Goal: Information Seeking & Learning: Learn about a topic

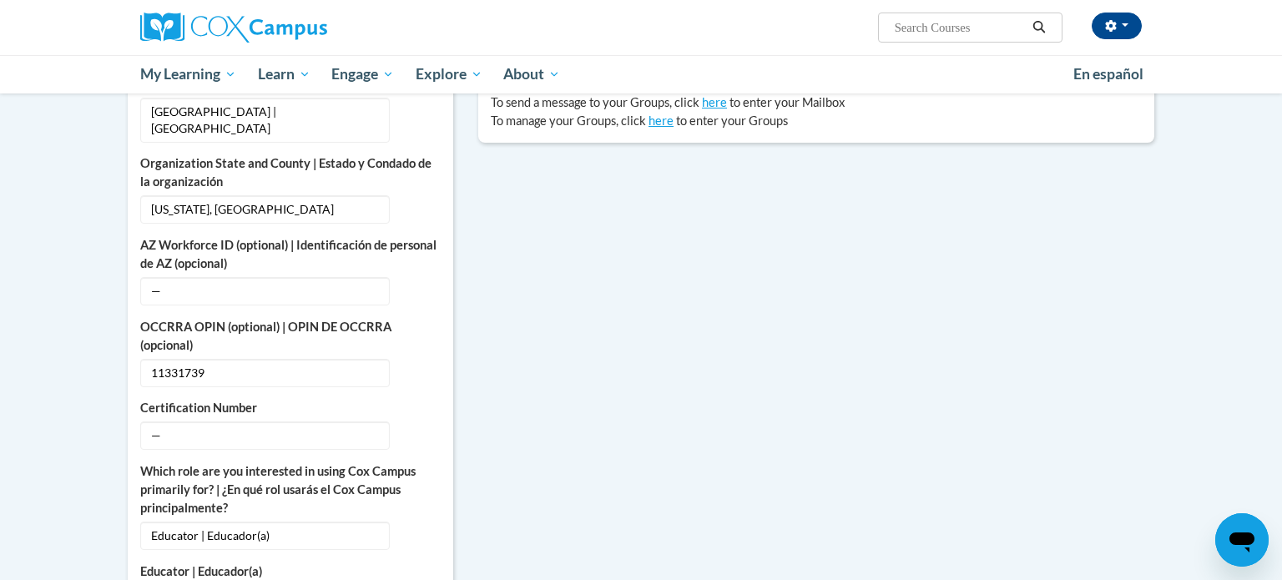
scroll to position [559, 0]
click at [210, 357] on span "11331739" at bounding box center [264, 371] width 249 height 28
click at [415, 365] on icon "Custom profile fields" at bounding box center [421, 371] width 12 height 12
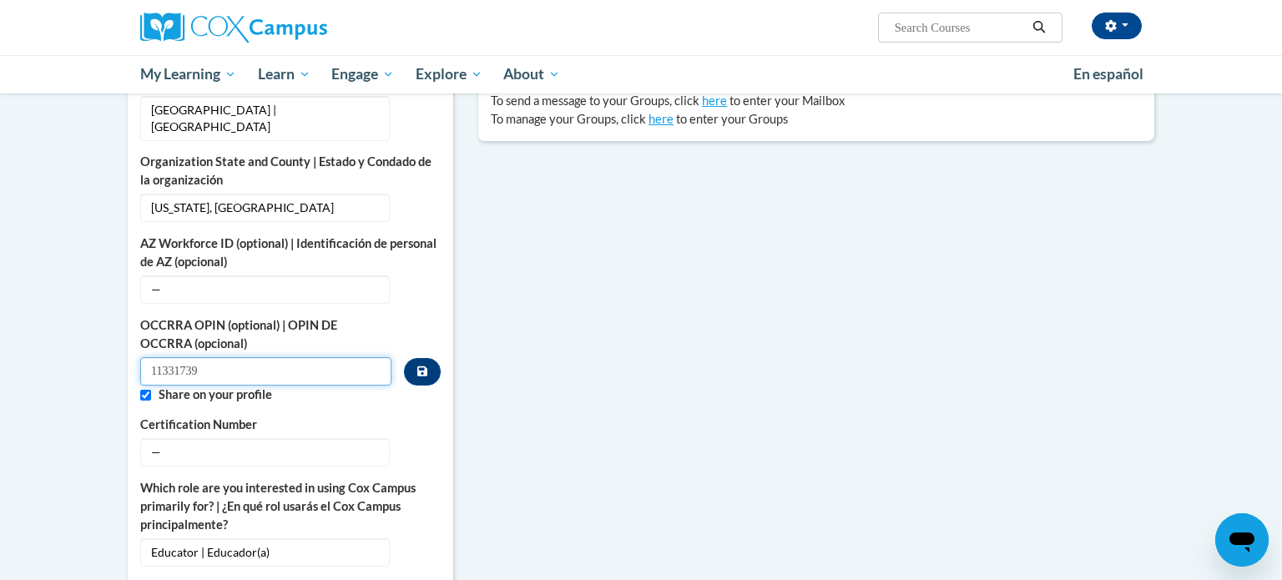
click at [299, 357] on input "11331739" at bounding box center [265, 371] width 251 height 28
click at [279, 438] on span "—" at bounding box center [264, 452] width 249 height 28
click at [410, 438] on button "Edit" at bounding box center [421, 451] width 38 height 27
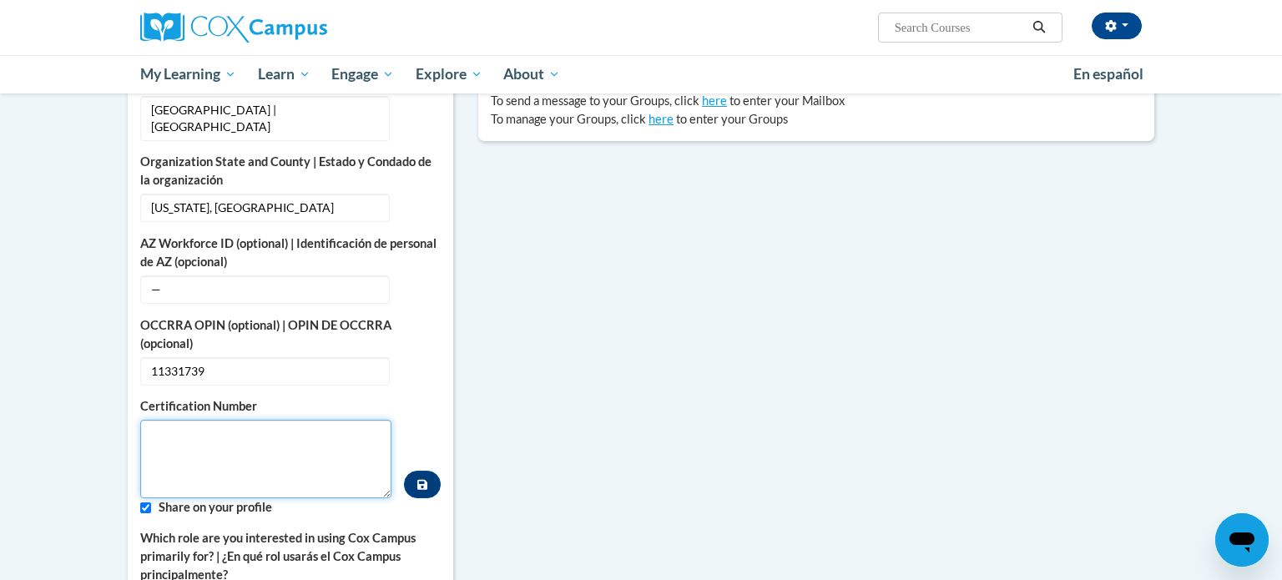
click at [270, 430] on textarea "Custom profile fields" at bounding box center [265, 459] width 251 height 78
paste textarea "11331739"
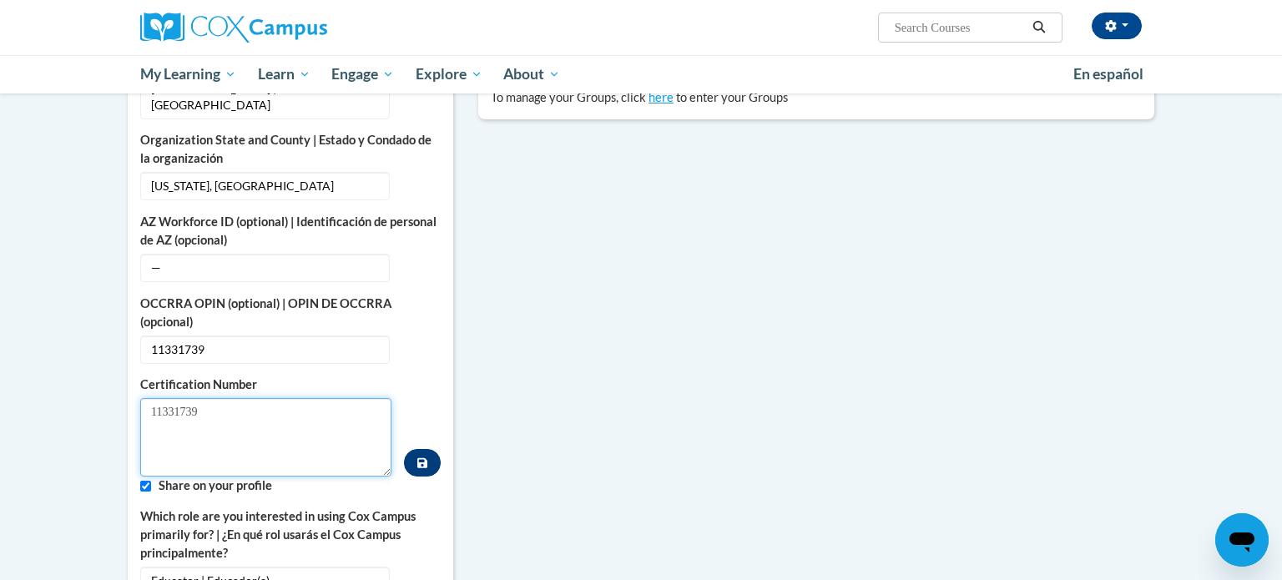
scroll to position [583, 0]
type textarea "11331739"
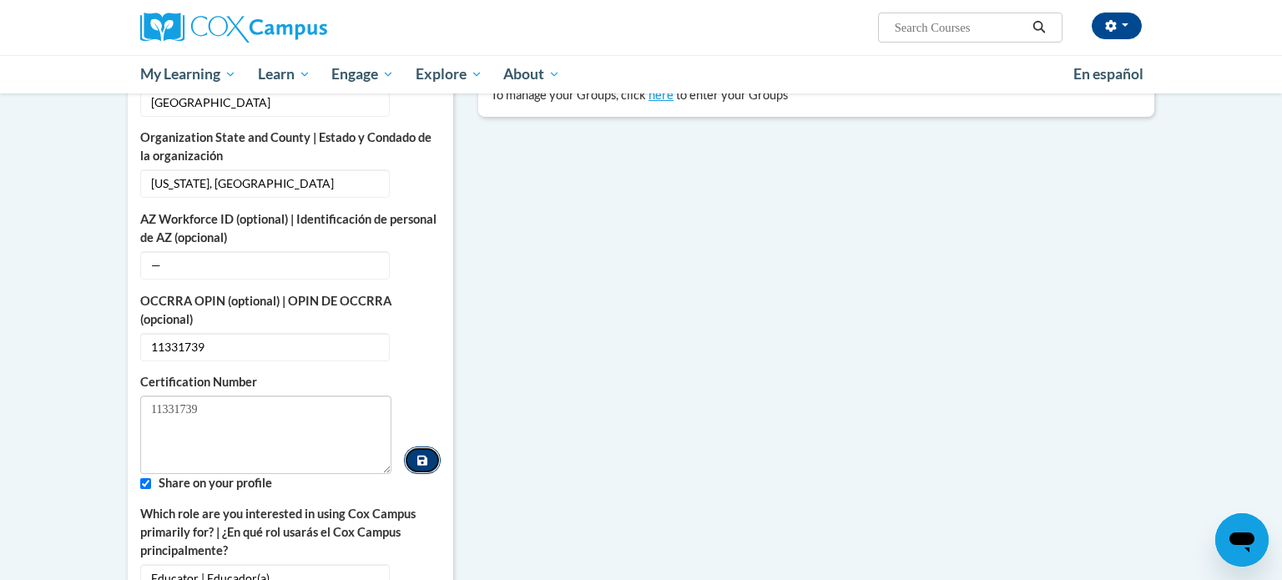
click at [420, 456] on icon "Custom profile fields" at bounding box center [422, 461] width 10 height 10
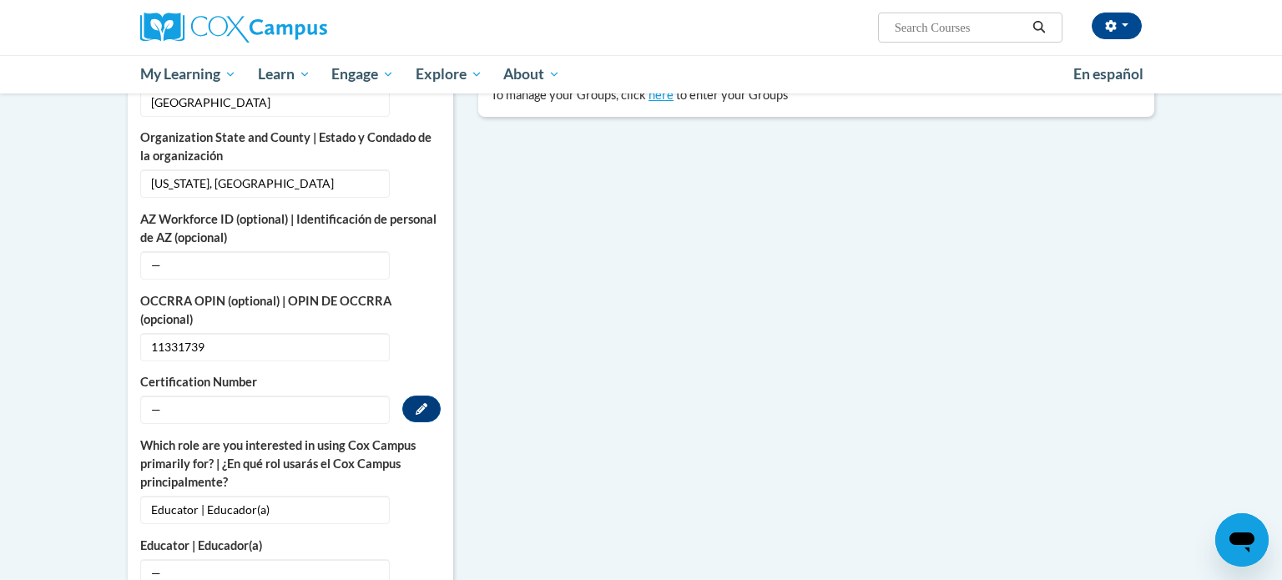
click at [329, 398] on span "—" at bounding box center [264, 409] width 249 height 28
click at [321, 395] on span "—" at bounding box center [264, 409] width 249 height 28
click at [199, 395] on span "—" at bounding box center [264, 409] width 249 height 28
click at [416, 403] on icon "Custom profile fields" at bounding box center [421, 409] width 12 height 12
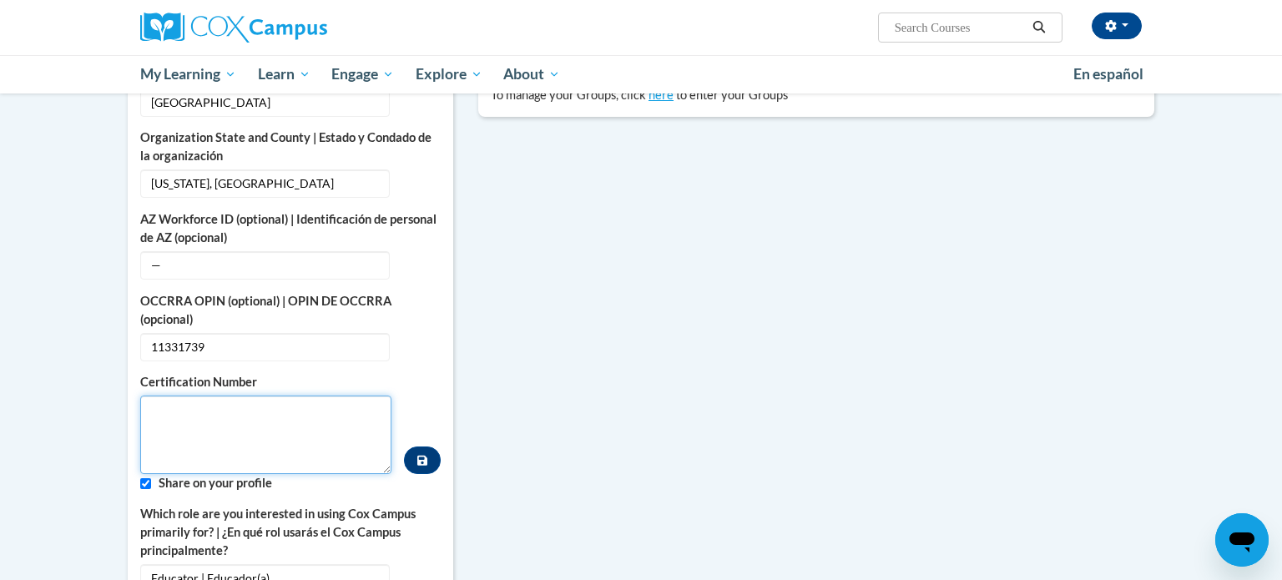
click at [290, 395] on textarea "Custom profile fields" at bounding box center [265, 434] width 251 height 78
type textarea "11331739"
click at [420, 455] on icon "Custom profile fields" at bounding box center [422, 461] width 10 height 12
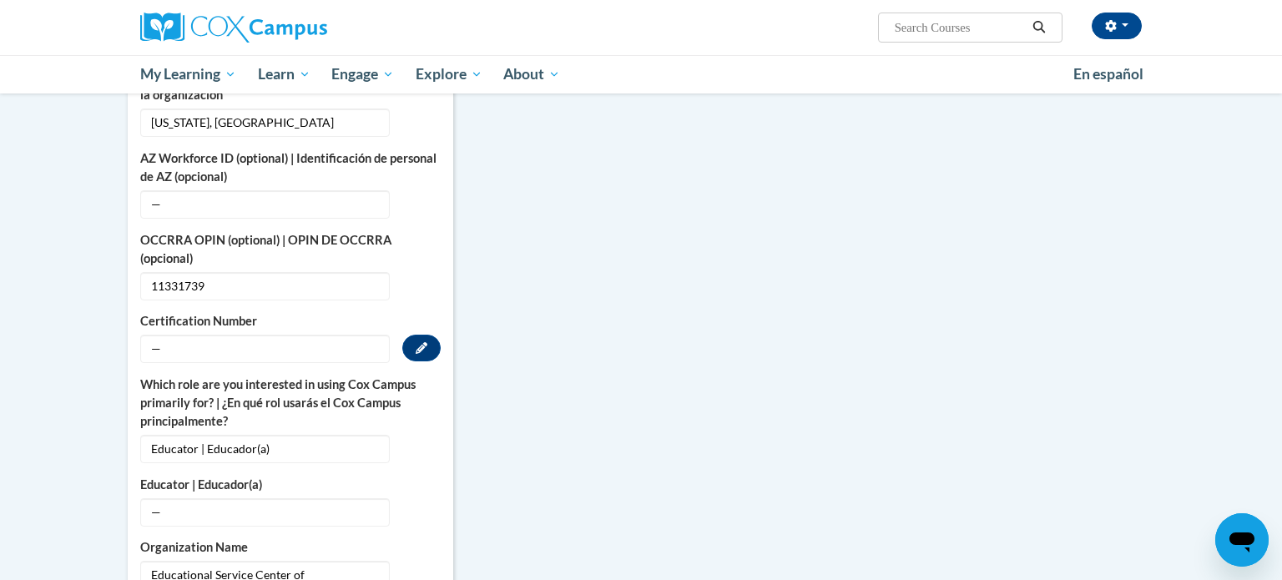
scroll to position [647, 0]
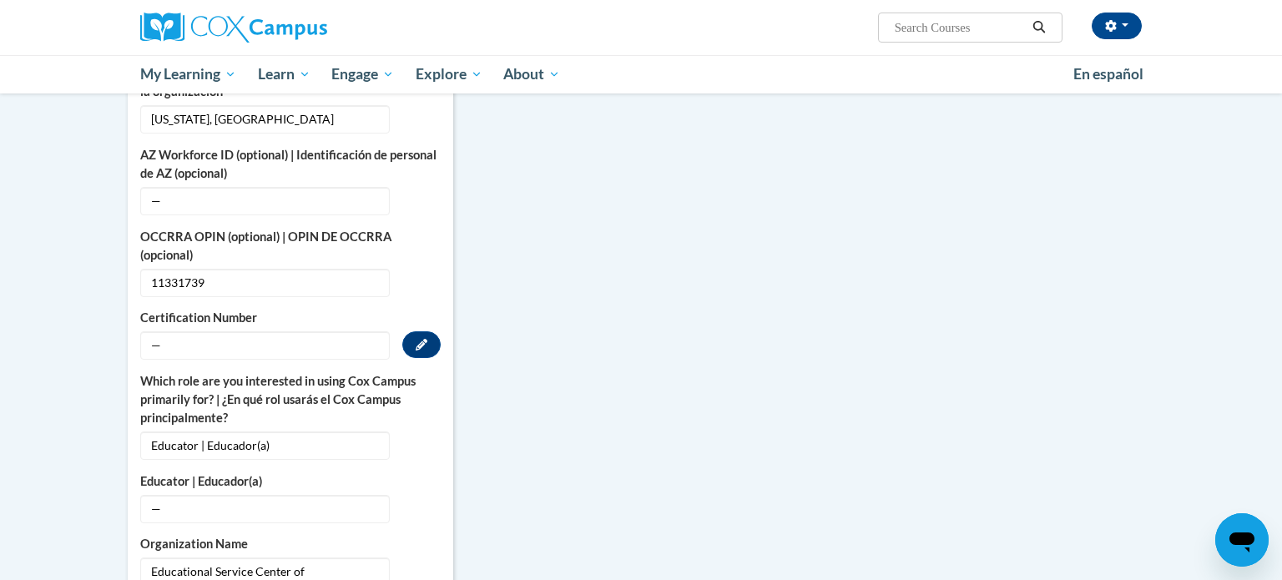
click at [201, 331] on span "—" at bounding box center [264, 345] width 249 height 28
click at [420, 339] on icon "Custom profile fields" at bounding box center [421, 345] width 12 height 12
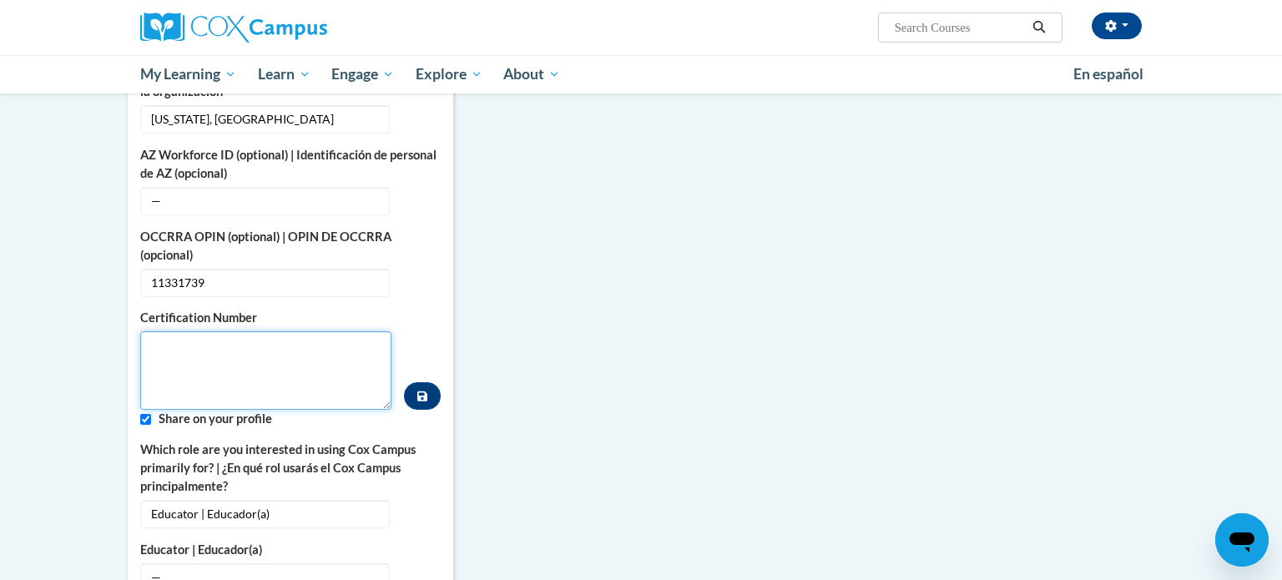
click at [183, 346] on textarea "Custom profile fields" at bounding box center [265, 370] width 251 height 78
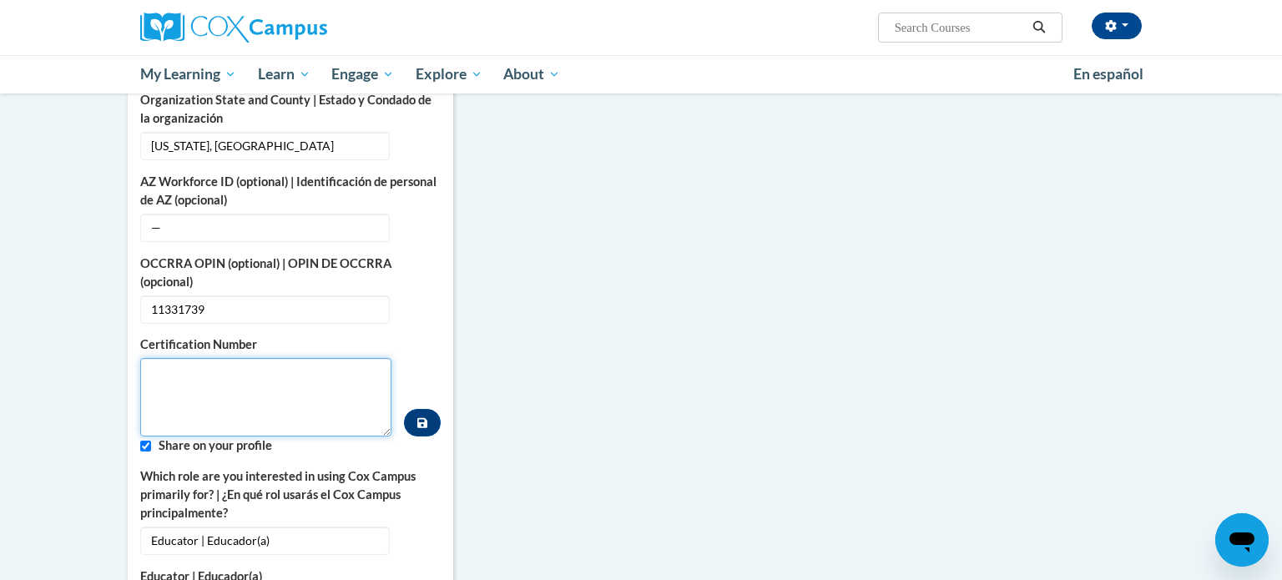
scroll to position [618, 0]
click at [199, 400] on textarea "Custom profile fields" at bounding box center [265, 399] width 251 height 78
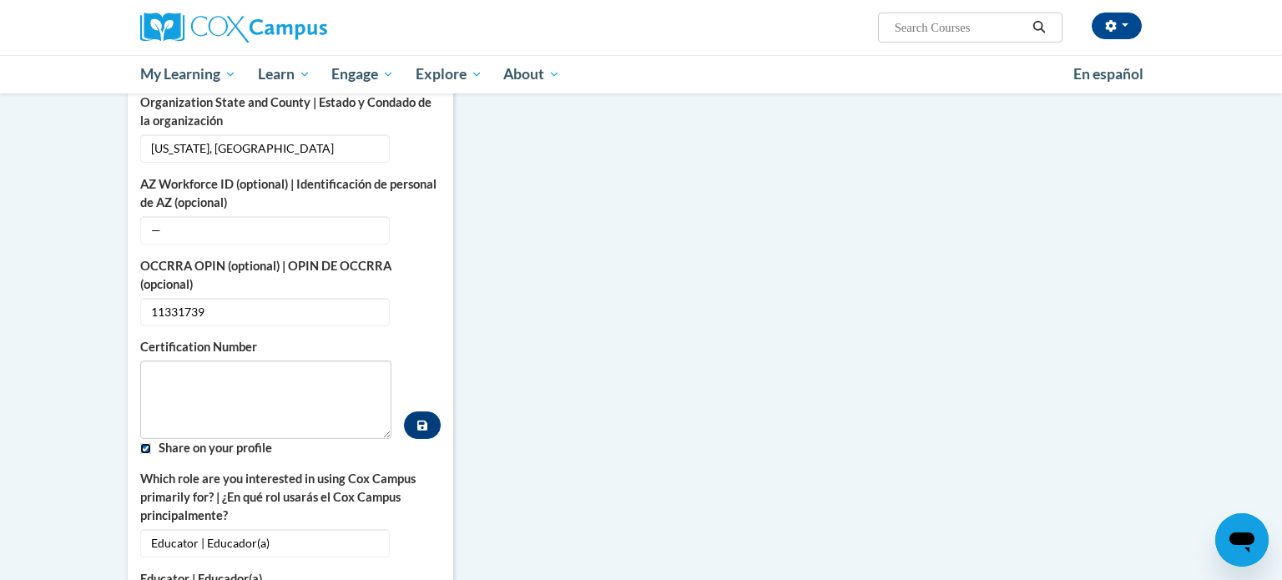
click at [146, 443] on input "Custom profile fields" at bounding box center [145, 448] width 11 height 11
checkbox input "false"
click at [171, 393] on textarea "Custom profile fields" at bounding box center [265, 399] width 251 height 78
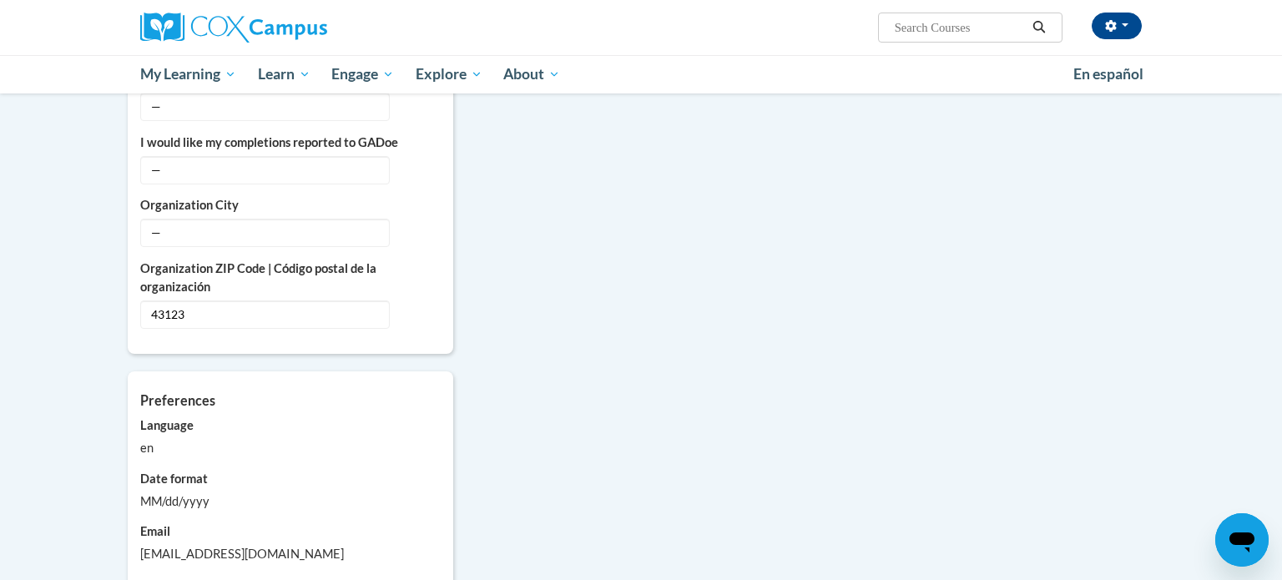
scroll to position [1365, 0]
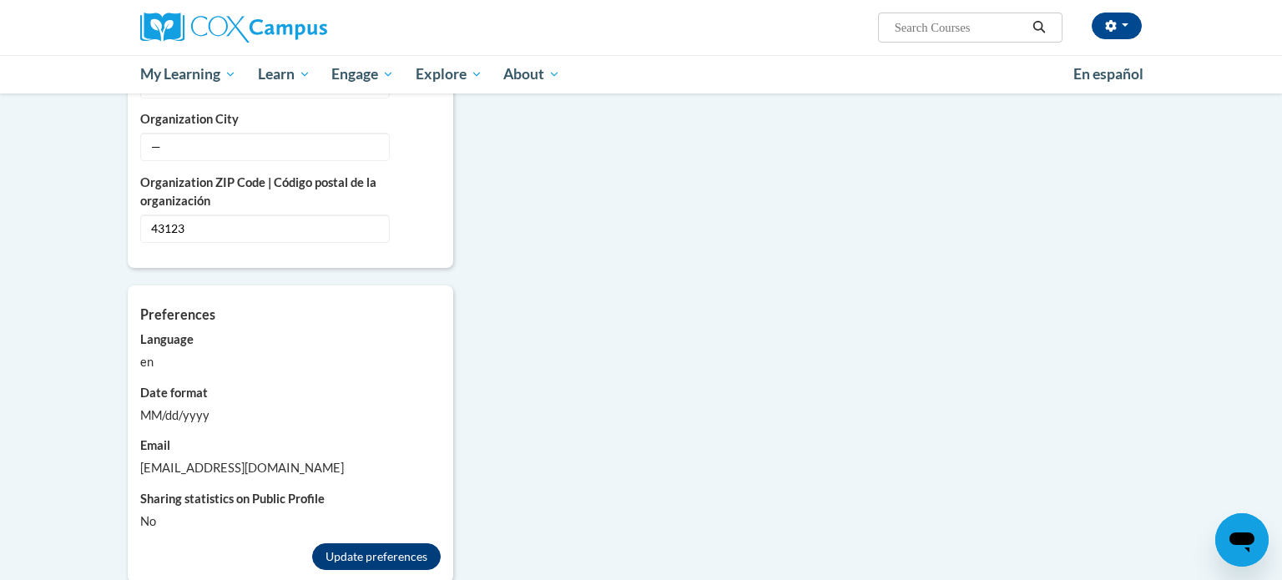
type textarea "11331739"
click at [399, 543] on button "Update preferences" at bounding box center [376, 556] width 128 height 27
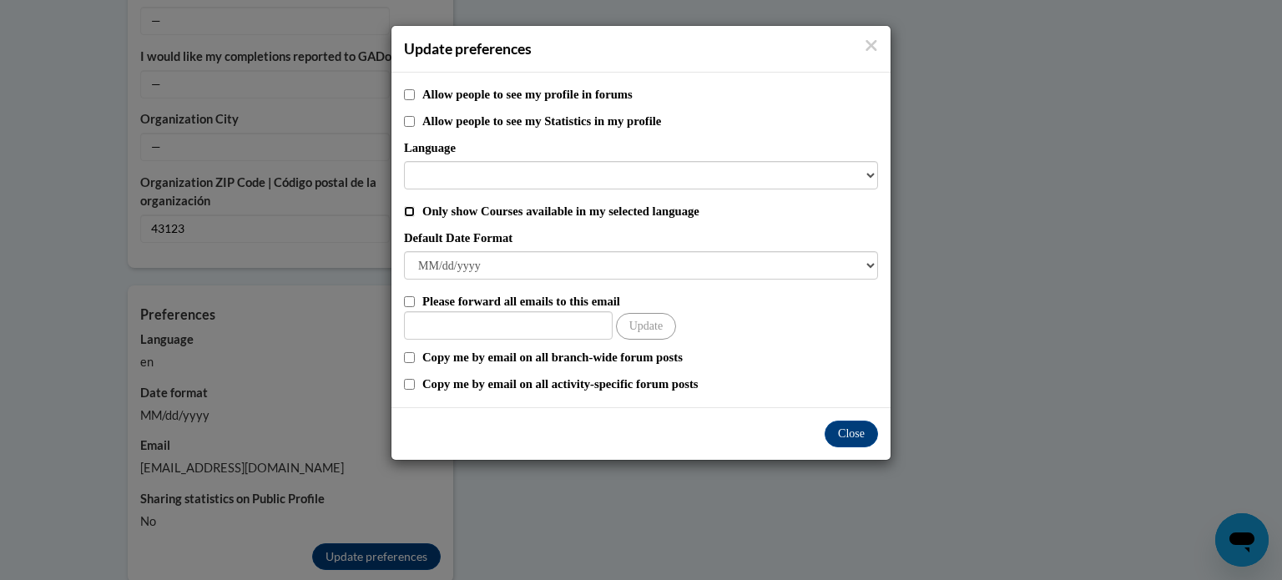
click at [405, 208] on input "Only show Courses available in my selected language" at bounding box center [409, 211] width 11 height 11
checkbox input "true"
click at [835, 438] on button "Close" at bounding box center [850, 433] width 53 height 27
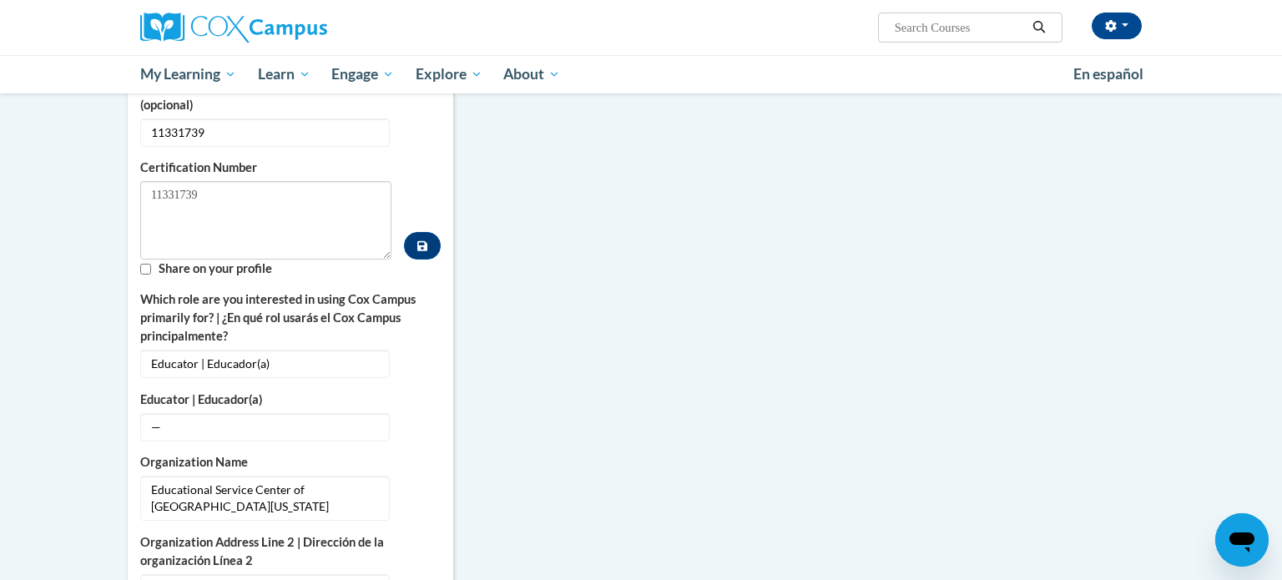
scroll to position [797, 0]
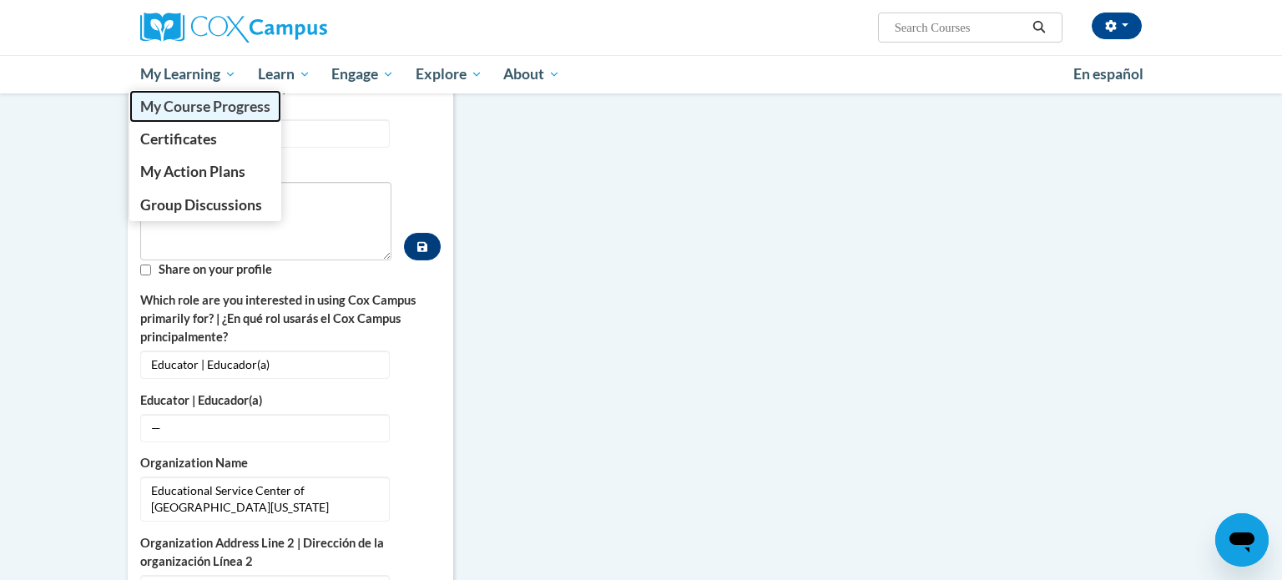
click at [202, 98] on span "My Course Progress" at bounding box center [205, 107] width 130 height 18
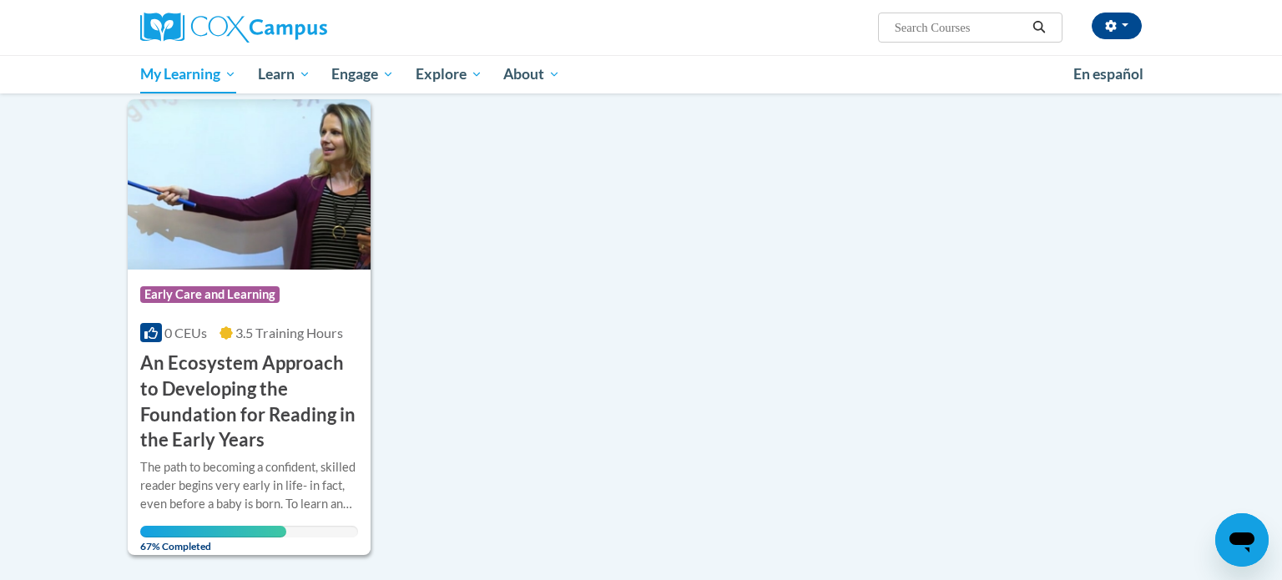
scroll to position [209, 0]
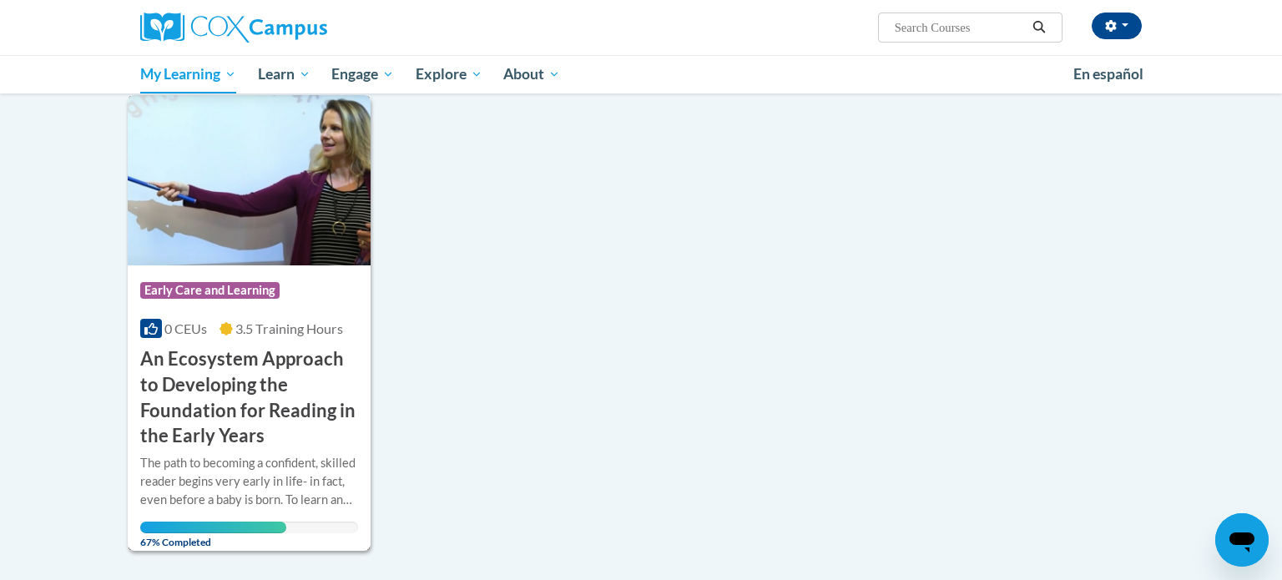
click at [200, 255] on img at bounding box center [249, 180] width 243 height 170
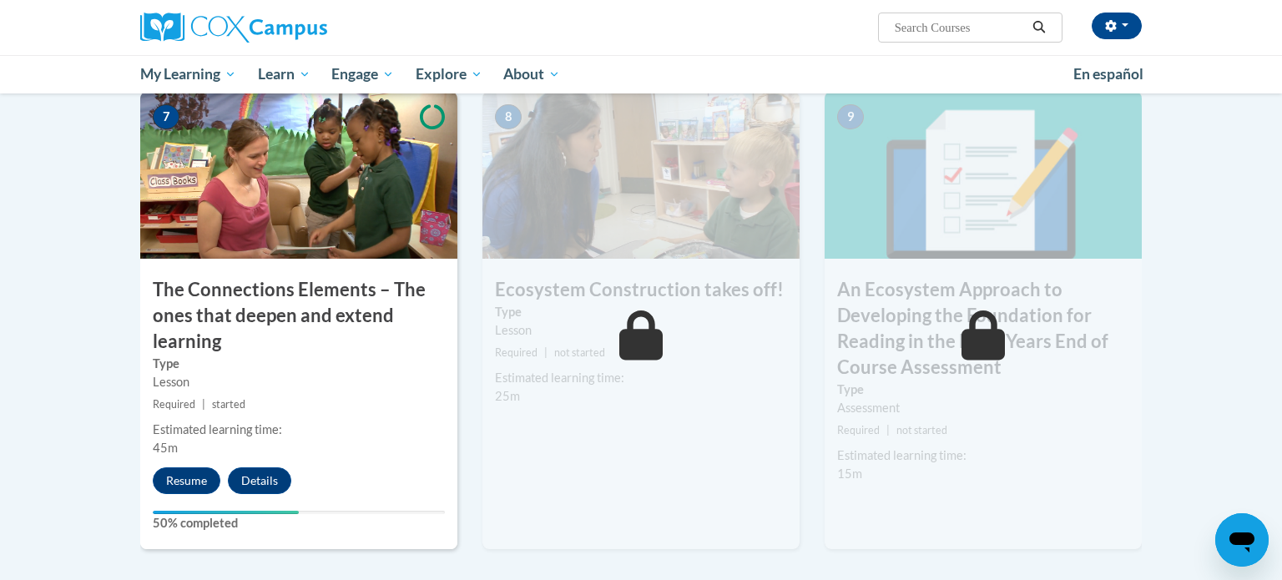
scroll to position [1309, 0]
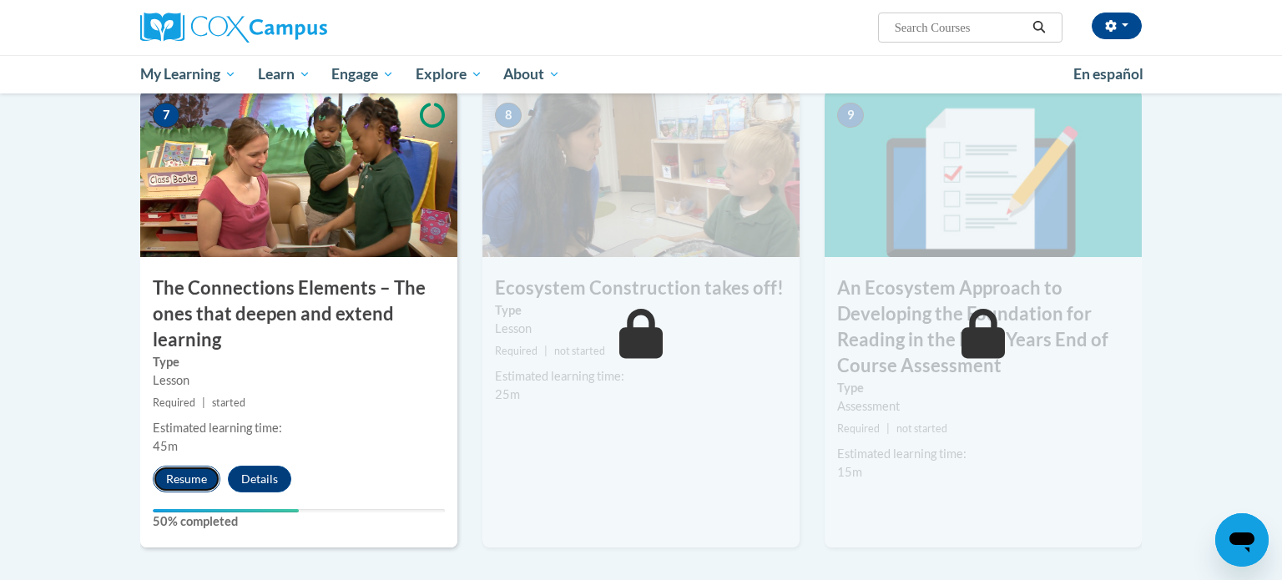
click at [199, 471] on button "Resume" at bounding box center [187, 479] width 68 height 27
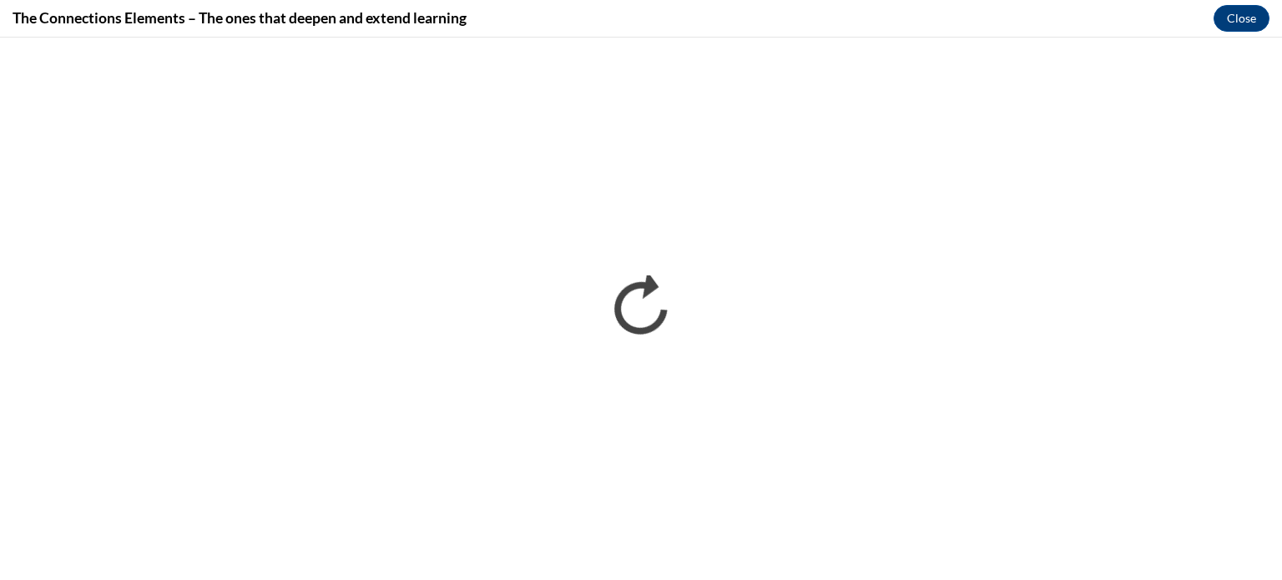
scroll to position [0, 0]
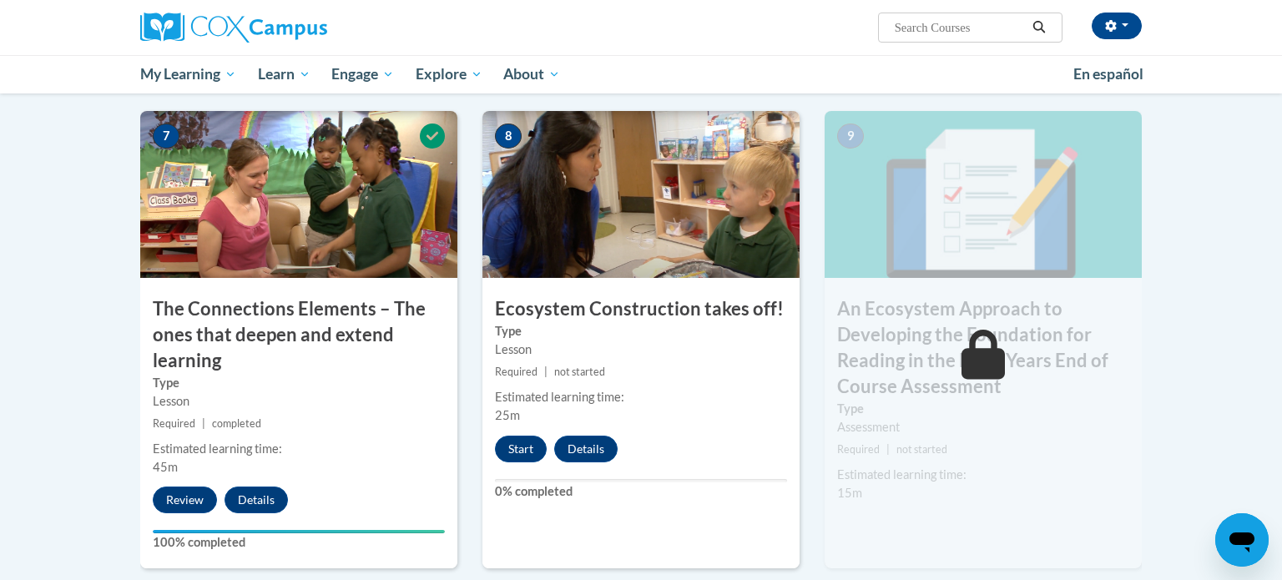
scroll to position [1294, 0]
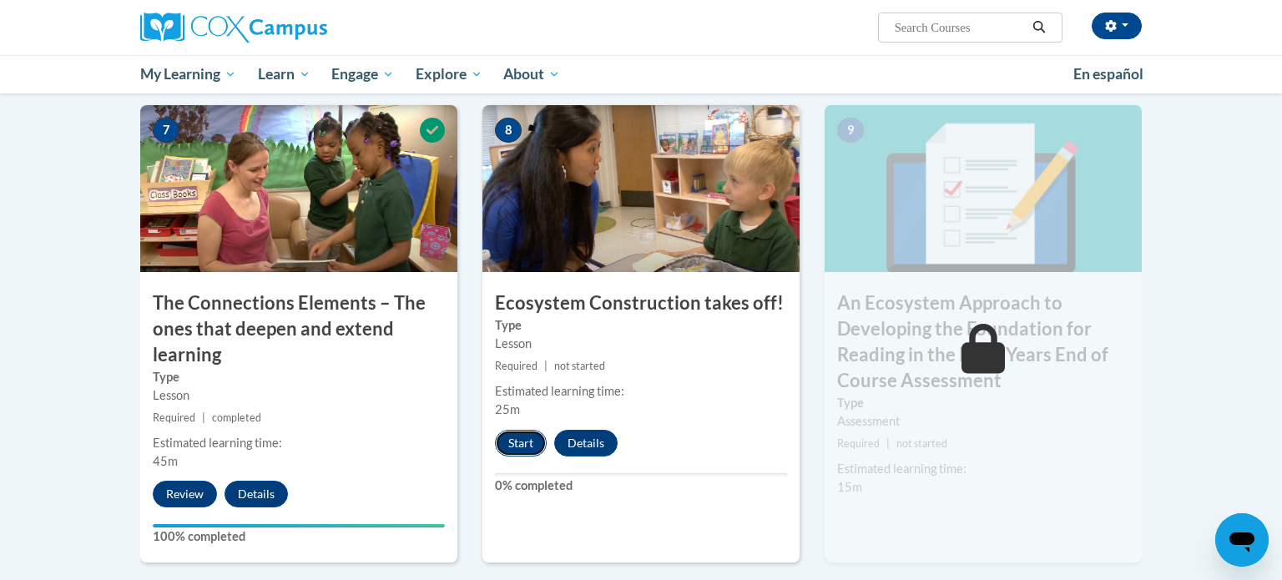
click at [521, 442] on button "Start" at bounding box center [521, 443] width 52 height 27
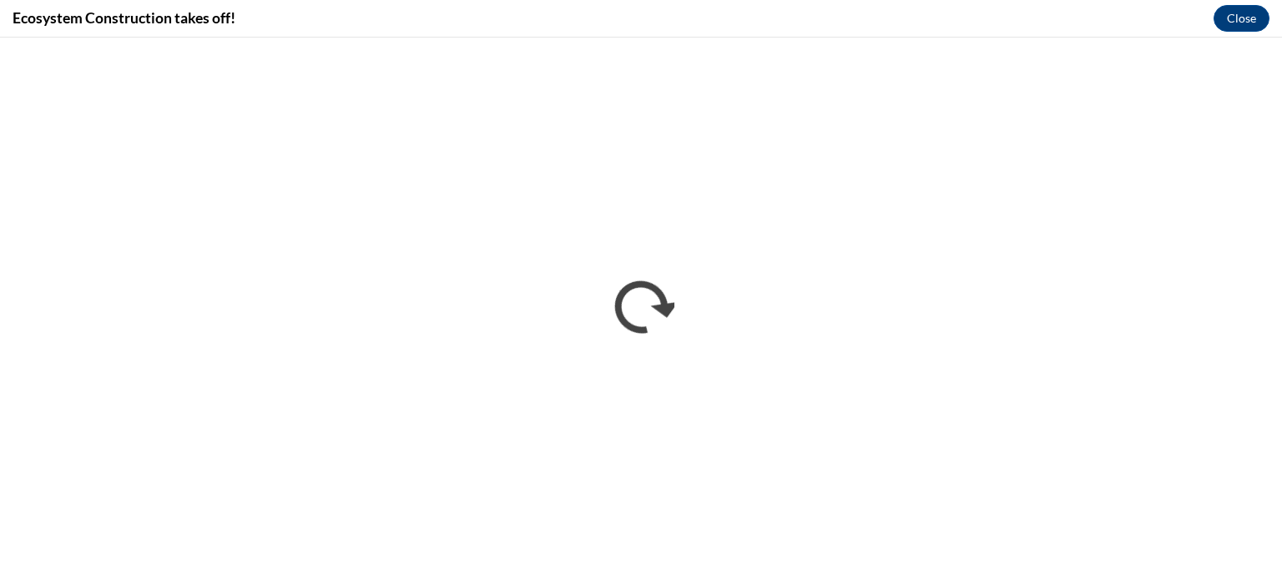
scroll to position [0, 0]
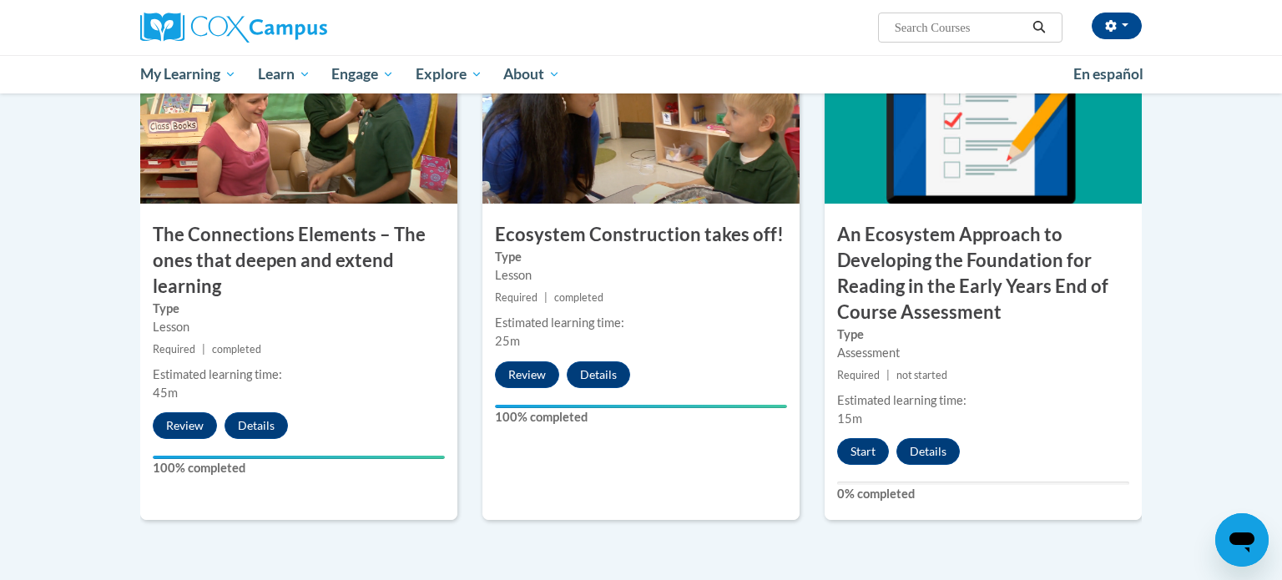
scroll to position [1358, 0]
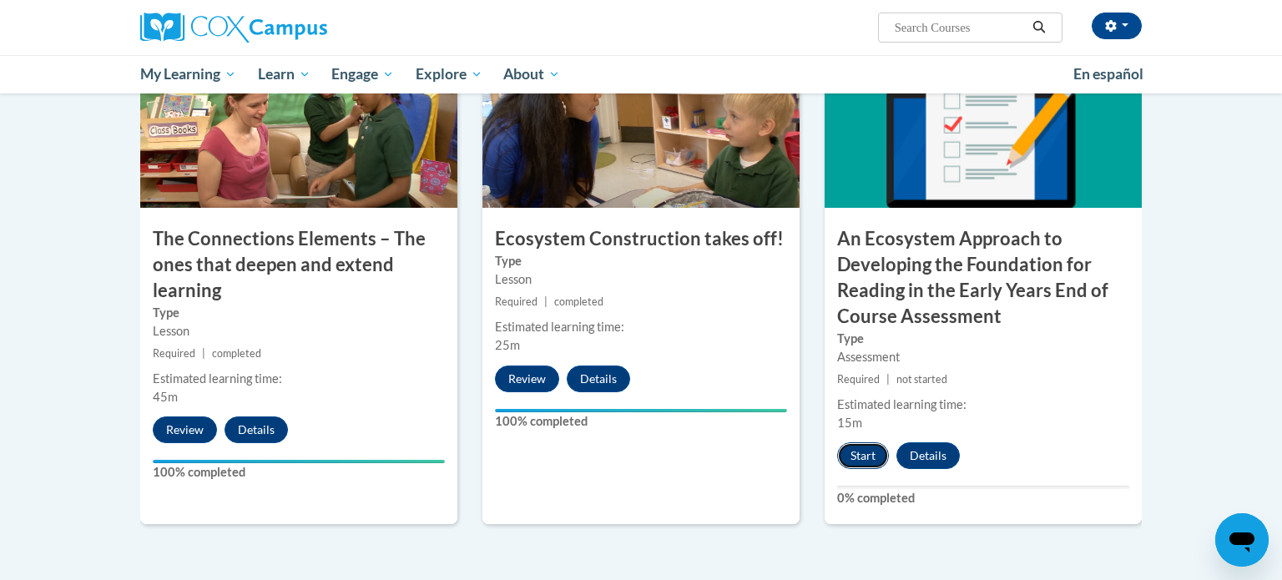
click at [858, 442] on button "Start" at bounding box center [863, 455] width 52 height 27
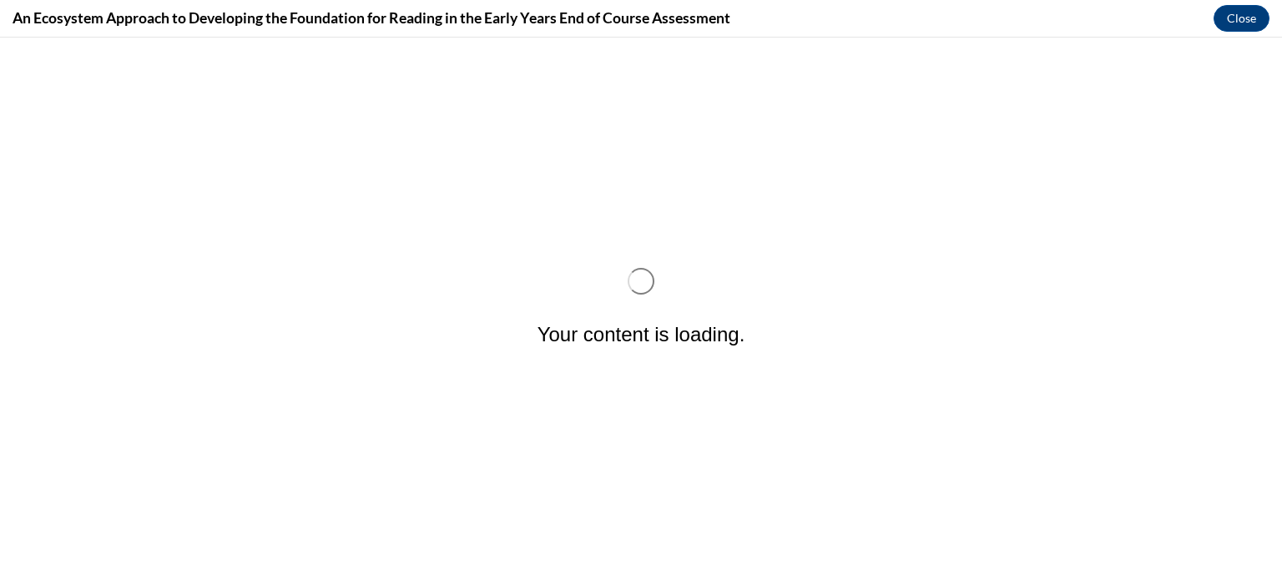
scroll to position [0, 0]
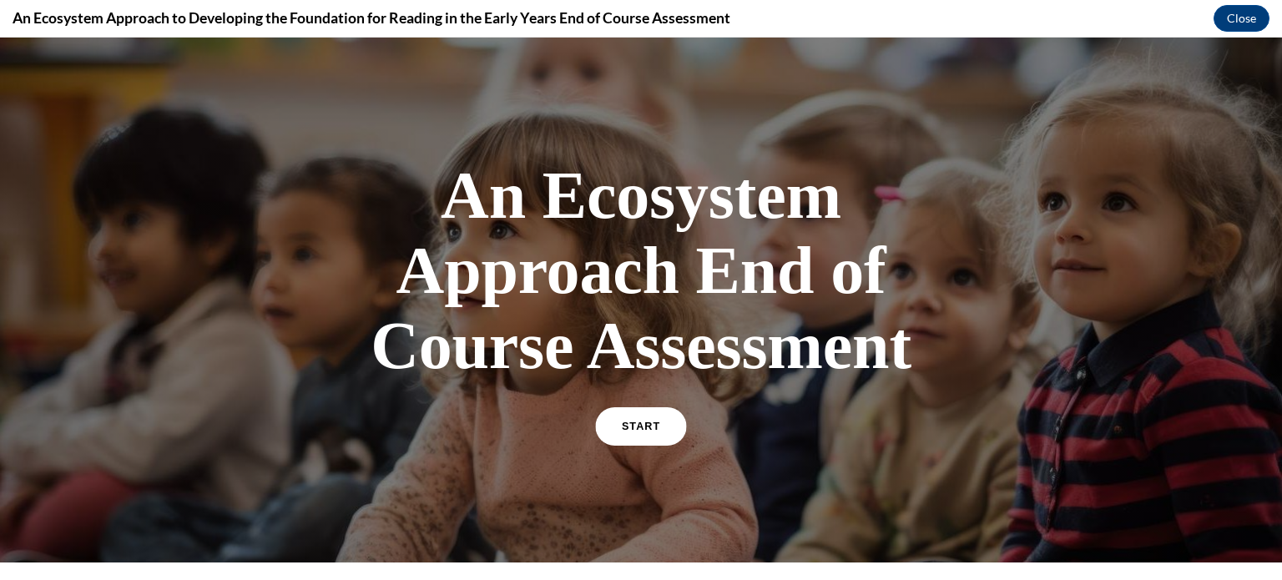
click at [661, 430] on link "START" at bounding box center [640, 426] width 91 height 38
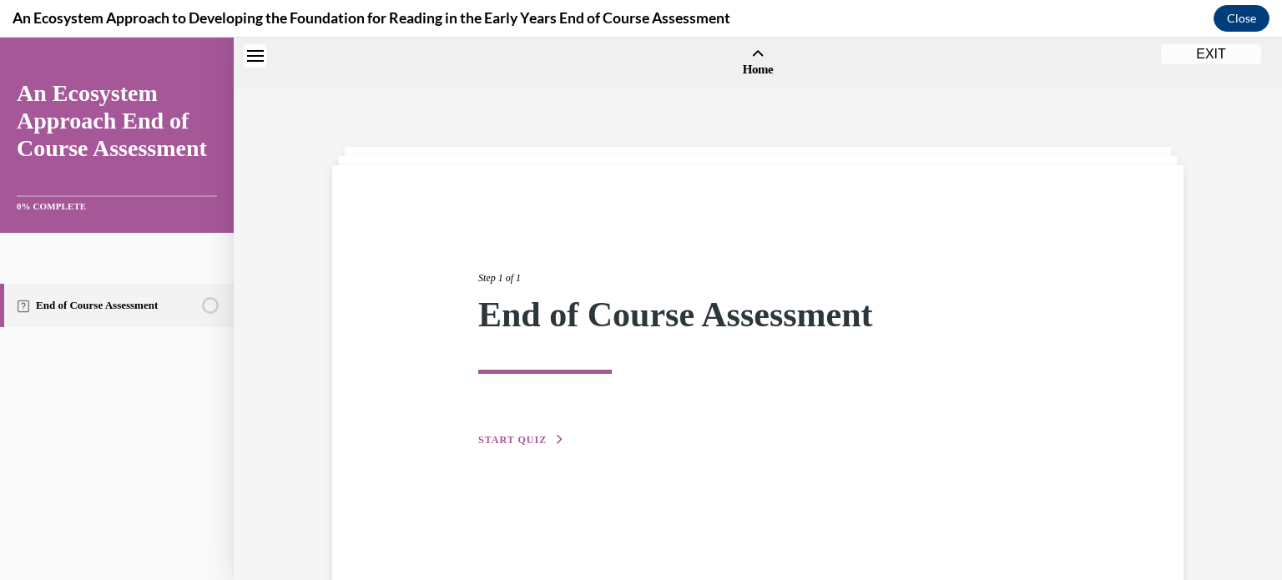
scroll to position [52, 0]
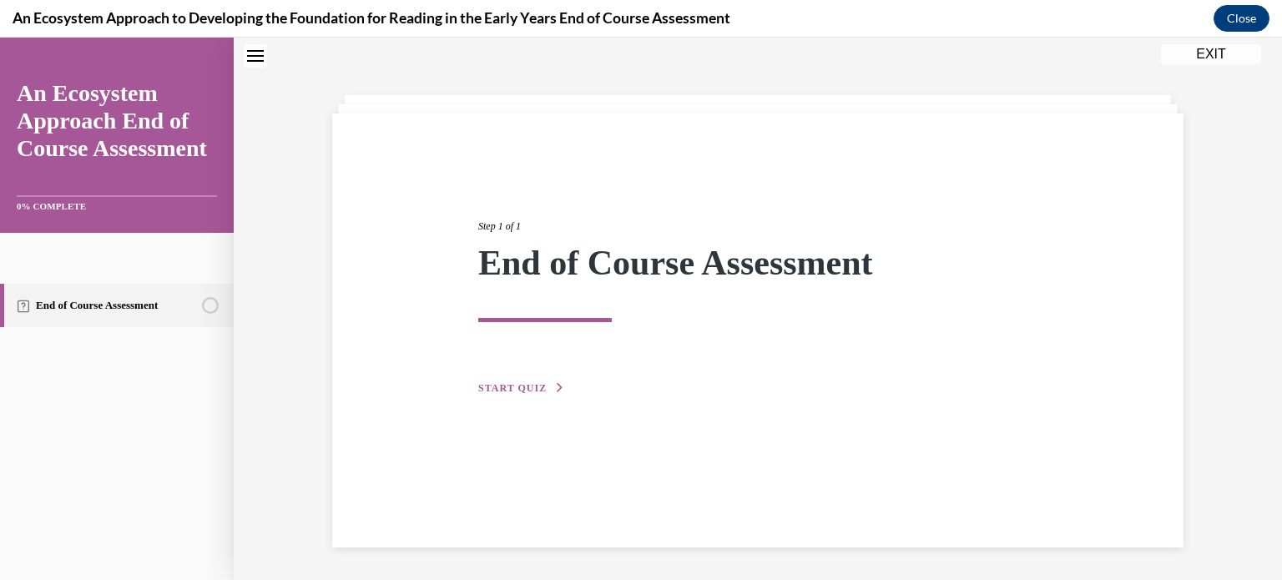
click at [542, 385] on span "START QUIZ" at bounding box center [512, 388] width 68 height 12
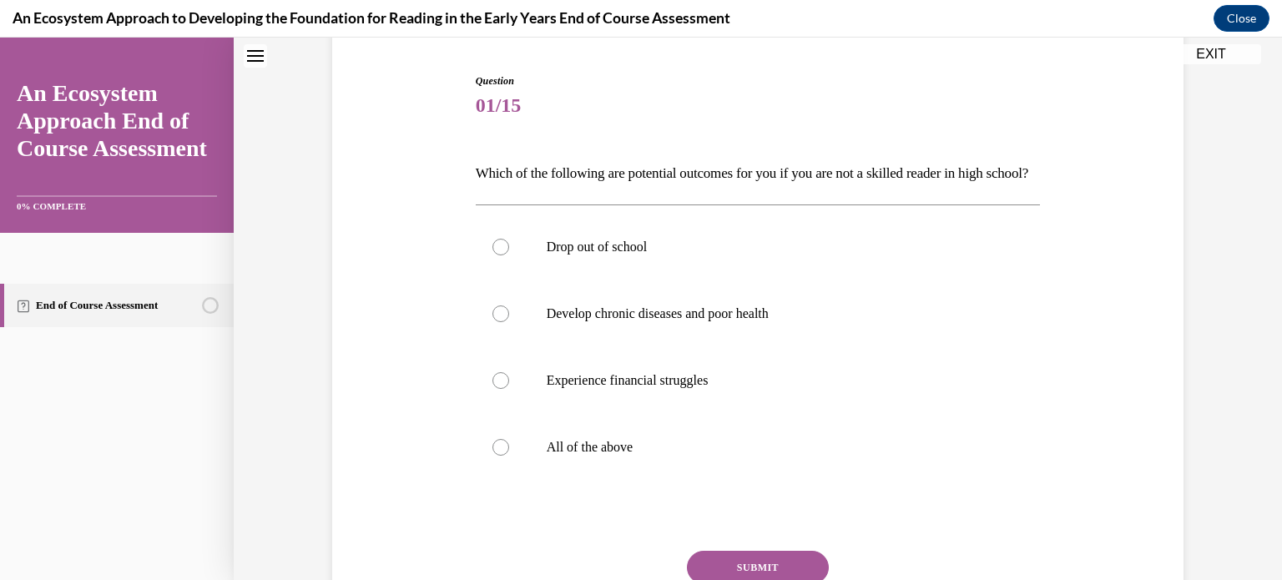
scroll to position [164, 0]
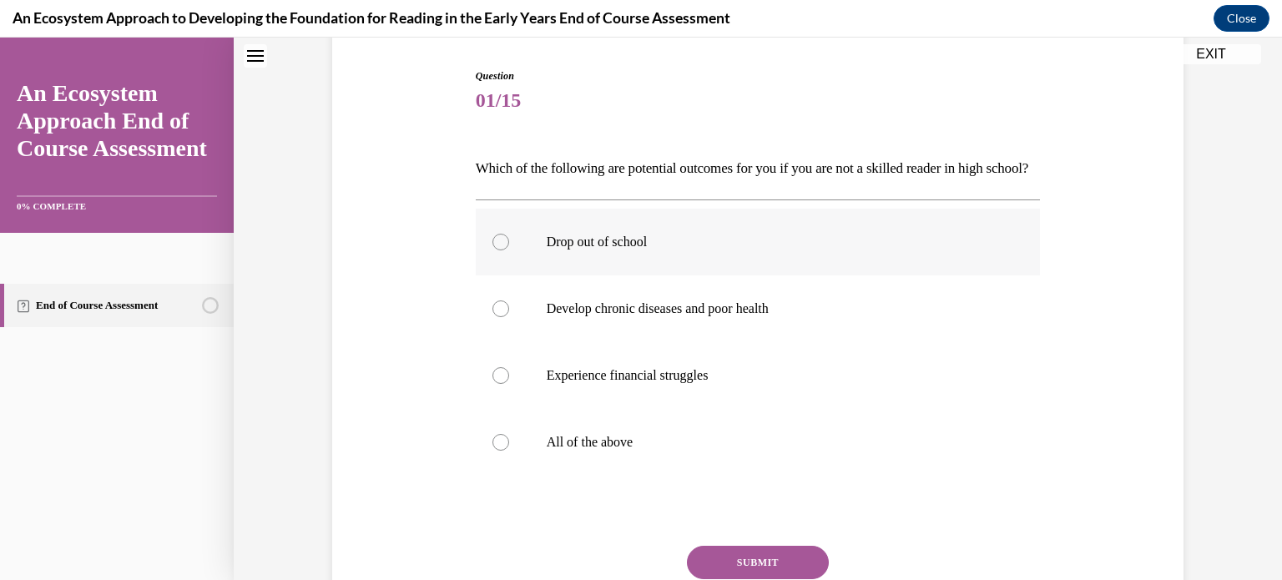
click at [523, 269] on label "Drop out of school" at bounding box center [758, 242] width 565 height 67
click at [509, 250] on input "Drop out of school" at bounding box center [500, 242] width 17 height 17
radio input "true"
click at [505, 461] on label "All of the above" at bounding box center [758, 442] width 565 height 67
click at [505, 451] on input "All of the above" at bounding box center [500, 442] width 17 height 17
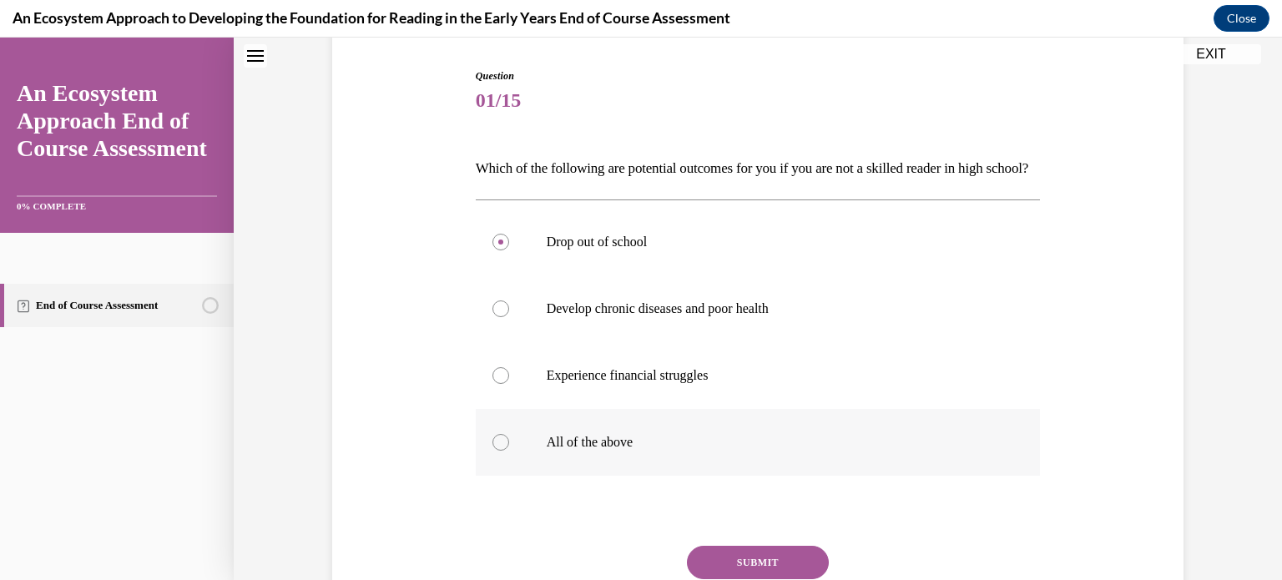
radio input "true"
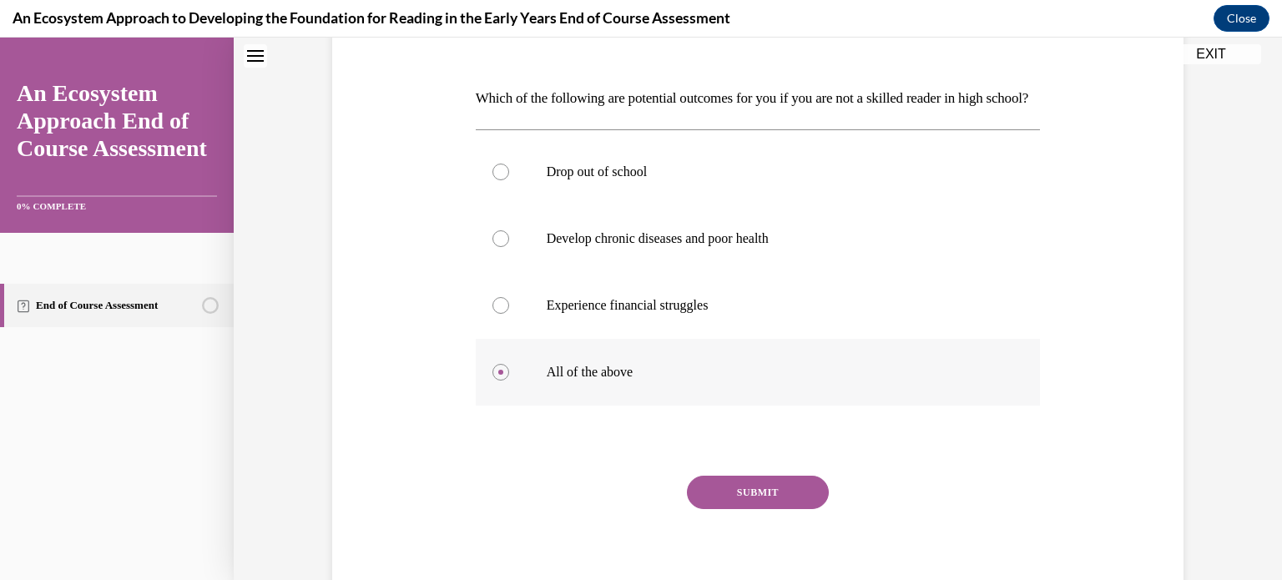
scroll to position [240, 0]
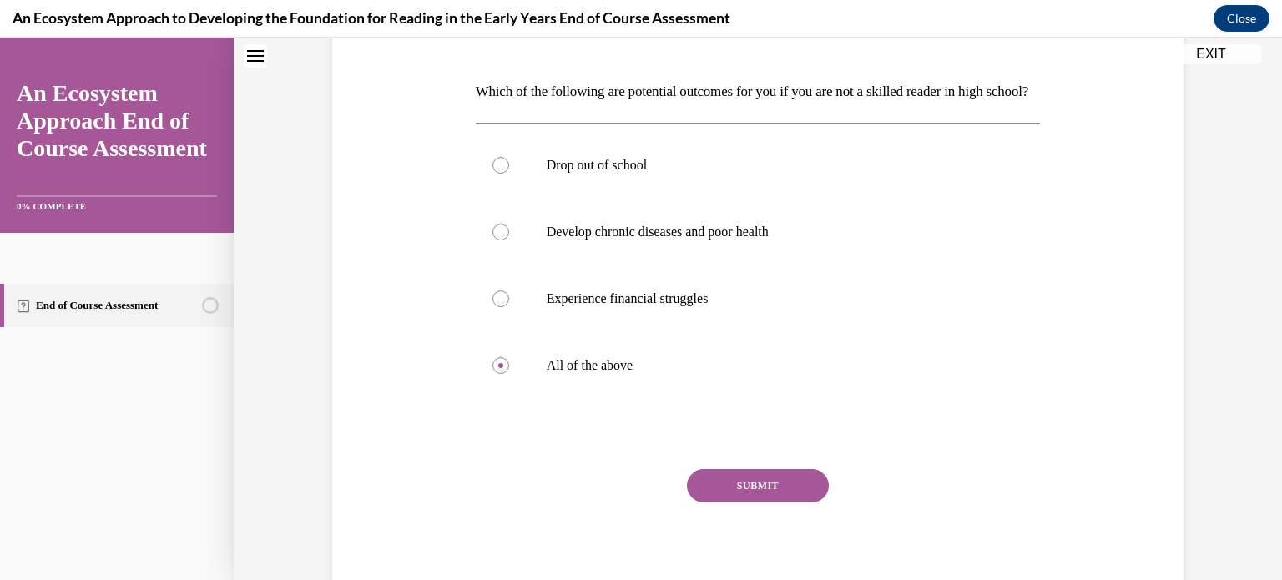
click at [756, 502] on button "SUBMIT" at bounding box center [758, 485] width 142 height 33
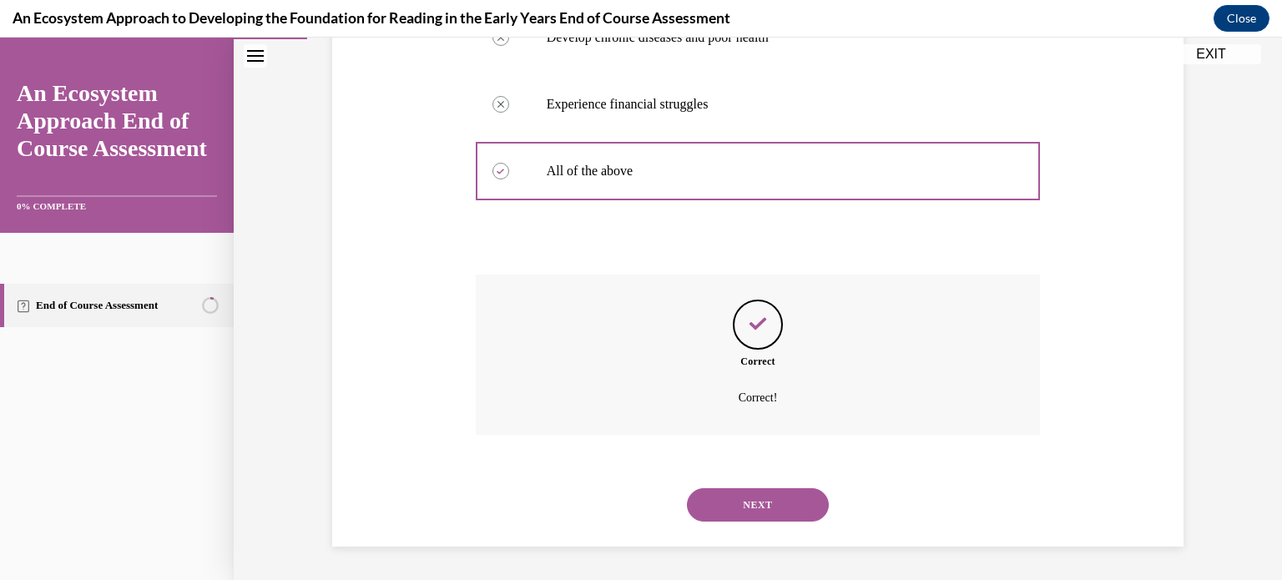
scroll to position [462, 0]
click at [753, 495] on button "NEXT" at bounding box center [758, 504] width 142 height 33
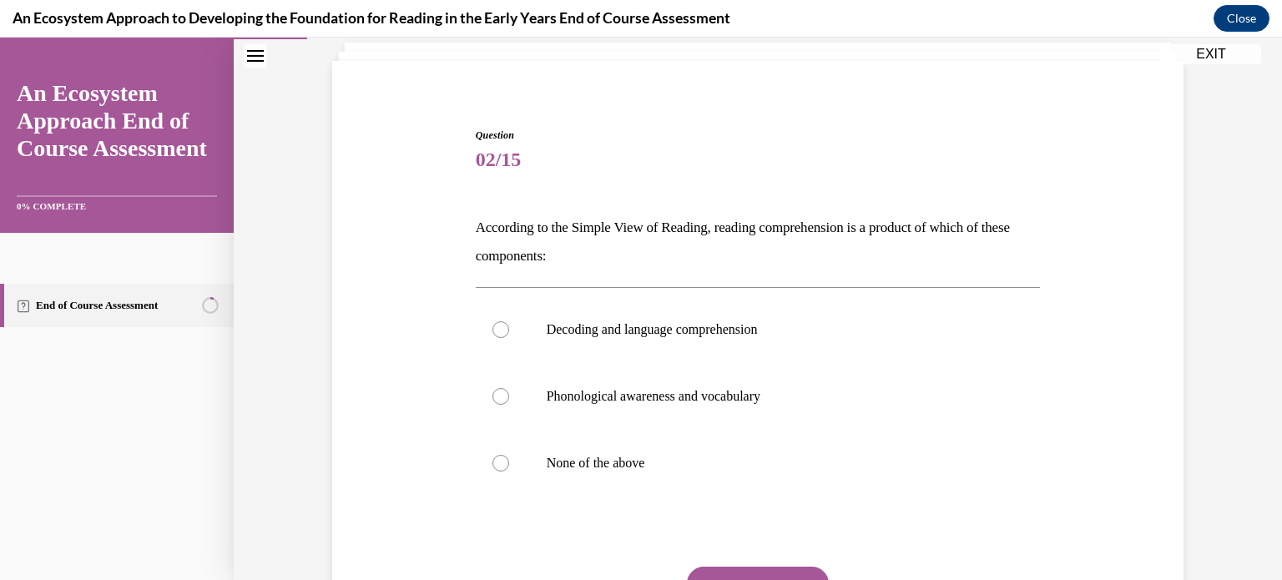
scroll to position [109, 0]
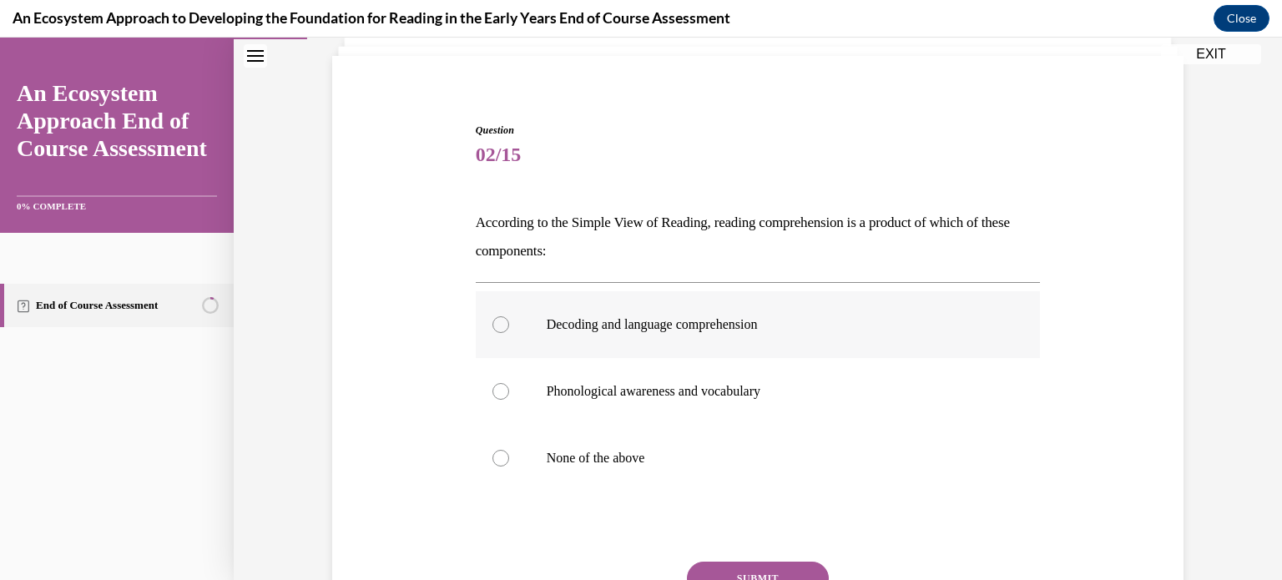
click at [691, 330] on p "Decoding and language comprehension" at bounding box center [772, 324] width 452 height 17
click at [509, 330] on input "Decoding and language comprehension" at bounding box center [500, 324] width 17 height 17
radio input "true"
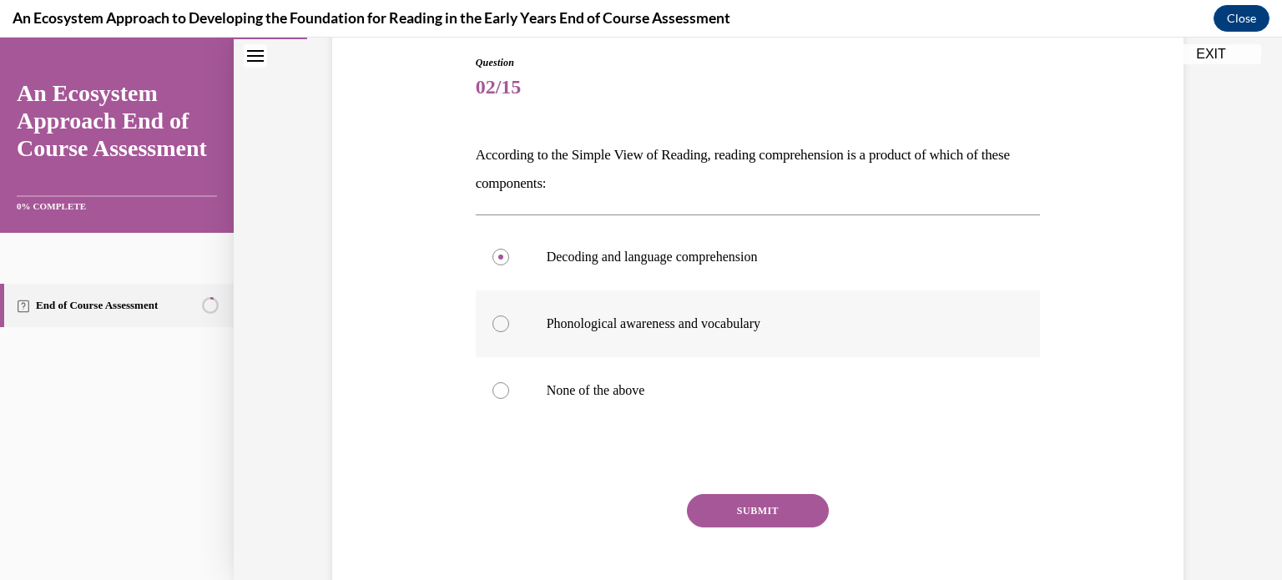
scroll to position [190, 0]
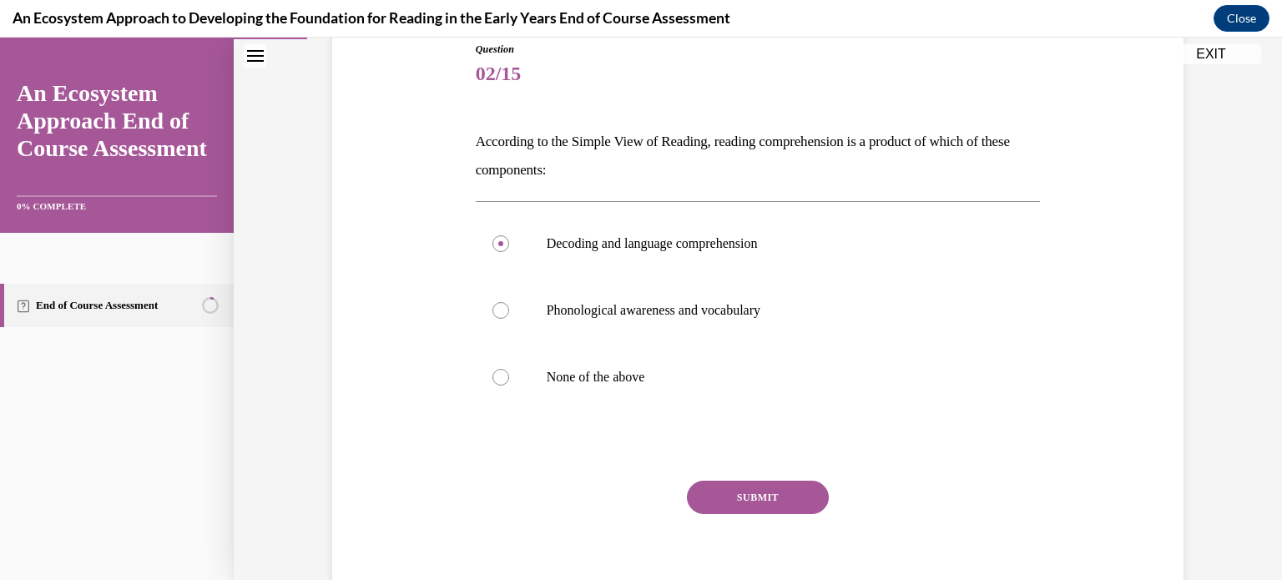
click at [759, 491] on button "SUBMIT" at bounding box center [758, 497] width 142 height 33
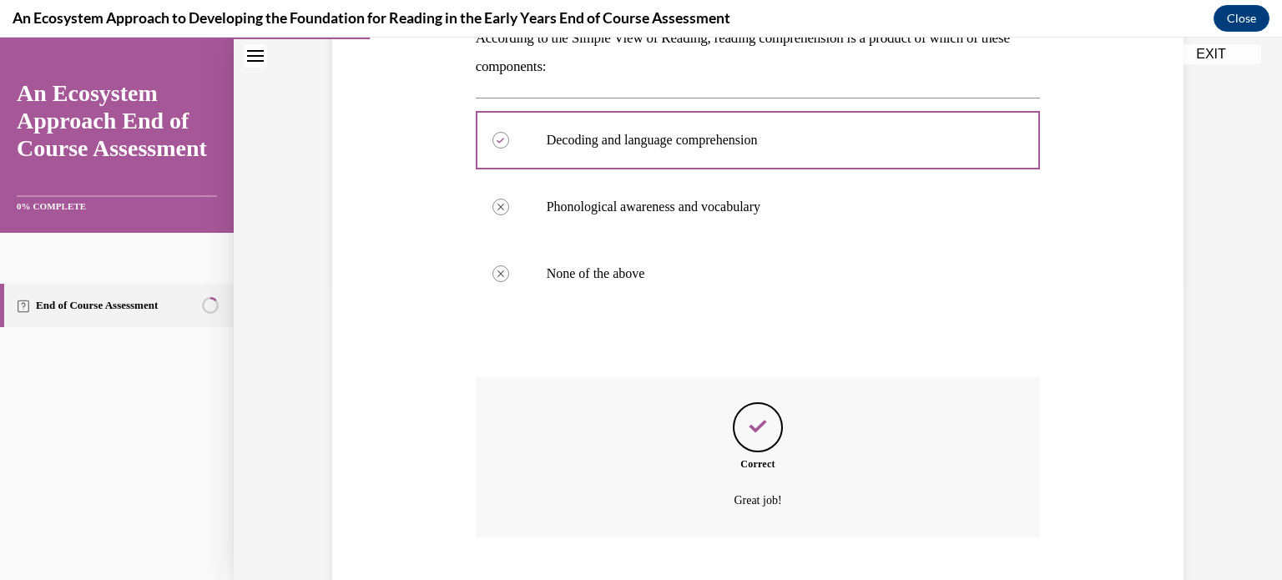
scroll to position [395, 0]
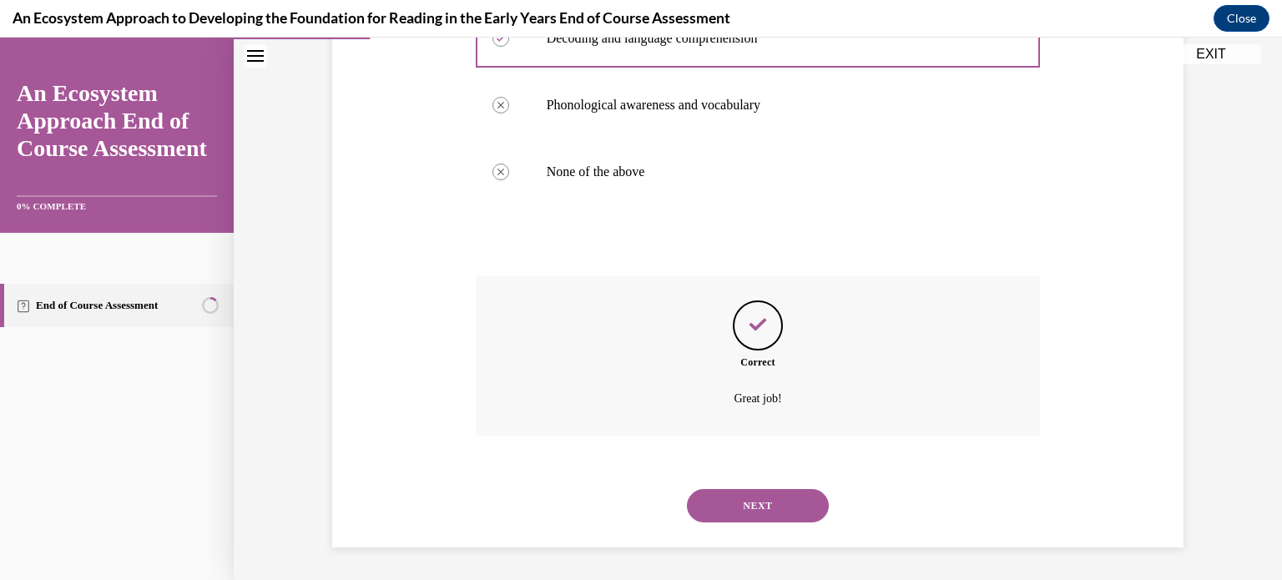
click at [758, 504] on button "NEXT" at bounding box center [758, 505] width 142 height 33
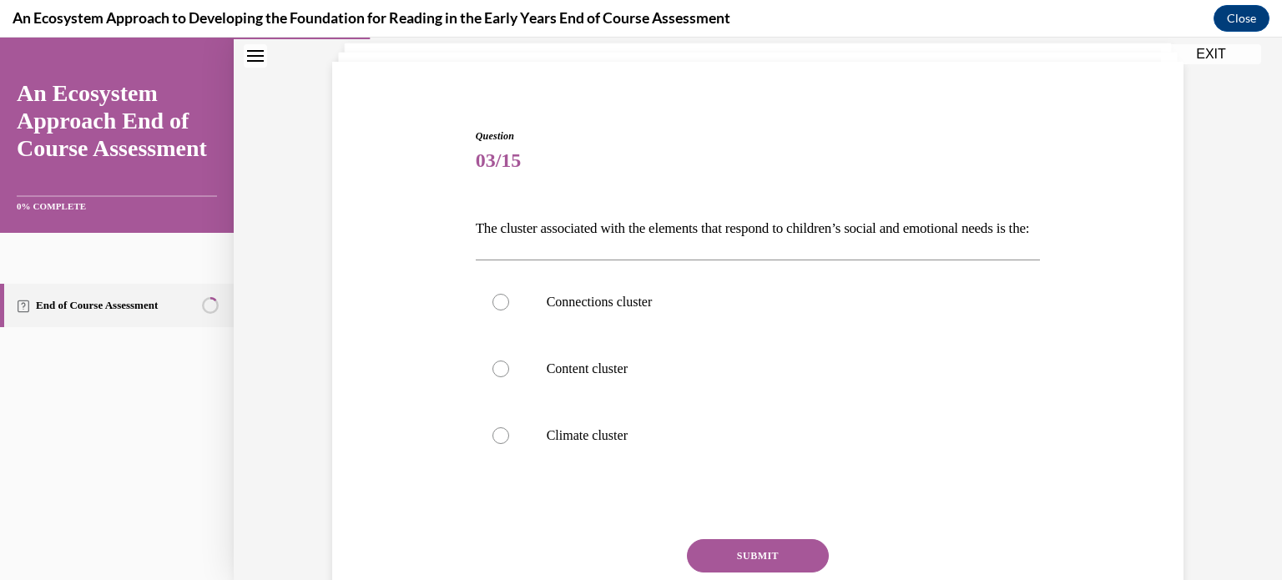
scroll to position [104, 0]
click at [632, 335] on label "Connections cluster" at bounding box center [758, 301] width 565 height 67
click at [509, 310] on input "Connections cluster" at bounding box center [500, 301] width 17 height 17
radio input "true"
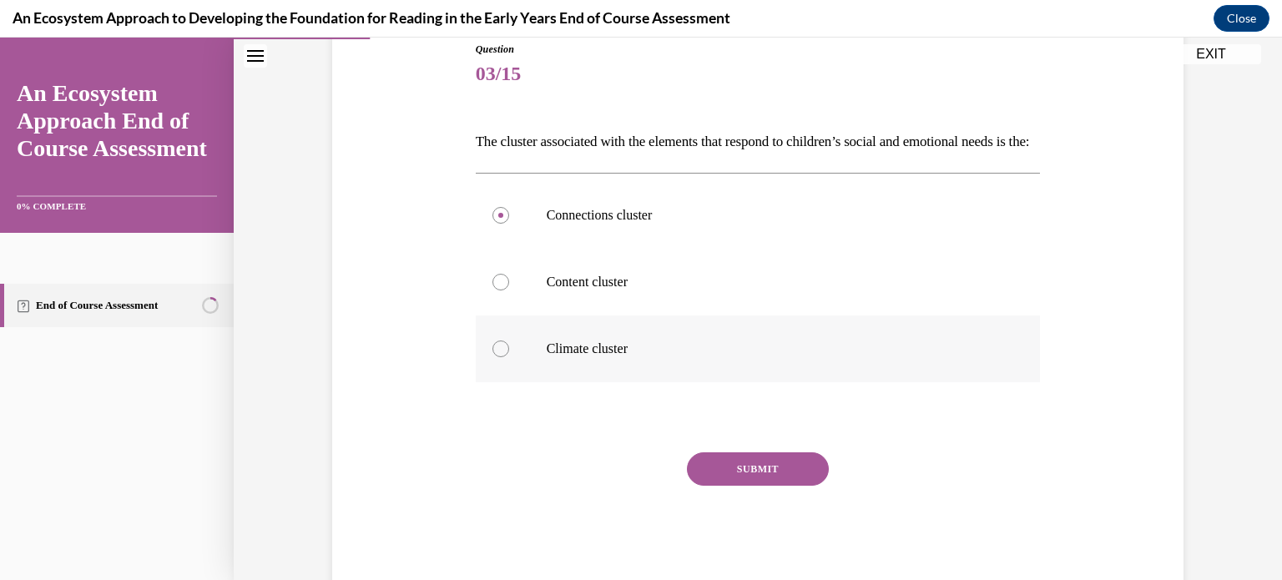
scroll to position [190, 0]
click at [790, 486] on button "SUBMIT" at bounding box center [758, 468] width 142 height 33
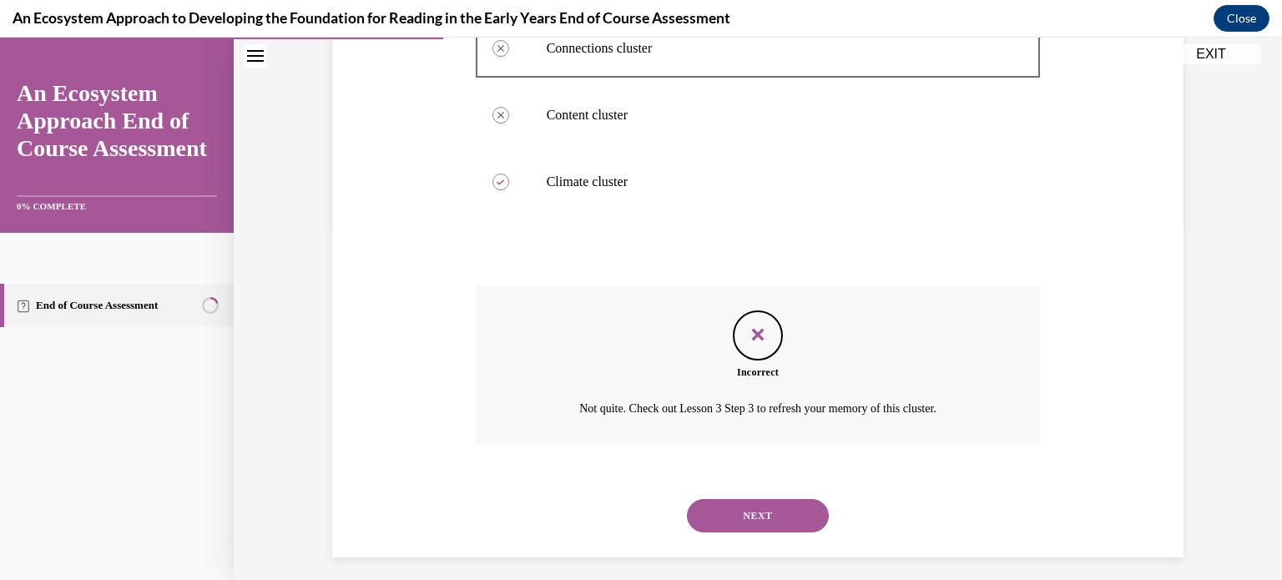
scroll to position [395, 0]
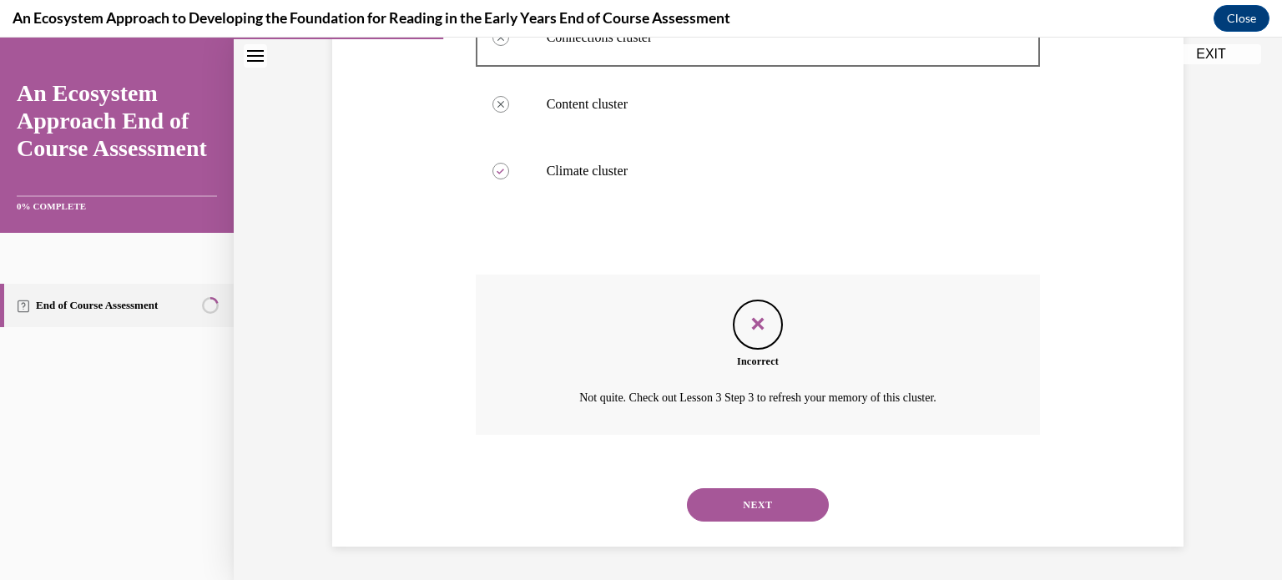
click at [769, 494] on button "NEXT" at bounding box center [758, 504] width 142 height 33
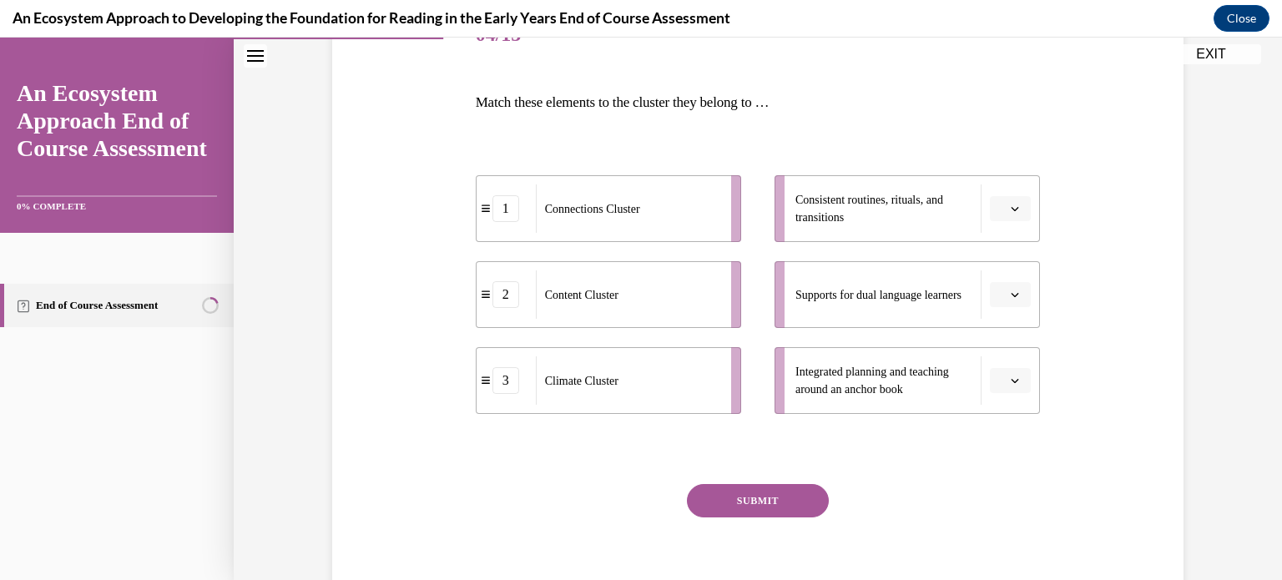
scroll to position [233, 0]
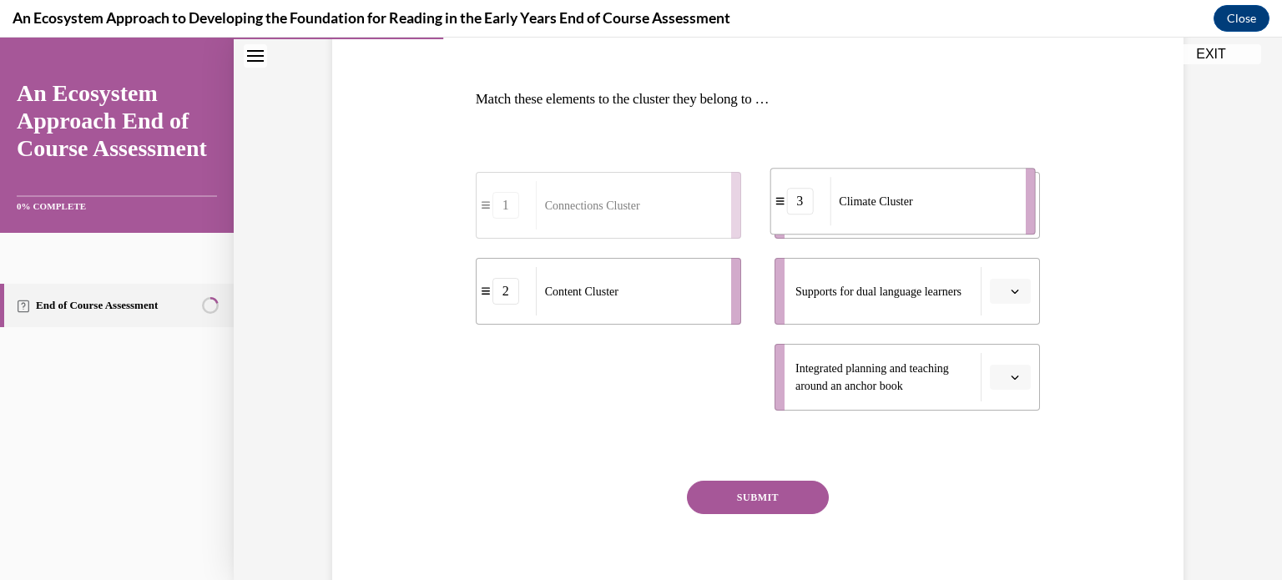
drag, startPoint x: 709, startPoint y: 367, endPoint x: 1005, endPoint y: 193, distance: 343.7
click at [1005, 193] on div "Climate Cluster" at bounding box center [921, 201] width 184 height 48
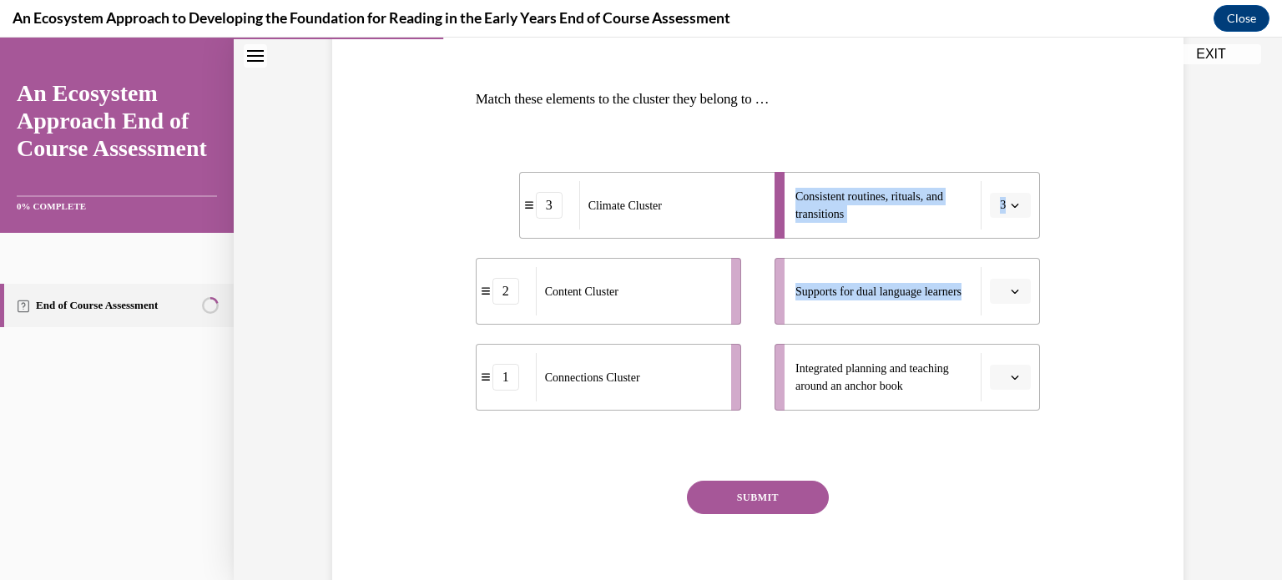
drag, startPoint x: 794, startPoint y: 370, endPoint x: 721, endPoint y: 299, distance: 102.7
click at [721, 299] on div "3 Climate Cluster 2 Content Cluster 1 Connections Cluster Consistent routines, …" at bounding box center [758, 274] width 565 height 272
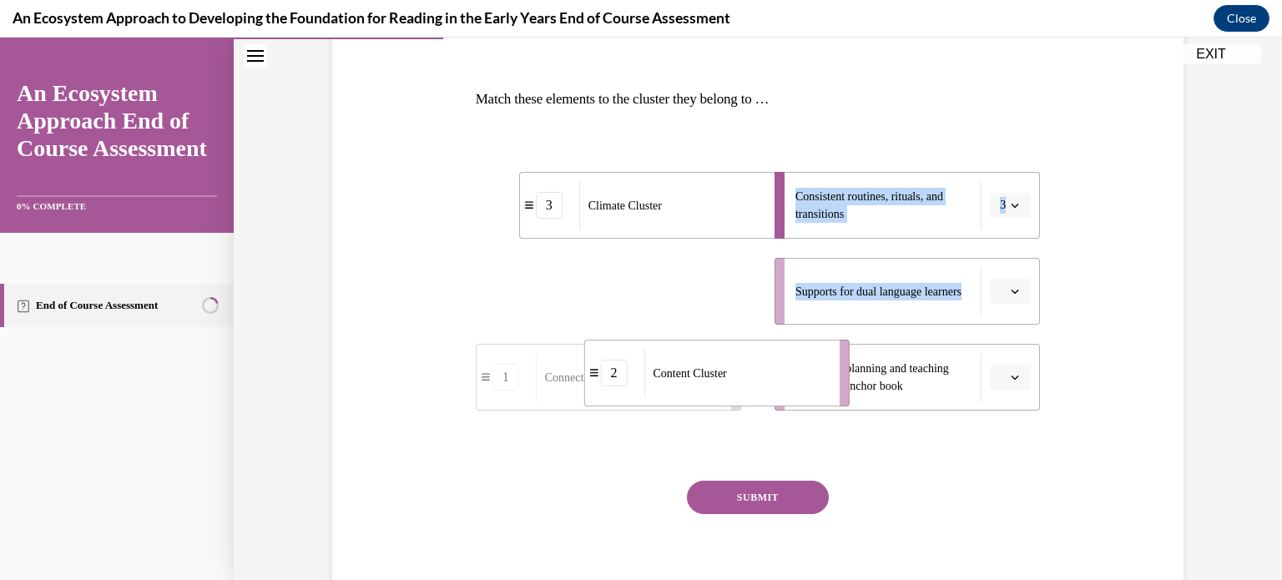
drag, startPoint x: 707, startPoint y: 293, endPoint x: 815, endPoint y: 374, distance: 135.3
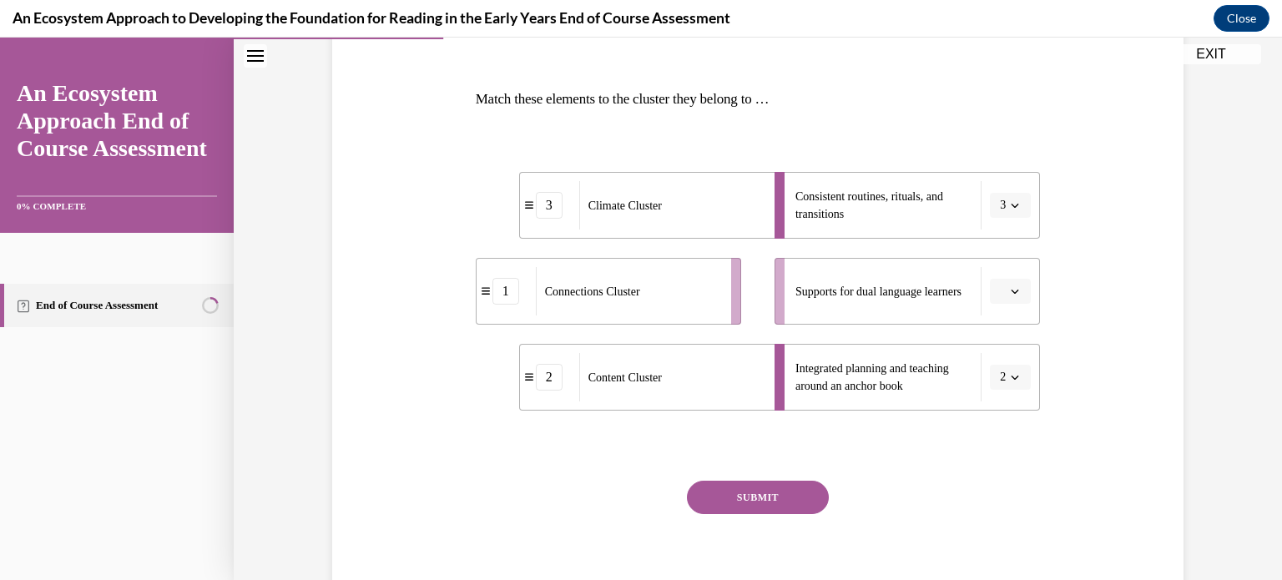
drag, startPoint x: 647, startPoint y: 254, endPoint x: 694, endPoint y: 277, distance: 52.6
click at [694, 277] on ul "3 Climate Cluster 1 Connections Cluster 2 Content Cluster" at bounding box center [617, 291] width 282 height 239
drag, startPoint x: 694, startPoint y: 277, endPoint x: 788, endPoint y: 284, distance: 93.7
click at [788, 284] on div "Connections Cluster" at bounding box center [716, 298] width 184 height 48
click at [726, 504] on button "SUBMIT" at bounding box center [758, 497] width 142 height 33
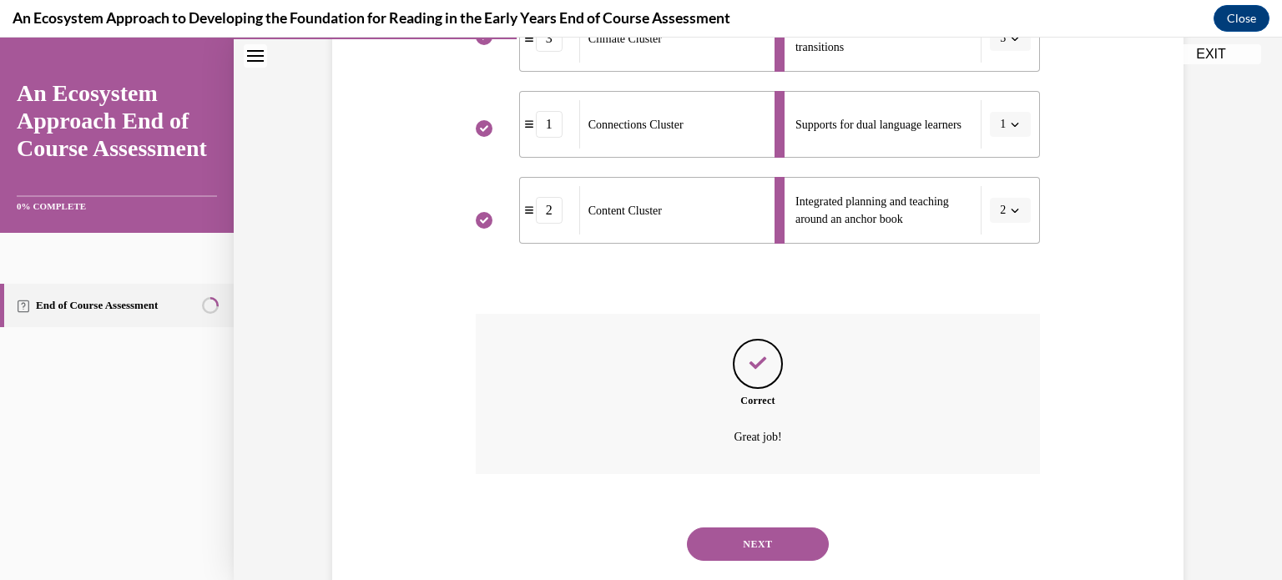
scroll to position [438, 0]
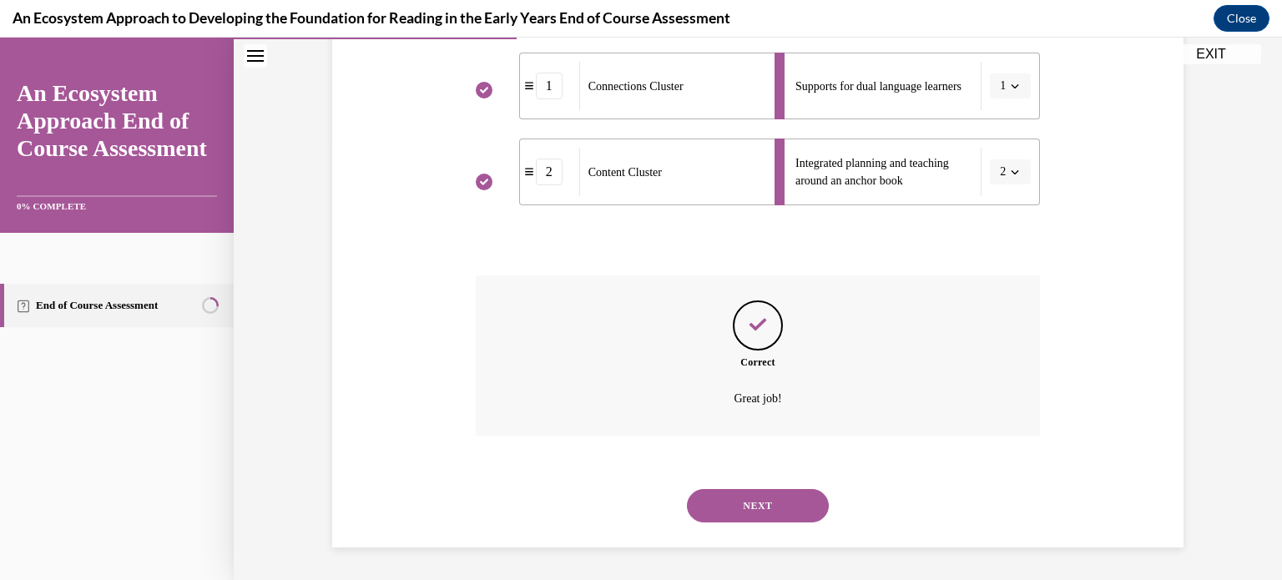
click at [749, 505] on button "NEXT" at bounding box center [758, 505] width 142 height 33
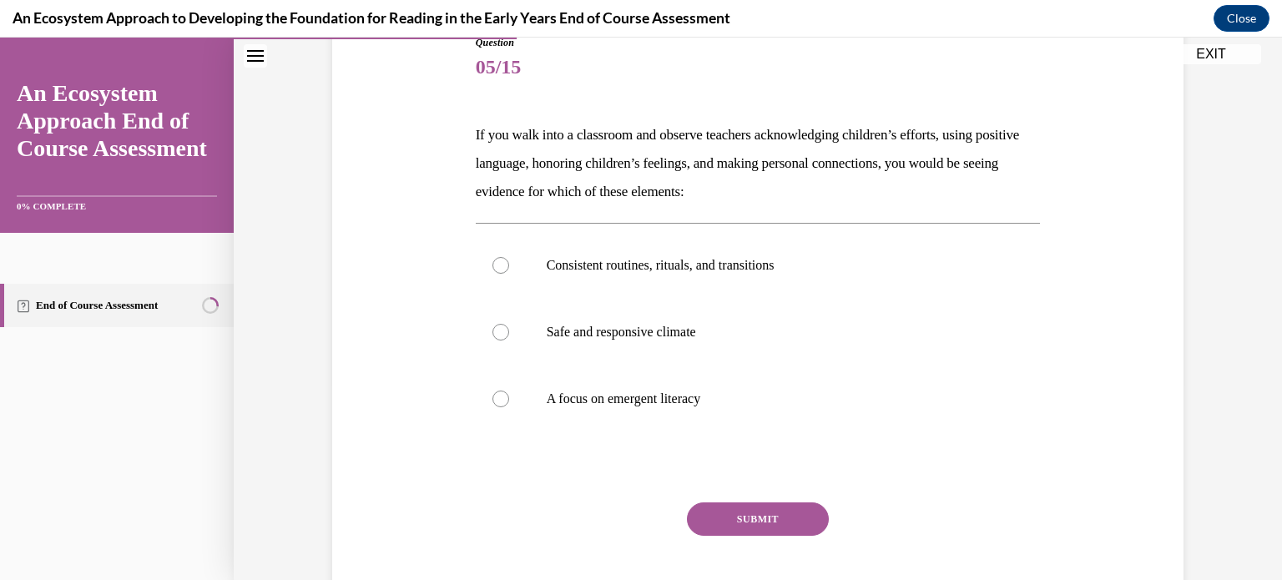
scroll to position [195, 0]
click at [730, 320] on label "Safe and responsive climate" at bounding box center [758, 333] width 565 height 67
click at [509, 325] on input "Safe and responsive climate" at bounding box center [500, 333] width 17 height 17
radio input "true"
click at [738, 516] on button "SUBMIT" at bounding box center [758, 520] width 142 height 33
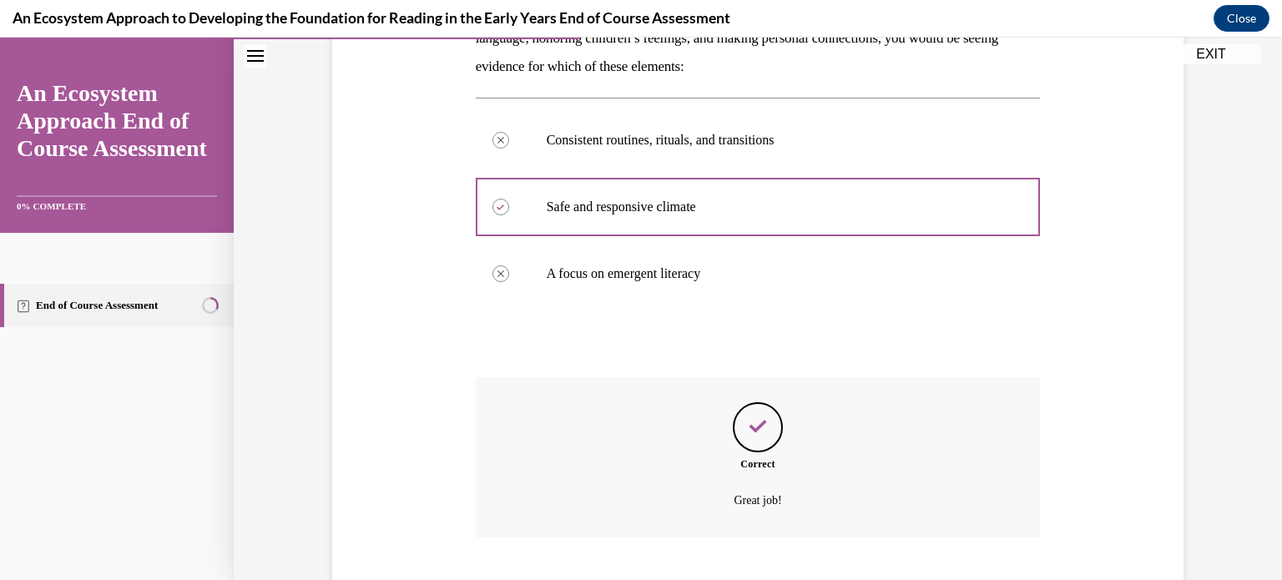
scroll to position [424, 0]
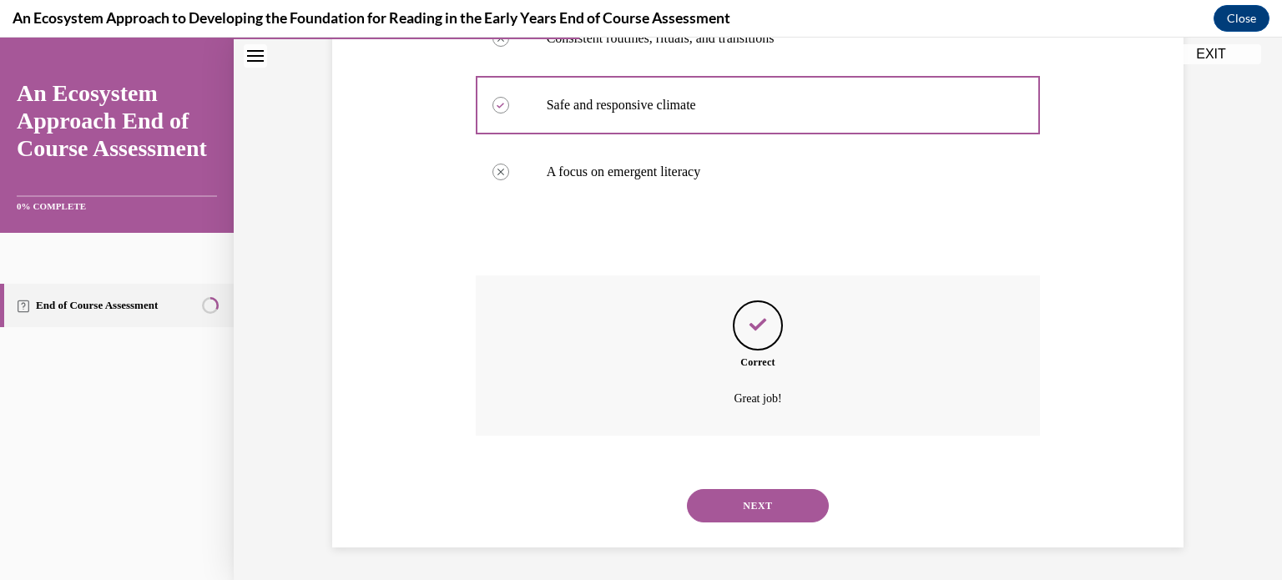
click at [756, 494] on button "NEXT" at bounding box center [758, 505] width 142 height 33
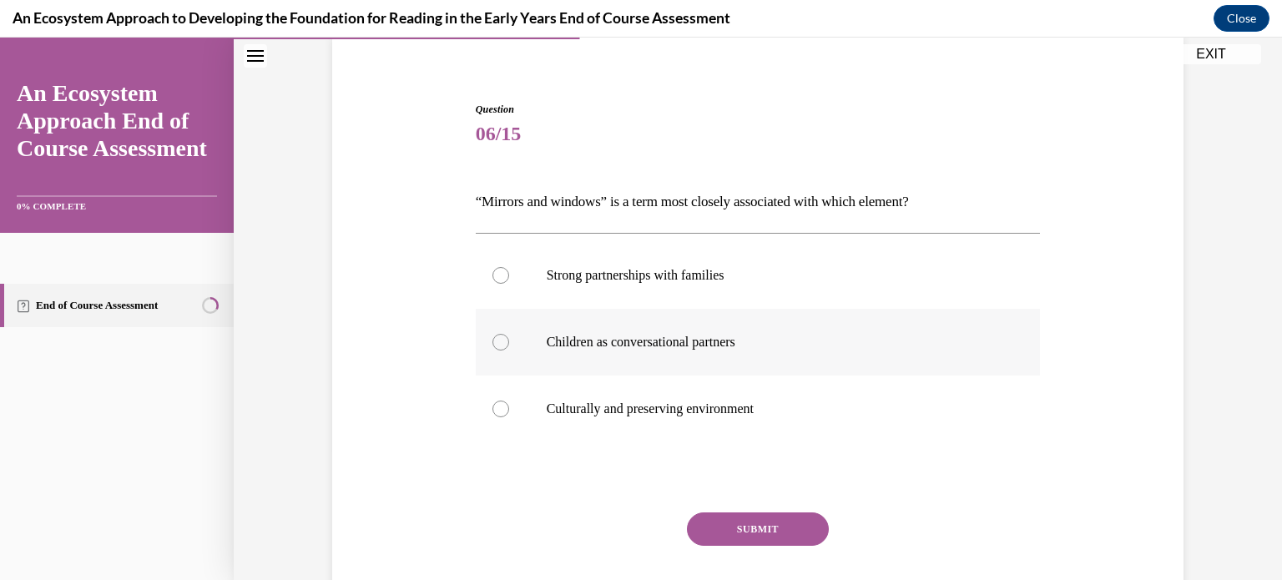
scroll to position [133, 0]
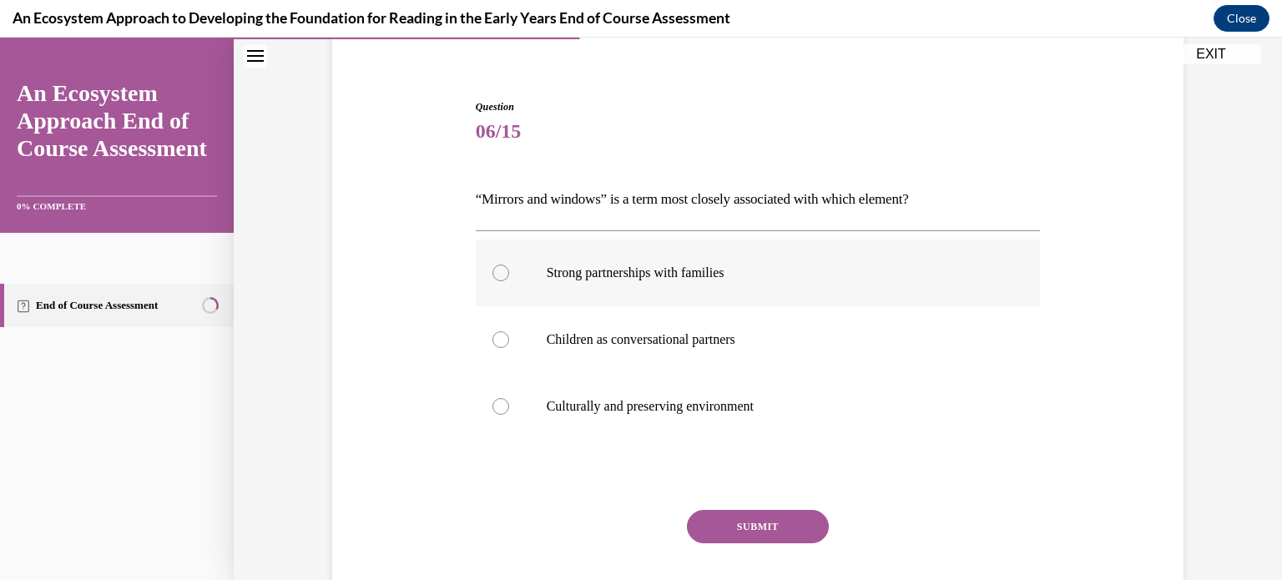
click at [596, 270] on p "Strong partnerships with families" at bounding box center [772, 272] width 452 height 17
click at [509, 270] on input "Strong partnerships with families" at bounding box center [500, 272] width 17 height 17
radio input "true"
click at [752, 521] on button "SUBMIT" at bounding box center [758, 526] width 142 height 33
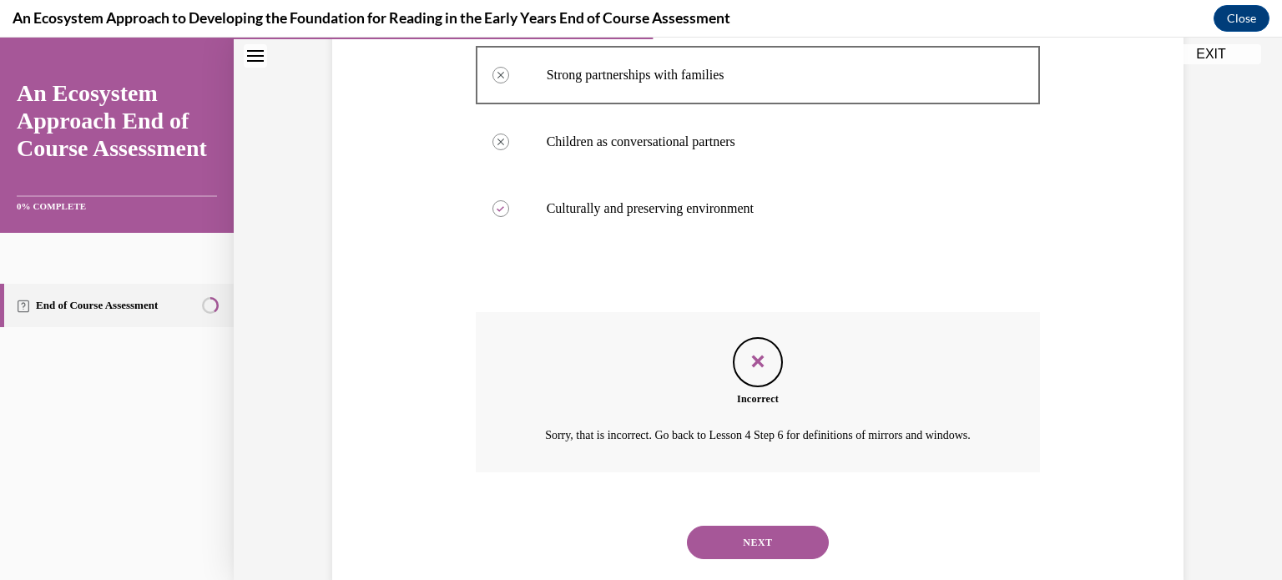
scroll to position [387, 0]
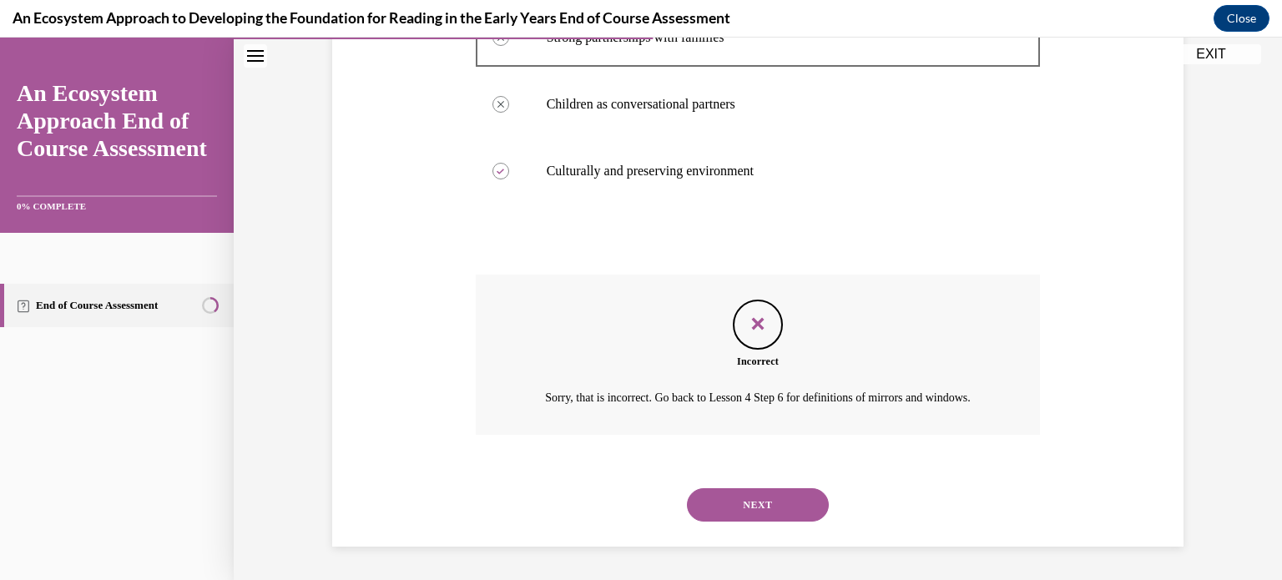
click at [752, 506] on button "NEXT" at bounding box center [758, 504] width 142 height 33
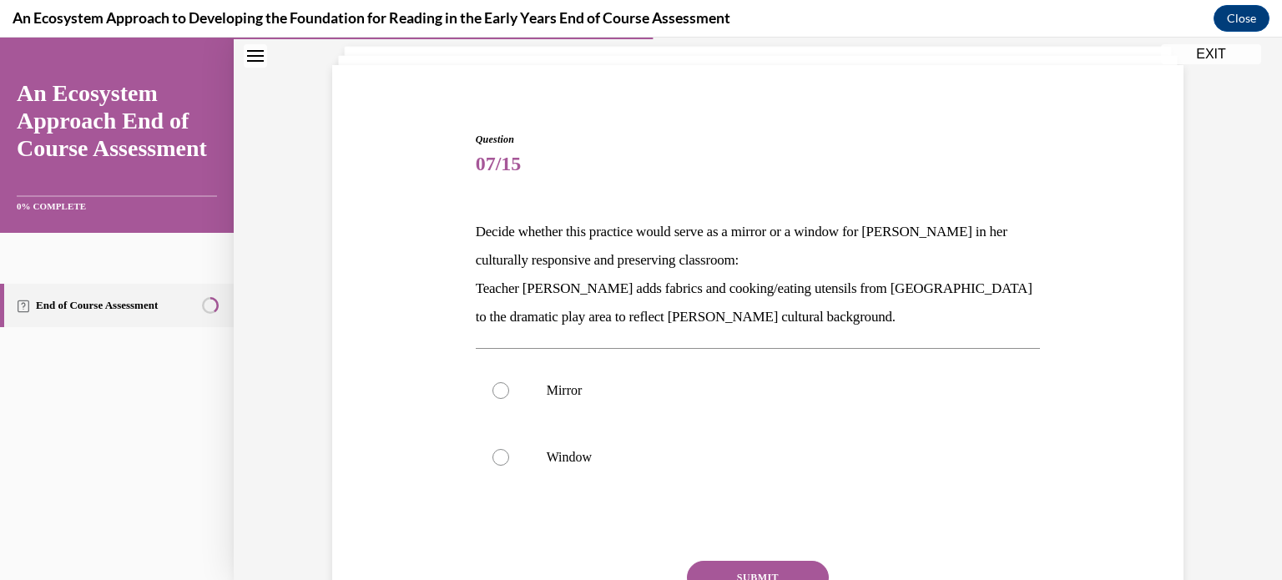
scroll to position [113, 0]
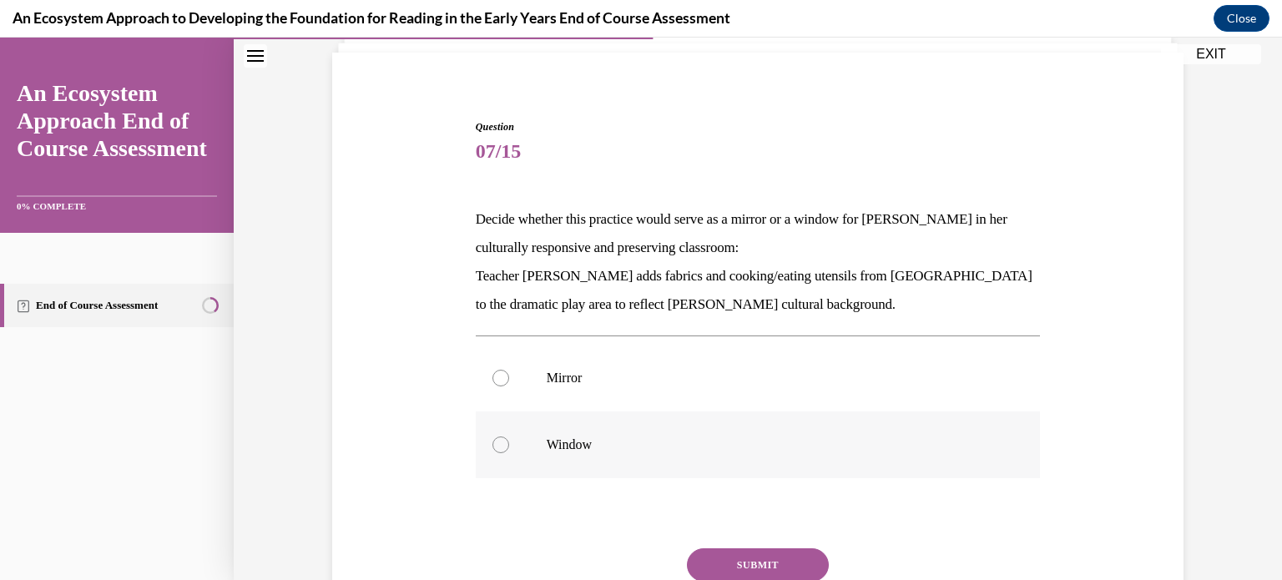
click at [697, 428] on label "Window" at bounding box center [758, 444] width 565 height 67
click at [509, 436] on input "Window" at bounding box center [500, 444] width 17 height 17
radio input "true"
click at [763, 563] on button "SUBMIT" at bounding box center [758, 564] width 142 height 33
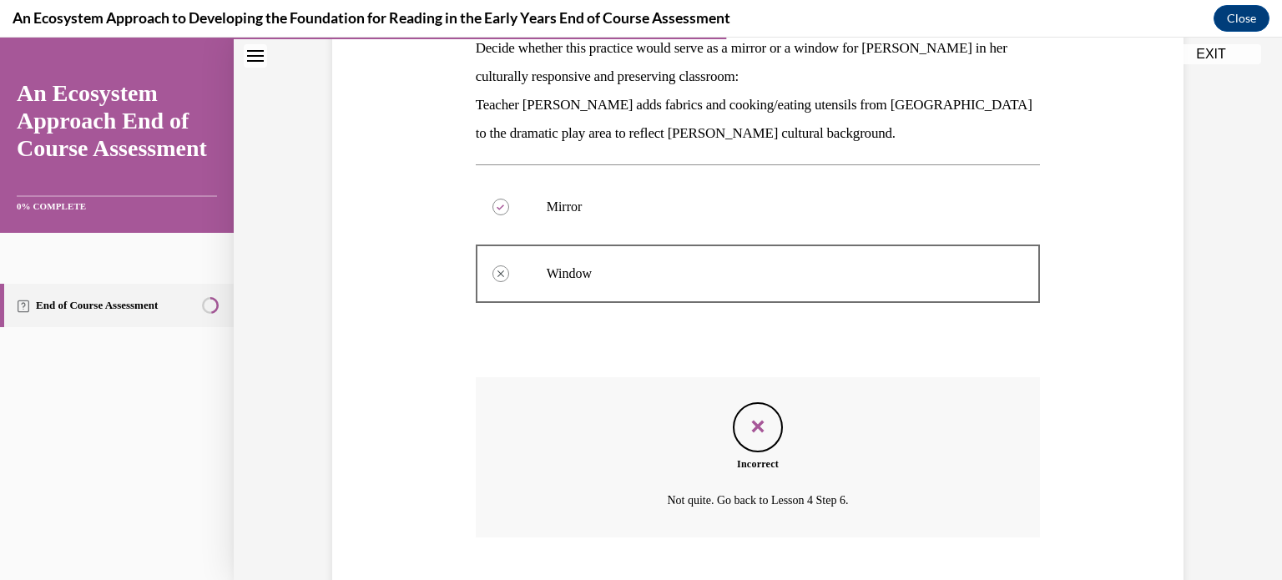
scroll to position [385, 0]
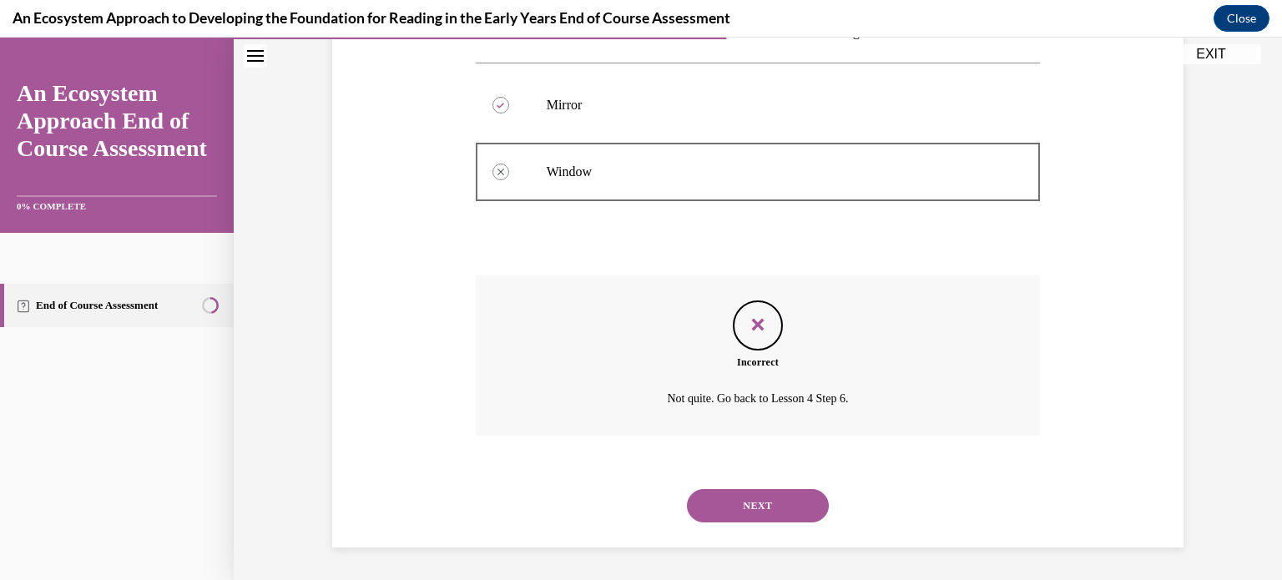
click at [753, 509] on button "NEXT" at bounding box center [758, 505] width 142 height 33
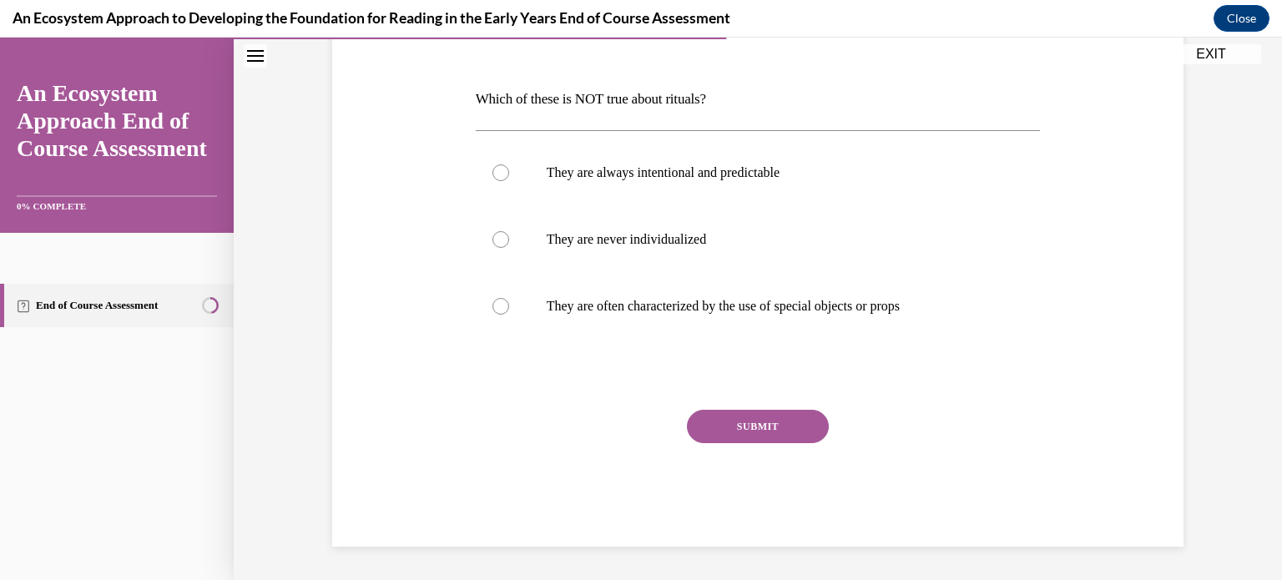
scroll to position [185, 0]
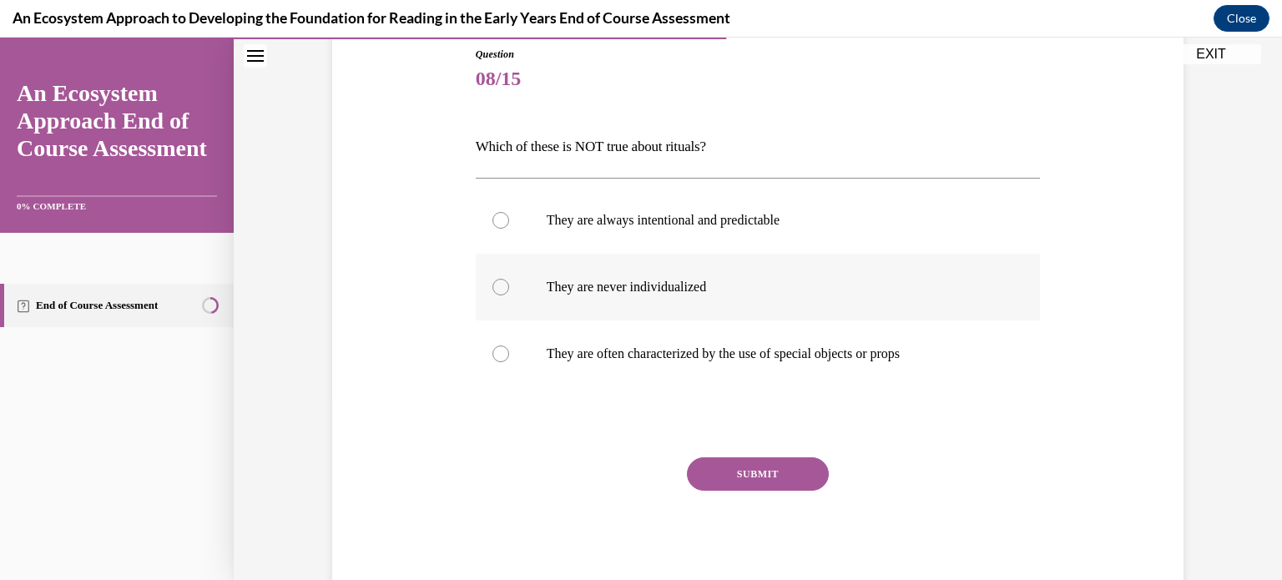
click at [677, 305] on label "They are never individualized" at bounding box center [758, 287] width 565 height 67
click at [509, 295] on input "They are never individualized" at bounding box center [500, 287] width 17 height 17
radio input "true"
click at [677, 305] on label "They are never individualized" at bounding box center [758, 287] width 565 height 67
click at [509, 295] on input "They are never individualized" at bounding box center [500, 287] width 17 height 17
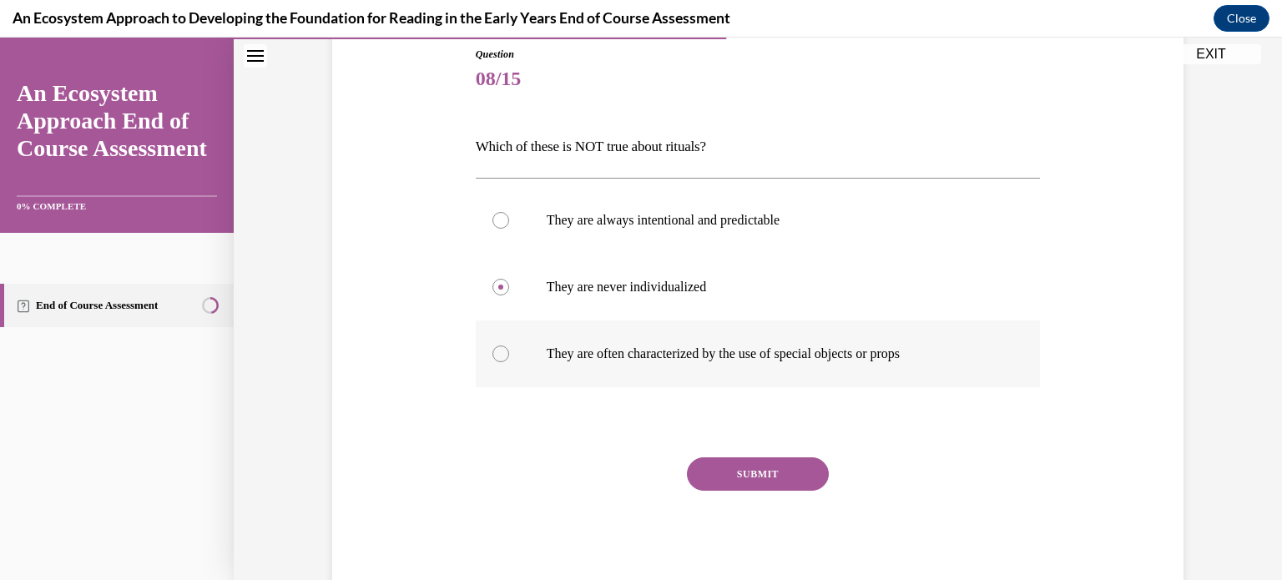
click at [627, 340] on label "They are often characterized by the use of special objects or props" at bounding box center [758, 353] width 565 height 67
click at [509, 345] on input "They are often characterized by the use of special objects or props" at bounding box center [500, 353] width 17 height 17
radio input "true"
click at [744, 492] on div "SUBMIT" at bounding box center [758, 498] width 565 height 83
click at [752, 479] on button "SUBMIT" at bounding box center [758, 473] width 142 height 33
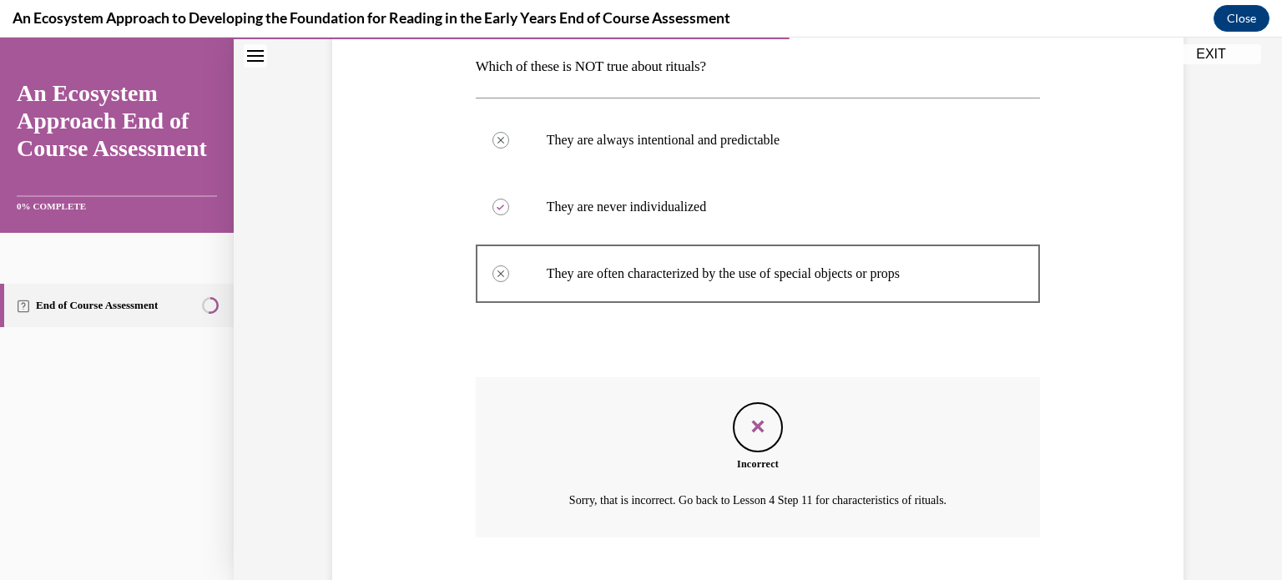
scroll to position [367, 0]
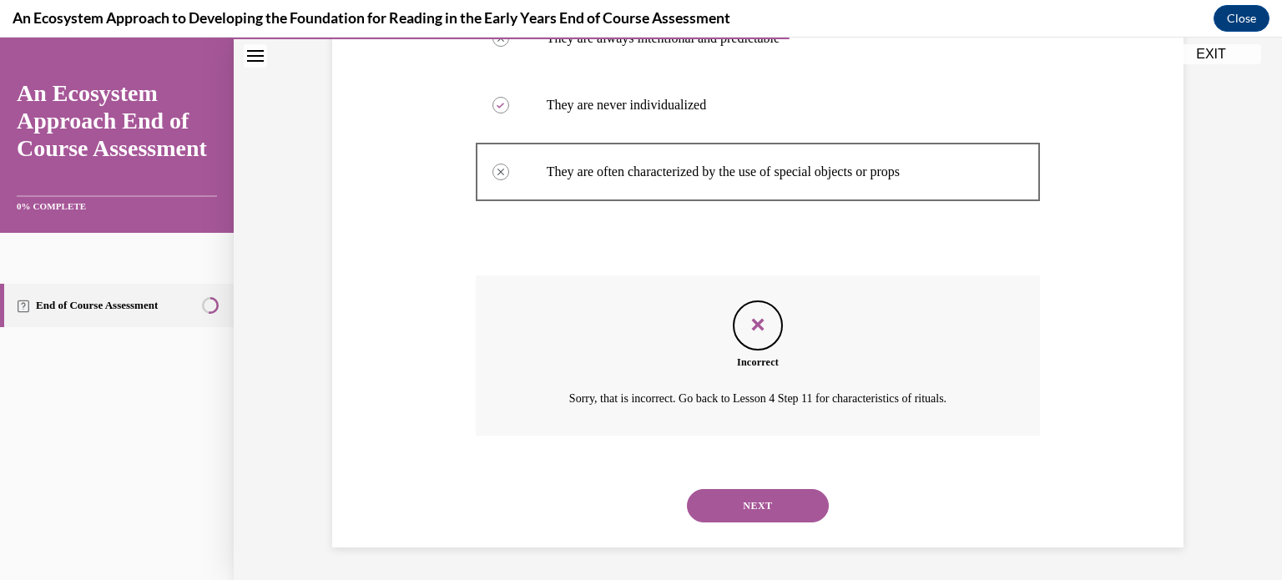
click at [763, 501] on button "NEXT" at bounding box center [758, 505] width 142 height 33
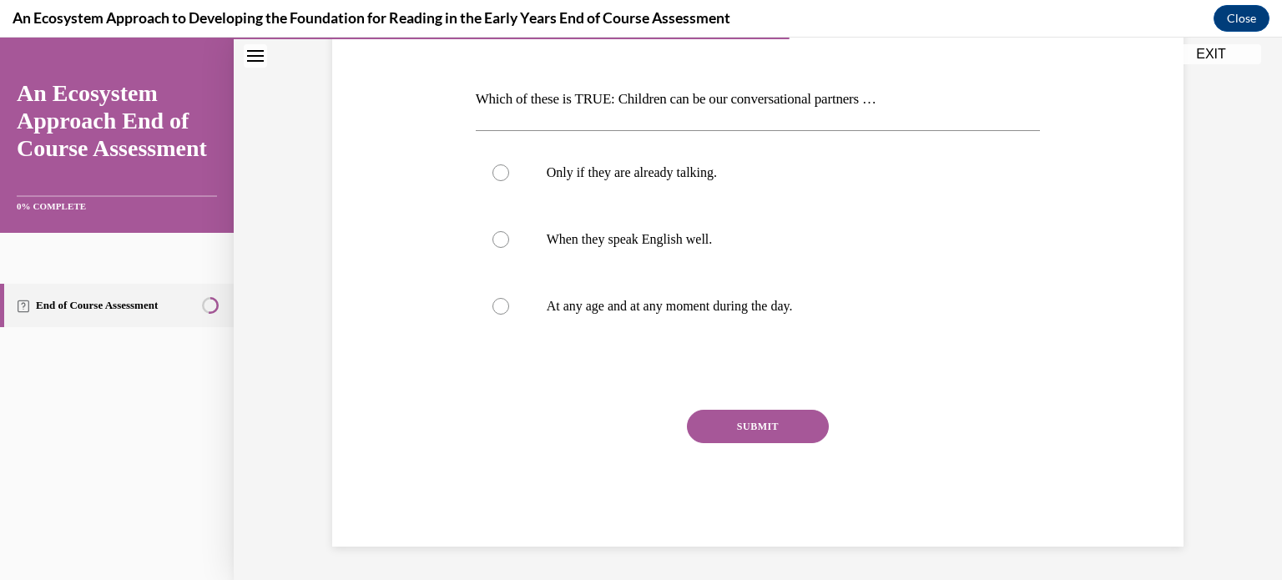
scroll to position [185, 0]
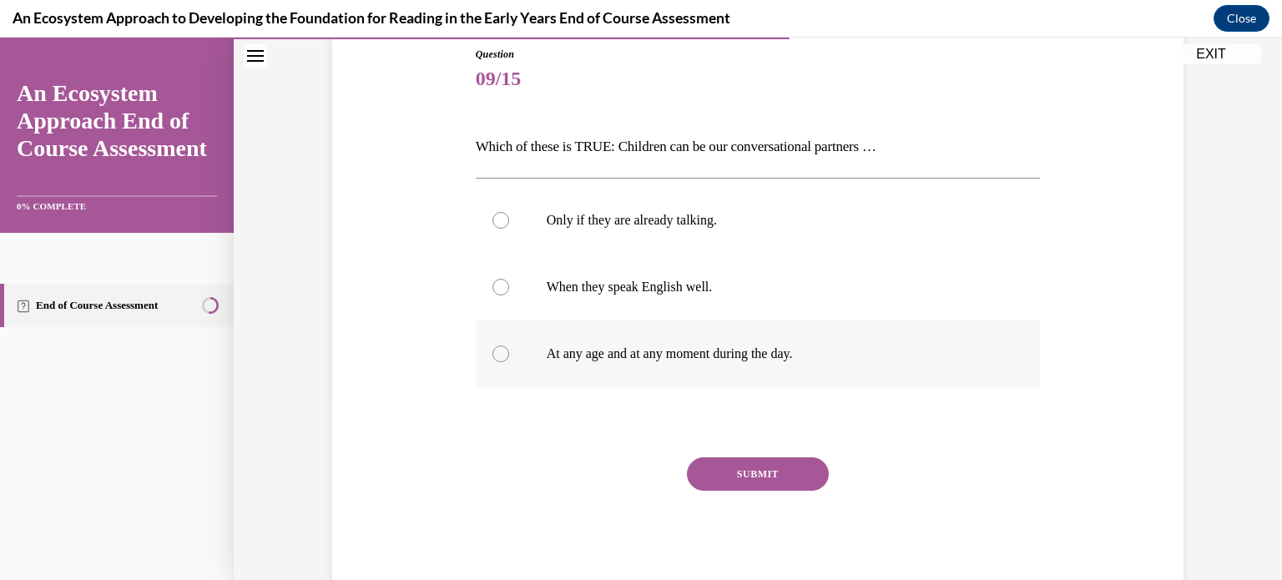
click at [649, 337] on label "At any age and at any moment during the day." at bounding box center [758, 353] width 565 height 67
click at [509, 345] on input "At any age and at any moment during the day." at bounding box center [500, 353] width 17 height 17
radio input "true"
click at [746, 476] on button "SUBMIT" at bounding box center [758, 473] width 142 height 33
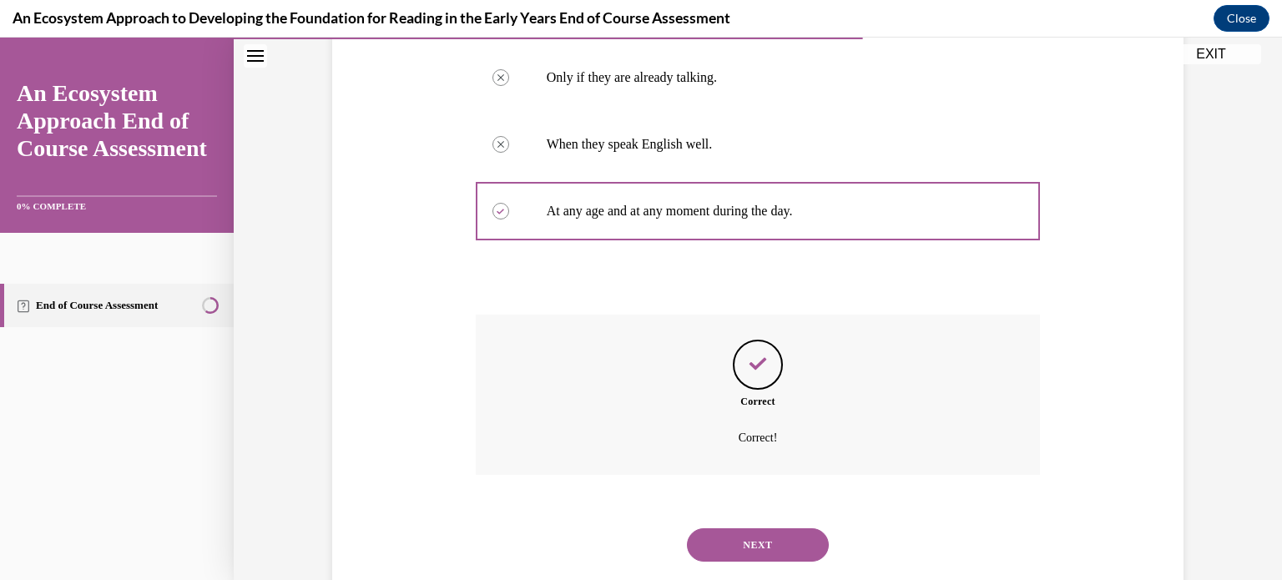
scroll to position [367, 0]
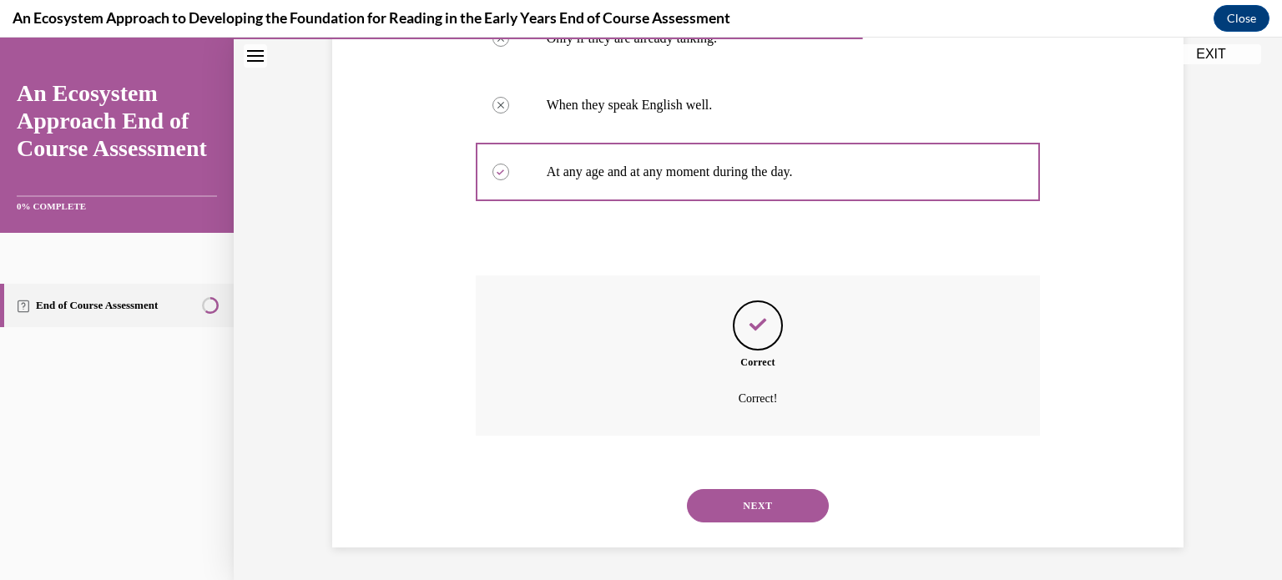
click at [748, 497] on button "NEXT" at bounding box center [758, 505] width 142 height 33
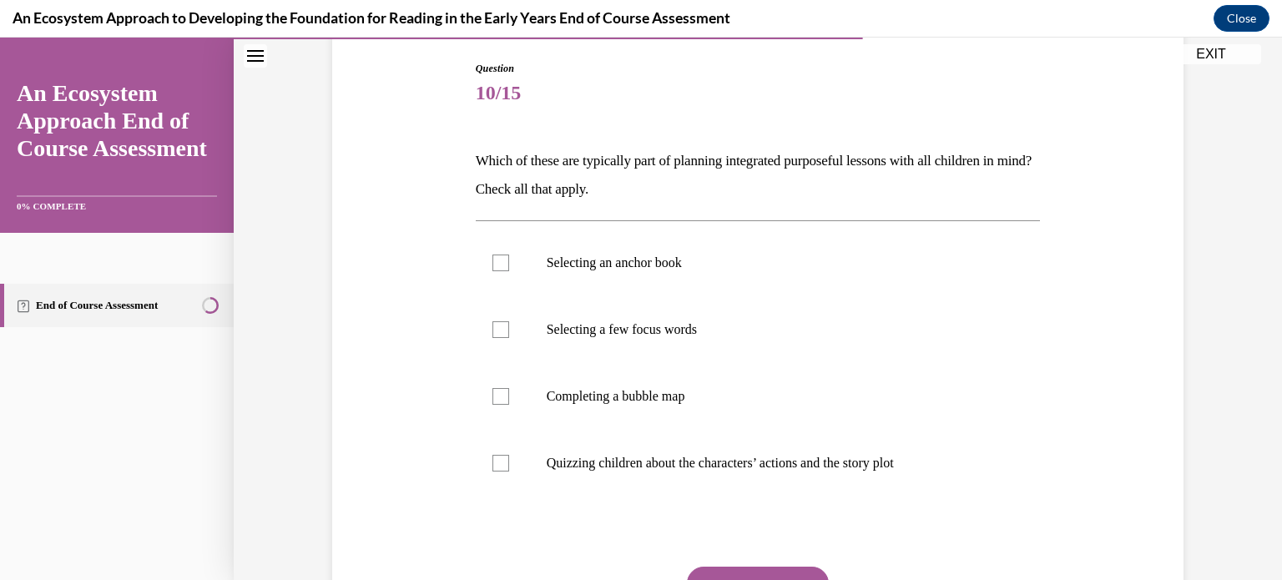
scroll to position [174, 0]
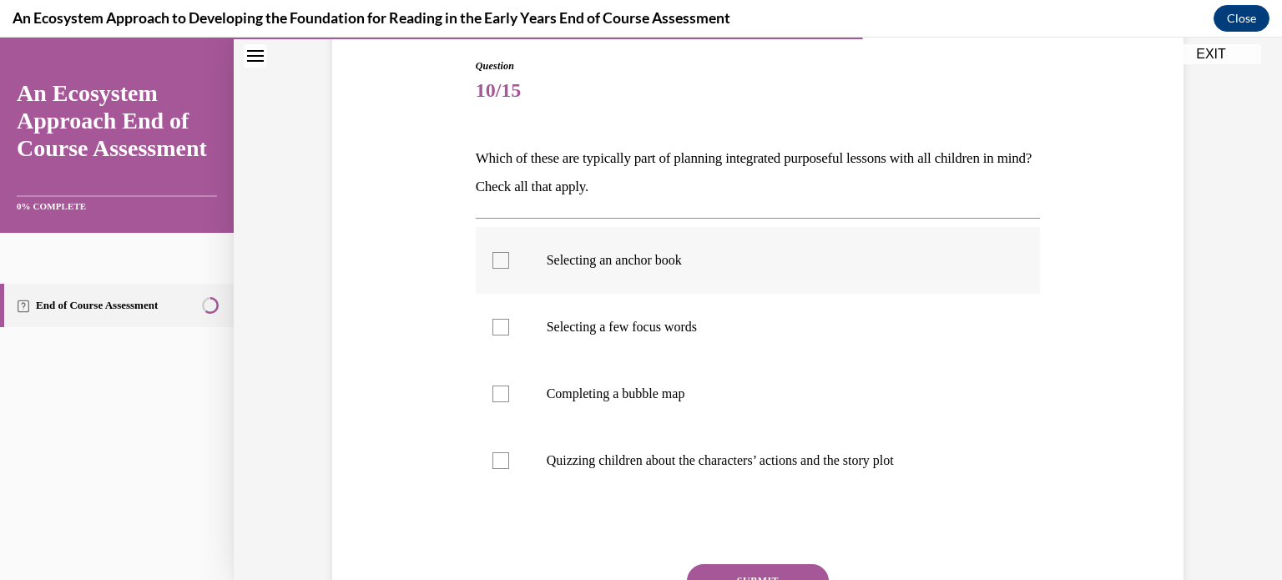
click at [575, 269] on label "Selecting an anchor book" at bounding box center [758, 260] width 565 height 67
click at [509, 269] on input "Selecting an anchor book" at bounding box center [500, 260] width 17 height 17
checkbox input "true"
click at [733, 571] on button "SUBMIT" at bounding box center [758, 580] width 142 height 33
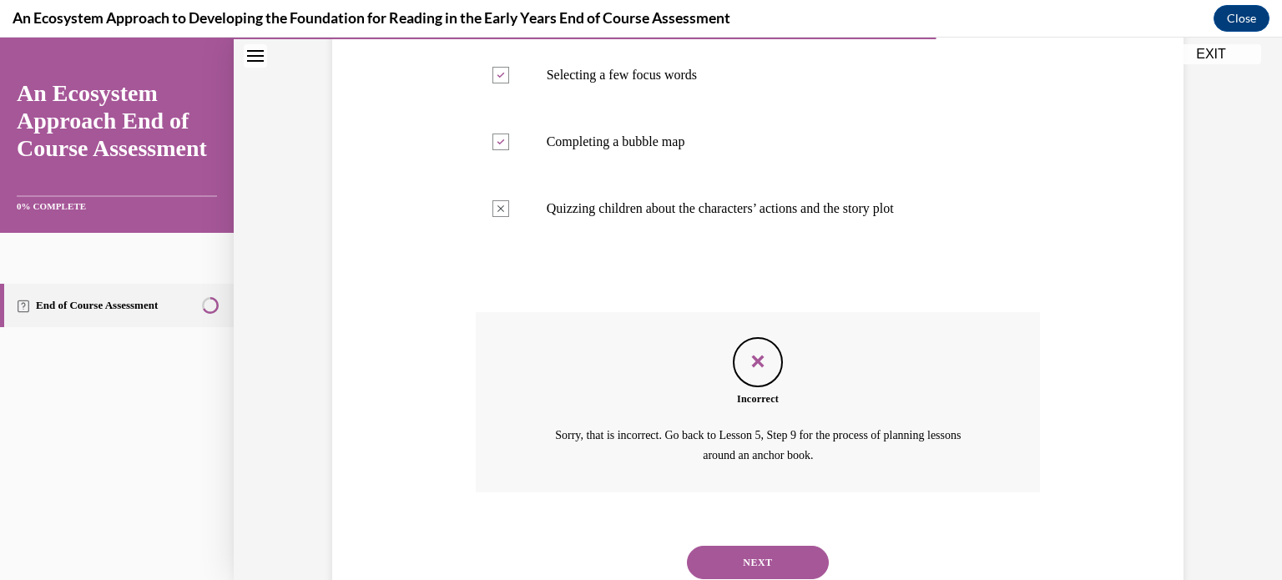
scroll to position [482, 0]
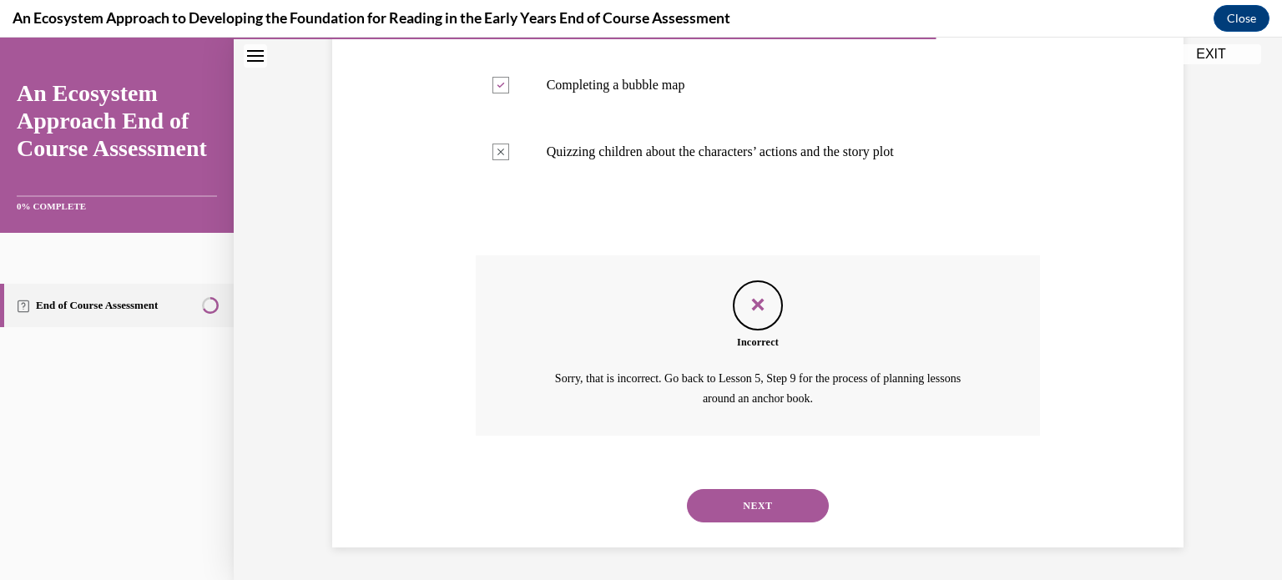
click at [765, 509] on button "NEXT" at bounding box center [758, 505] width 142 height 33
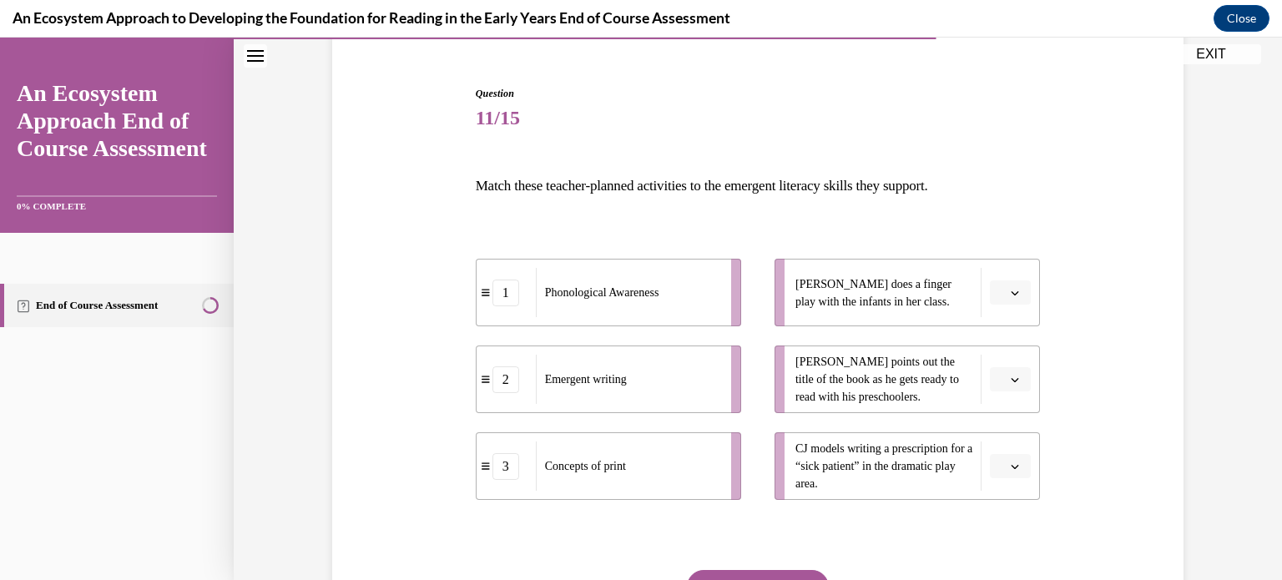
scroll to position [147, 0]
click at [801, 378] on span "Leonardo points out the title of the book as he gets ready to read with his pre…" at bounding box center [877, 379] width 164 height 48
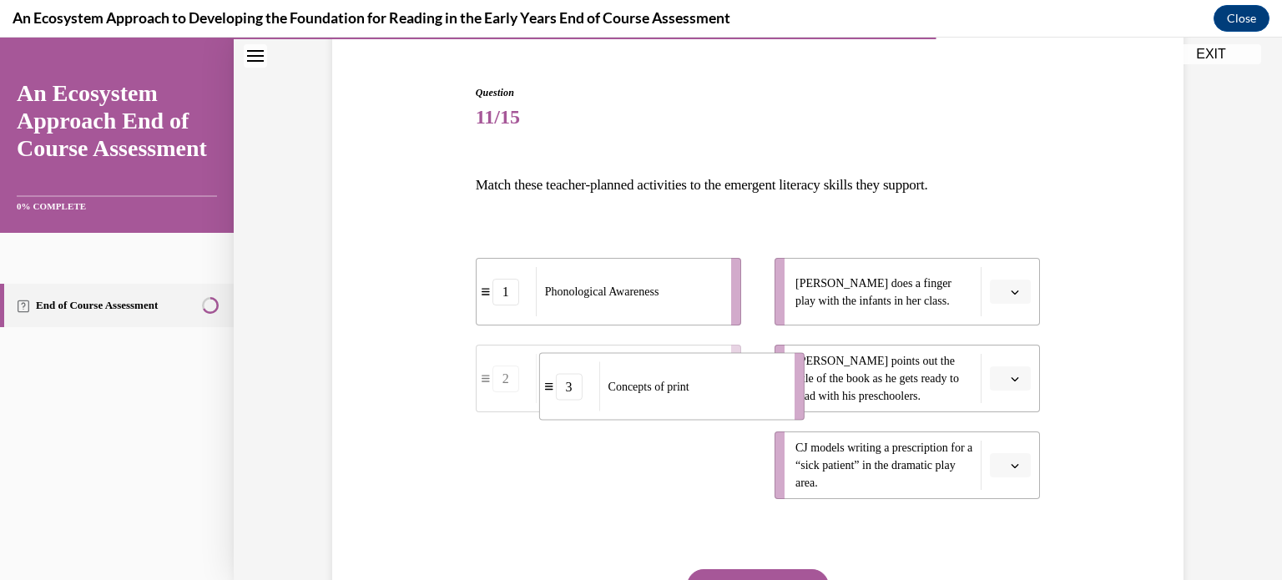
drag, startPoint x: 662, startPoint y: 462, endPoint x: 726, endPoint y: 383, distance: 101.5
click at [726, 383] on div "Concepts of print" at bounding box center [691, 386] width 184 height 49
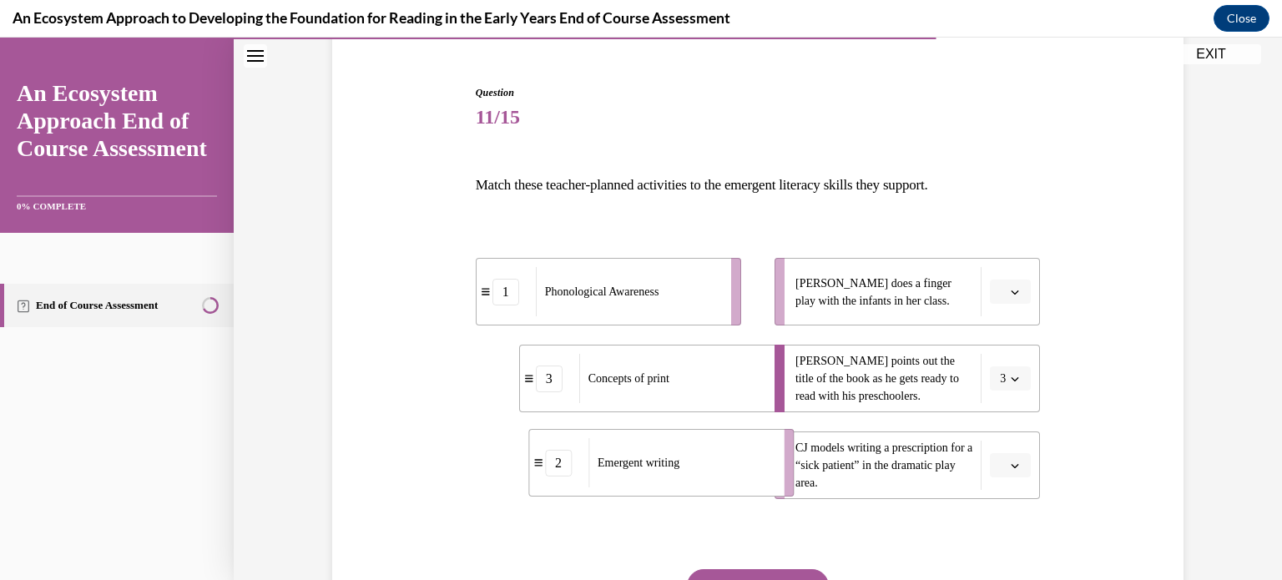
drag, startPoint x: 677, startPoint y: 461, endPoint x: 739, endPoint y: 459, distance: 62.6
click at [739, 459] on div "Emergent writing" at bounding box center [680, 462] width 184 height 49
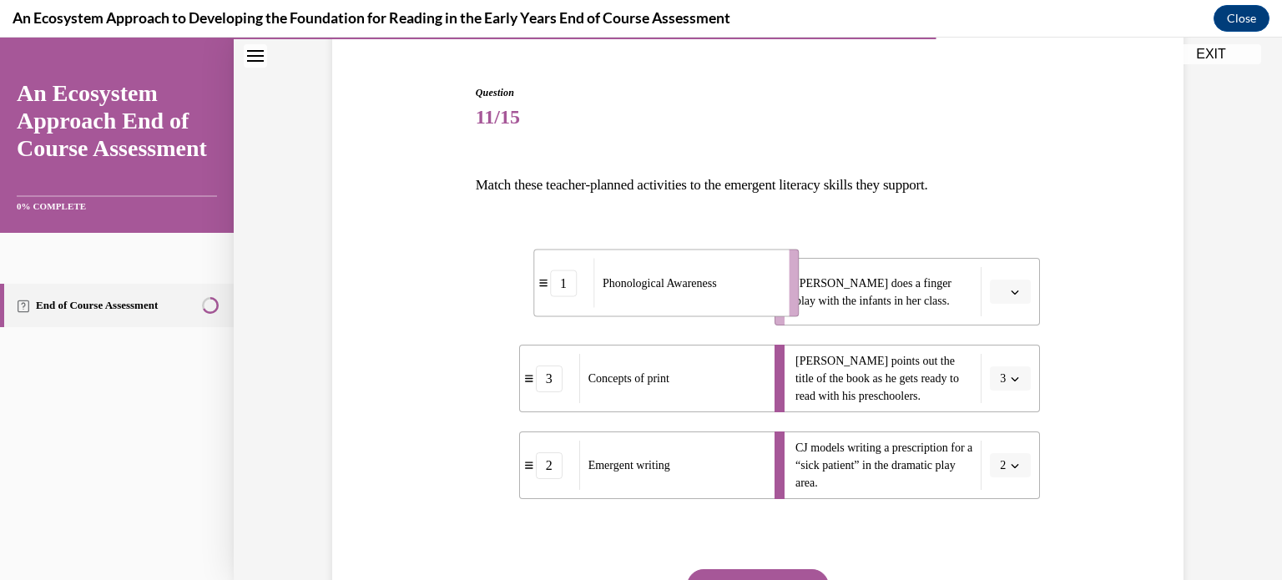
drag, startPoint x: 653, startPoint y: 282, endPoint x: 712, endPoint y: 273, distance: 59.1
click at [712, 274] on span "Phonological Awareness" at bounding box center [659, 283] width 114 height 18
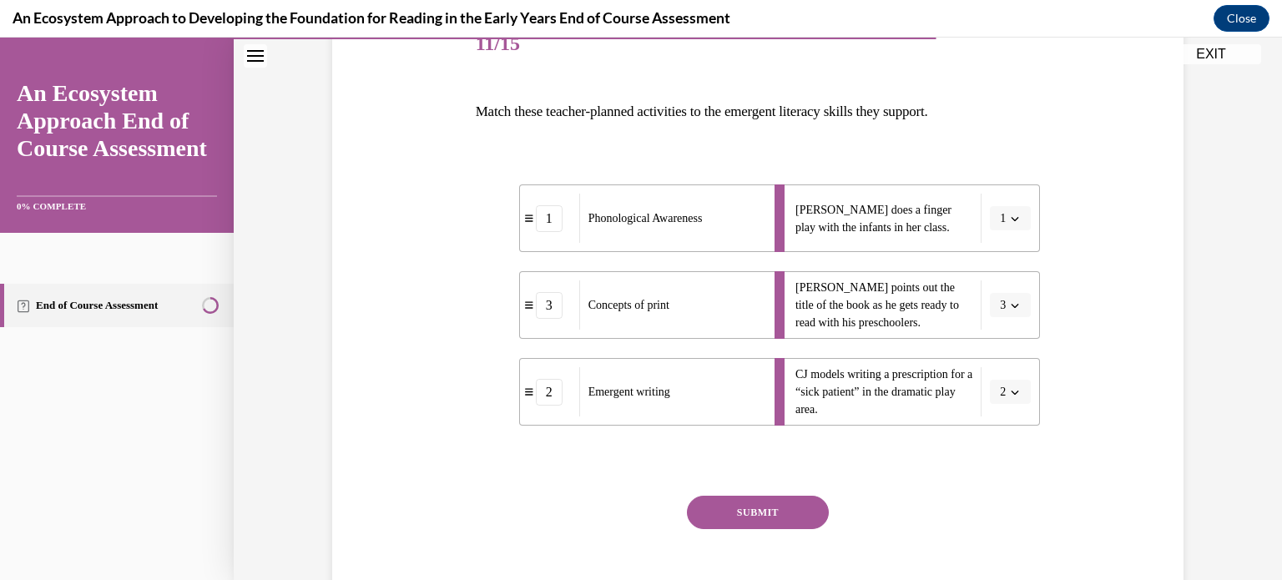
scroll to position [257, 0]
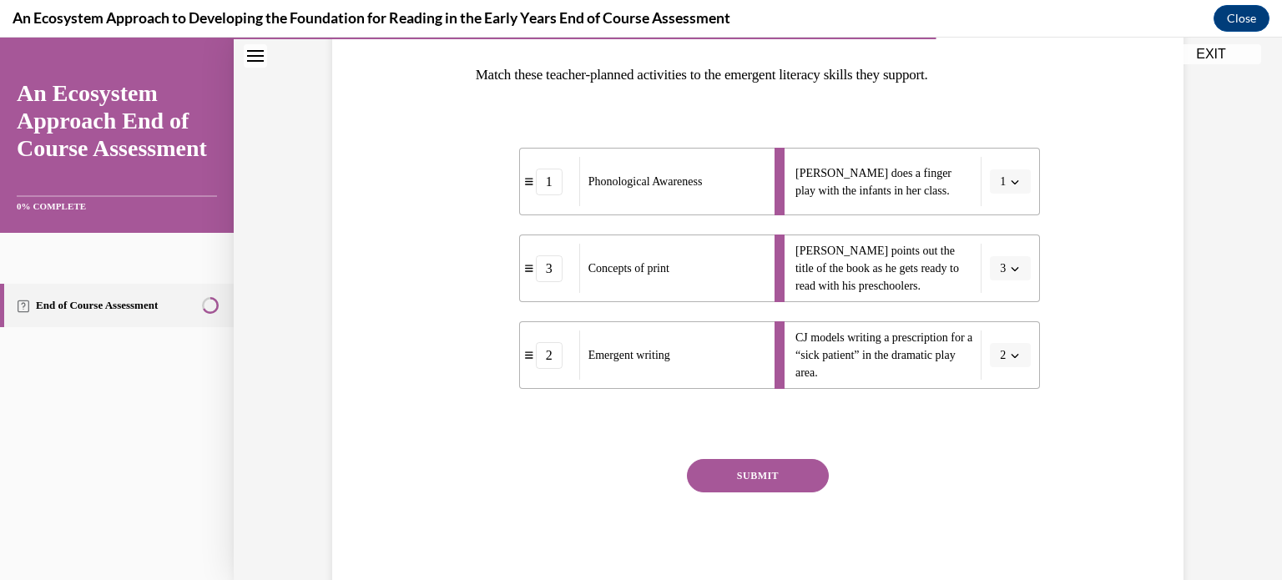
click at [723, 466] on button "SUBMIT" at bounding box center [758, 475] width 142 height 33
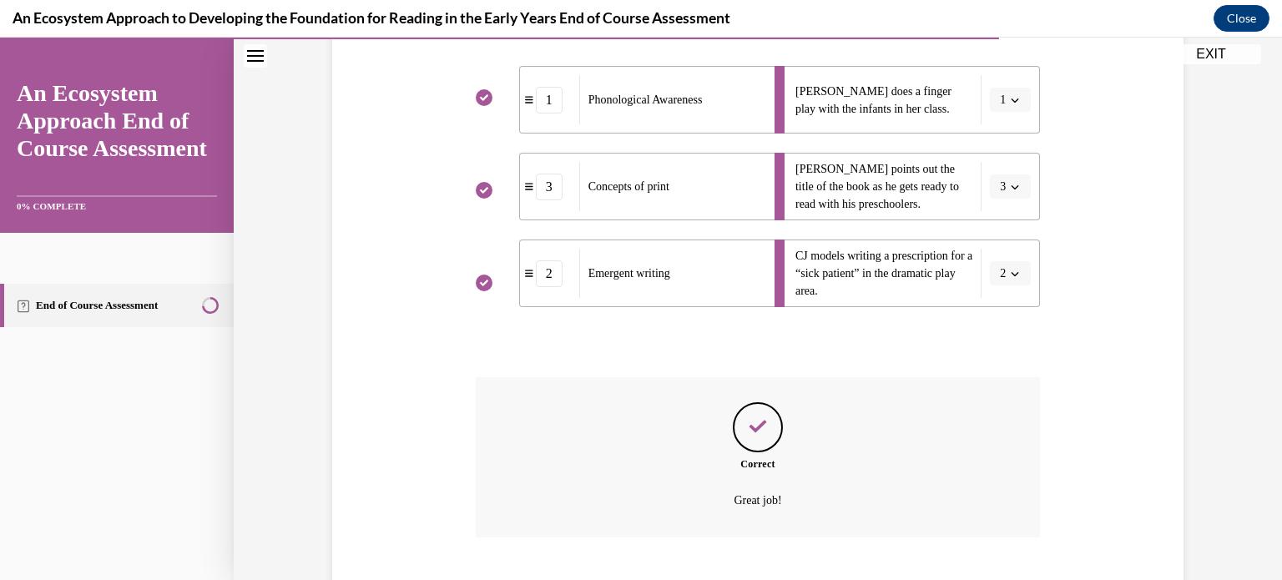
scroll to position [441, 0]
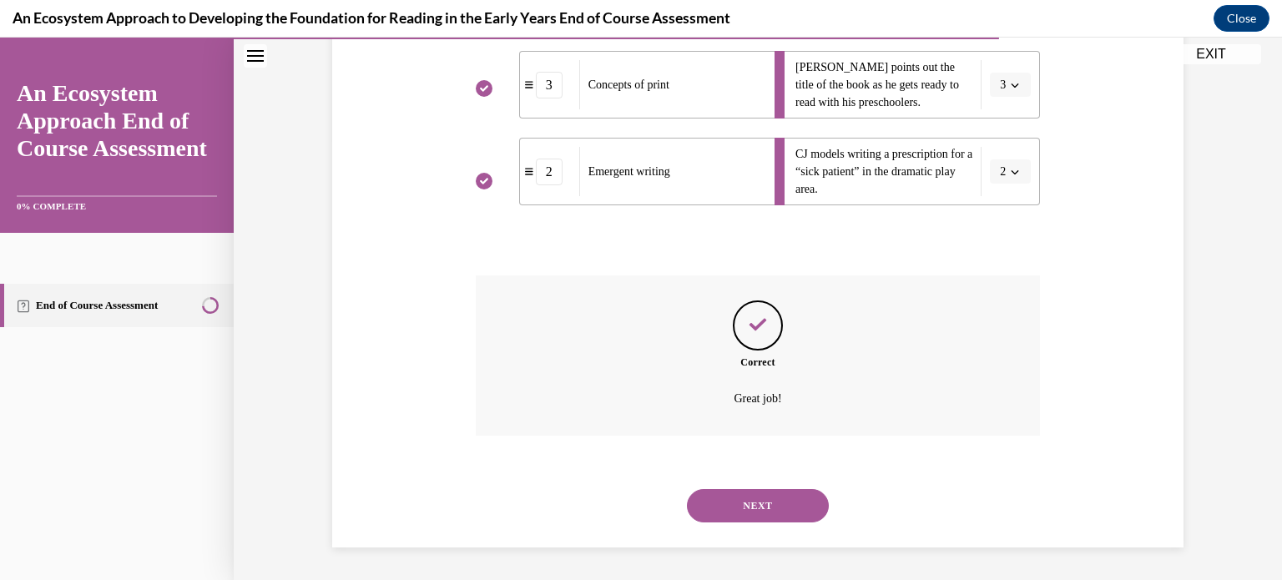
click at [740, 498] on button "NEXT" at bounding box center [758, 505] width 142 height 33
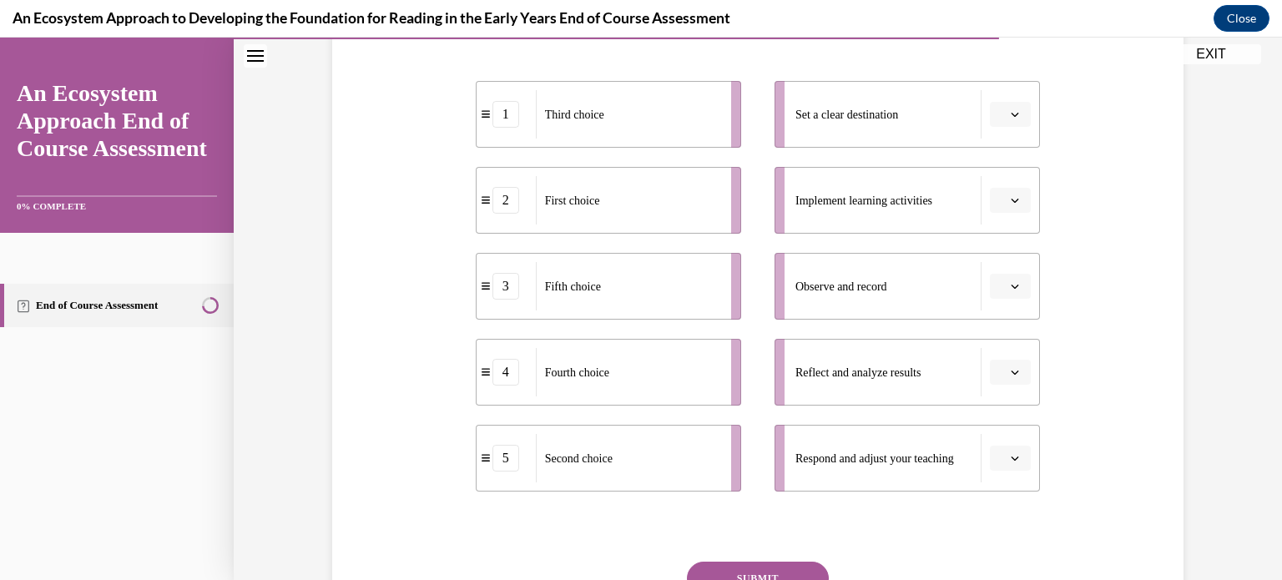
scroll to position [320, 0]
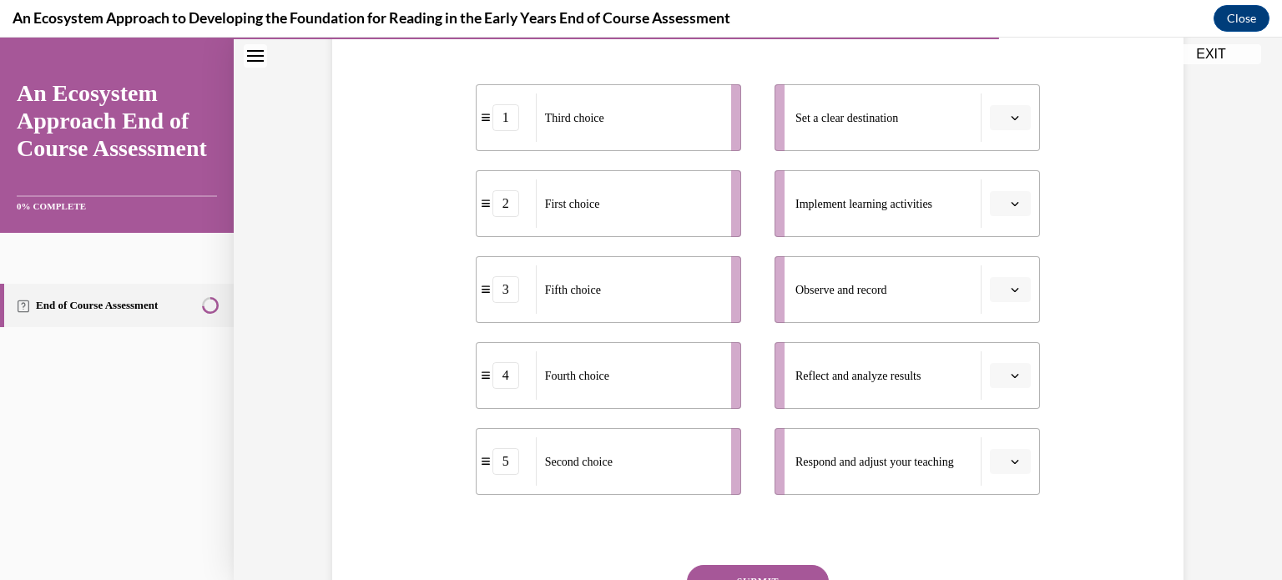
click at [682, 109] on div "Third choice" at bounding box center [628, 117] width 184 height 48
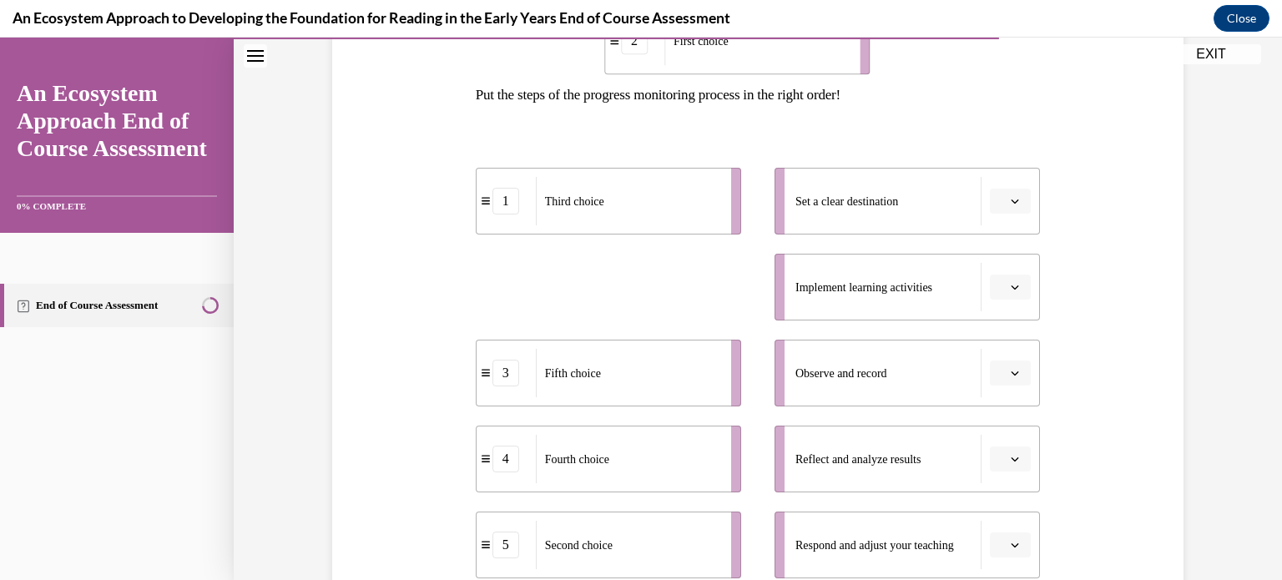
scroll to position [214, 0]
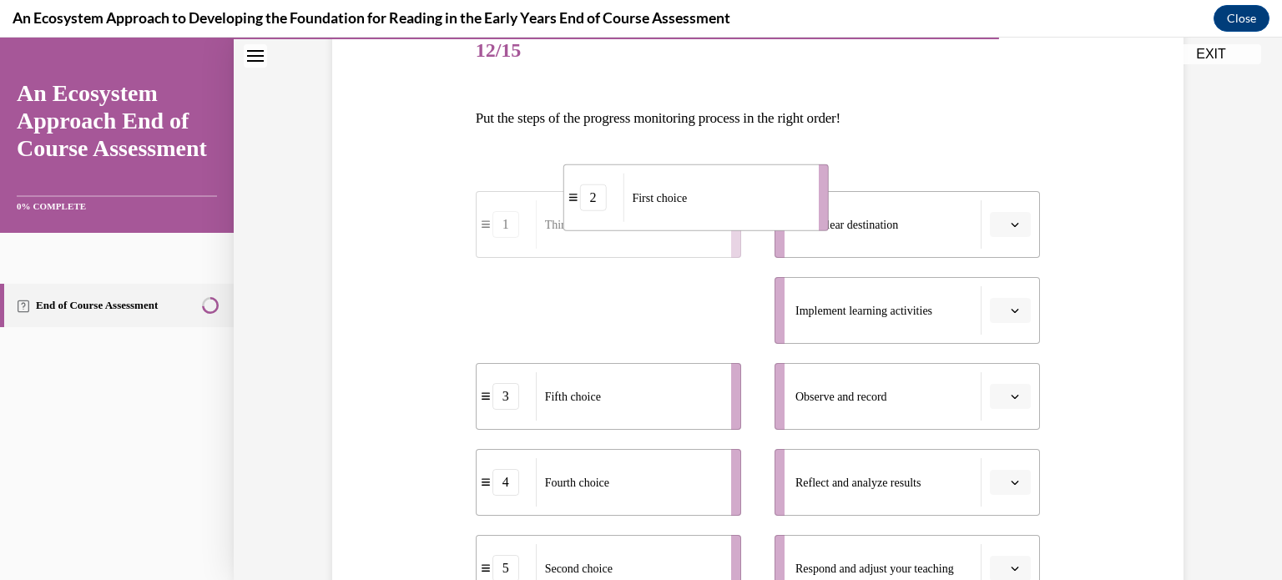
drag, startPoint x: 682, startPoint y: 194, endPoint x: 768, endPoint y: 236, distance: 95.5
click at [768, 236] on div "1 Third choice 2 First choice 3 Fifth choice 4 Fourth choice 5 Second choice Se…" at bounding box center [758, 380] width 565 height 444
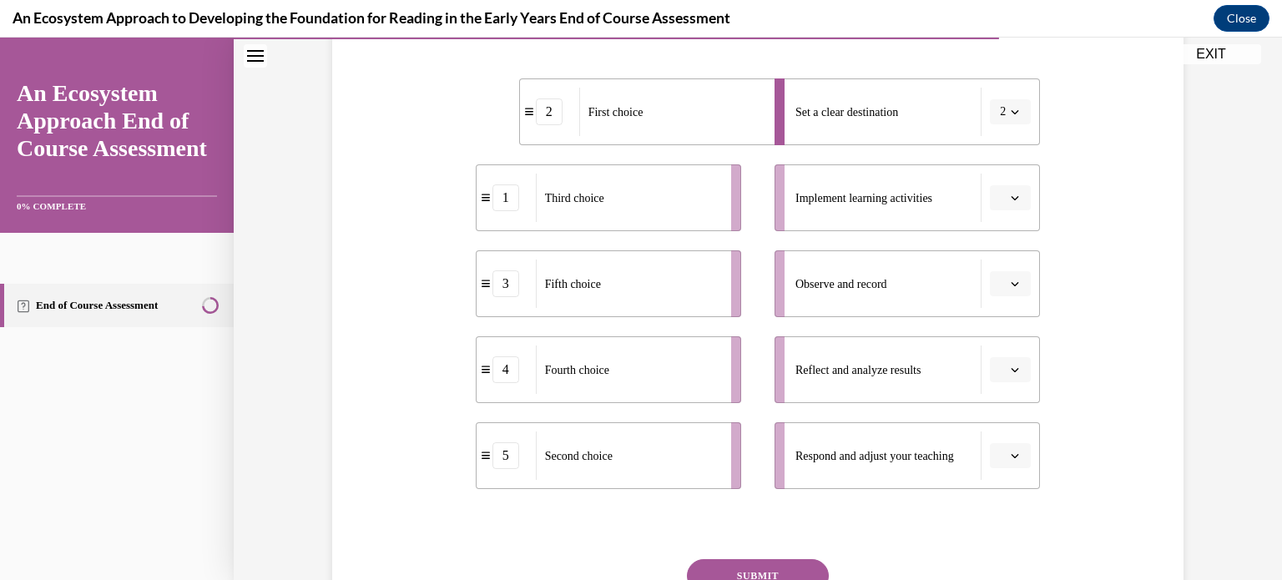
scroll to position [329, 0]
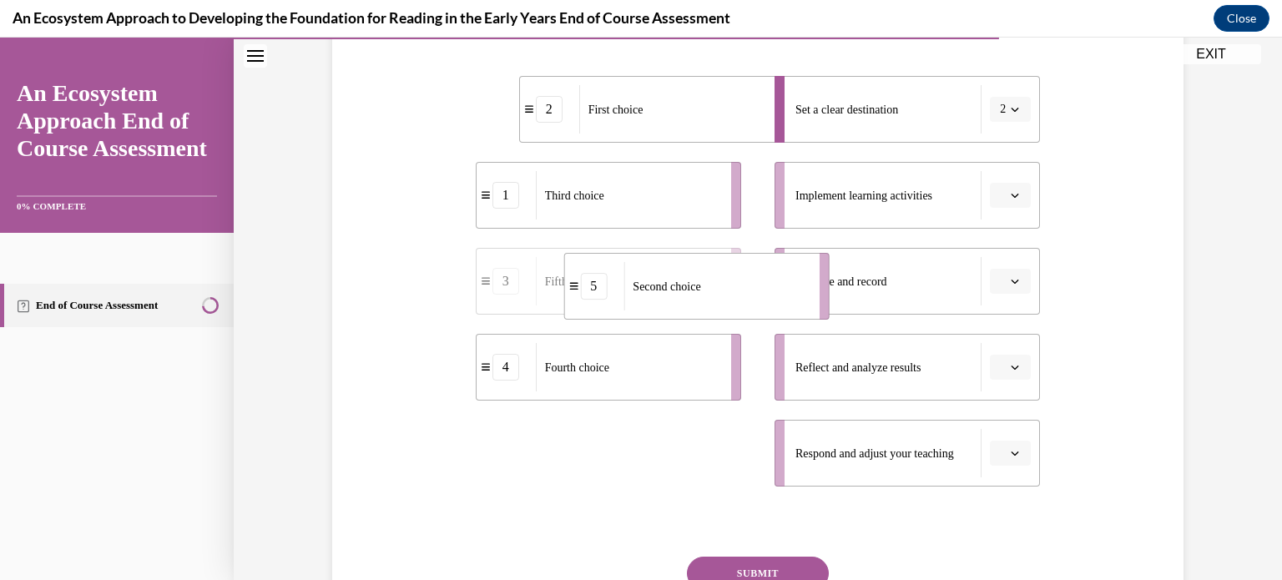
drag, startPoint x: 597, startPoint y: 440, endPoint x: 688, endPoint y: 265, distance: 196.7
click at [688, 265] on div "Second choice" at bounding box center [715, 286] width 184 height 48
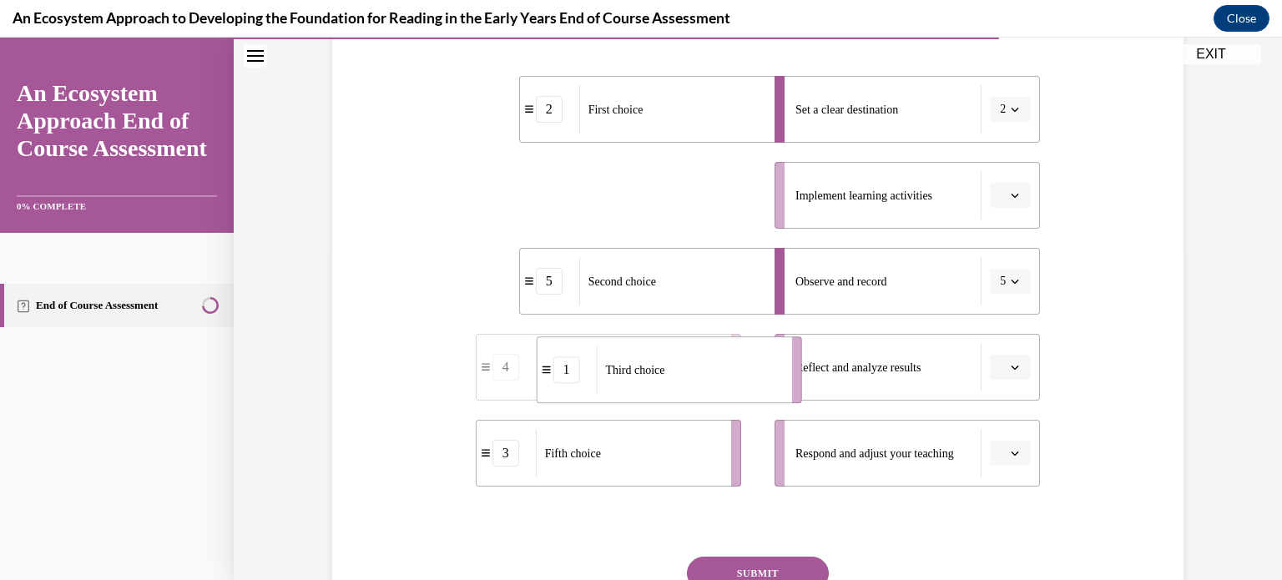
drag, startPoint x: 617, startPoint y: 197, endPoint x: 677, endPoint y: 372, distance: 185.5
drag, startPoint x: 610, startPoint y: 203, endPoint x: 652, endPoint y: 216, distance: 44.6
click at [649, 216] on span "Fourth choice" at bounding box center [617, 220] width 64 height 18
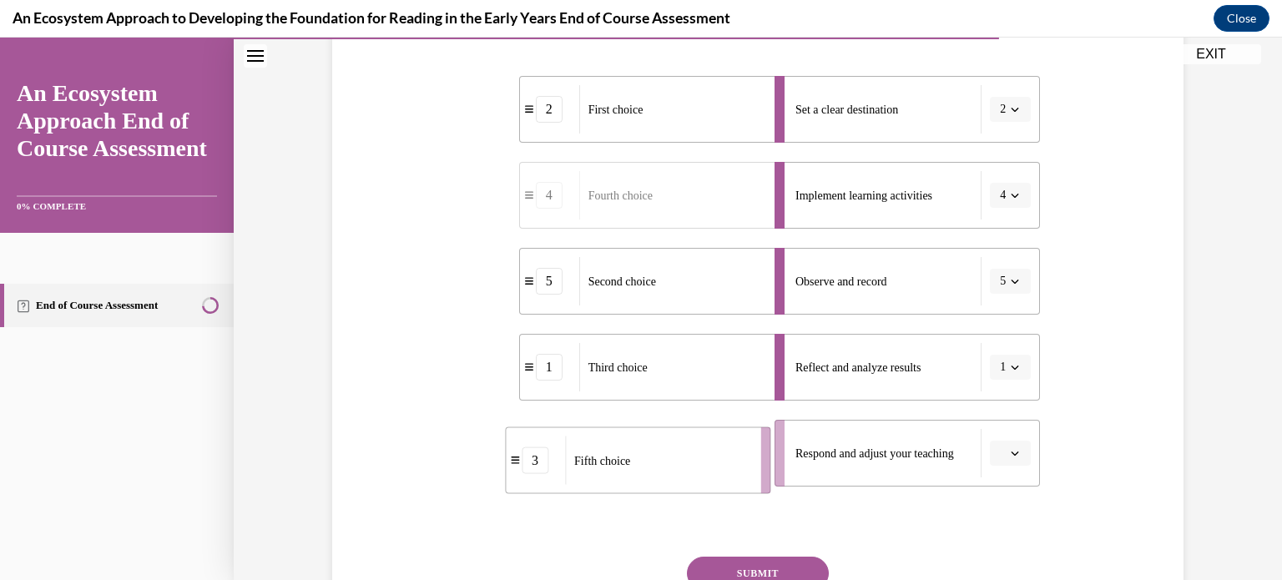
drag, startPoint x: 607, startPoint y: 467, endPoint x: 639, endPoint y: 469, distance: 32.6
click at [639, 469] on div "Fifth choice" at bounding box center [657, 460] width 184 height 48
drag, startPoint x: 650, startPoint y: 460, endPoint x: 690, endPoint y: 461, distance: 40.1
click at [690, 461] on div "Fifth choice" at bounding box center [666, 453] width 184 height 48
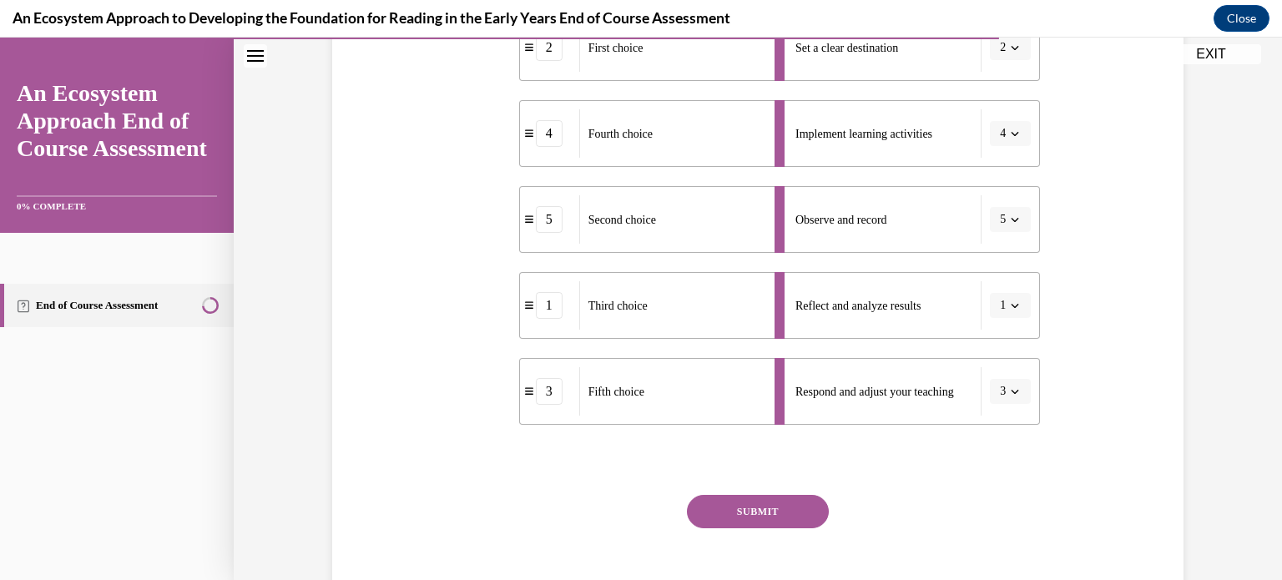
scroll to position [393, 0]
click at [719, 506] on button "SUBMIT" at bounding box center [758, 508] width 142 height 33
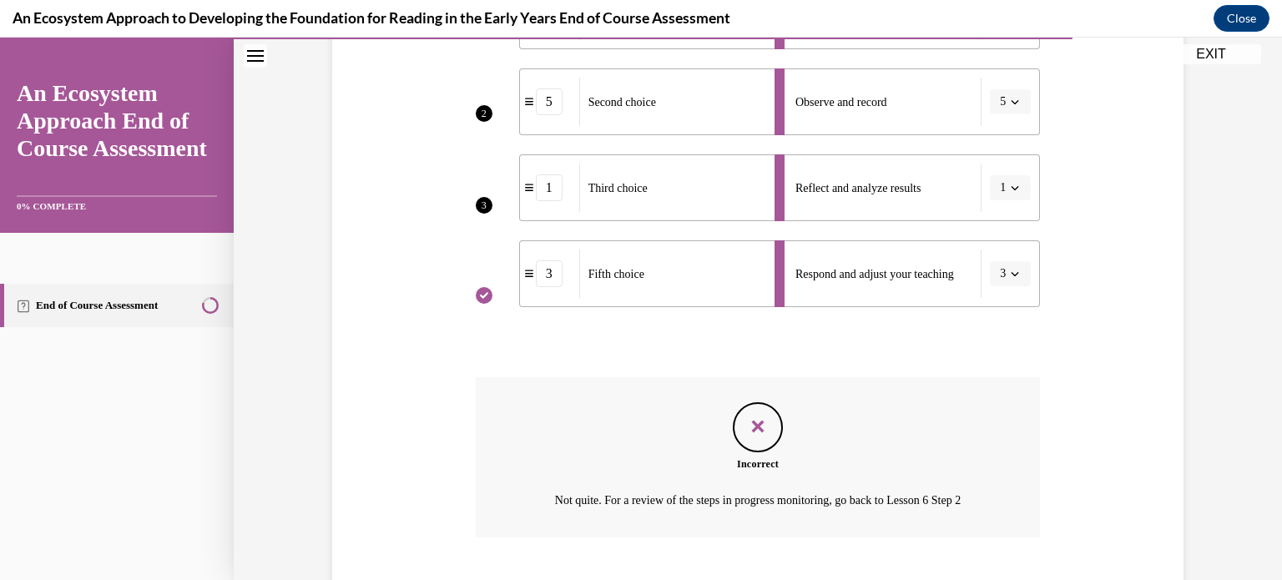
scroll to position [610, 0]
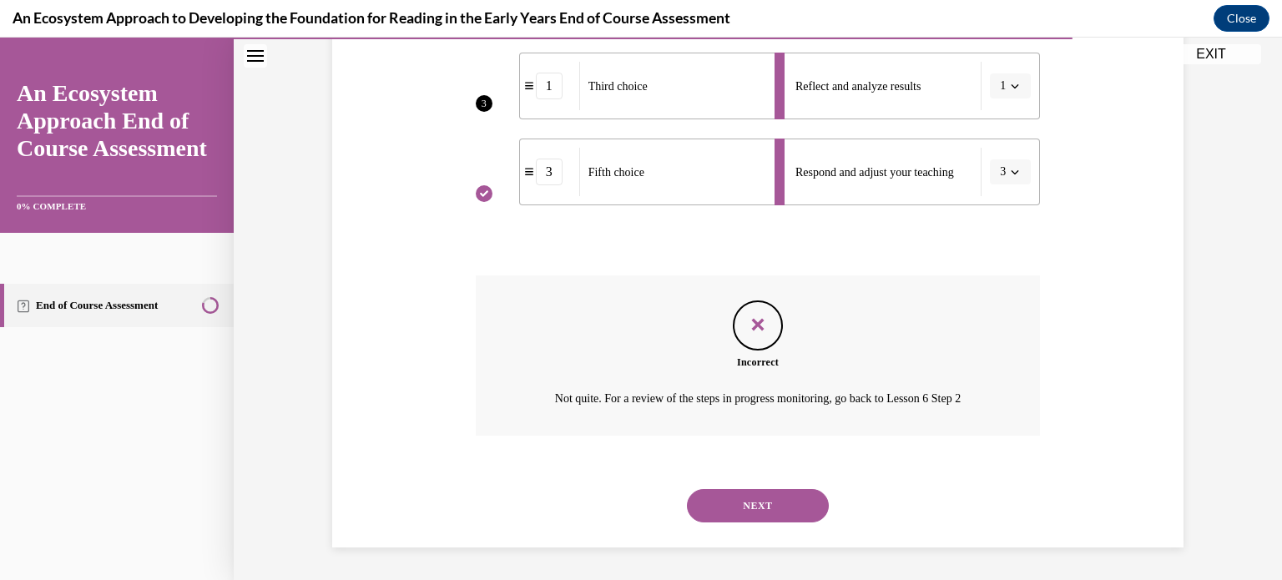
click at [770, 496] on button "NEXT" at bounding box center [758, 505] width 142 height 33
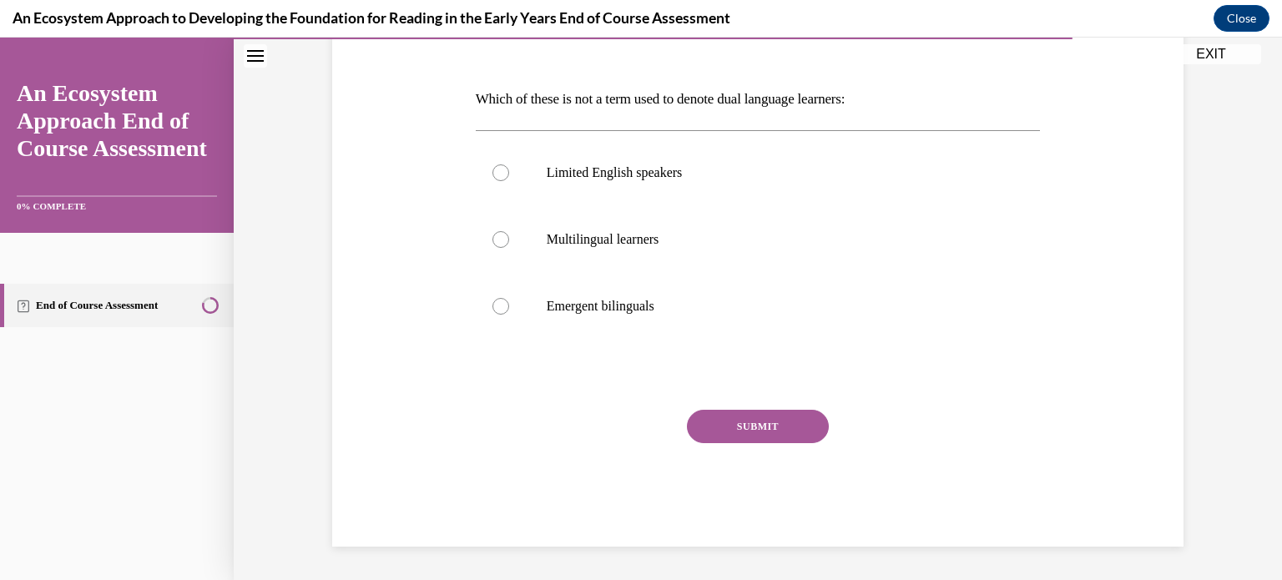
scroll to position [185, 0]
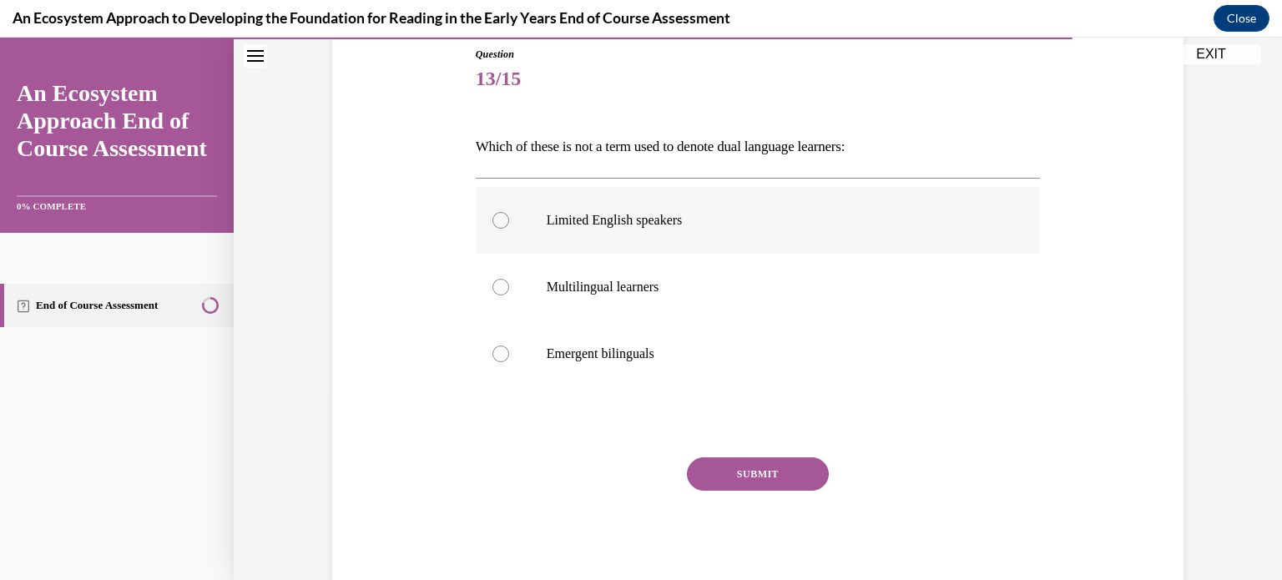
click at [597, 237] on label "Limited English speakers" at bounding box center [758, 220] width 565 height 67
click at [509, 229] on input "Limited English speakers" at bounding box center [500, 220] width 17 height 17
radio input "true"
click at [712, 469] on button "SUBMIT" at bounding box center [758, 473] width 142 height 33
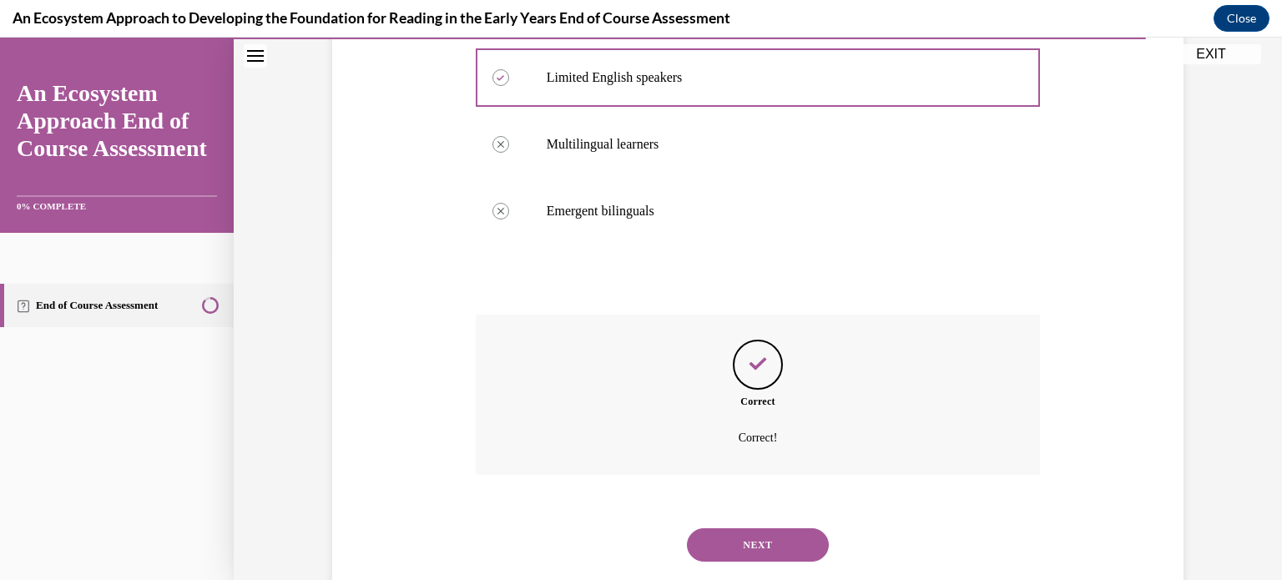
scroll to position [367, 0]
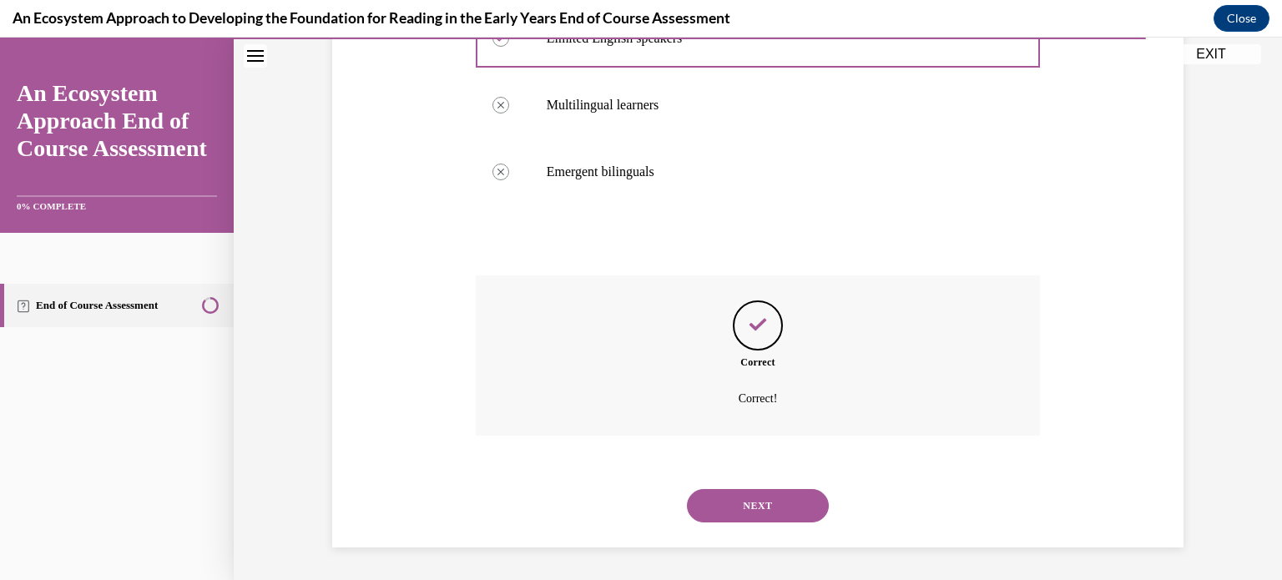
click at [733, 497] on button "NEXT" at bounding box center [758, 505] width 142 height 33
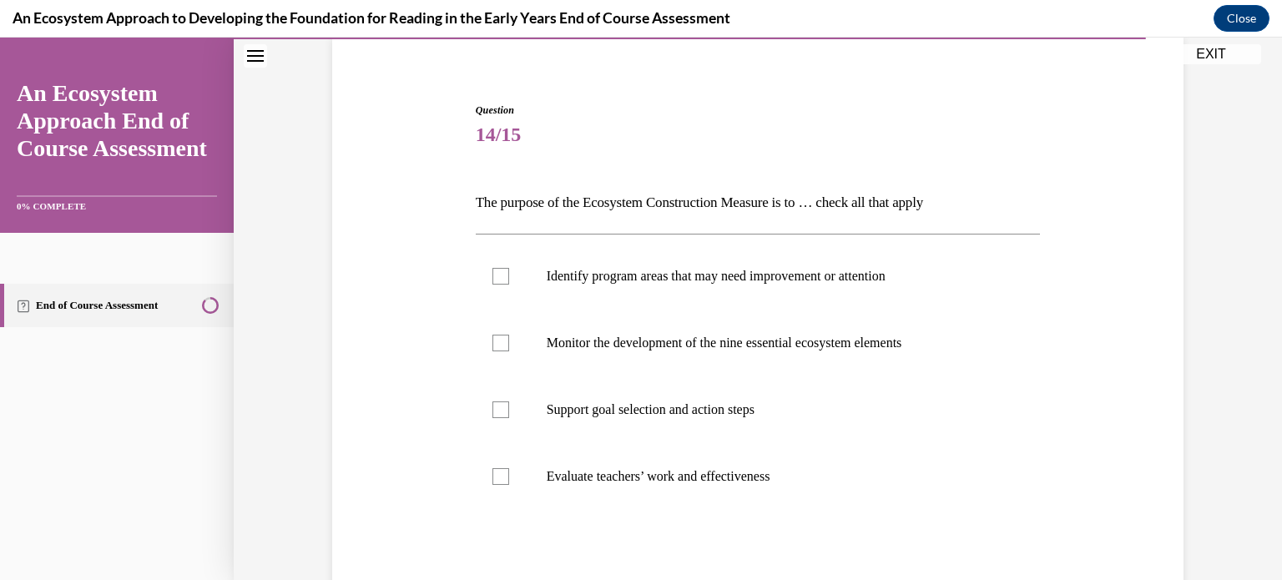
scroll to position [140, 0]
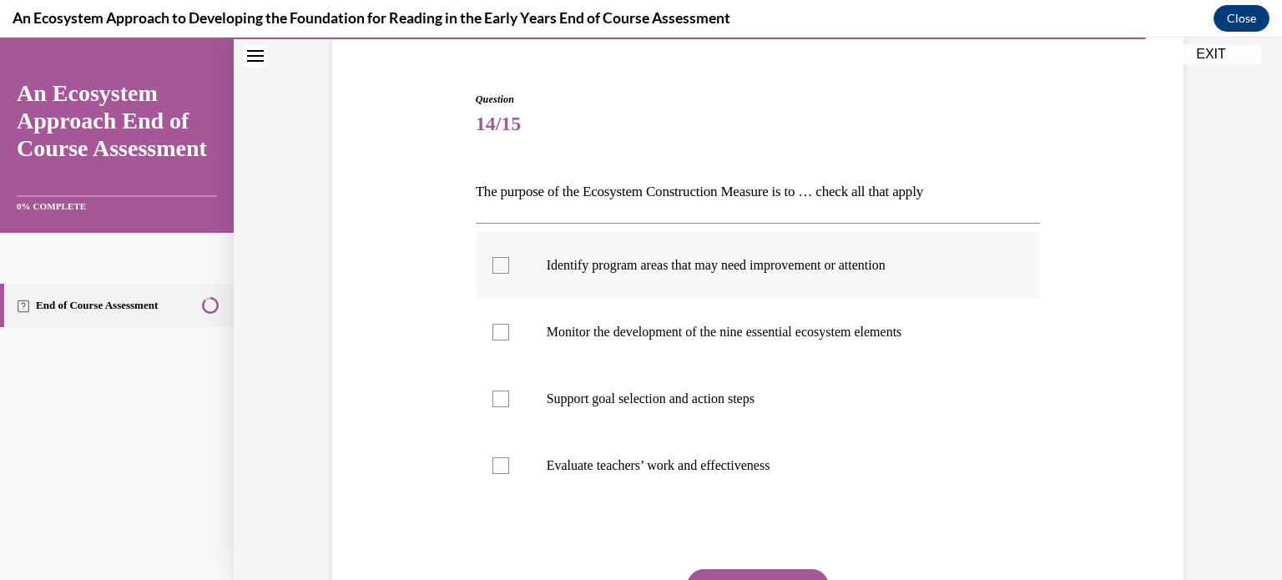
click at [496, 263] on div at bounding box center [500, 265] width 17 height 17
click at [496, 263] on input "Identify program areas that may need improvement or attention" at bounding box center [500, 265] width 17 height 17
checkbox input "true"
click at [505, 329] on div at bounding box center [500, 332] width 17 height 17
click at [505, 329] on input "Monitor the development of the nine essential ecosystem elements" at bounding box center [500, 332] width 17 height 17
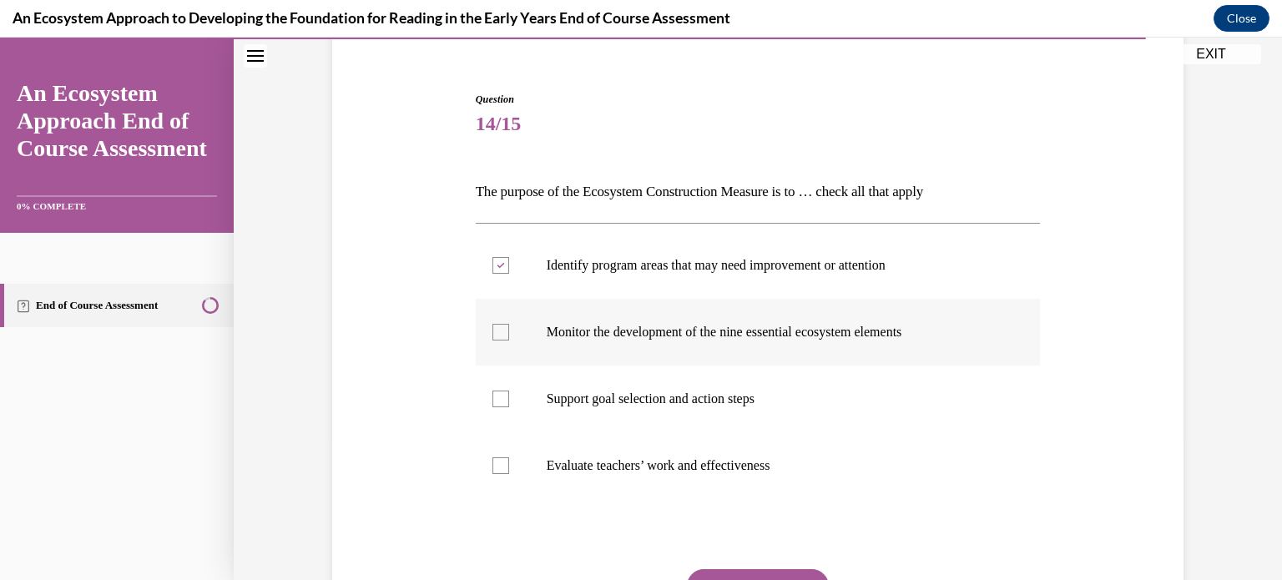
checkbox input "true"
click at [496, 397] on div at bounding box center [500, 398] width 17 height 17
click at [496, 397] on input "Support goal selection and action steps" at bounding box center [500, 398] width 17 height 17
checkbox input "true"
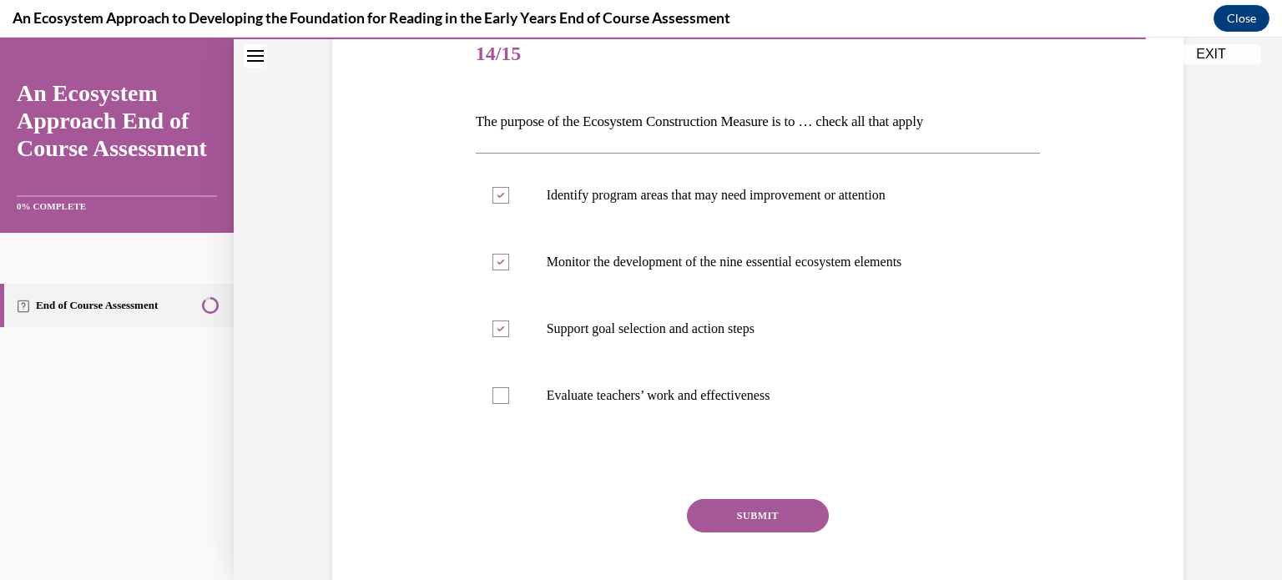
click at [719, 511] on button "SUBMIT" at bounding box center [758, 515] width 142 height 33
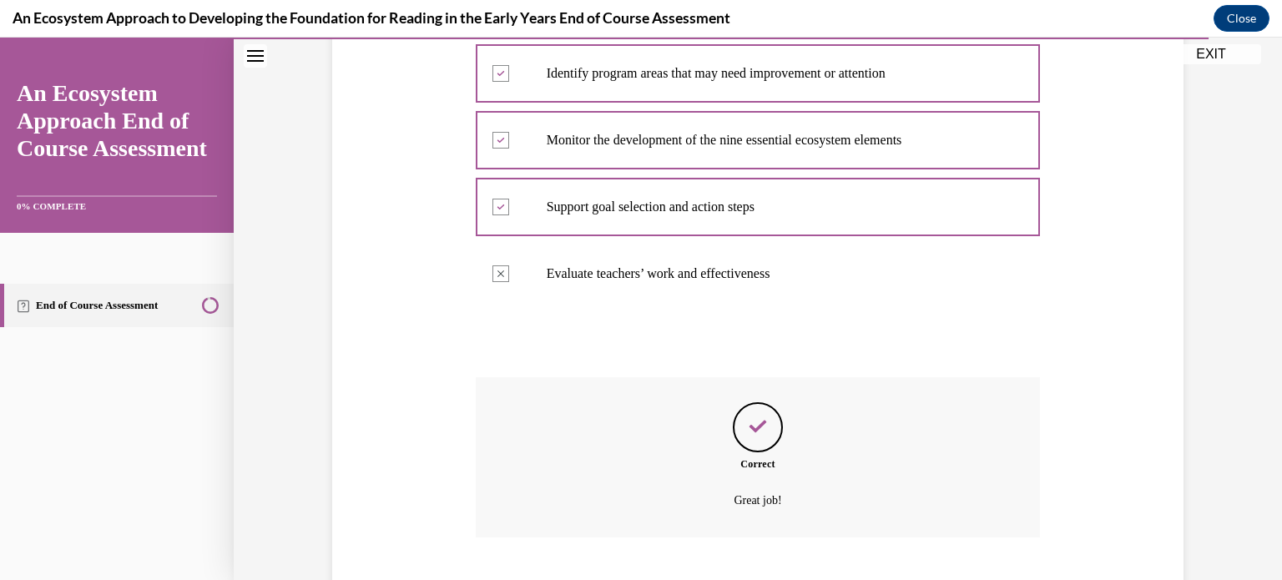
scroll to position [434, 0]
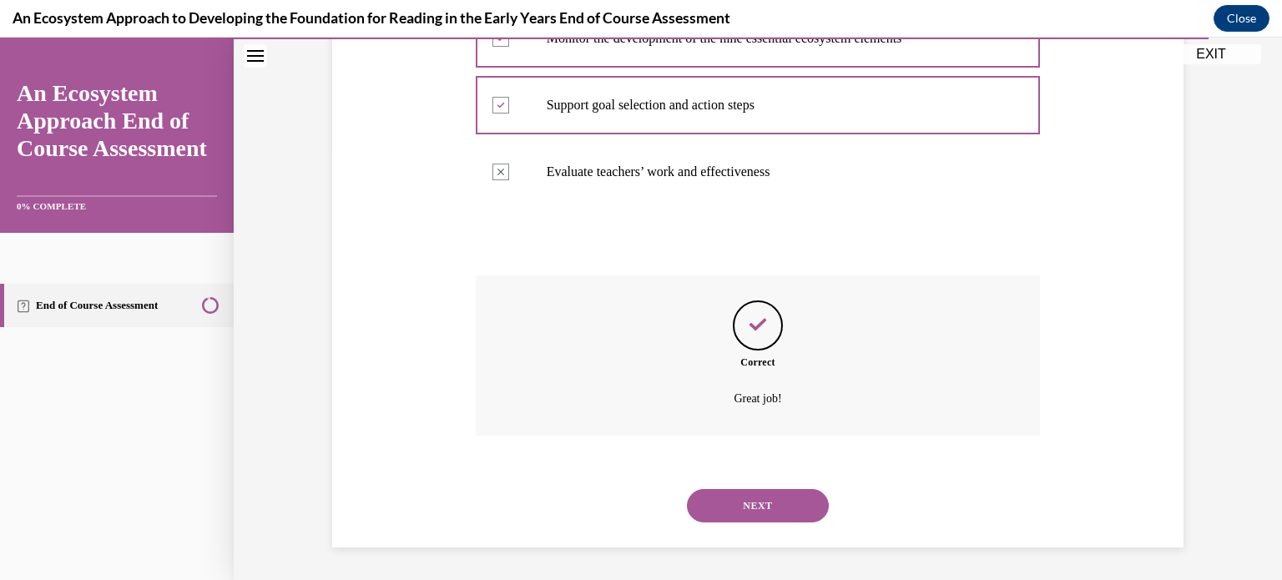
click at [755, 510] on button "NEXT" at bounding box center [758, 505] width 142 height 33
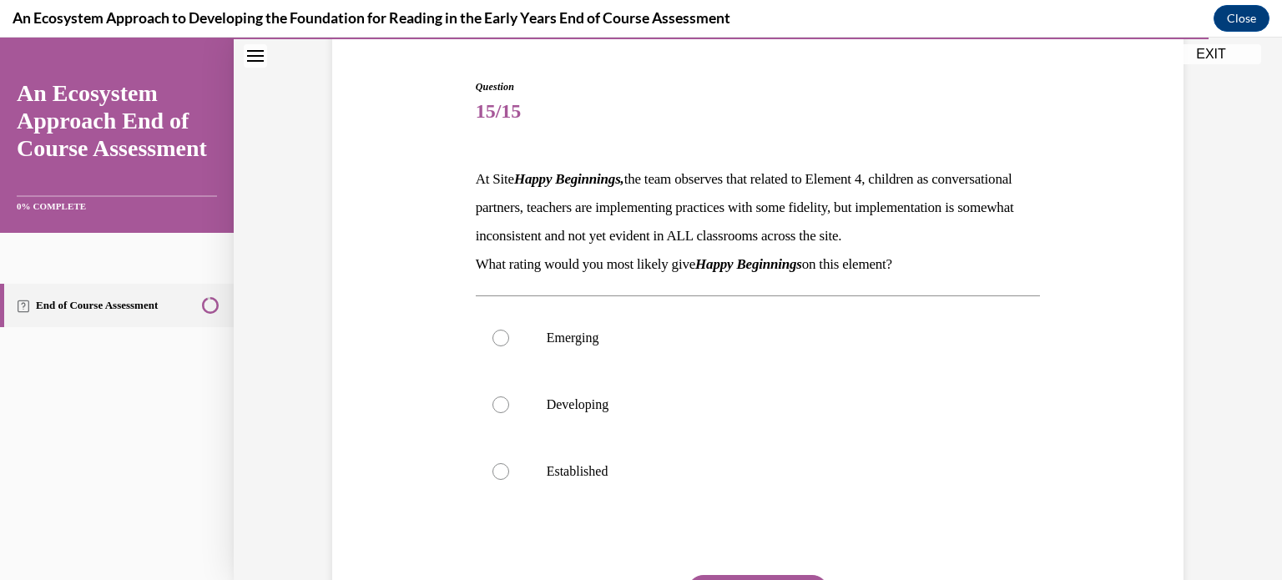
scroll to position [154, 0]
click at [698, 436] on label "Developing" at bounding box center [758, 403] width 565 height 67
click at [509, 411] on input "Developing" at bounding box center [500, 403] width 17 height 17
radio input "true"
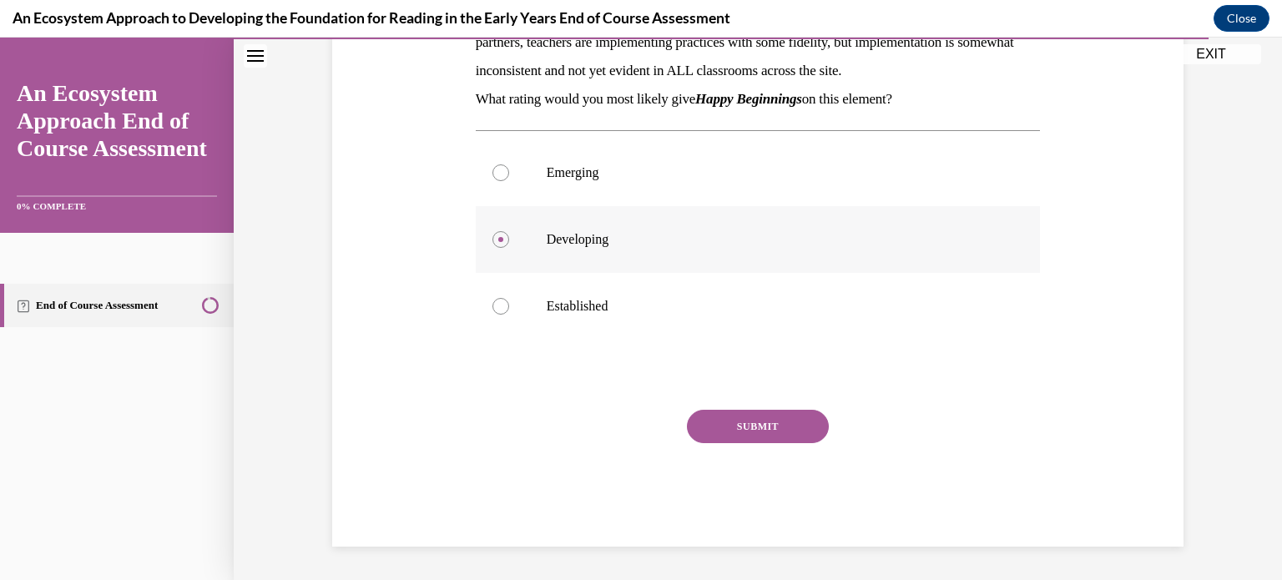
scroll to position [335, 0]
click at [748, 441] on button "SUBMIT" at bounding box center [758, 426] width 142 height 33
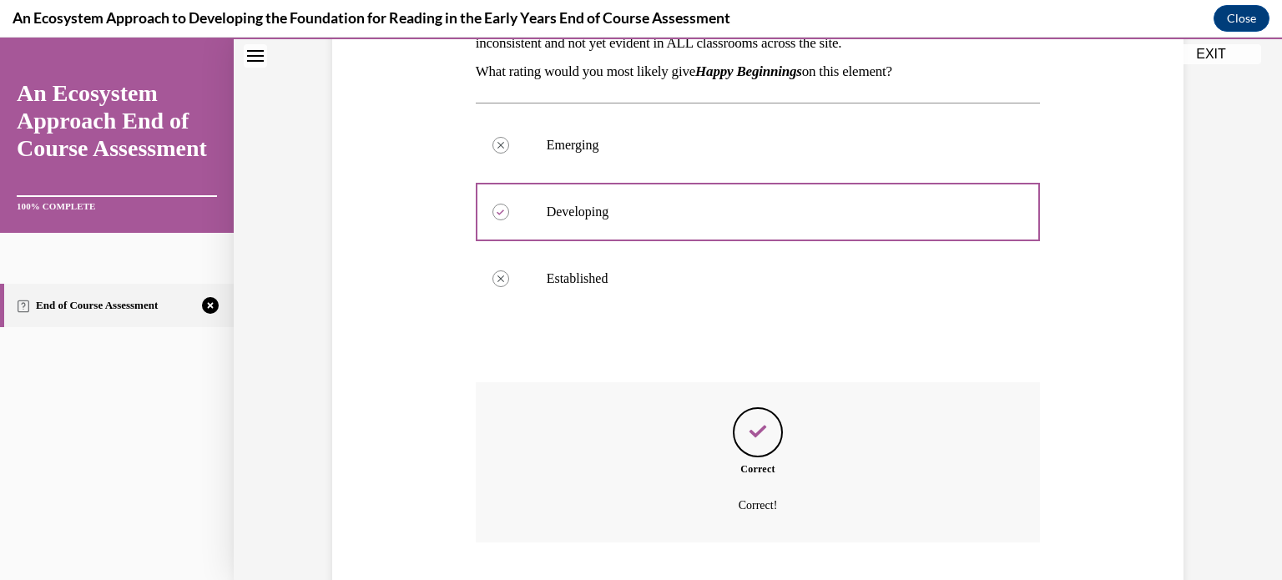
scroll to position [481, 0]
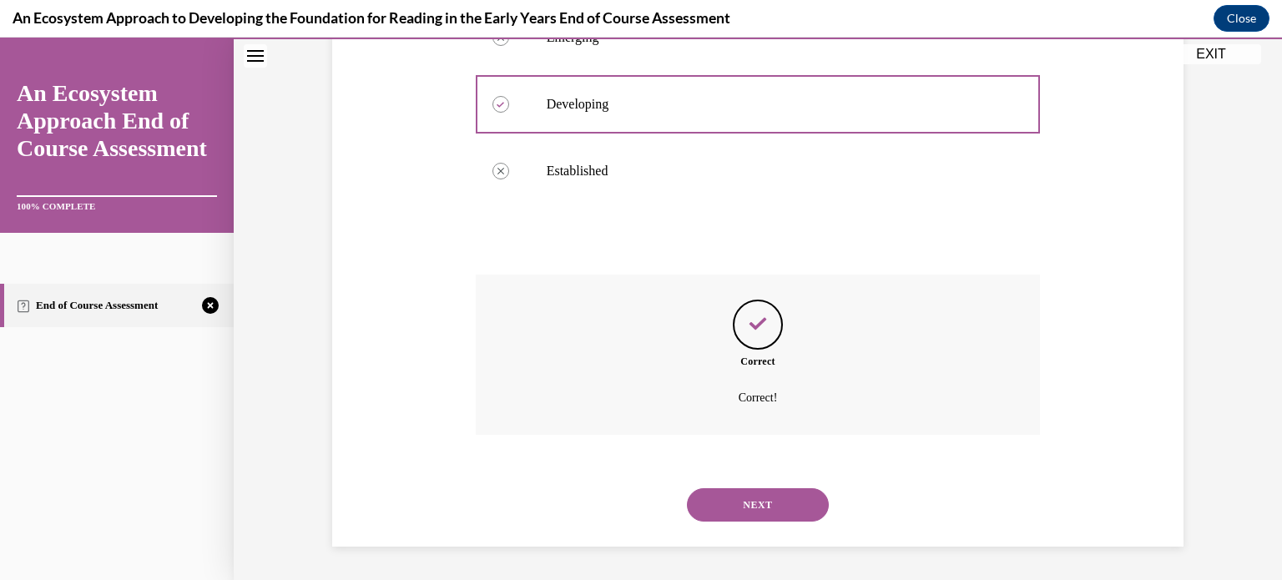
click at [756, 501] on button "NEXT" at bounding box center [758, 504] width 142 height 33
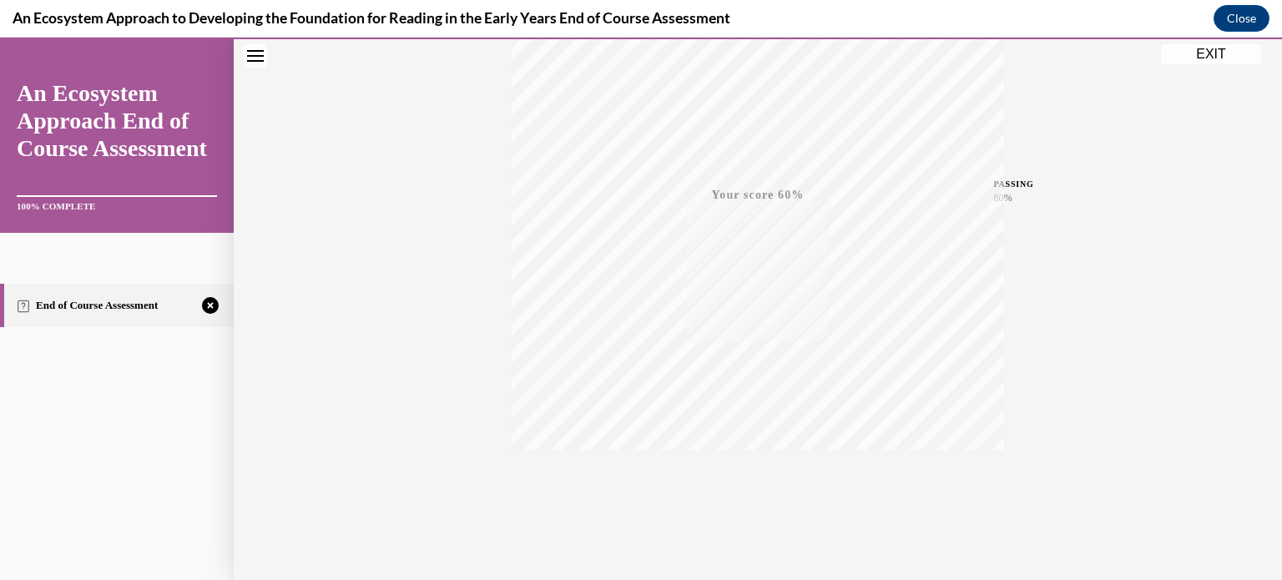
scroll to position [312, 0]
click at [756, 483] on icon "button" at bounding box center [757, 479] width 59 height 18
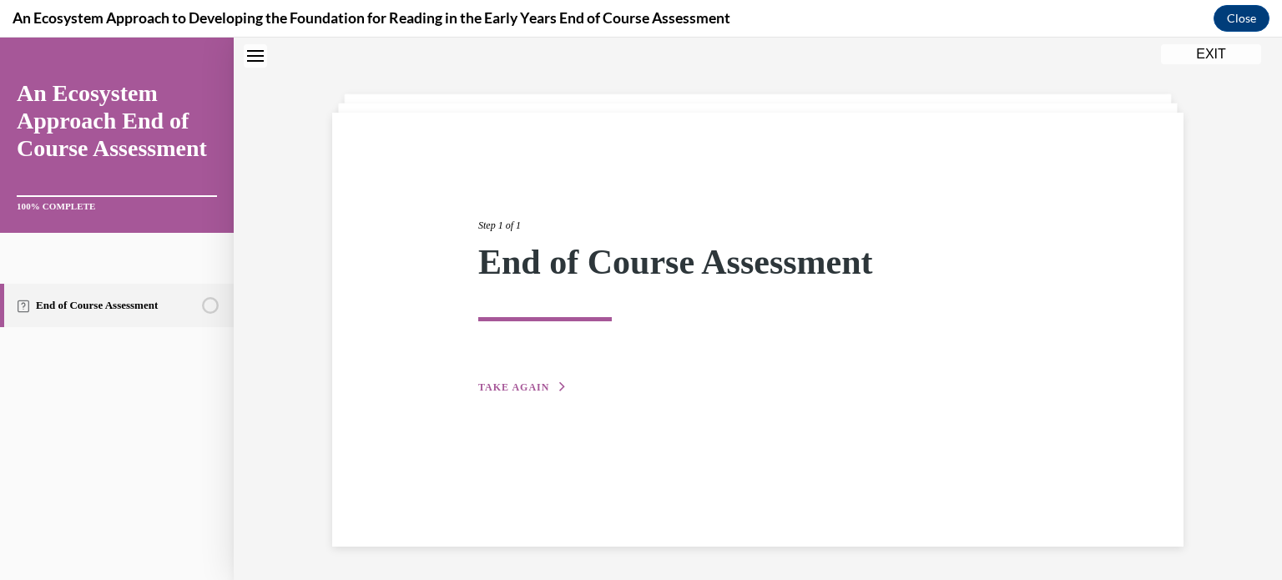
scroll to position [53, 0]
click at [526, 385] on span "TAKE AGAIN" at bounding box center [513, 387] width 71 height 12
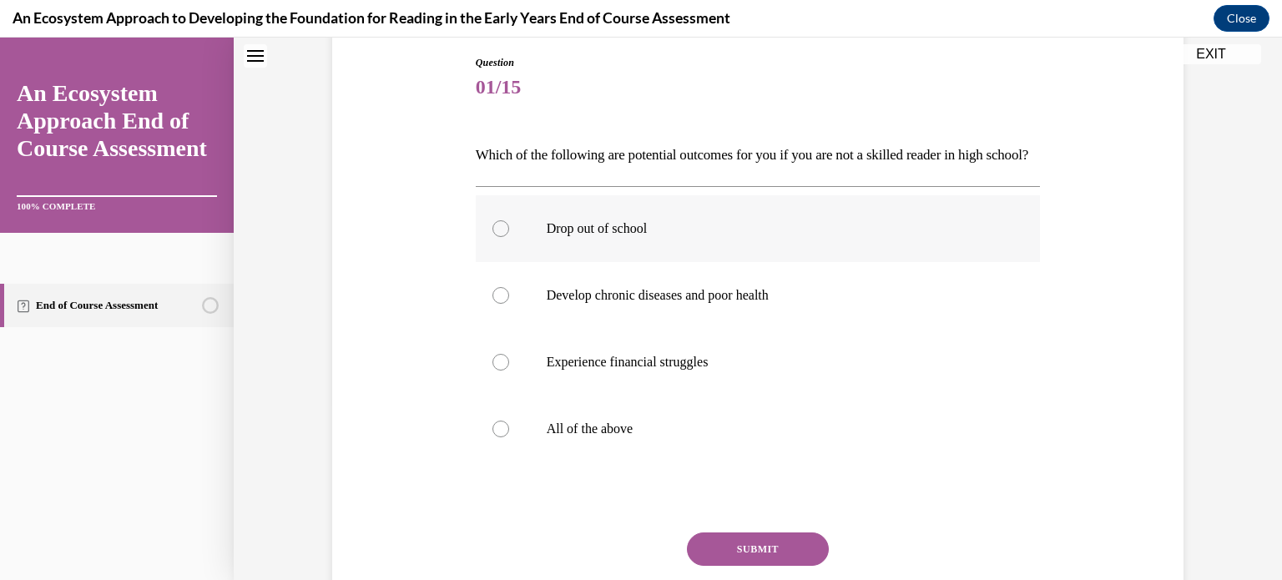
scroll to position [177, 0]
click at [508, 438] on label "All of the above" at bounding box center [758, 428] width 565 height 67
click at [508, 437] on input "All of the above" at bounding box center [500, 428] width 17 height 17
radio input "true"
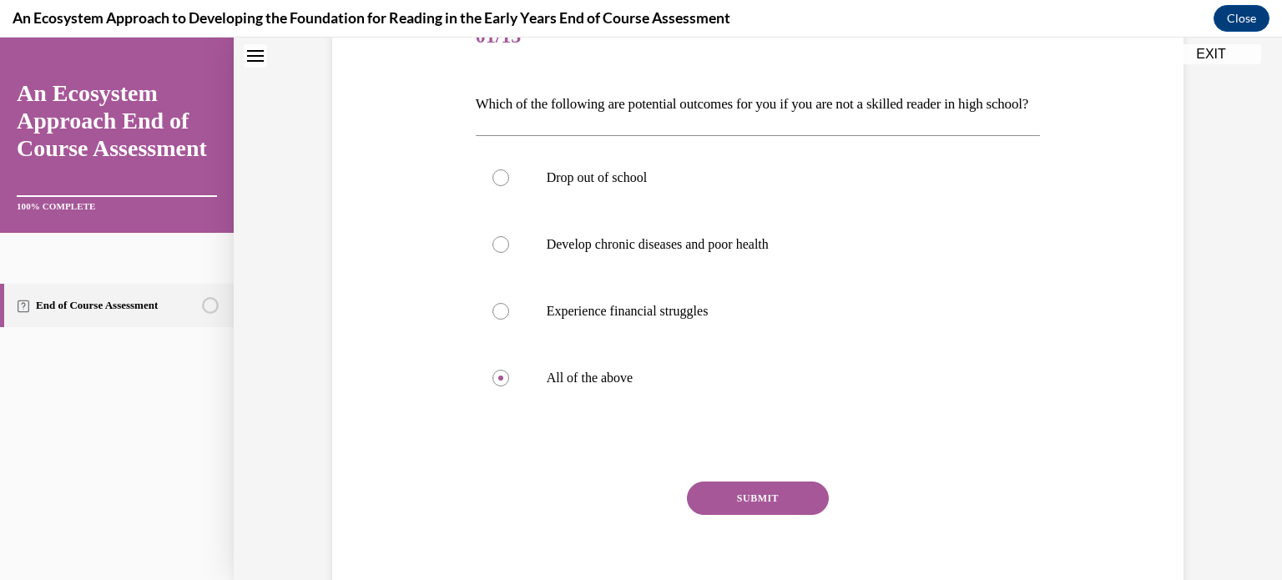
click at [750, 515] on button "SUBMIT" at bounding box center [758, 497] width 142 height 33
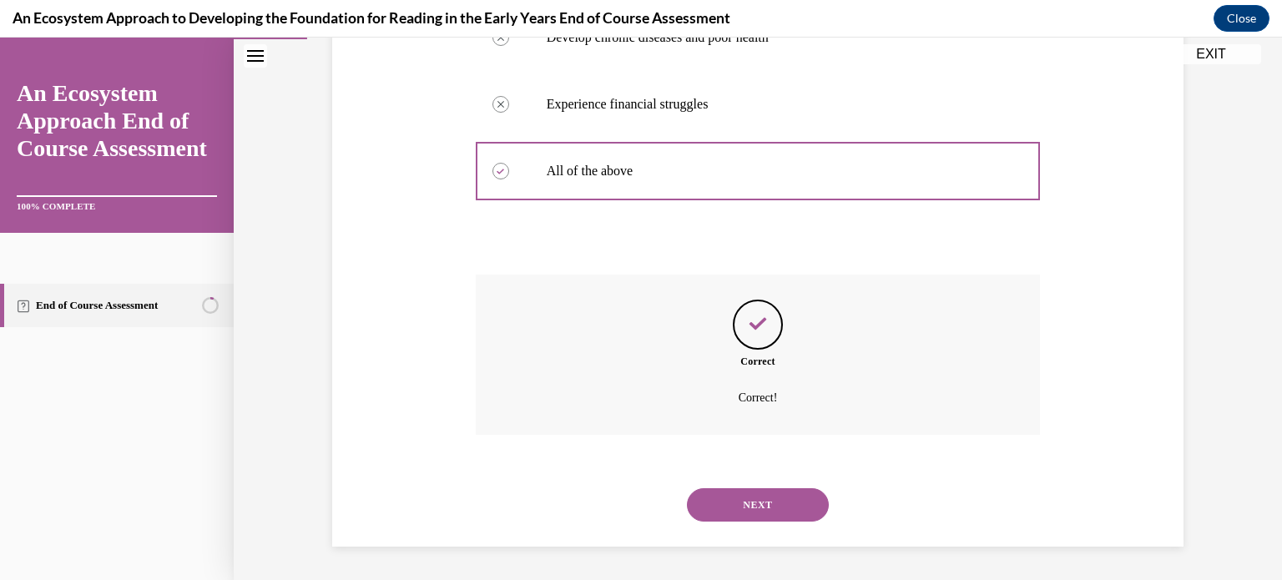
scroll to position [462, 0]
click at [750, 508] on button "NEXT" at bounding box center [758, 504] width 142 height 33
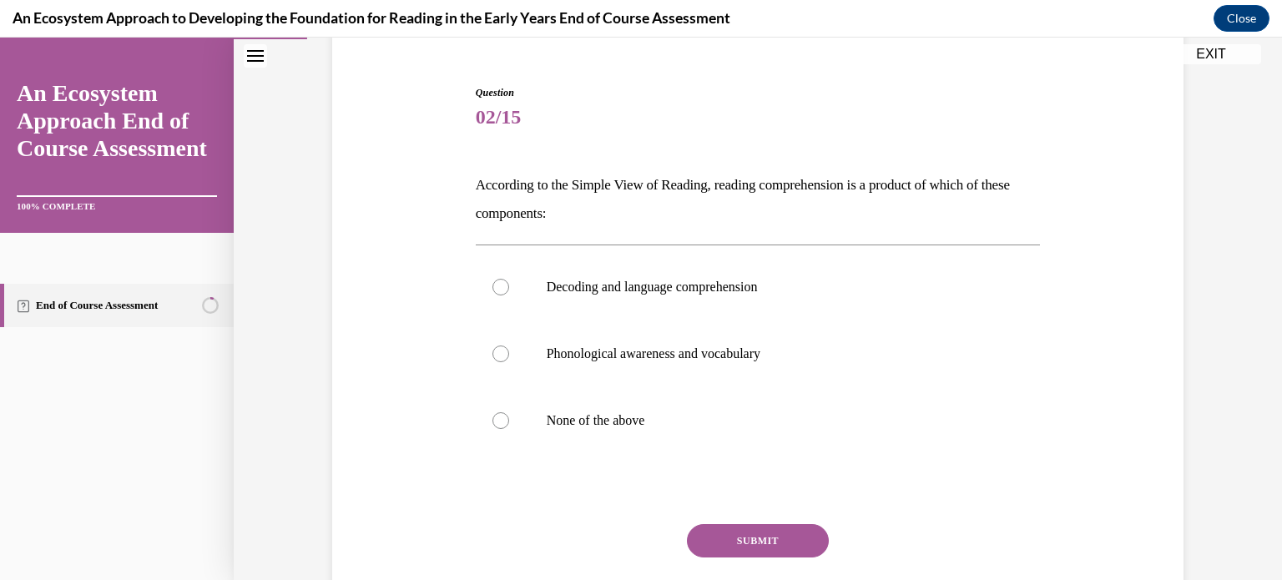
scroll to position [148, 0]
click at [633, 269] on label "Decoding and language comprehension" at bounding box center [758, 286] width 565 height 67
click at [509, 278] on input "Decoding and language comprehension" at bounding box center [500, 286] width 17 height 17
radio input "true"
click at [724, 529] on button "SUBMIT" at bounding box center [758, 539] width 142 height 33
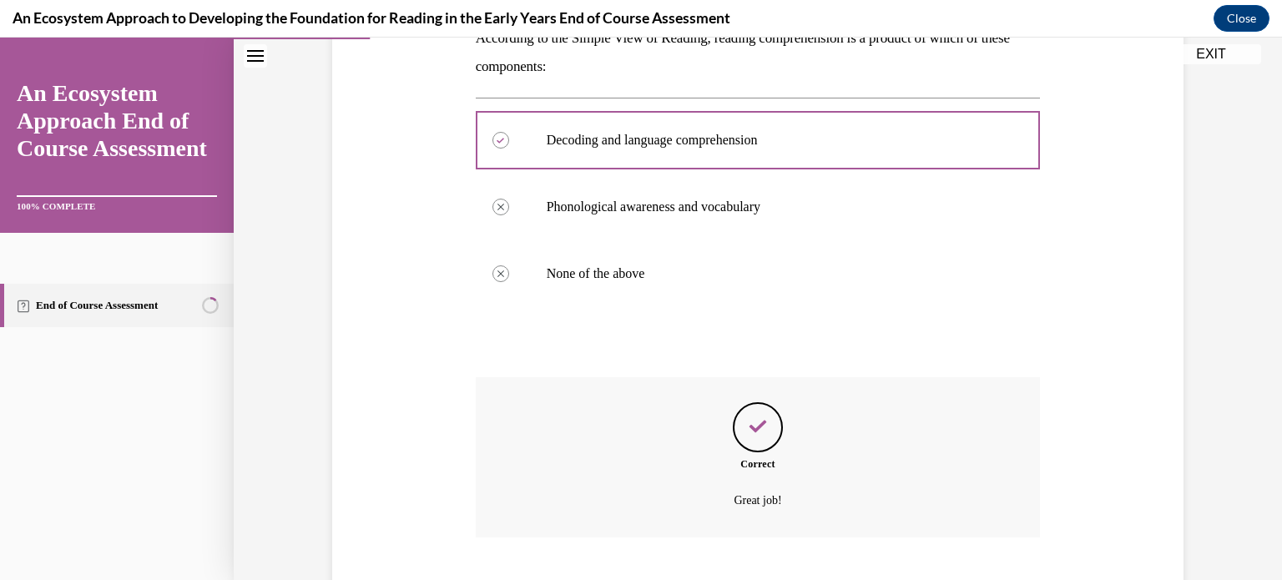
scroll to position [395, 0]
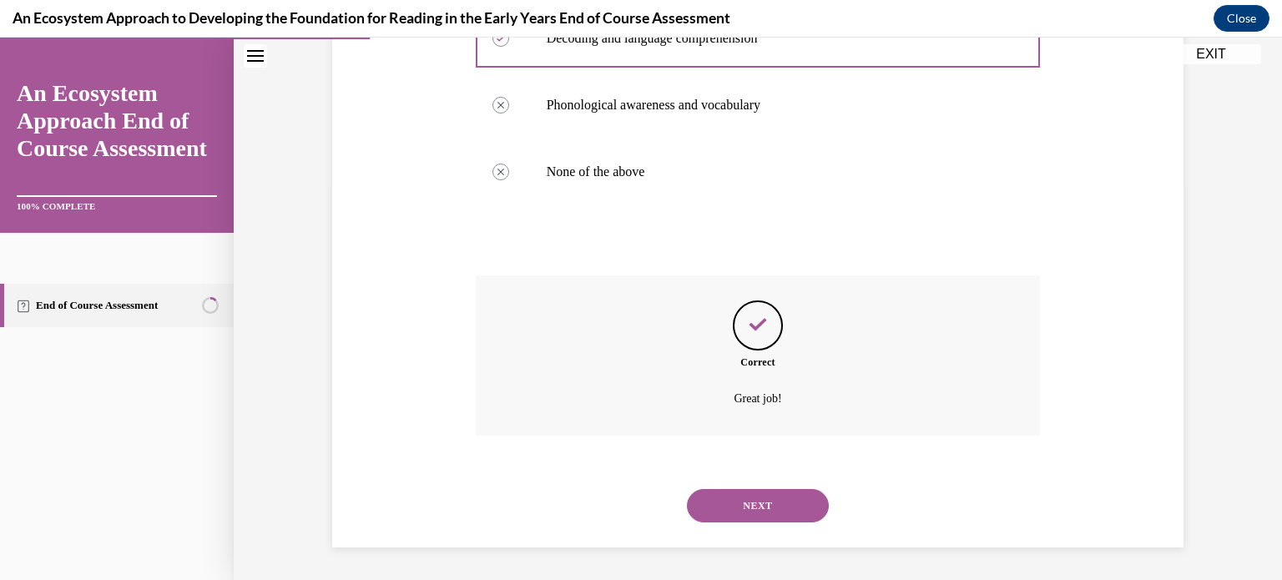
click at [768, 507] on button "NEXT" at bounding box center [758, 505] width 142 height 33
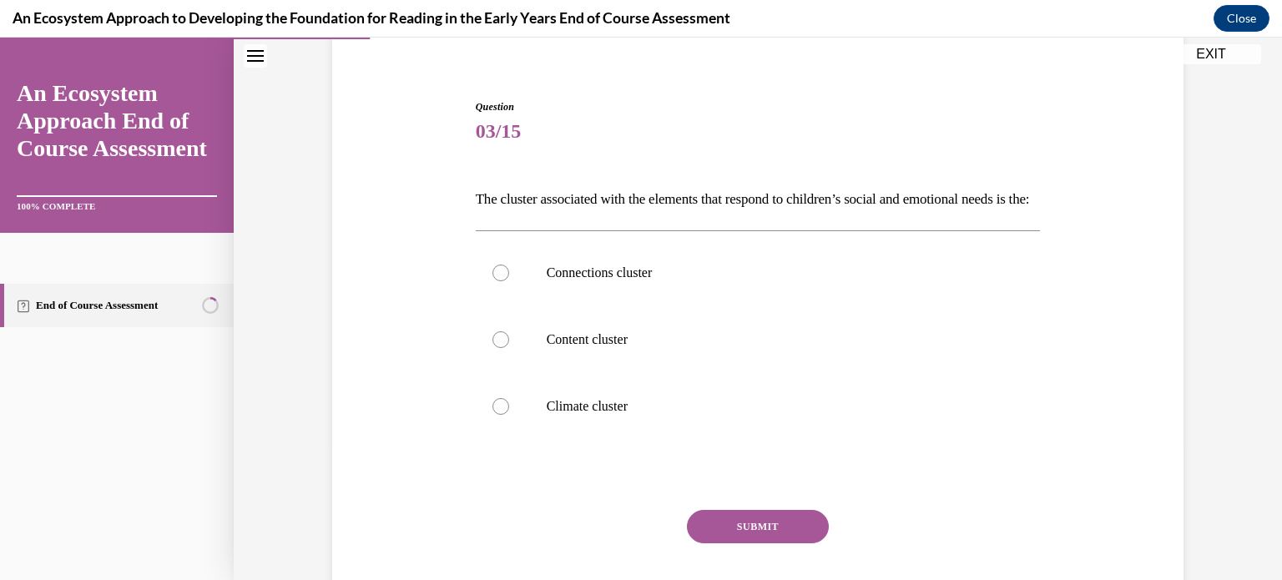
scroll to position [138, 0]
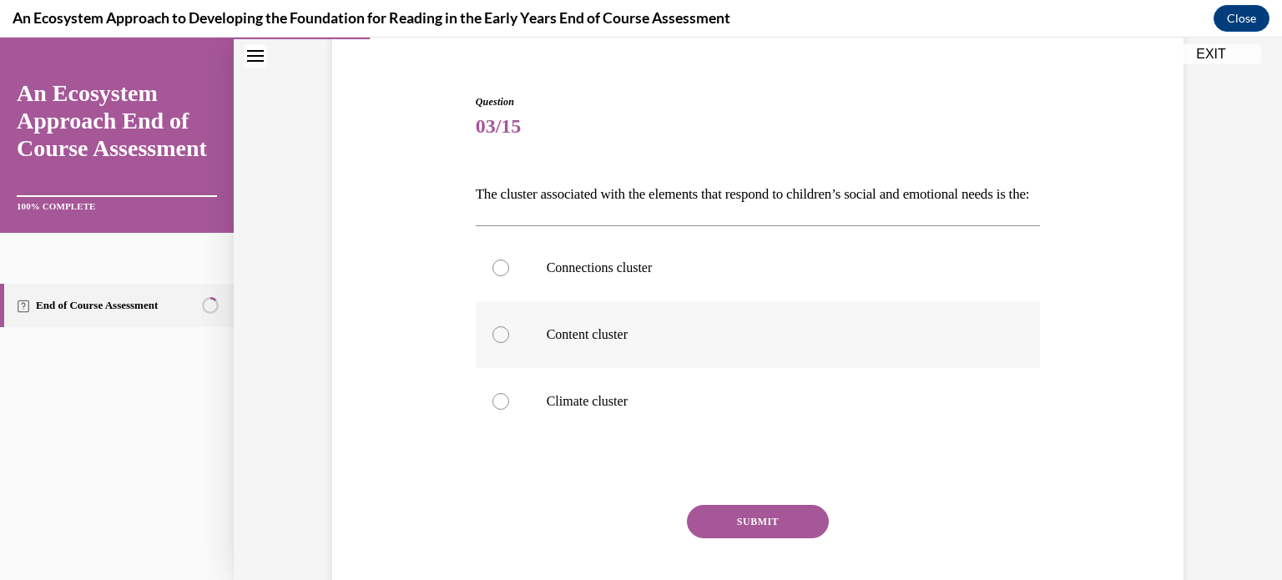
click at [721, 343] on p "Content cluster" at bounding box center [772, 334] width 452 height 17
click at [509, 343] on input "Content cluster" at bounding box center [500, 334] width 17 height 17
radio input "true"
click at [718, 415] on label "Climate cluster" at bounding box center [758, 401] width 565 height 67
click at [509, 410] on input "Climate cluster" at bounding box center [500, 401] width 17 height 17
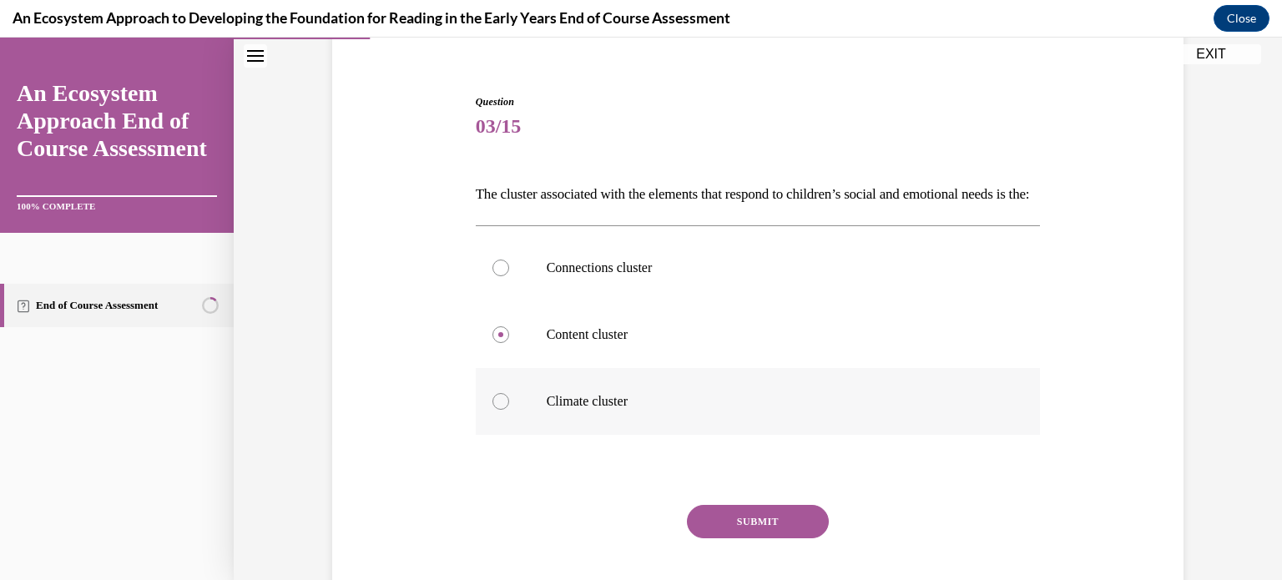
radio input "true"
click at [733, 538] on button "SUBMIT" at bounding box center [758, 521] width 142 height 33
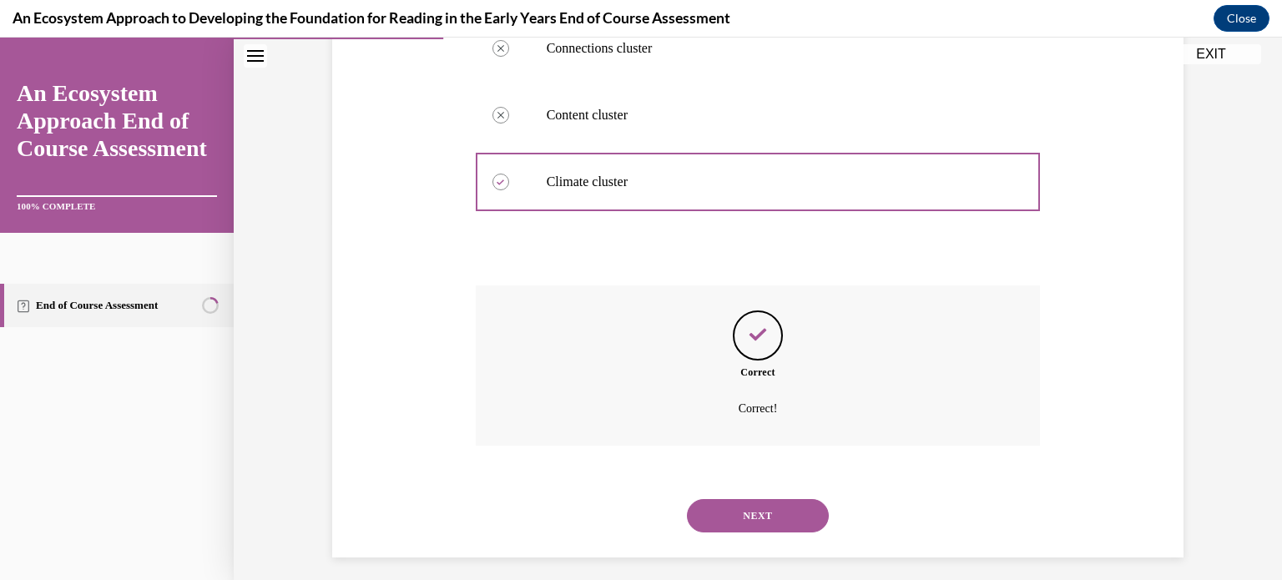
scroll to position [395, 0]
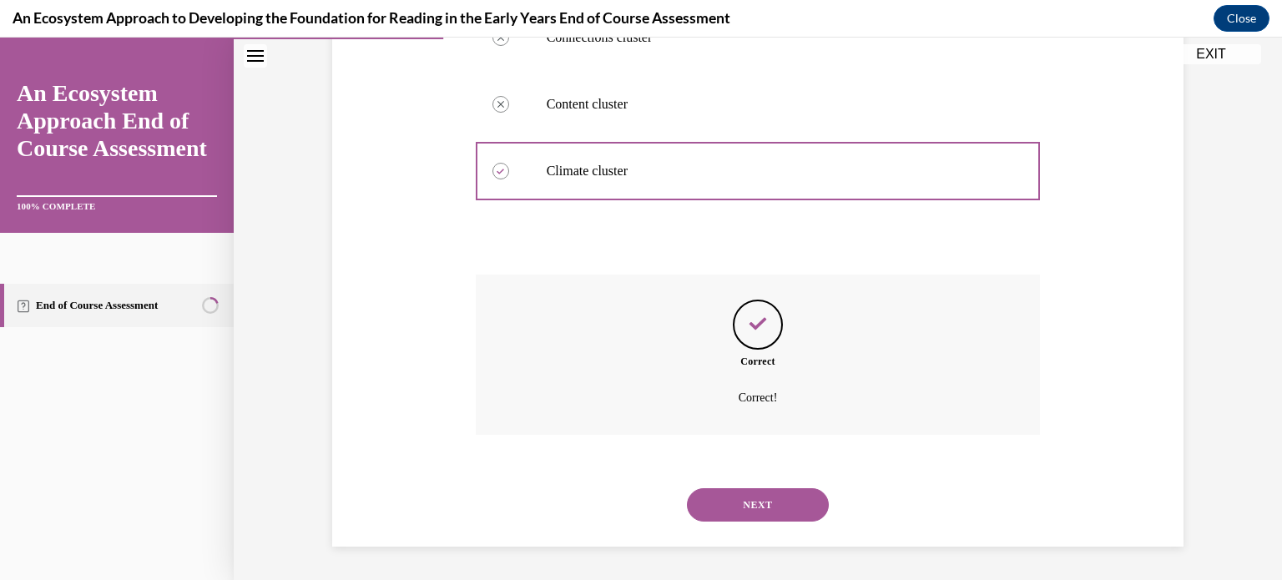
click at [761, 510] on button "NEXT" at bounding box center [758, 504] width 142 height 33
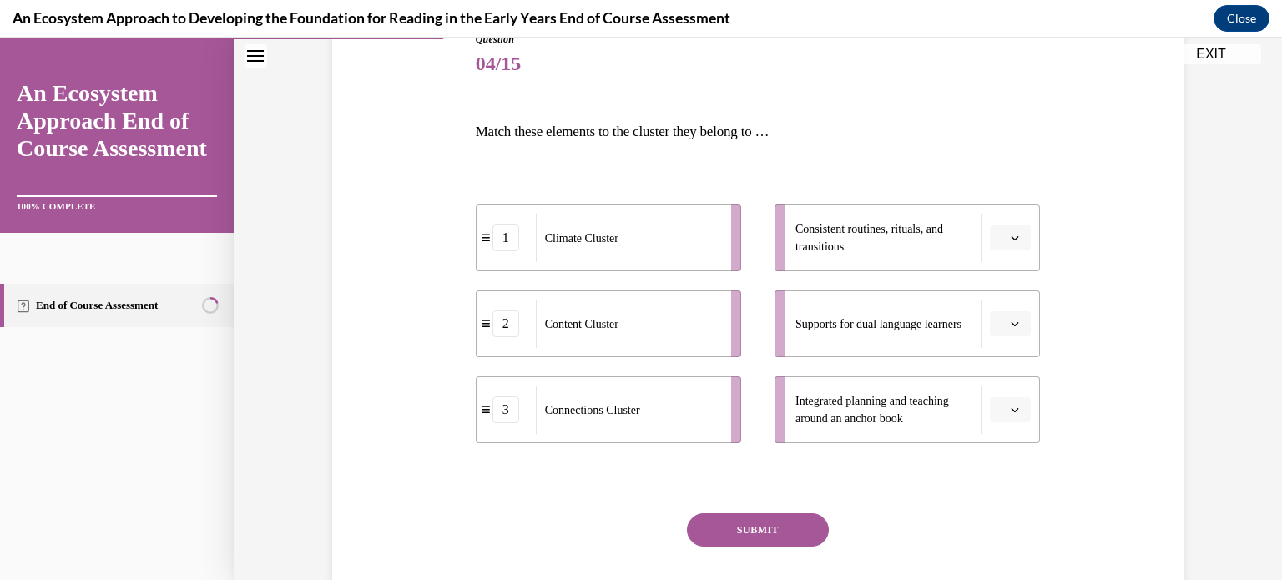
scroll to position [200, 0]
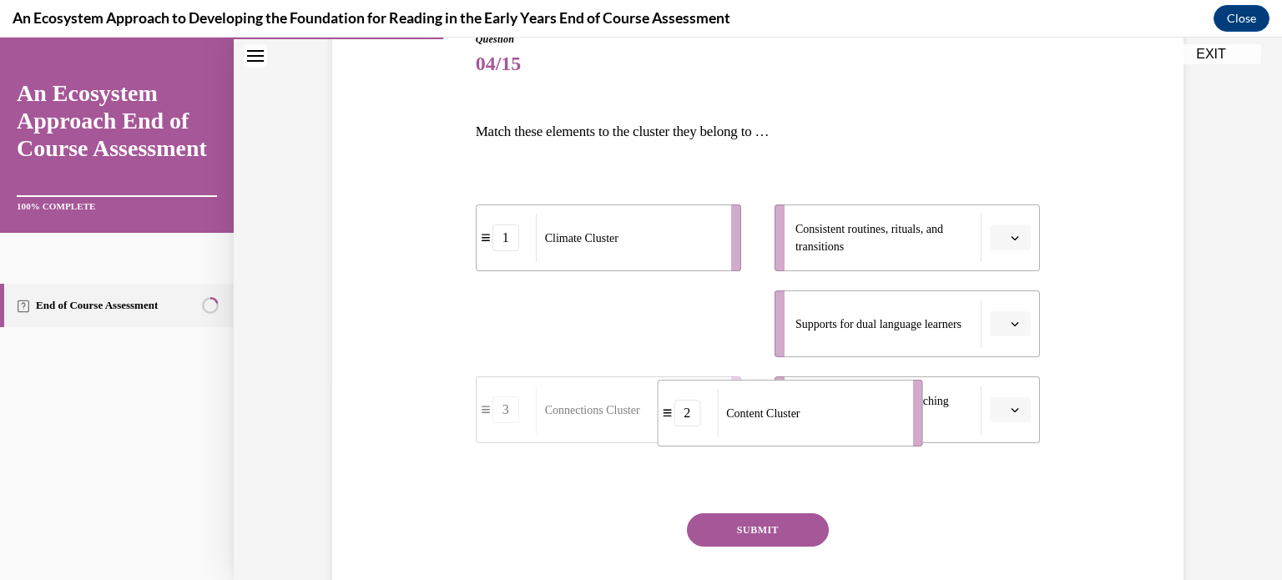
drag, startPoint x: 643, startPoint y: 327, endPoint x: 825, endPoint y: 416, distance: 202.6
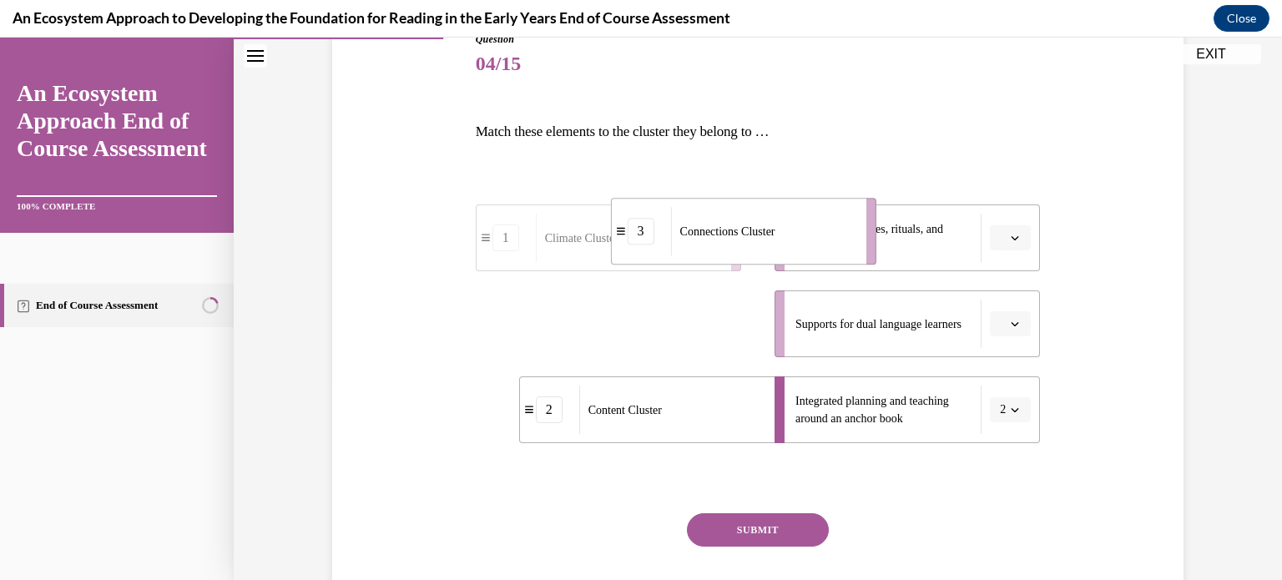
drag, startPoint x: 652, startPoint y: 331, endPoint x: 787, endPoint y: 239, distance: 163.4
click at [787, 239] on div "Connections Cluster" at bounding box center [763, 231] width 184 height 48
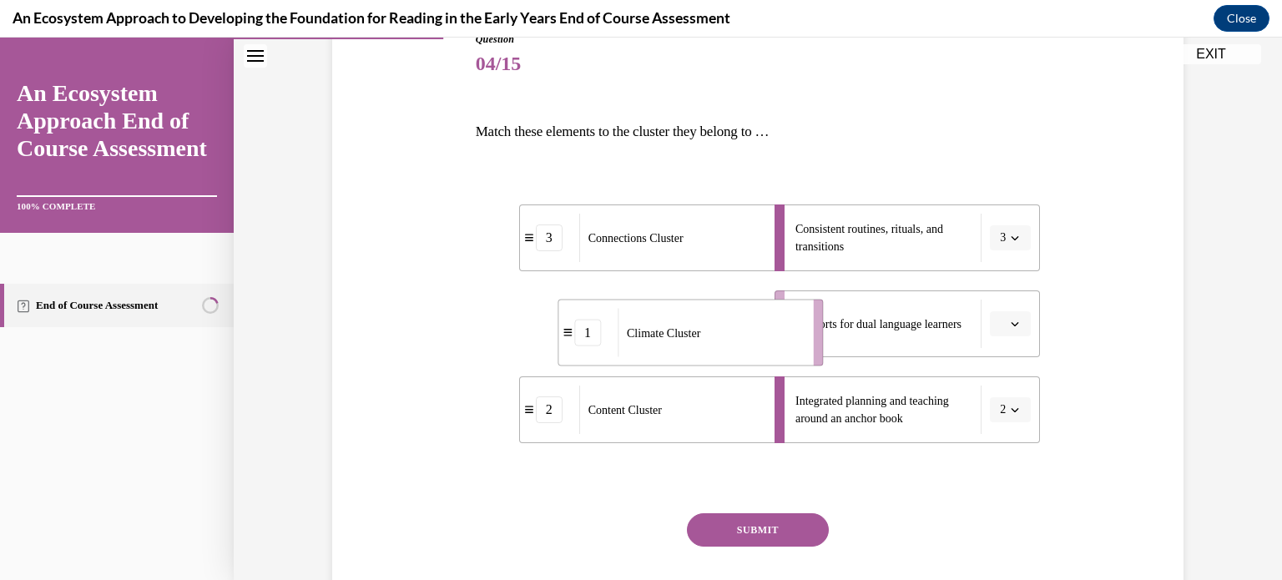
drag, startPoint x: 665, startPoint y: 310, endPoint x: 748, endPoint y: 320, distance: 83.9
click at [748, 320] on div "Climate Cluster" at bounding box center [709, 333] width 184 height 48
drag, startPoint x: 692, startPoint y: 327, endPoint x: 690, endPoint y: 246, distance: 80.9
click at [690, 246] on div "Climate Cluster" at bounding box center [669, 244] width 184 height 48
drag, startPoint x: 682, startPoint y: 296, endPoint x: 723, endPoint y: 297, distance: 40.9
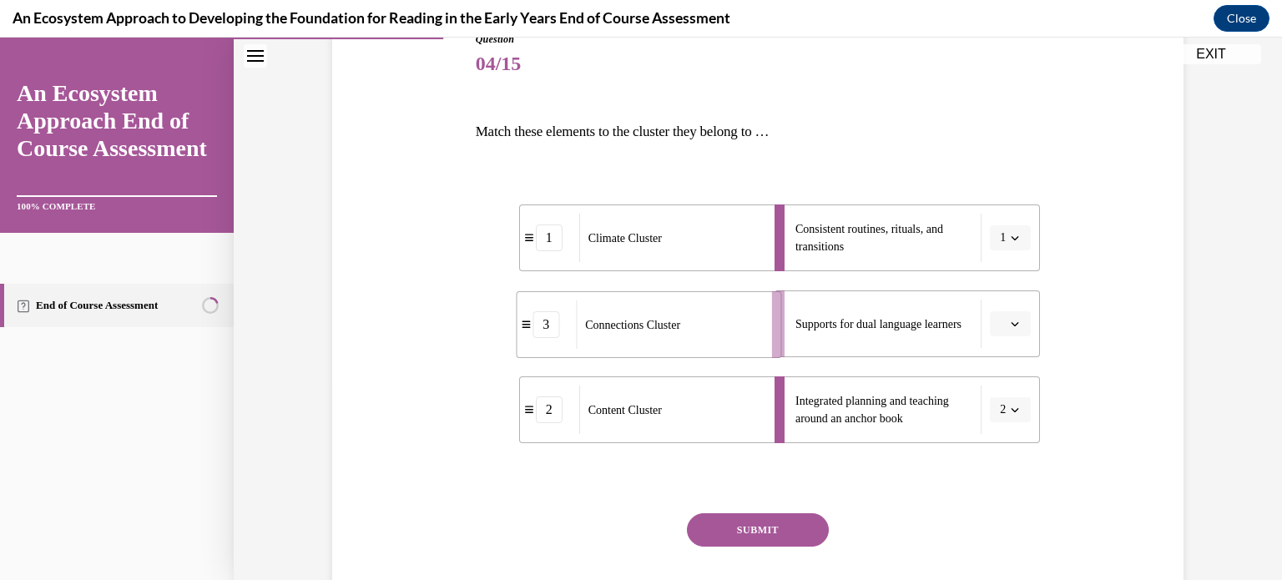
click at [723, 297] on li "3 Connections Cluster" at bounding box center [648, 324] width 265 height 67
click at [761, 521] on button "SUBMIT" at bounding box center [758, 529] width 142 height 33
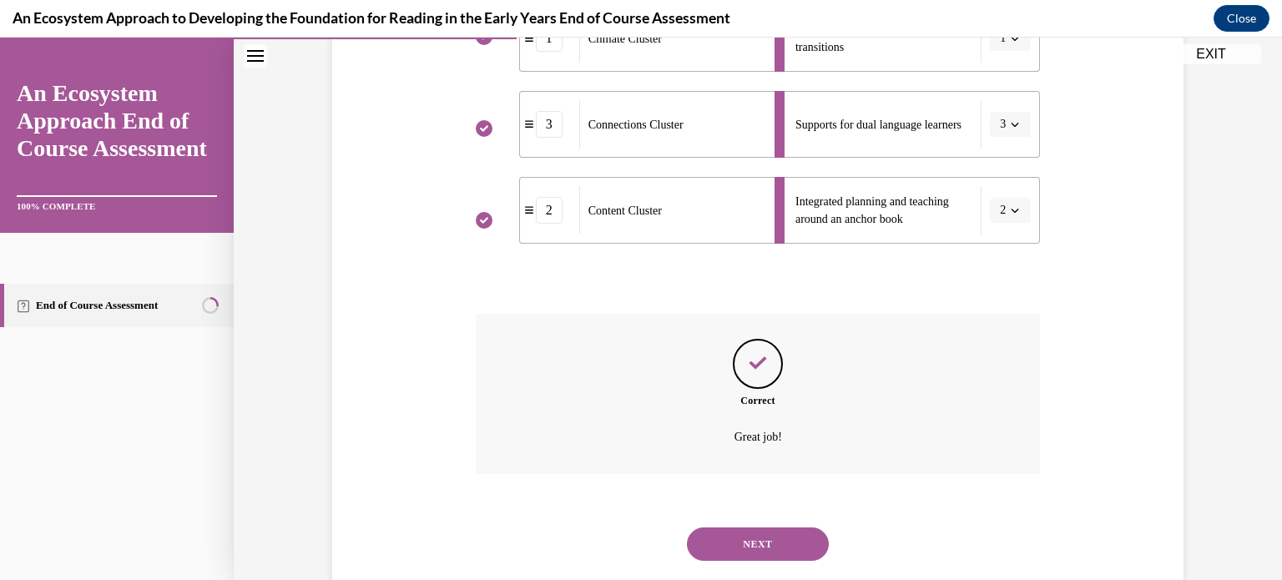
scroll to position [438, 0]
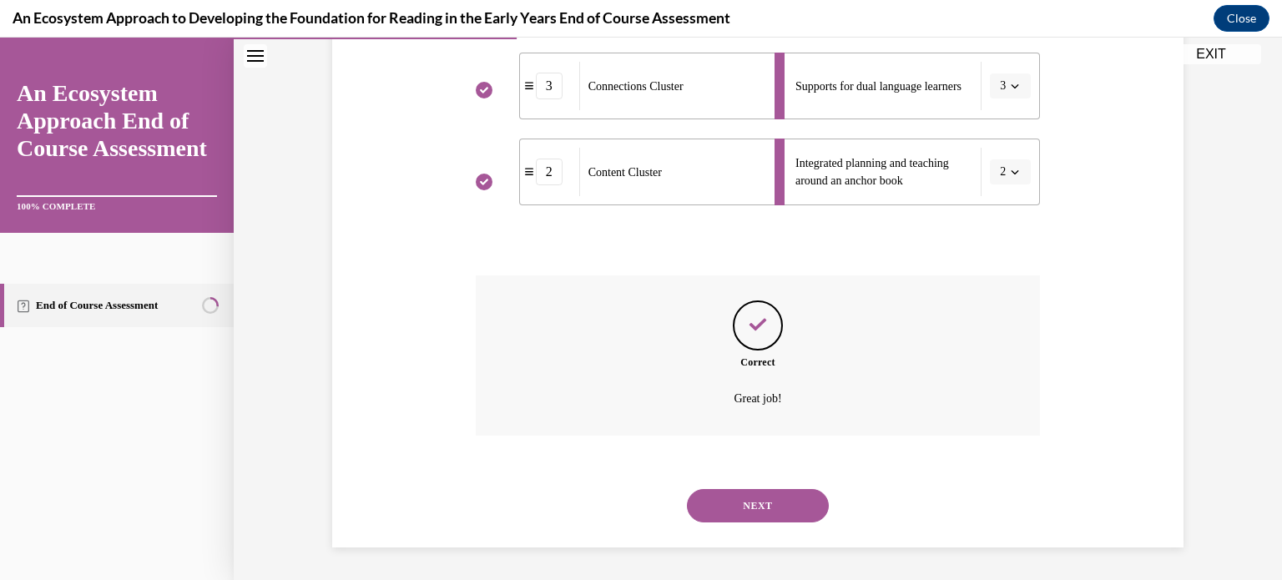
click at [754, 508] on button "NEXT" at bounding box center [758, 505] width 142 height 33
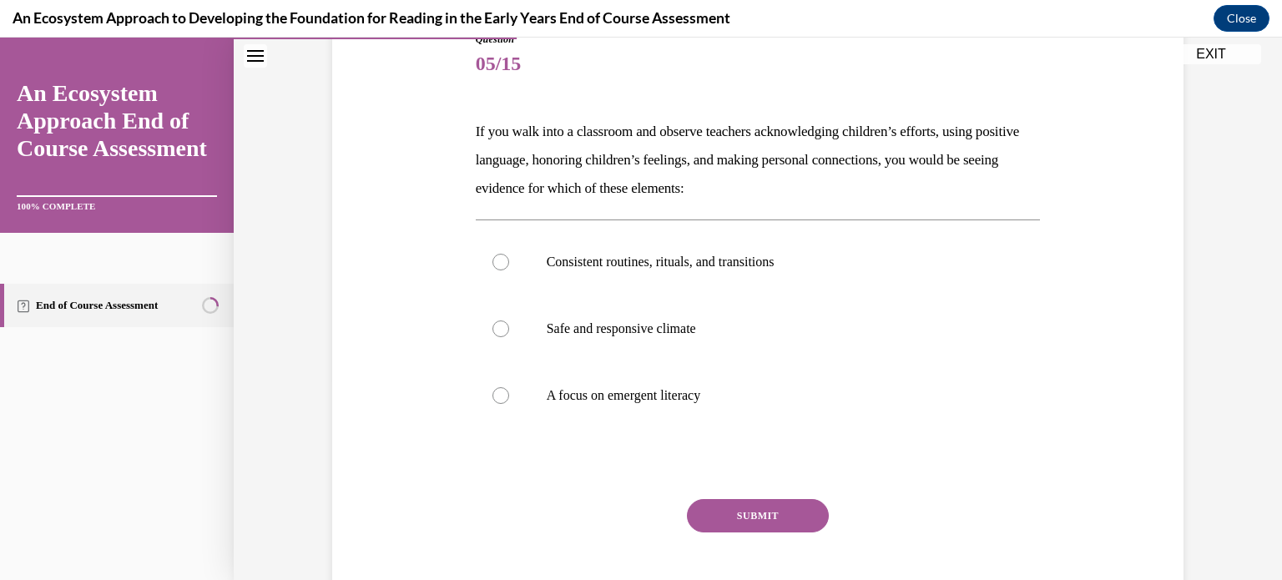
scroll to position [204, 0]
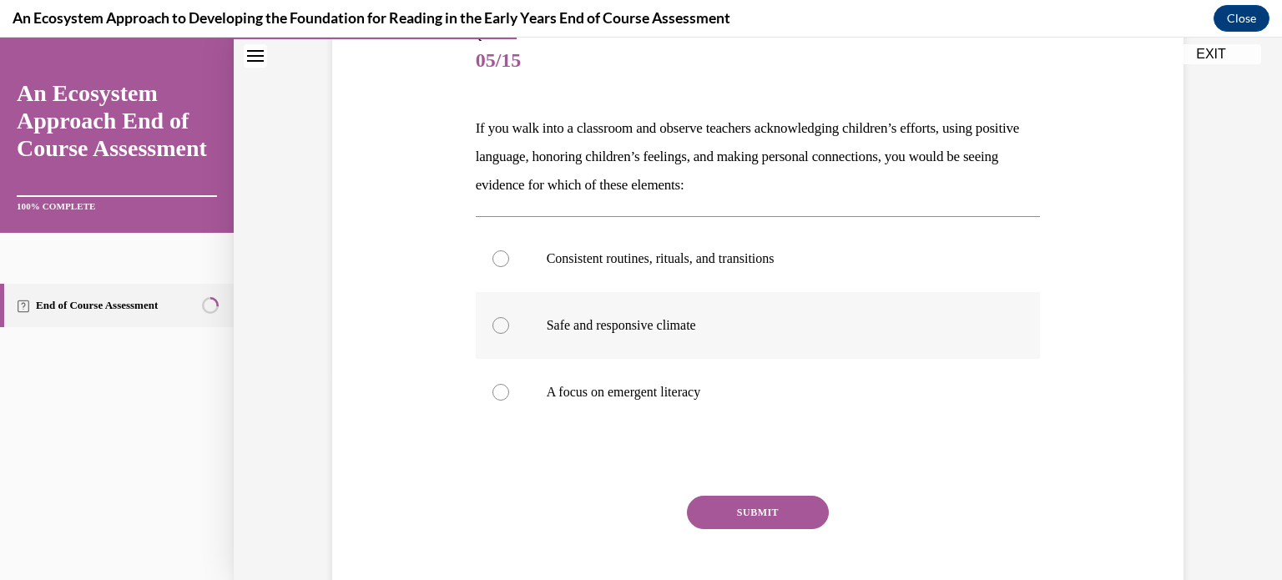
click at [653, 310] on label "Safe and responsive climate" at bounding box center [758, 325] width 565 height 67
click at [509, 317] on input "Safe and responsive climate" at bounding box center [500, 325] width 17 height 17
radio input "true"
click at [733, 505] on button "SUBMIT" at bounding box center [758, 512] width 142 height 33
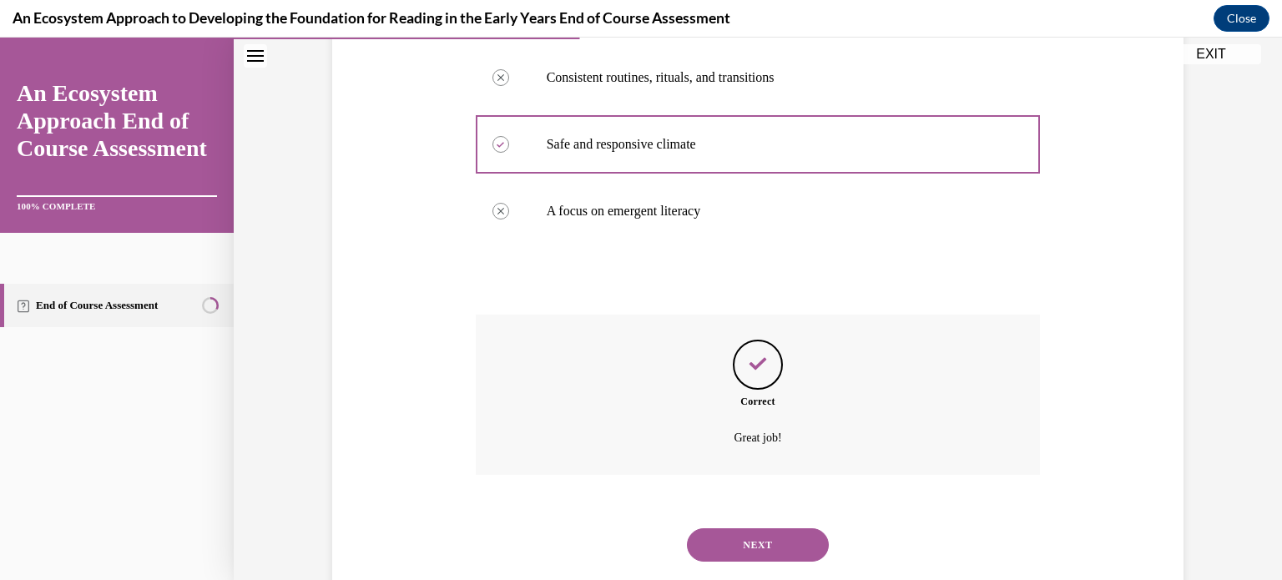
scroll to position [424, 0]
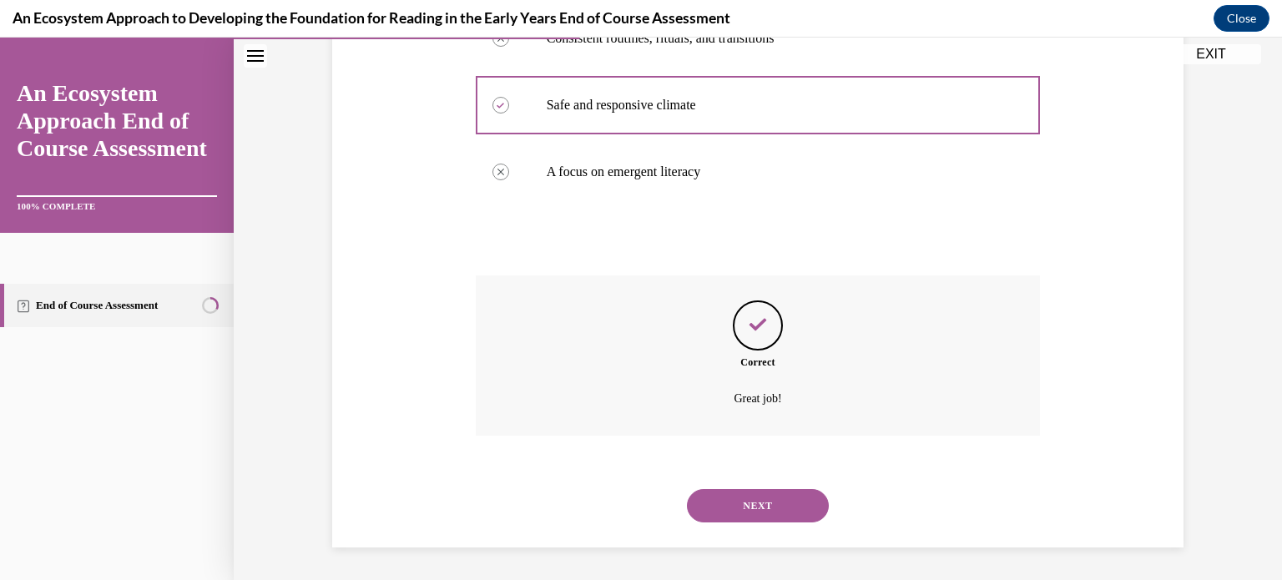
click at [758, 506] on button "NEXT" at bounding box center [758, 505] width 142 height 33
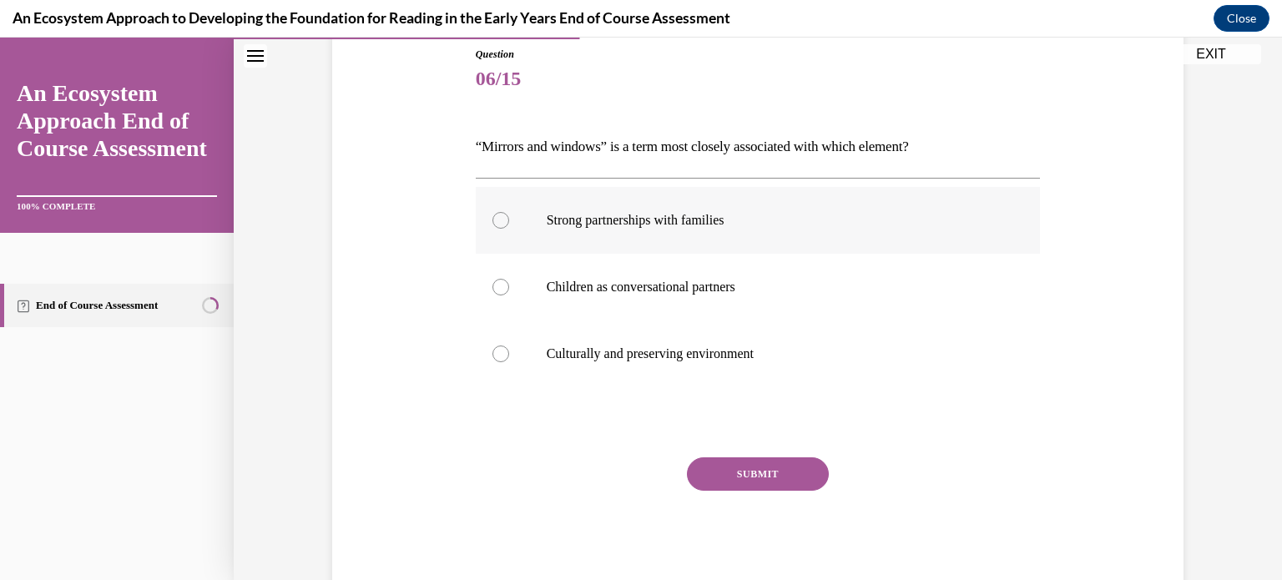
click at [691, 239] on label "Strong partnerships with families" at bounding box center [758, 220] width 565 height 67
click at [509, 229] on input "Strong partnerships with families" at bounding box center [500, 220] width 17 height 17
radio input "true"
click at [741, 464] on button "SUBMIT" at bounding box center [758, 473] width 142 height 33
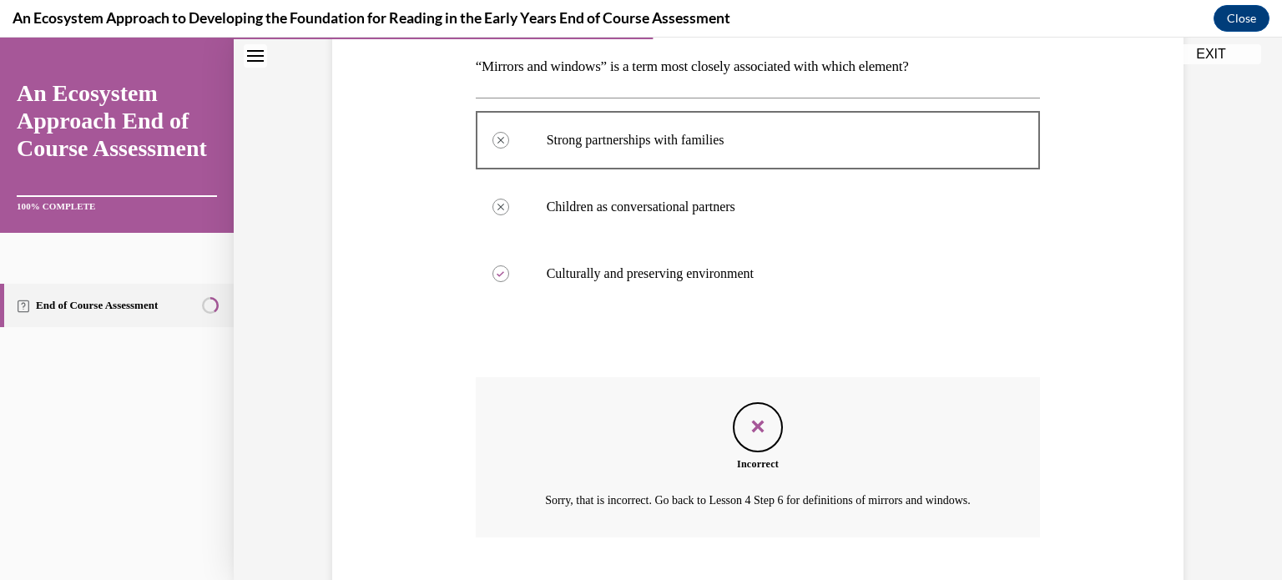
scroll to position [387, 0]
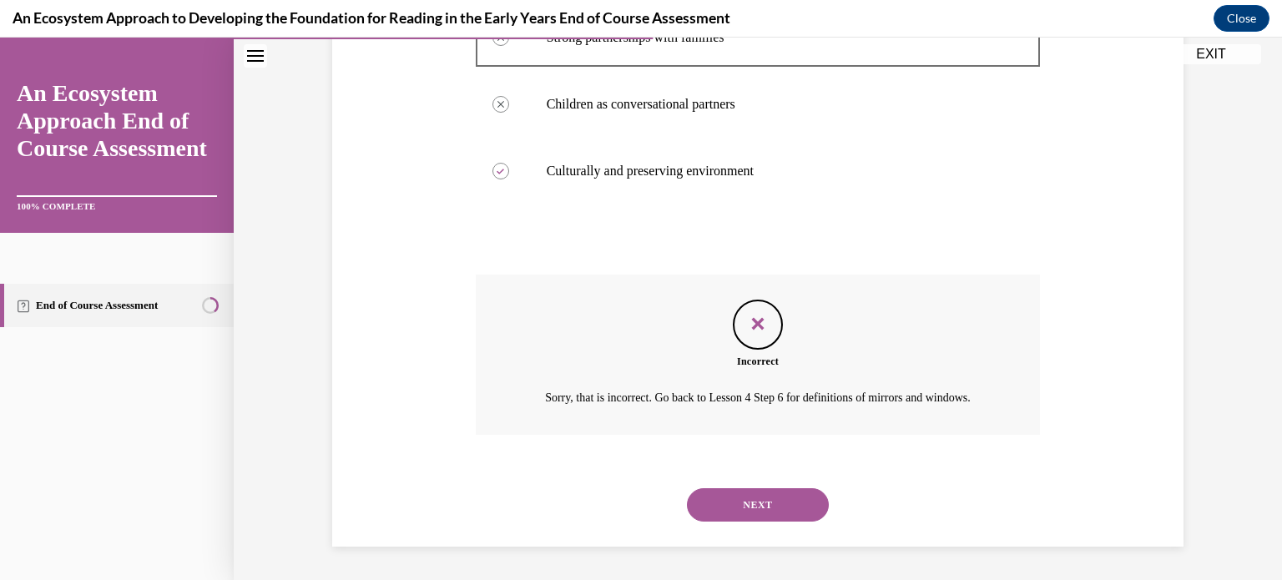
click at [751, 506] on button "NEXT" at bounding box center [758, 504] width 142 height 33
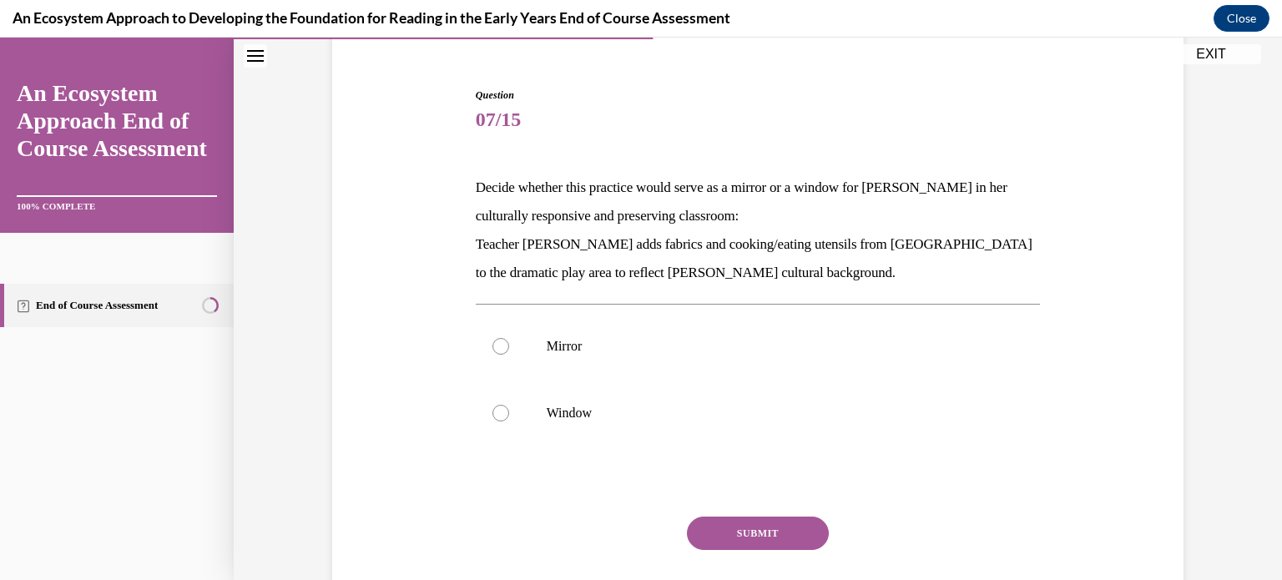
scroll to position [147, 0]
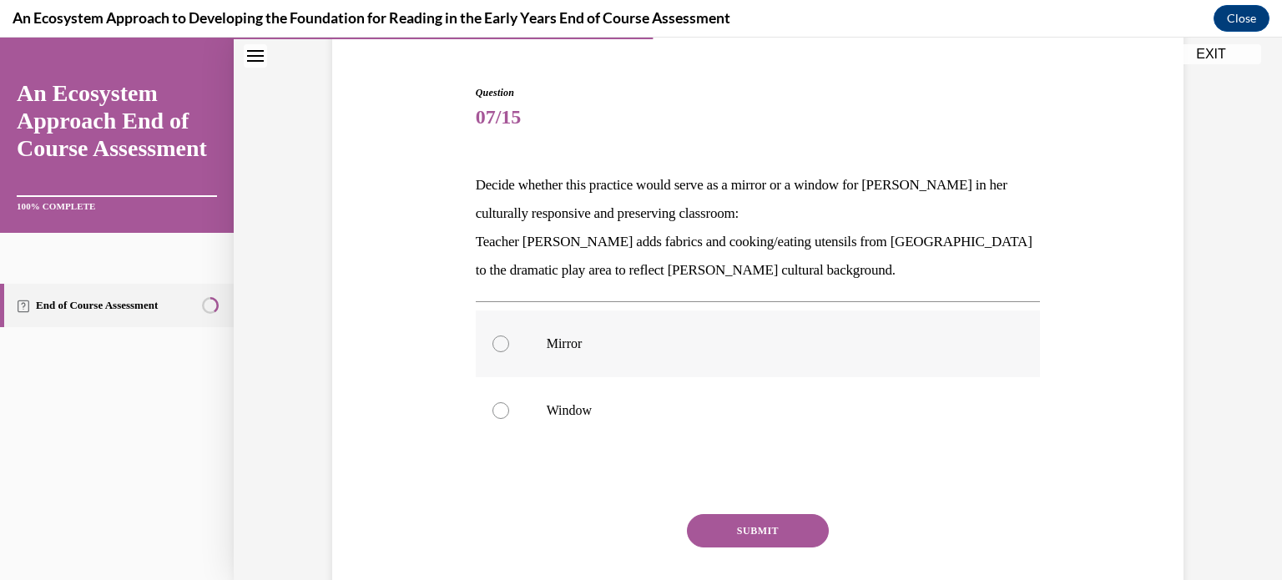
click at [562, 355] on label "Mirror" at bounding box center [758, 343] width 565 height 67
click at [509, 352] on input "Mirror" at bounding box center [500, 343] width 17 height 17
radio input "true"
click at [754, 517] on button "SUBMIT" at bounding box center [758, 530] width 142 height 33
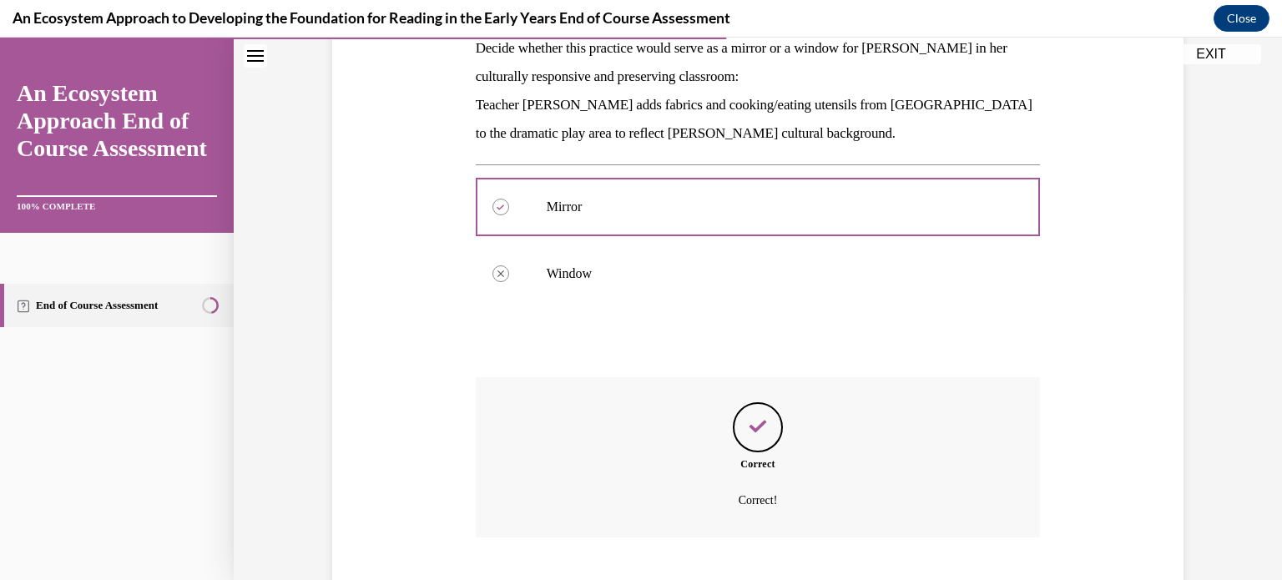
scroll to position [385, 0]
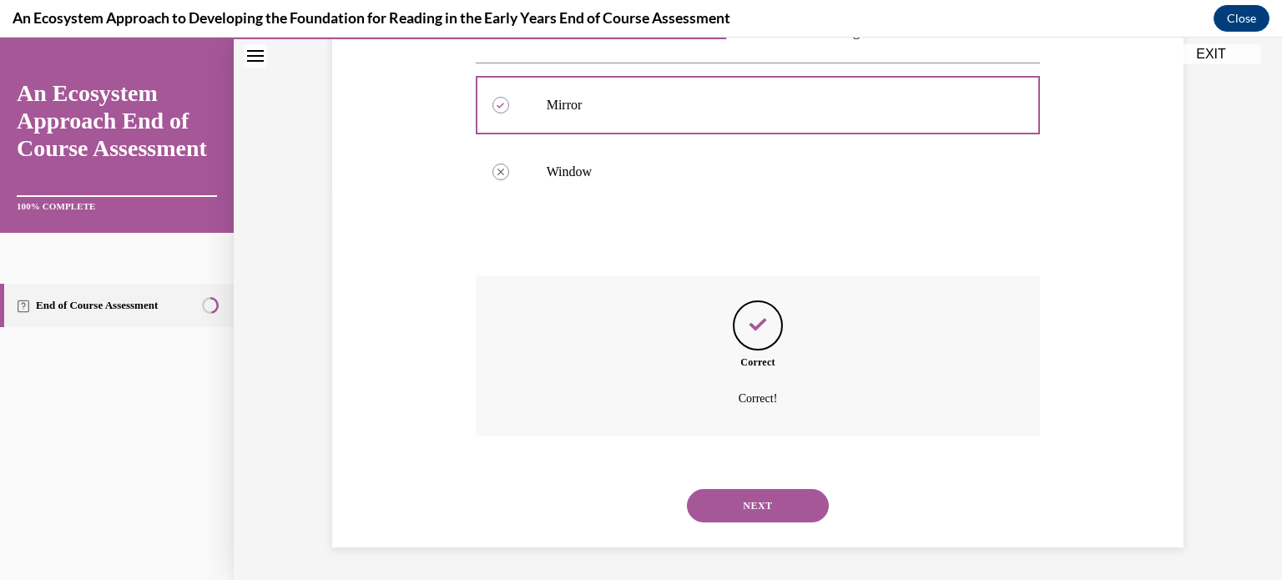
click at [754, 506] on button "NEXT" at bounding box center [758, 505] width 142 height 33
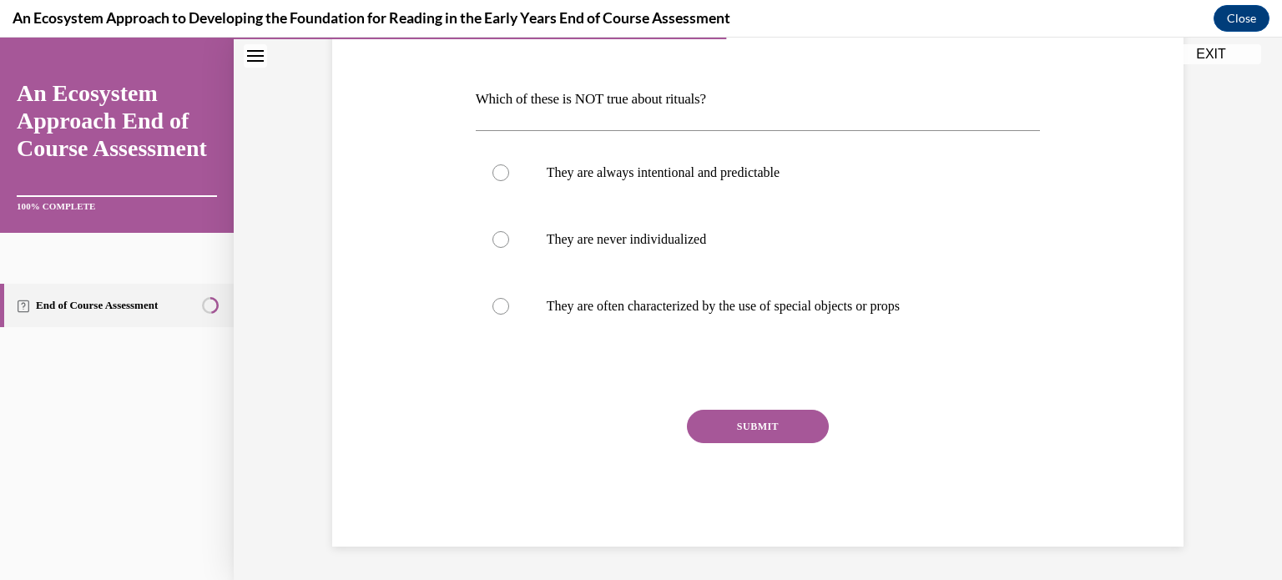
scroll to position [185, 0]
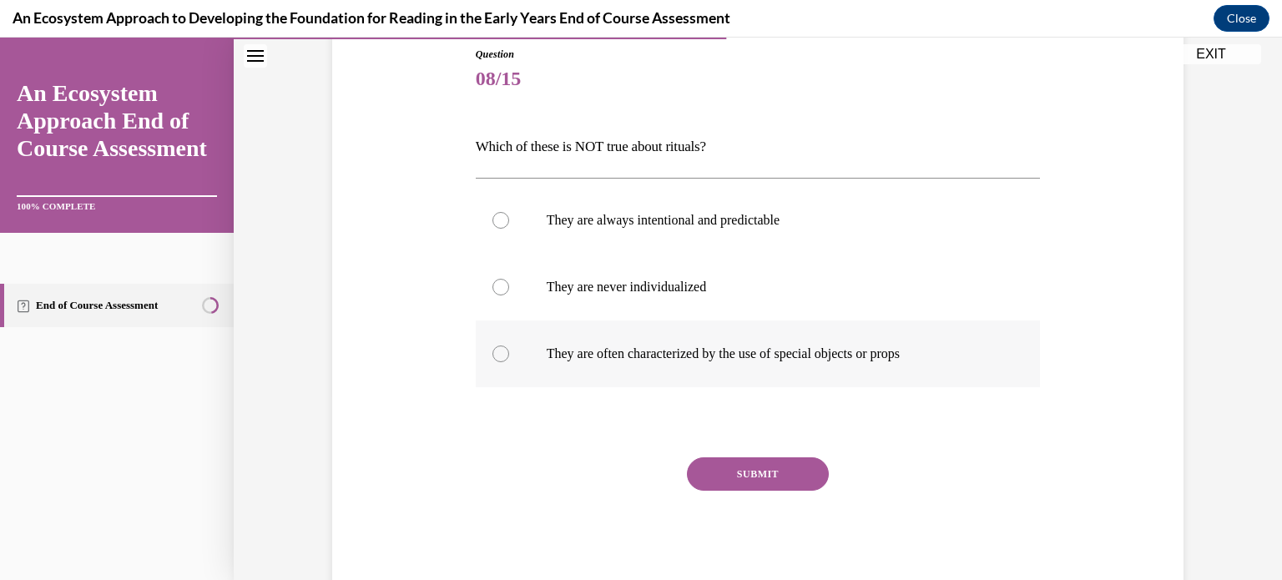
click at [677, 336] on label "They are often characterized by the use of special objects or props" at bounding box center [758, 353] width 565 height 67
click at [509, 345] on input "They are often characterized by the use of special objects or props" at bounding box center [500, 353] width 17 height 17
radio input "true"
click at [736, 471] on button "SUBMIT" at bounding box center [758, 473] width 142 height 33
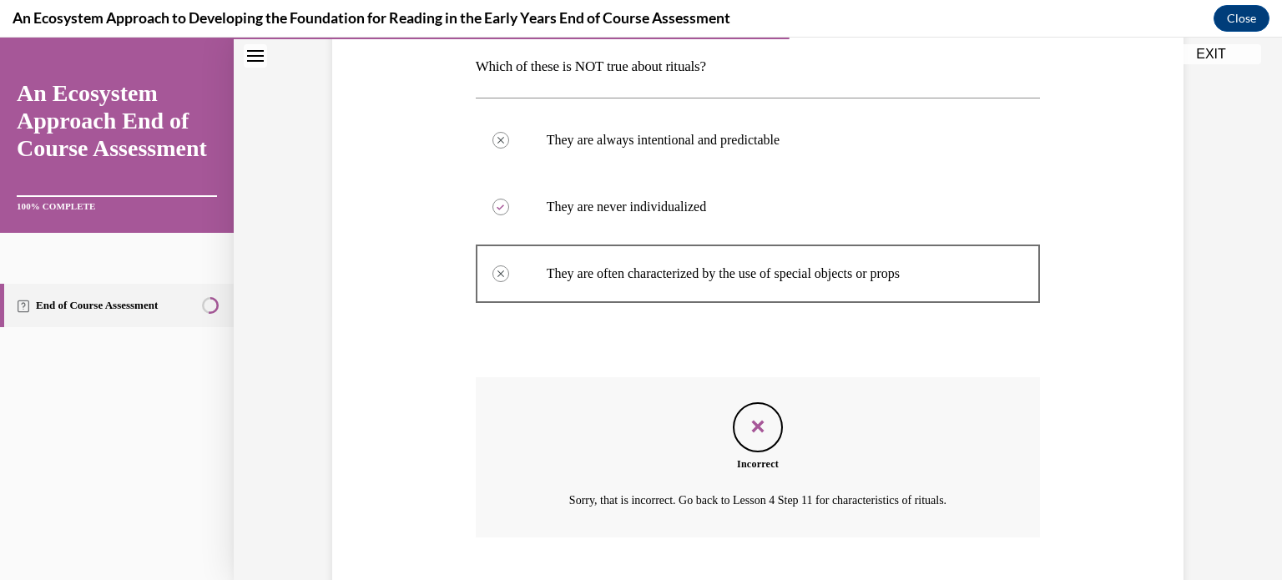
scroll to position [367, 0]
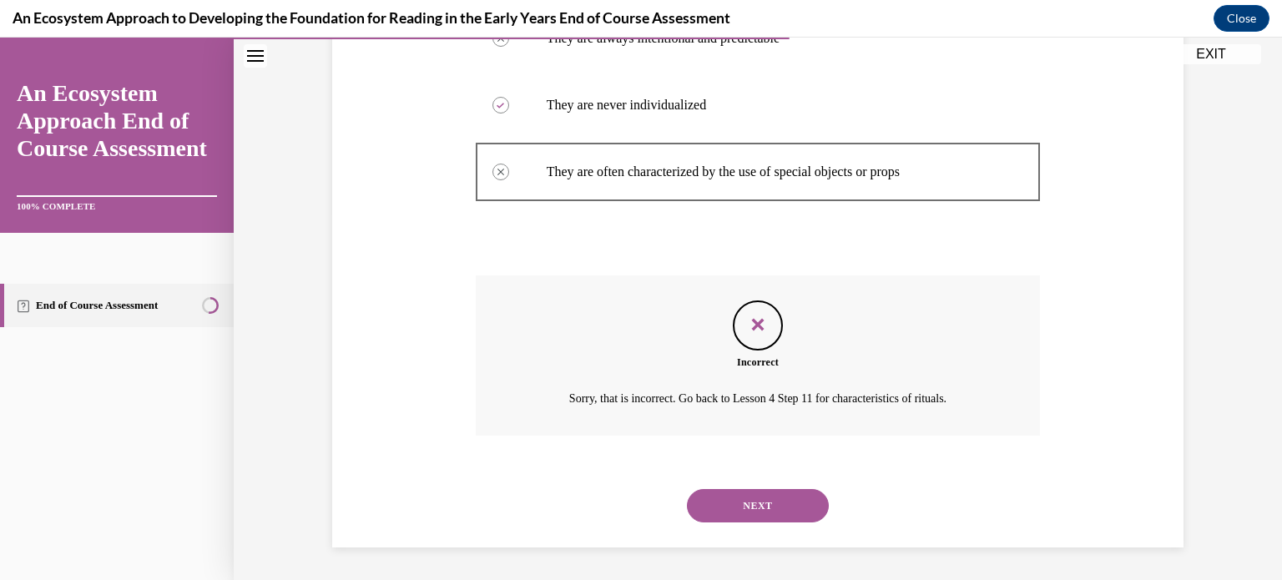
click at [739, 495] on button "NEXT" at bounding box center [758, 505] width 142 height 33
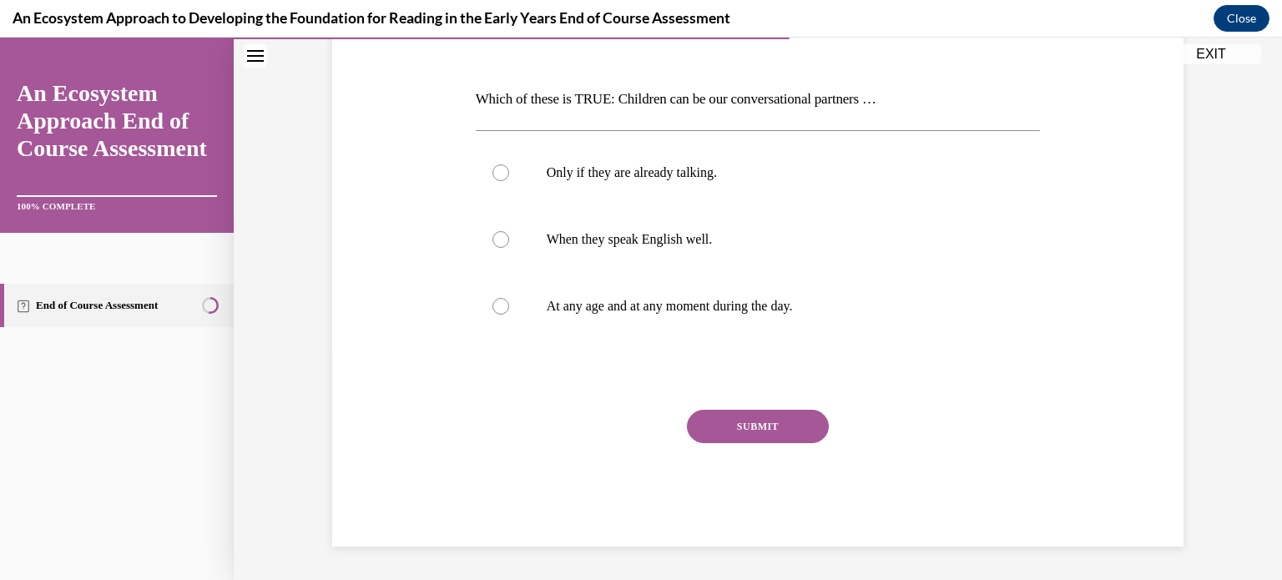
scroll to position [185, 0]
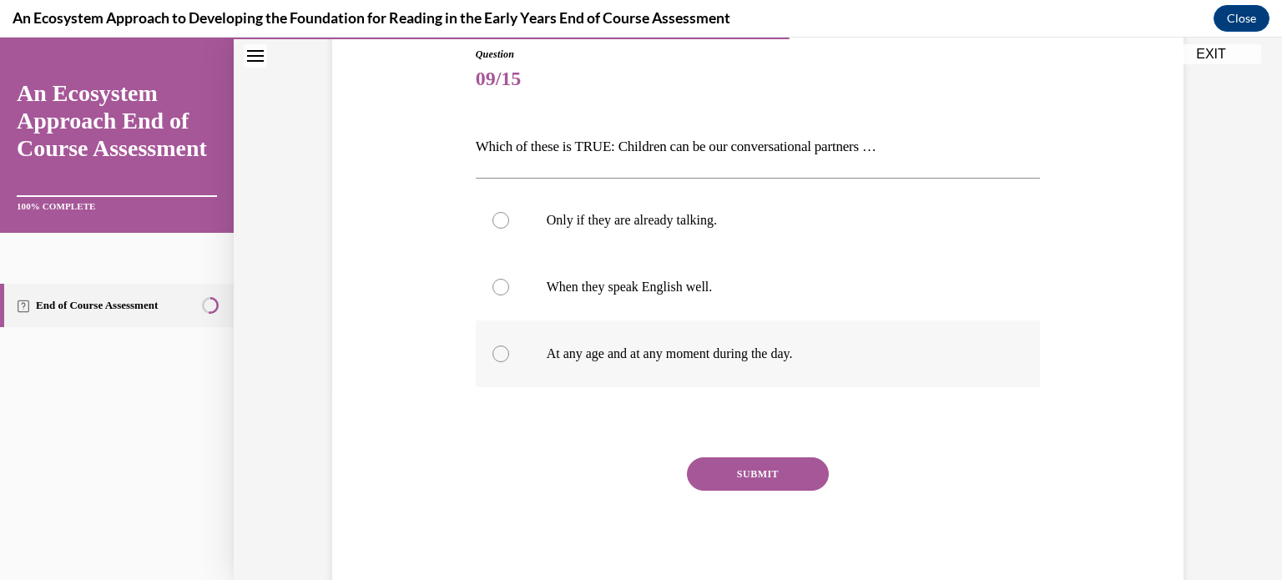
click at [667, 339] on label "At any age and at any moment during the day." at bounding box center [758, 353] width 565 height 67
click at [509, 345] on input "At any age and at any moment during the day." at bounding box center [500, 353] width 17 height 17
radio input "true"
click at [736, 469] on button "SUBMIT" at bounding box center [758, 473] width 142 height 33
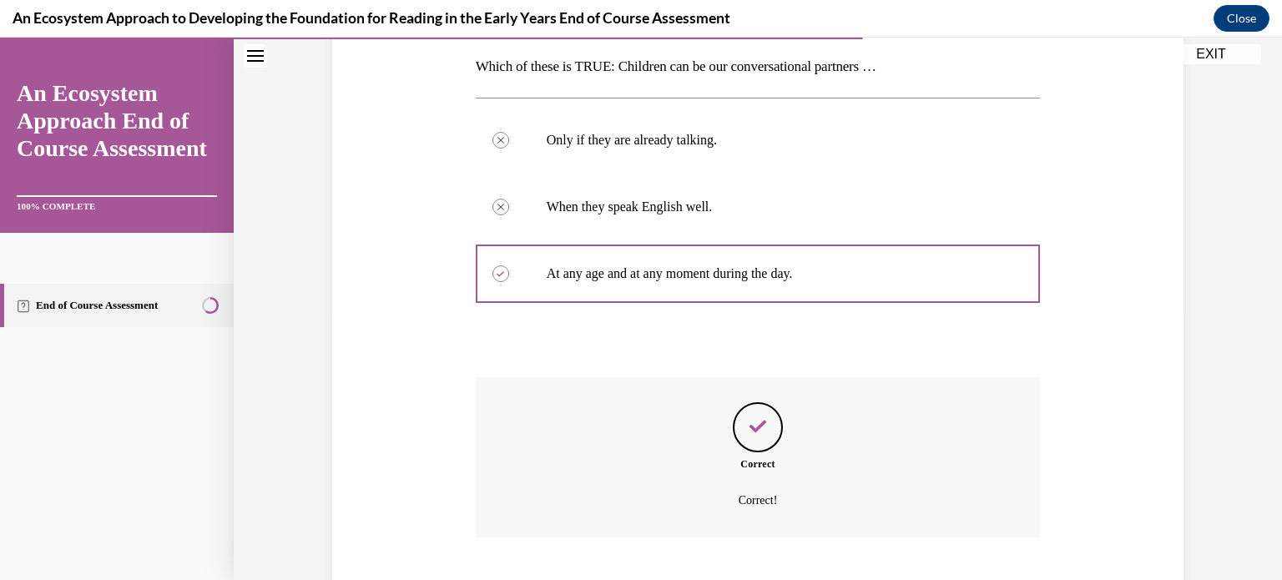
scroll to position [367, 0]
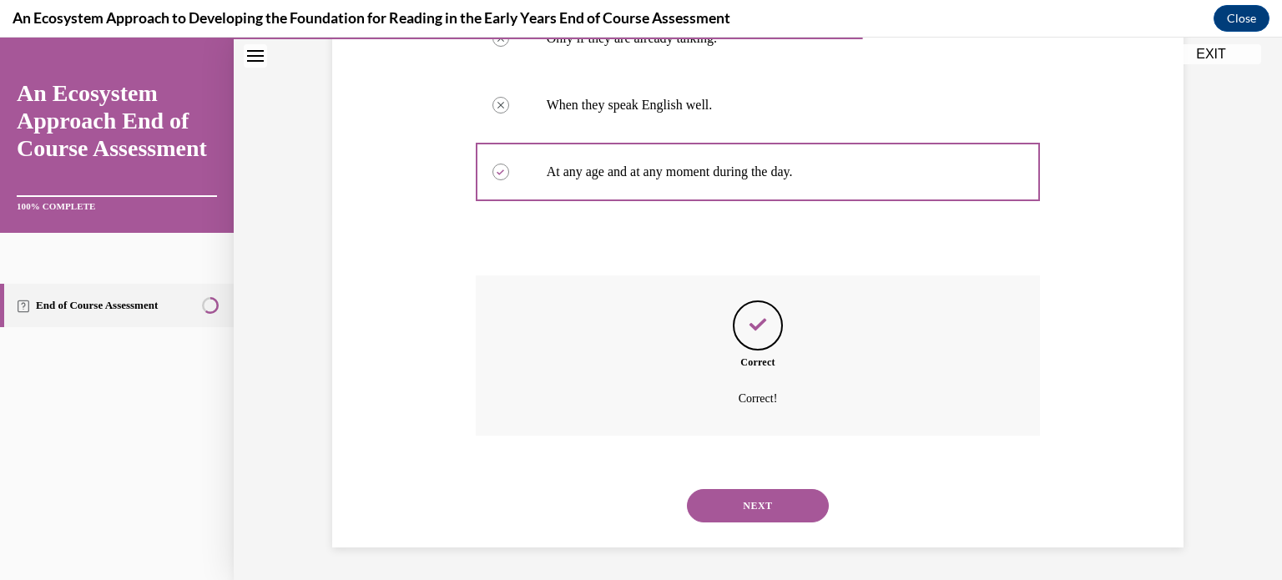
click at [764, 509] on button "NEXT" at bounding box center [758, 505] width 142 height 33
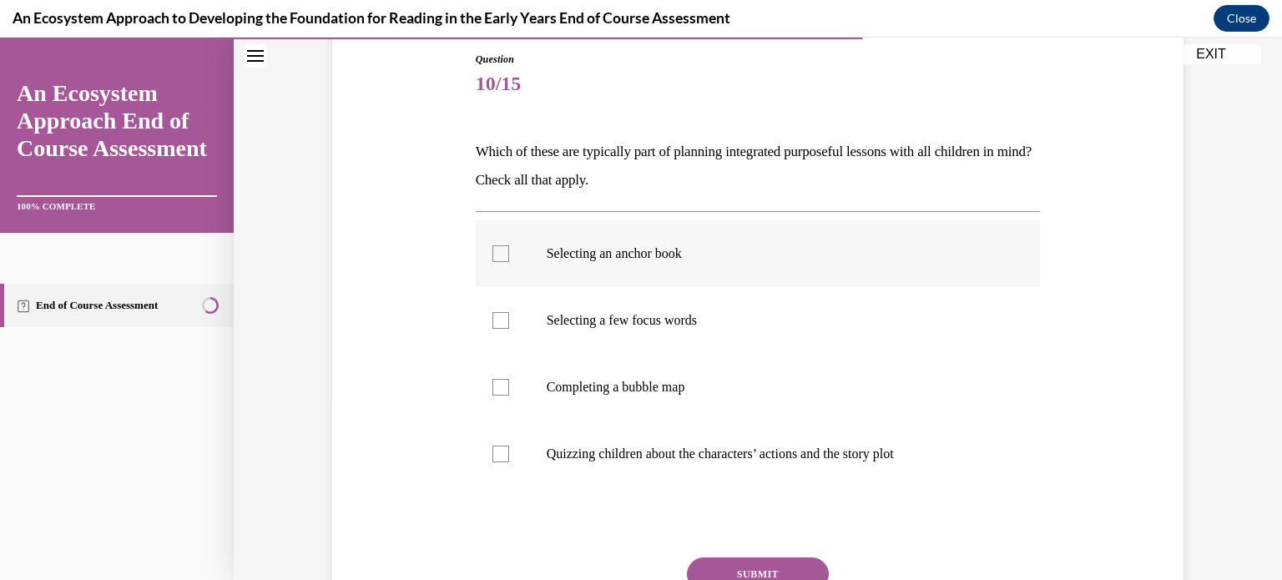
scroll to position [187, 0]
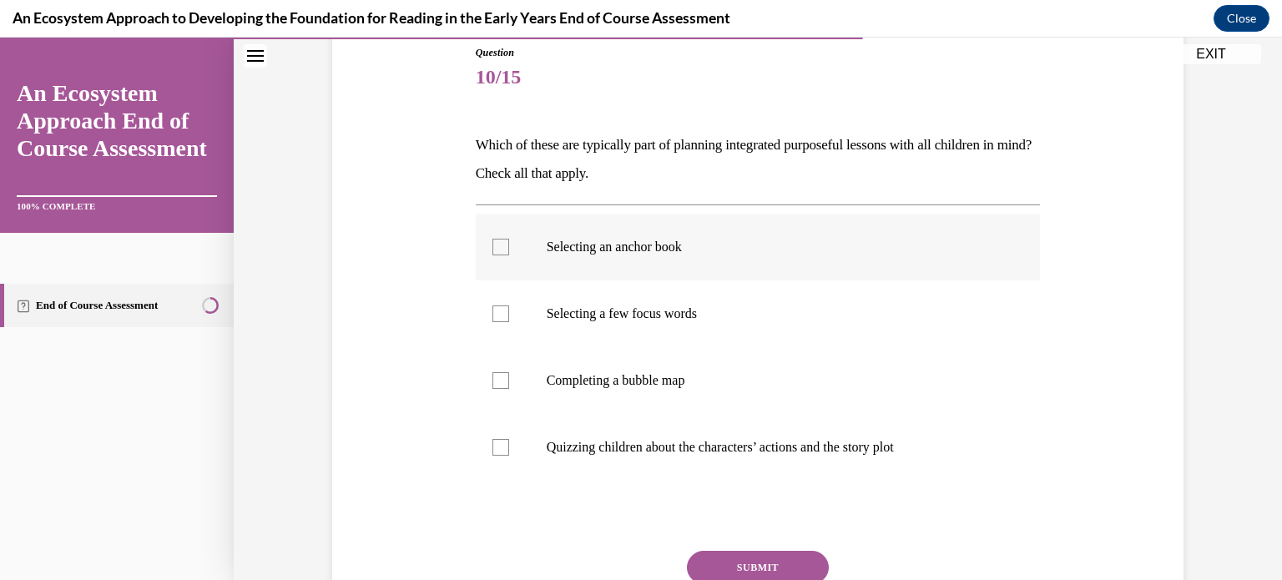
click at [660, 255] on label "Selecting an anchor book" at bounding box center [758, 247] width 565 height 67
click at [509, 255] on input "Selecting an anchor book" at bounding box center [500, 247] width 17 height 17
checkbox input "true"
click at [654, 299] on label "Selecting a few focus words" at bounding box center [758, 313] width 565 height 67
click at [509, 305] on input "Selecting a few focus words" at bounding box center [500, 313] width 17 height 17
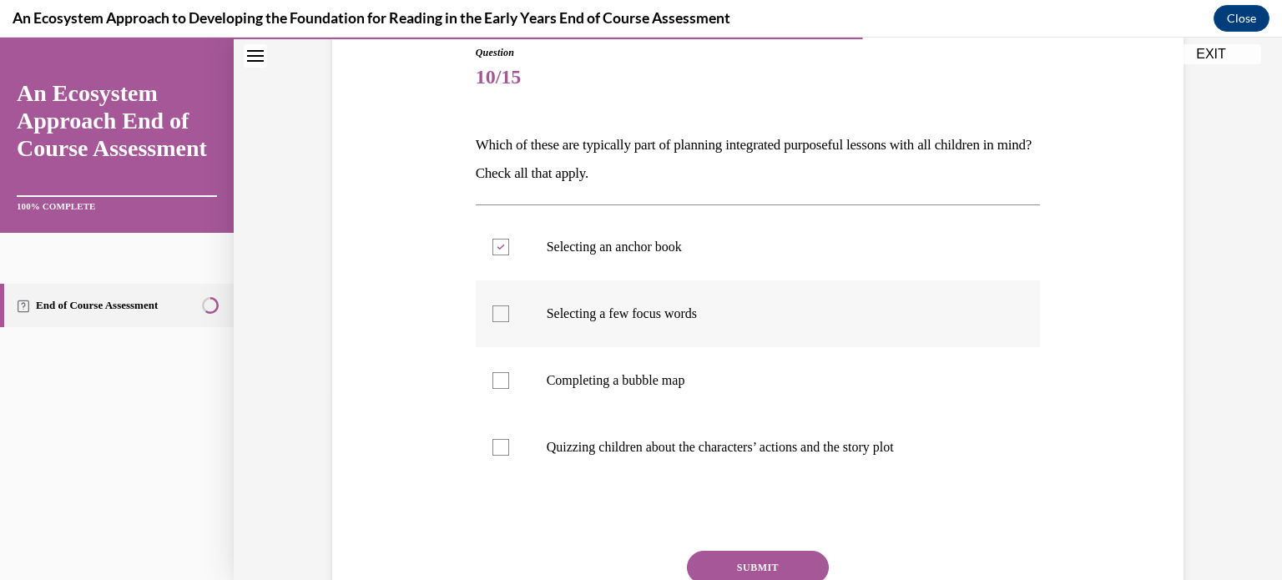
checkbox input "true"
click at [658, 399] on label "Completing a bubble map" at bounding box center [758, 380] width 565 height 67
click at [509, 389] on input "Completing a bubble map" at bounding box center [500, 380] width 17 height 17
checkbox input "true"
click at [766, 561] on button "SUBMIT" at bounding box center [758, 567] width 142 height 33
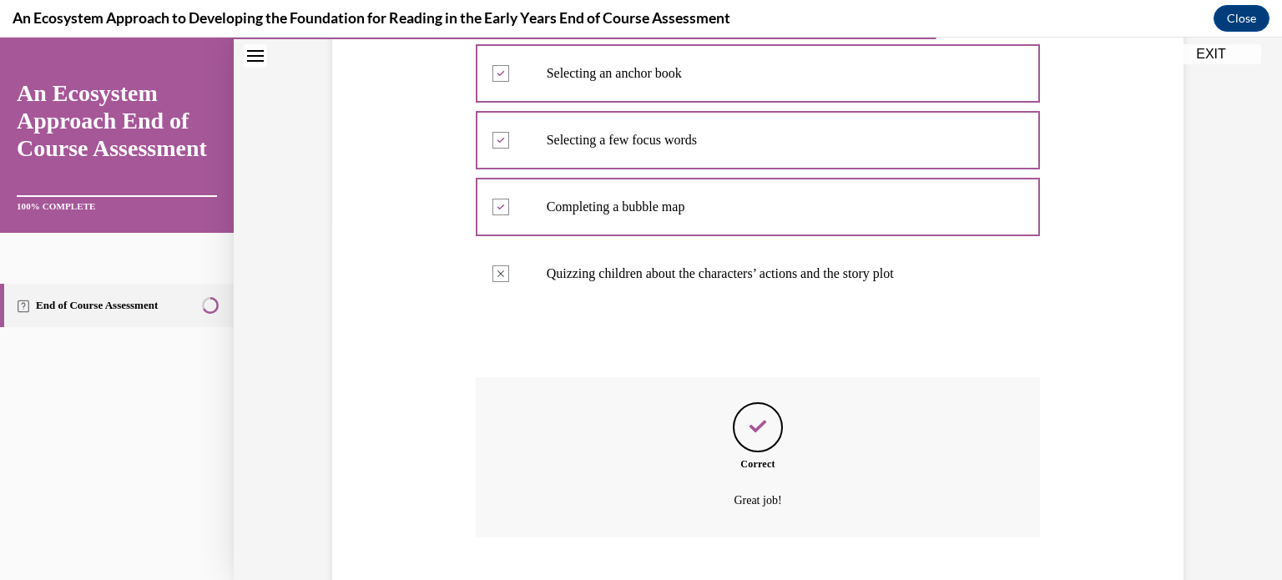
scroll to position [462, 0]
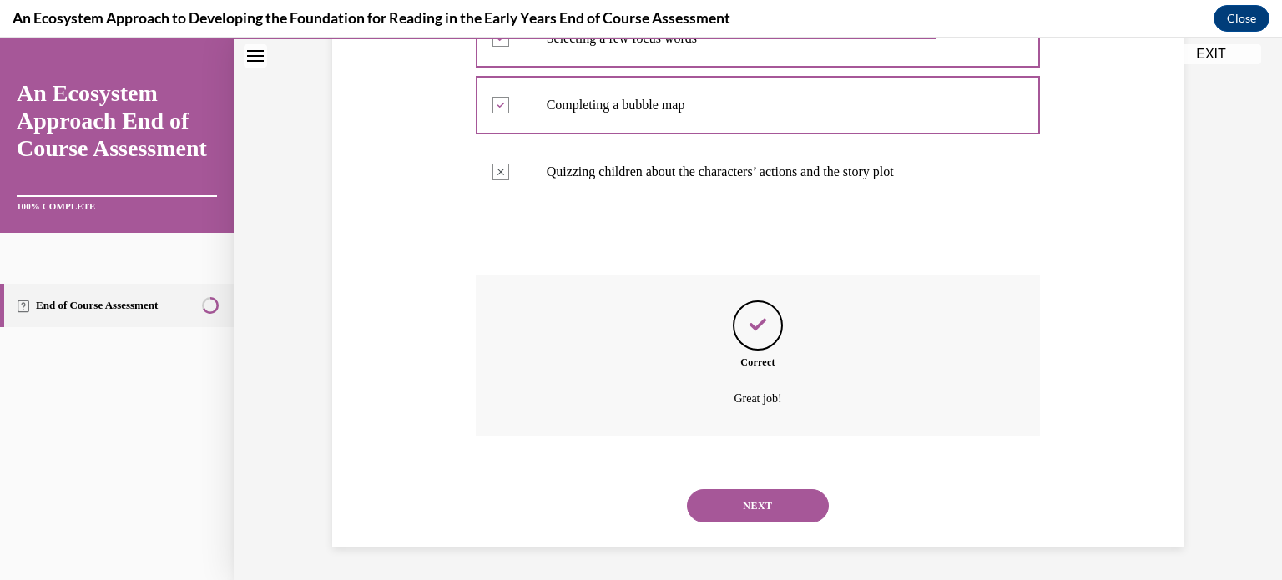
click at [755, 492] on button "NEXT" at bounding box center [758, 505] width 142 height 33
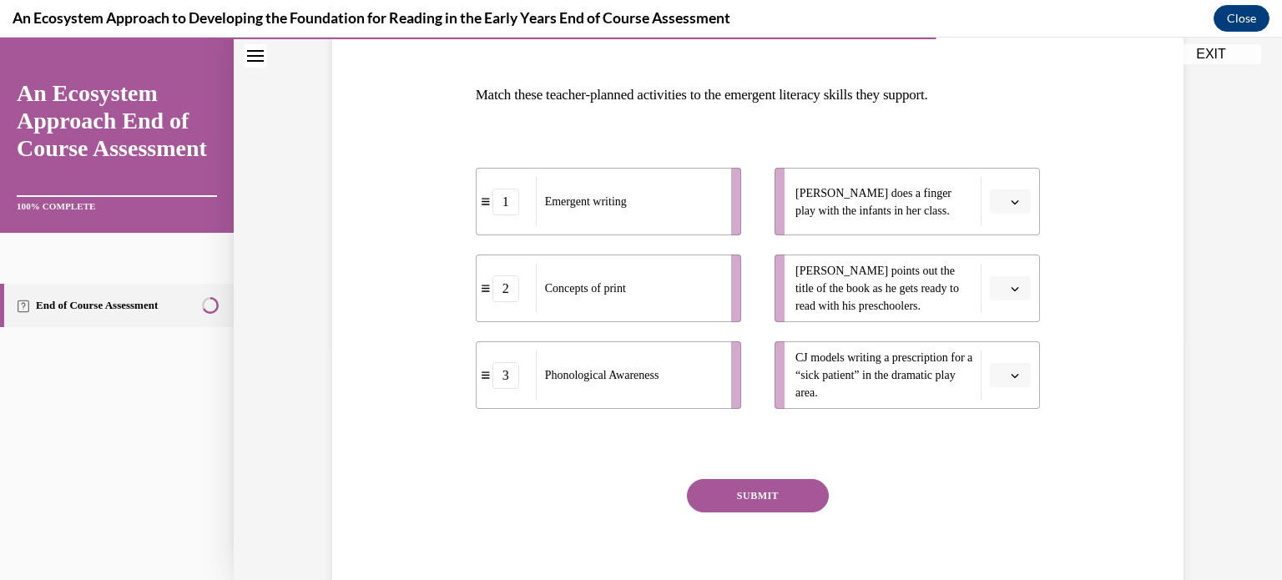
scroll to position [228, 0]
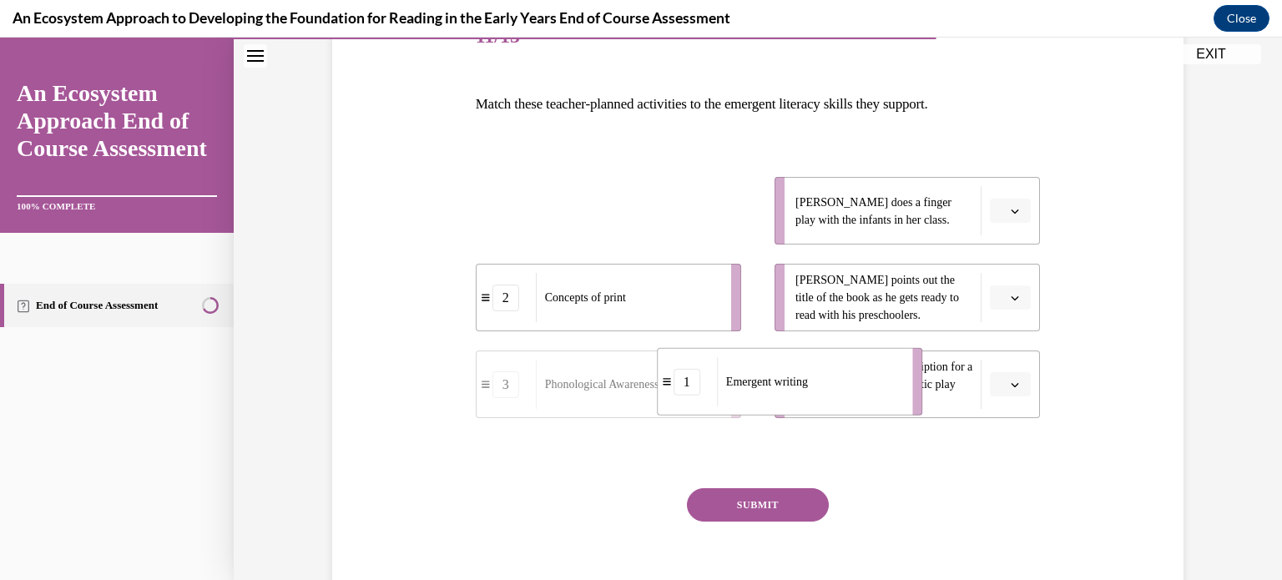
drag, startPoint x: 674, startPoint y: 233, endPoint x: 856, endPoint y: 404, distance: 249.7
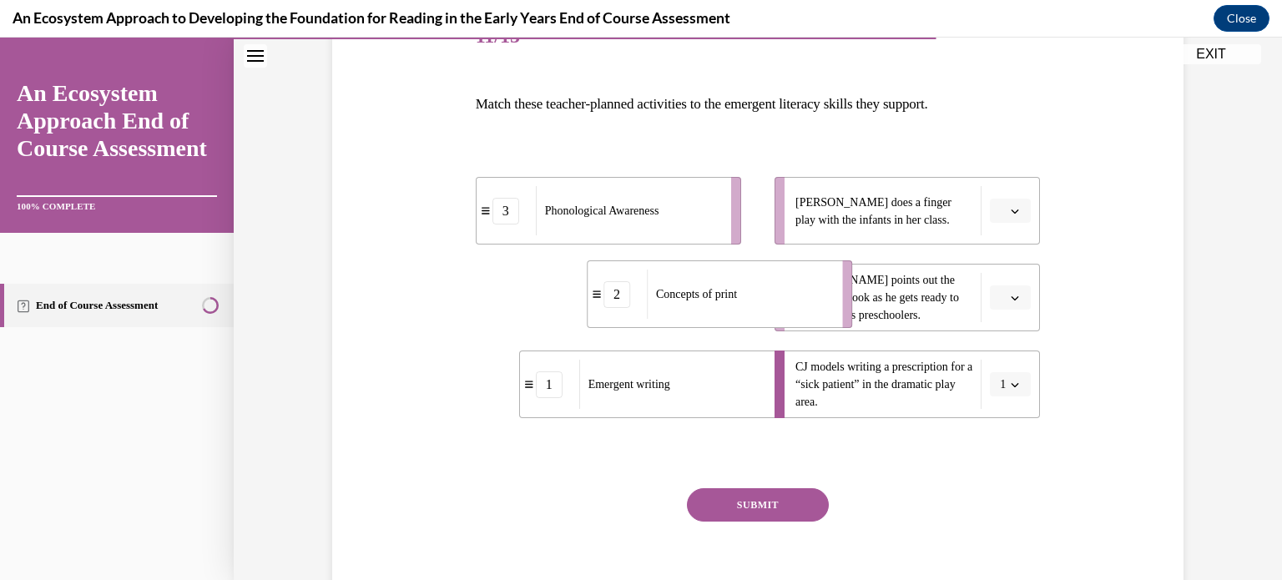
drag, startPoint x: 645, startPoint y: 310, endPoint x: 756, endPoint y: 307, distance: 111.0
click at [756, 307] on div "Concepts of print" at bounding box center [739, 293] width 184 height 49
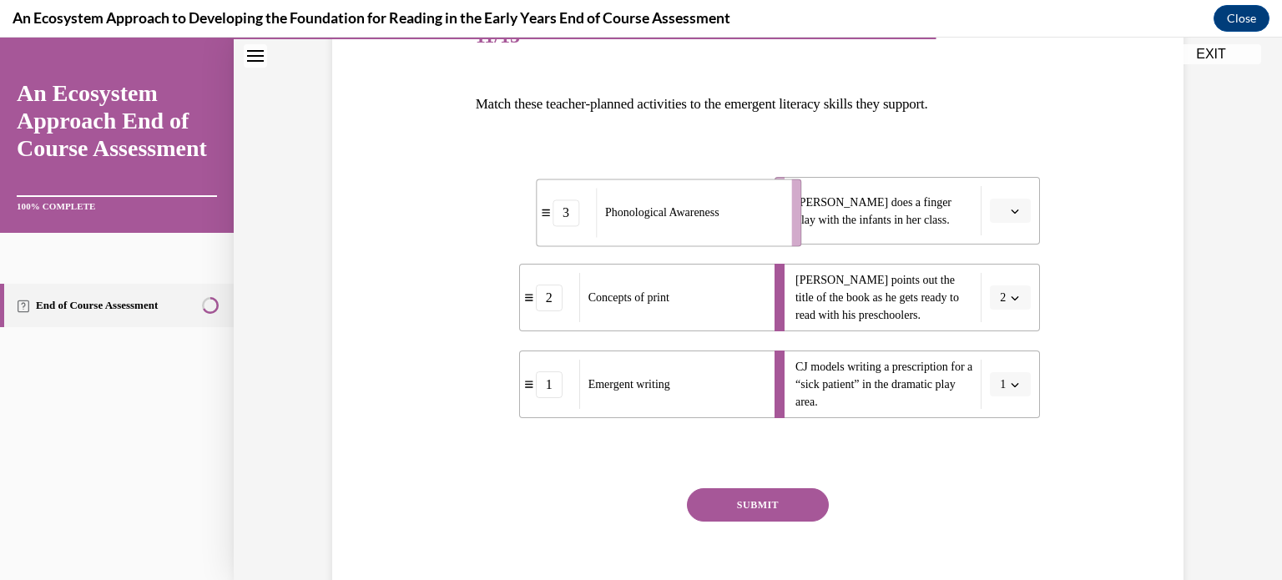
drag, startPoint x: 677, startPoint y: 199, endPoint x: 742, endPoint y: 201, distance: 64.3
click at [742, 201] on div "Phonological Awareness" at bounding box center [688, 212] width 184 height 49
click at [751, 501] on button "SUBMIT" at bounding box center [758, 504] width 142 height 33
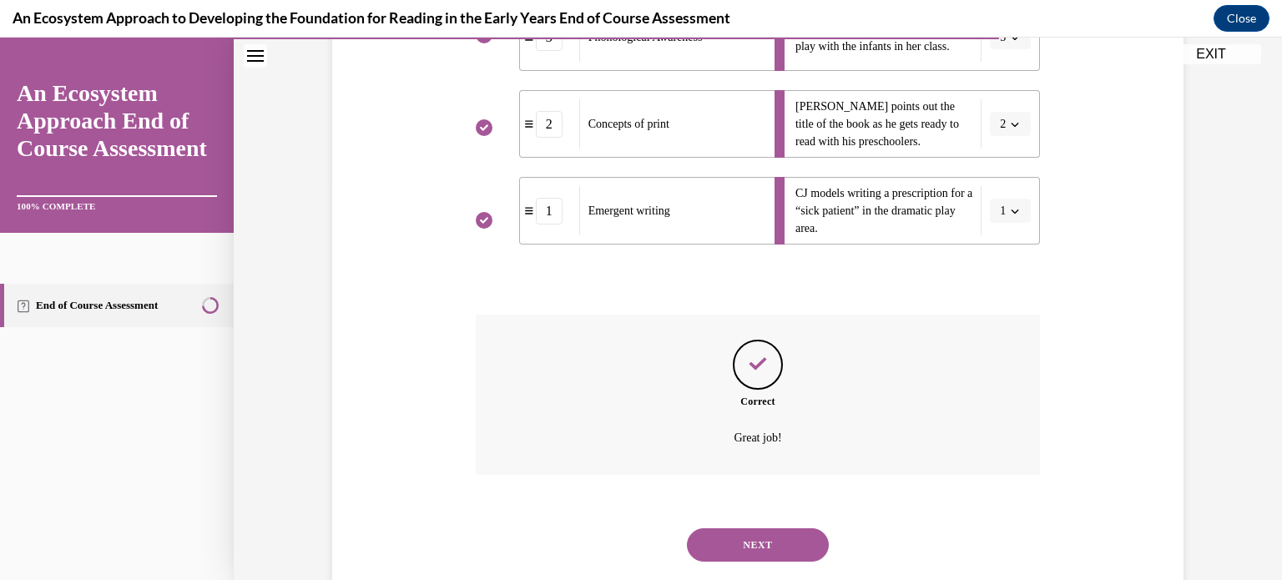
scroll to position [441, 0]
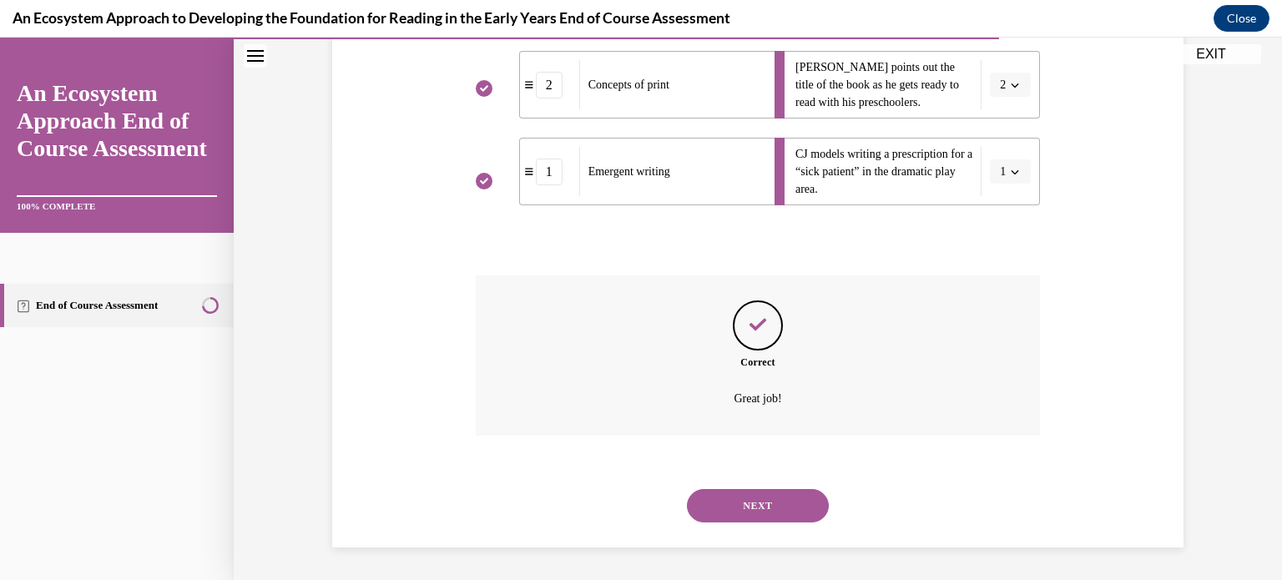
click at [751, 505] on button "NEXT" at bounding box center [758, 505] width 142 height 33
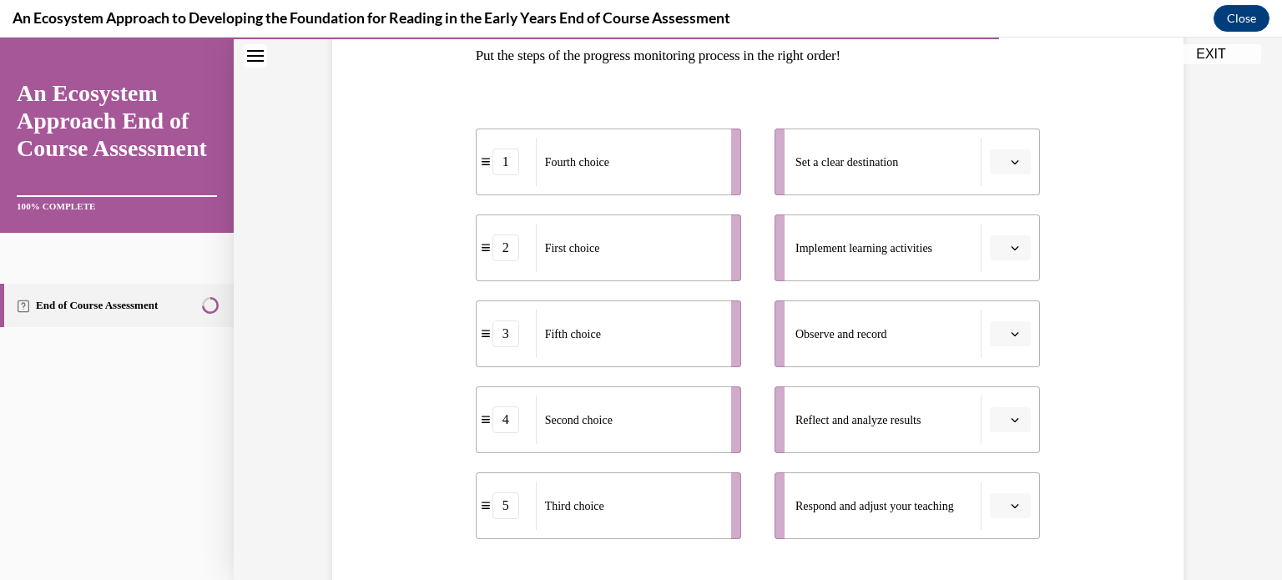
scroll to position [278, 0]
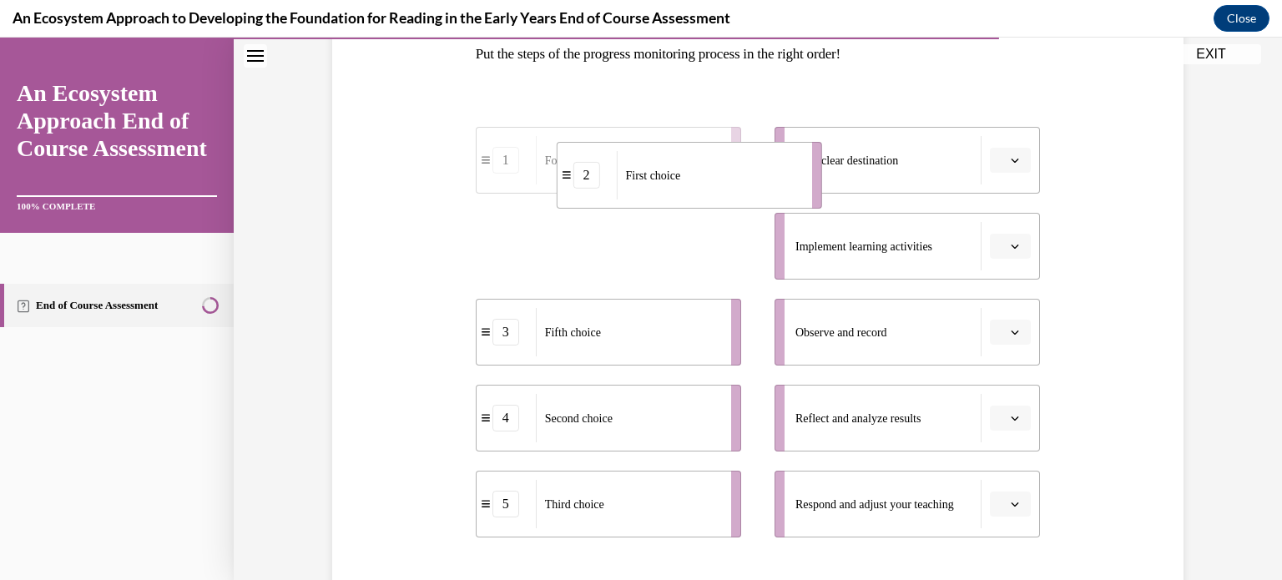
drag, startPoint x: 633, startPoint y: 249, endPoint x: 714, endPoint y: 179, distance: 107.6
click at [714, 179] on div "First choice" at bounding box center [708, 175] width 184 height 48
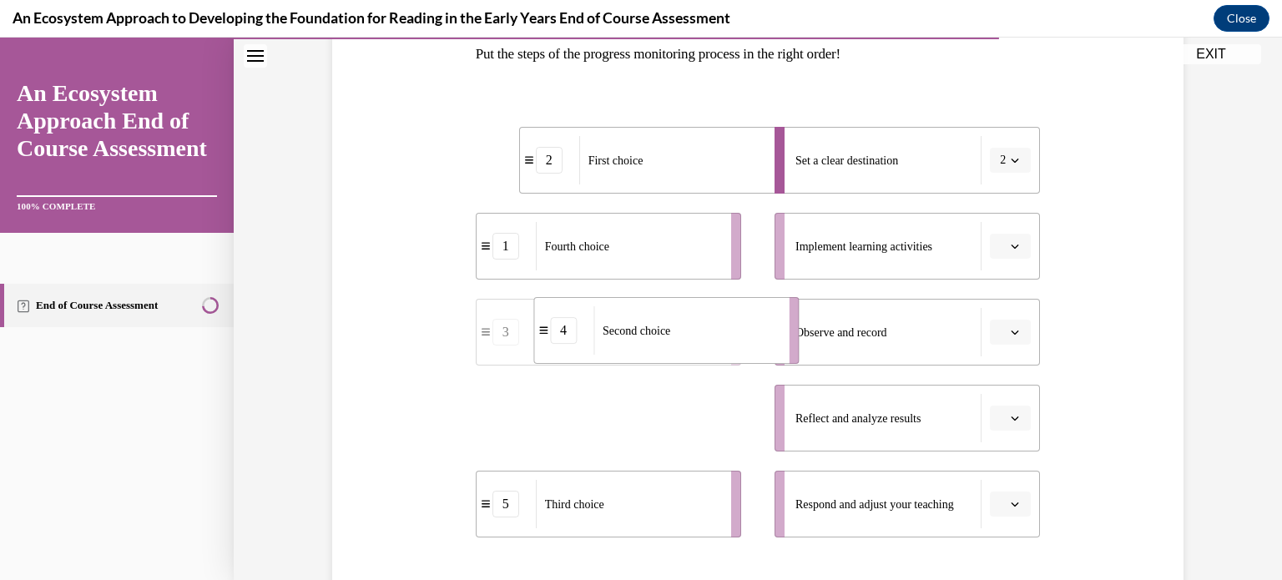
drag, startPoint x: 631, startPoint y: 418, endPoint x: 689, endPoint y: 330, distance: 105.3
click at [689, 330] on div "Second choice" at bounding box center [685, 330] width 184 height 48
drag, startPoint x: 677, startPoint y: 407, endPoint x: 749, endPoint y: 496, distance: 114.4
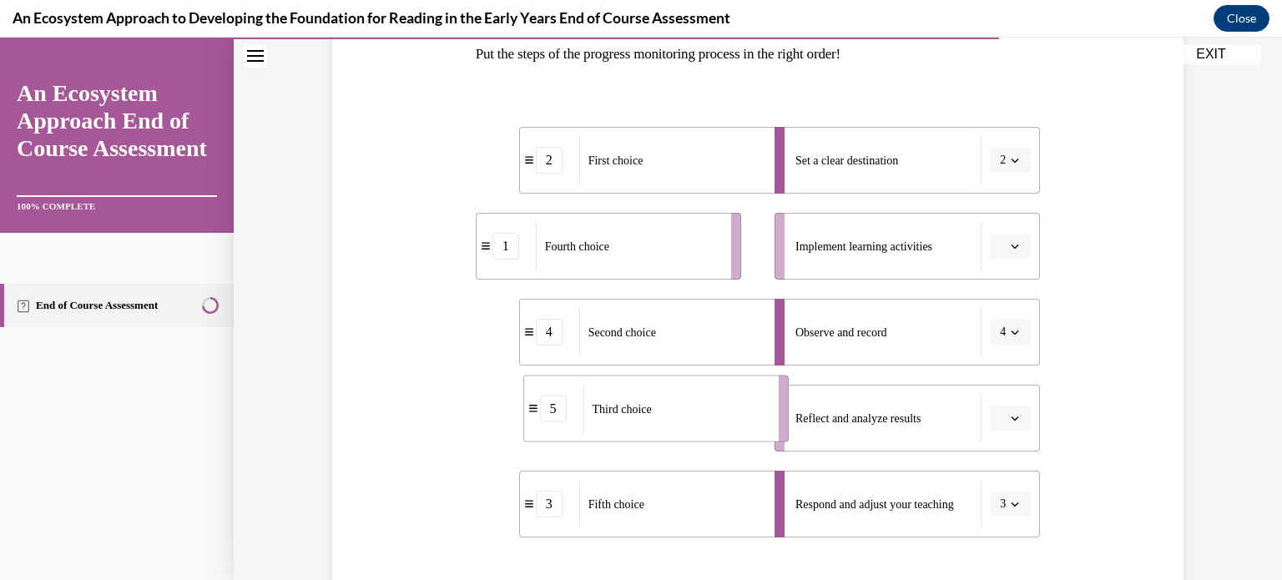
drag, startPoint x: 612, startPoint y: 431, endPoint x: 660, endPoint y: 421, distance: 48.4
click at [660, 421] on div "Third choice" at bounding box center [675, 409] width 184 height 48
drag, startPoint x: 602, startPoint y: 239, endPoint x: 643, endPoint y: 239, distance: 40.9
click at [642, 239] on span "Fourth choice" at bounding box center [610, 245] width 64 height 13
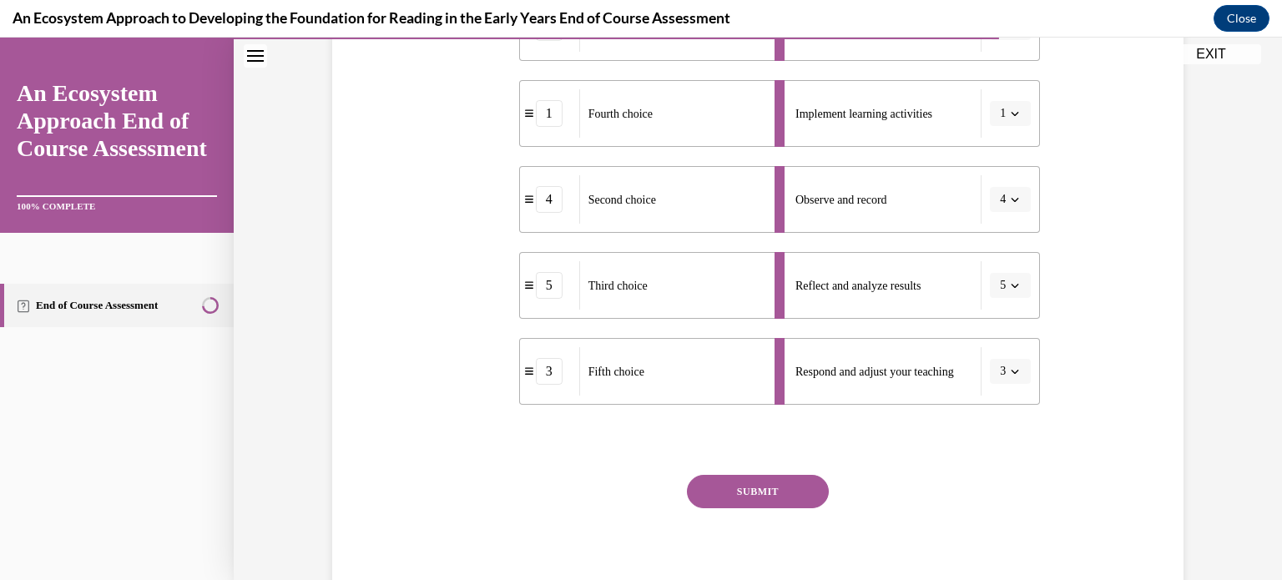
scroll to position [475, 0]
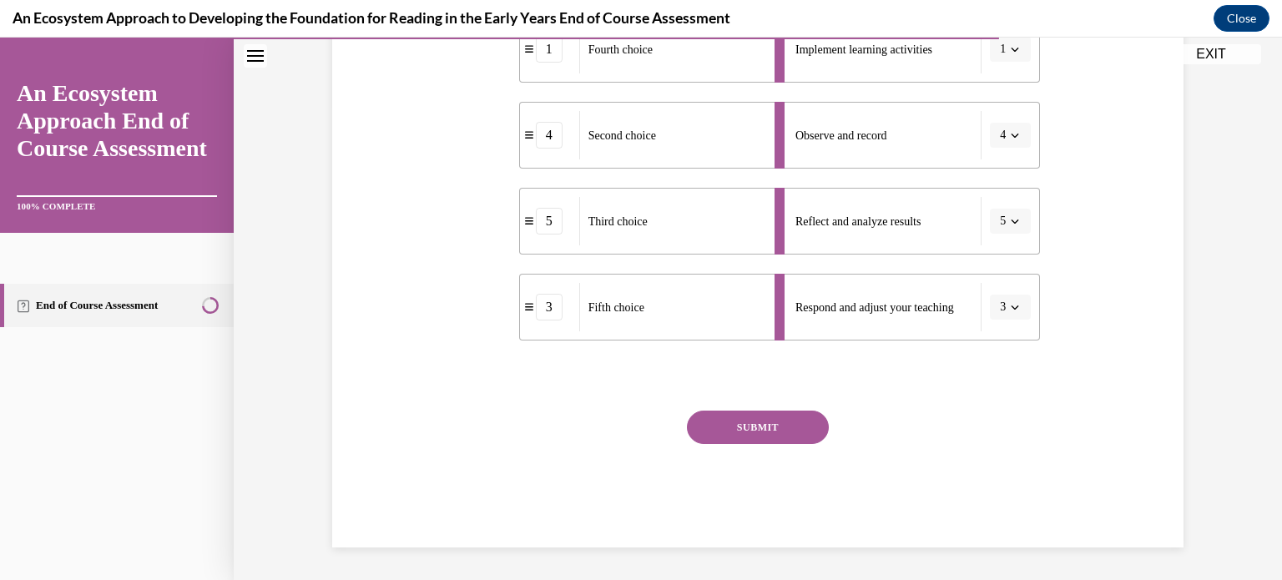
click at [765, 424] on button "SUBMIT" at bounding box center [758, 426] width 142 height 33
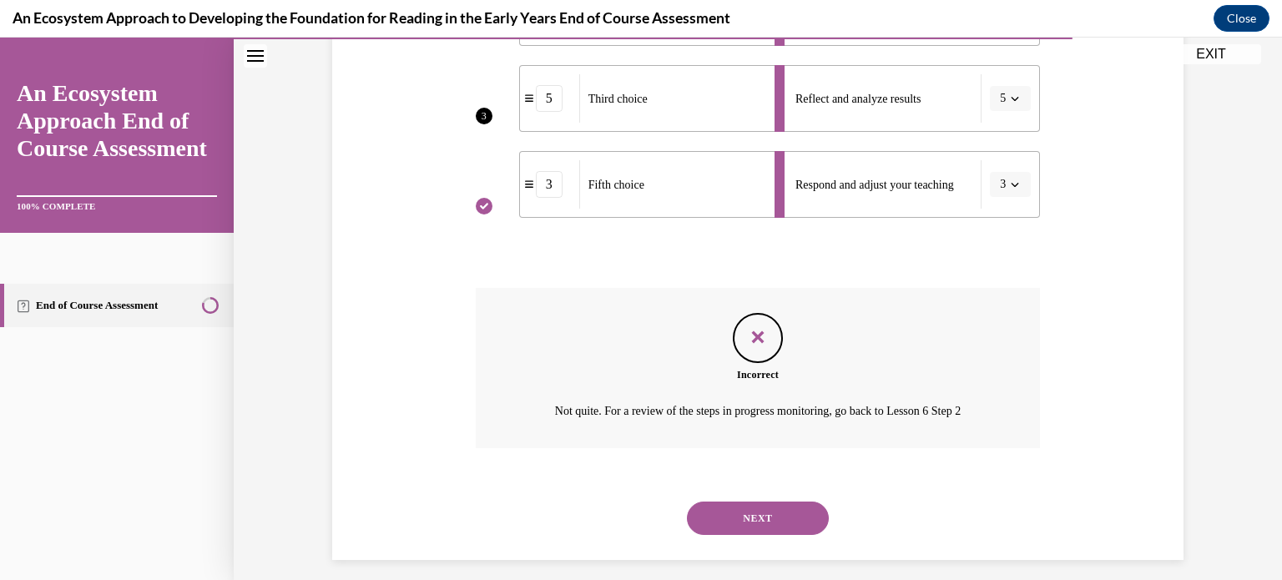
scroll to position [610, 0]
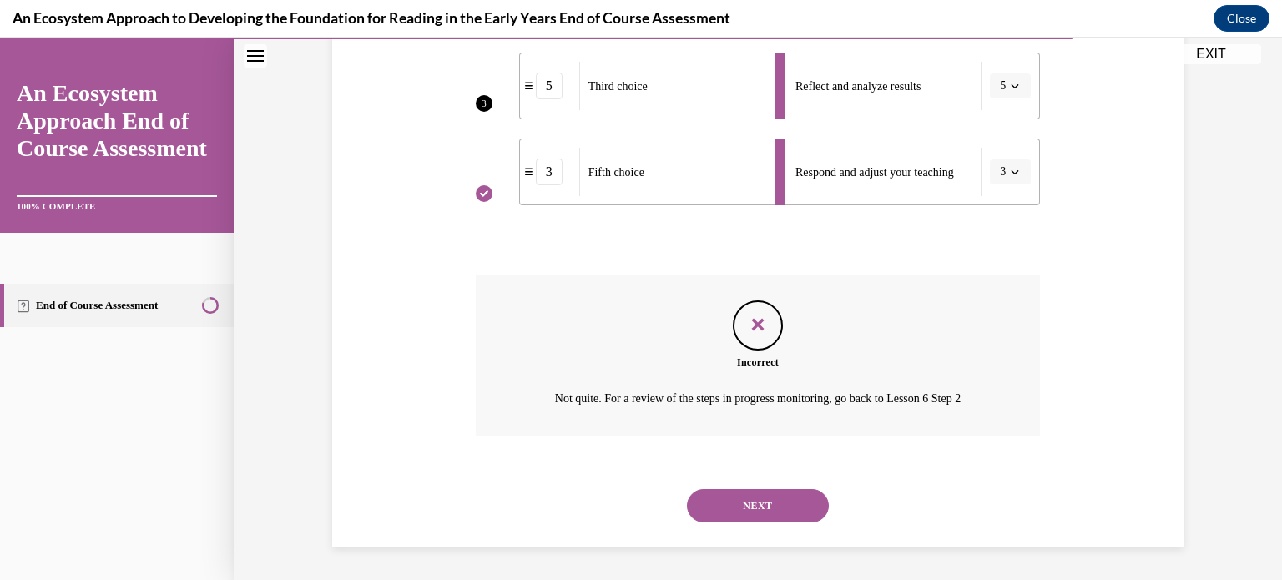
click at [768, 504] on button "NEXT" at bounding box center [758, 505] width 142 height 33
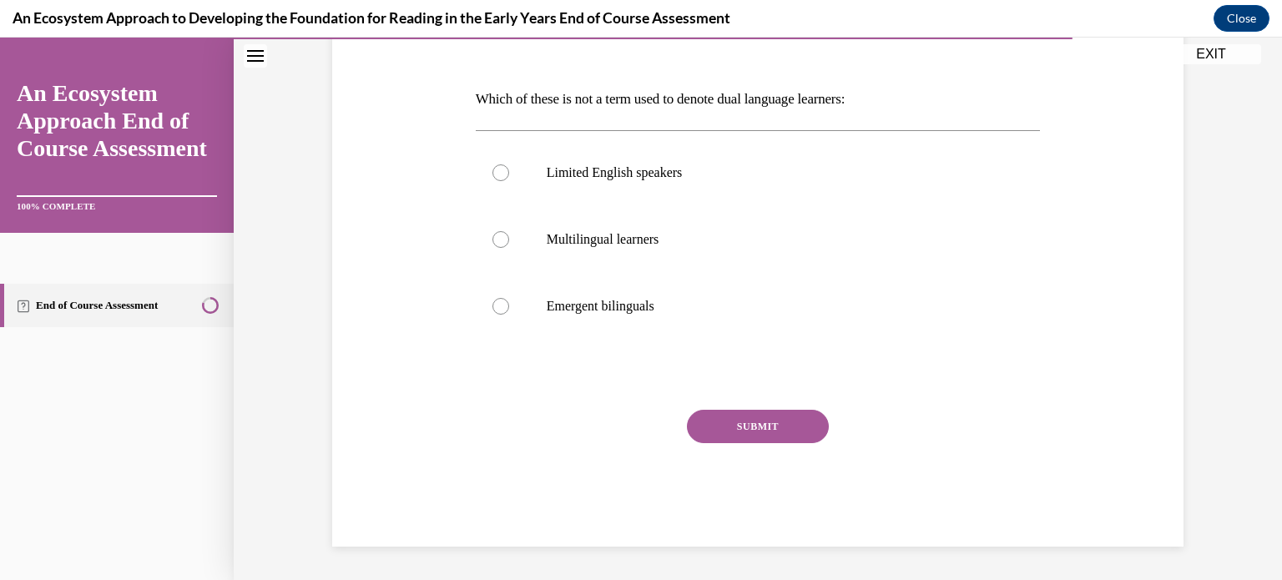
scroll to position [185, 0]
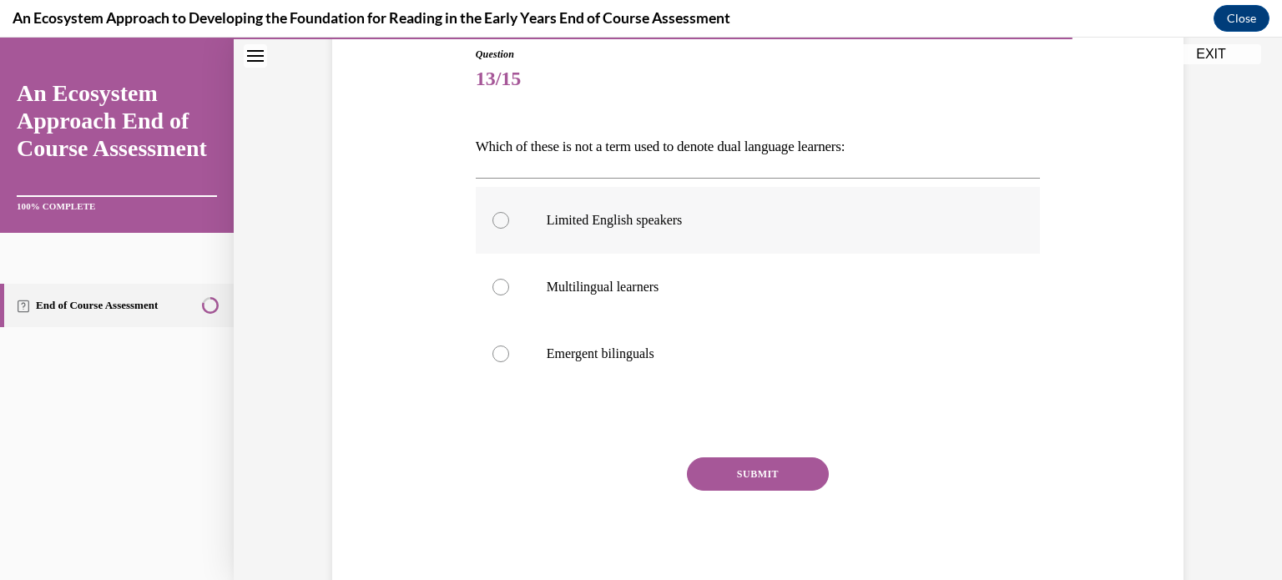
click at [662, 218] on p "Limited English speakers" at bounding box center [772, 220] width 452 height 17
click at [509, 218] on input "Limited English speakers" at bounding box center [500, 220] width 17 height 17
radio input "true"
click at [763, 488] on button "SUBMIT" at bounding box center [758, 473] width 142 height 33
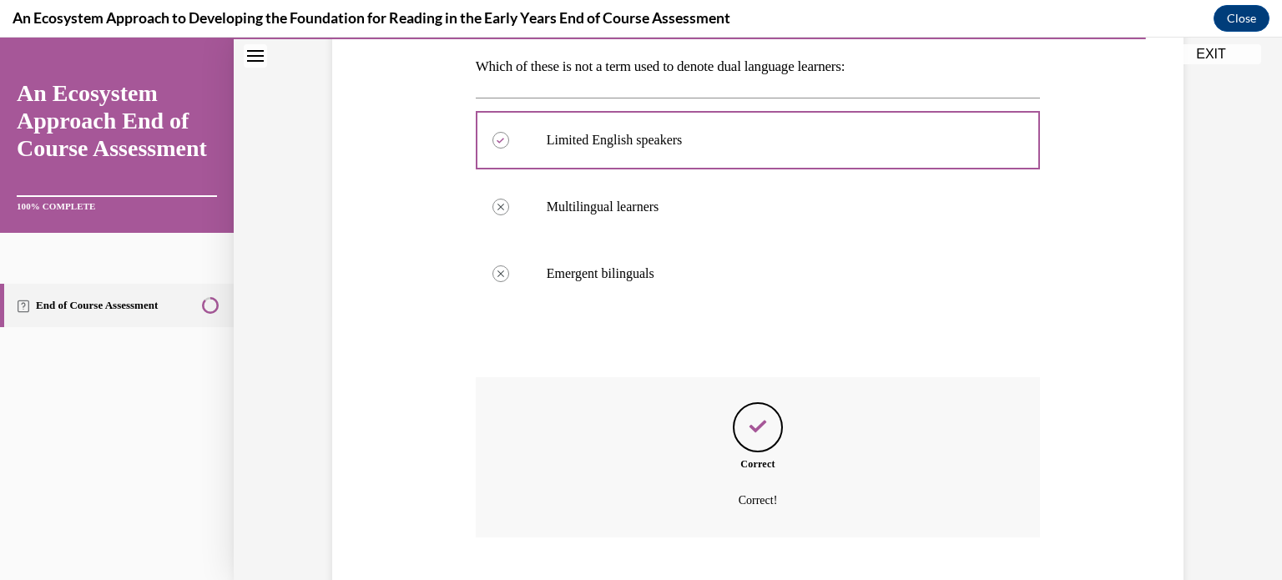
scroll to position [367, 0]
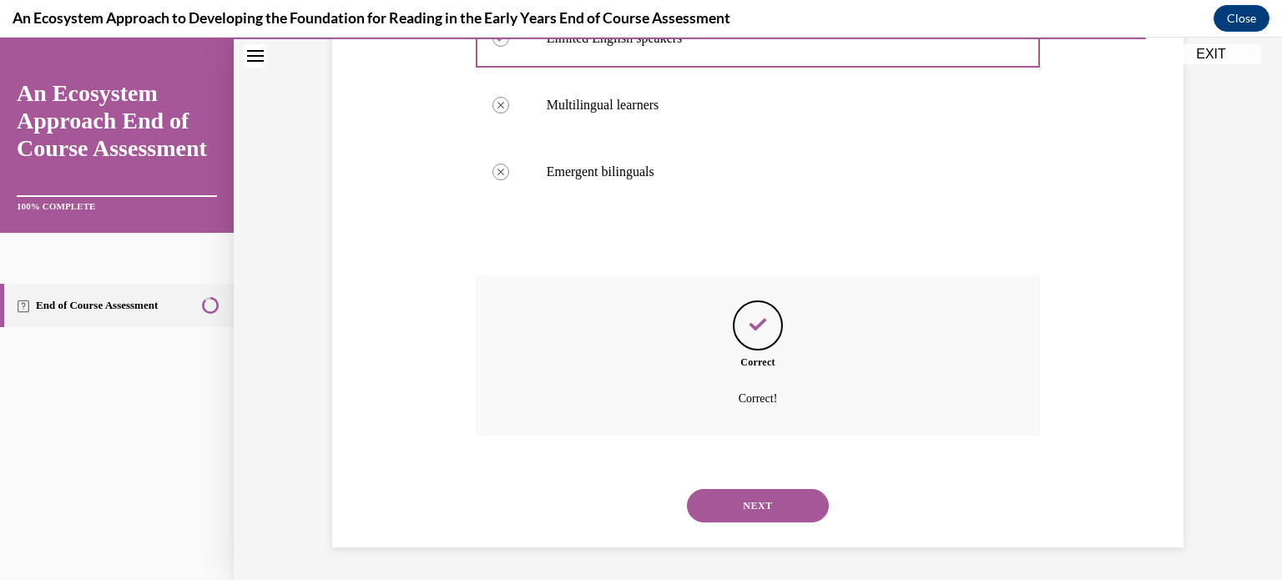
click at [739, 497] on button "NEXT" at bounding box center [758, 505] width 142 height 33
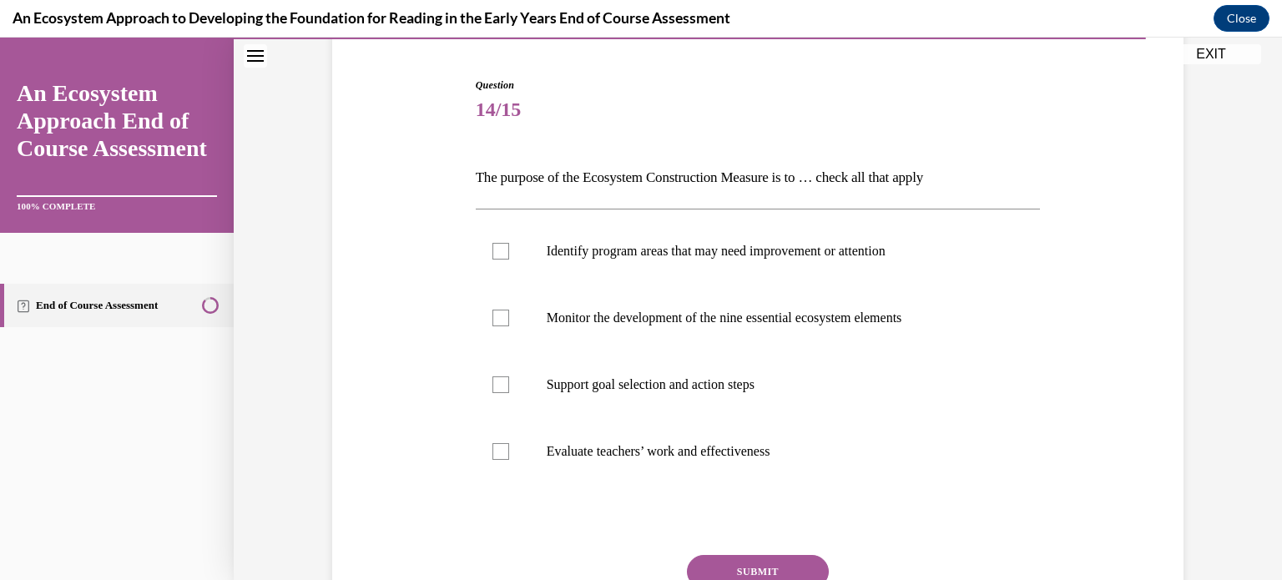
scroll to position [168, 0]
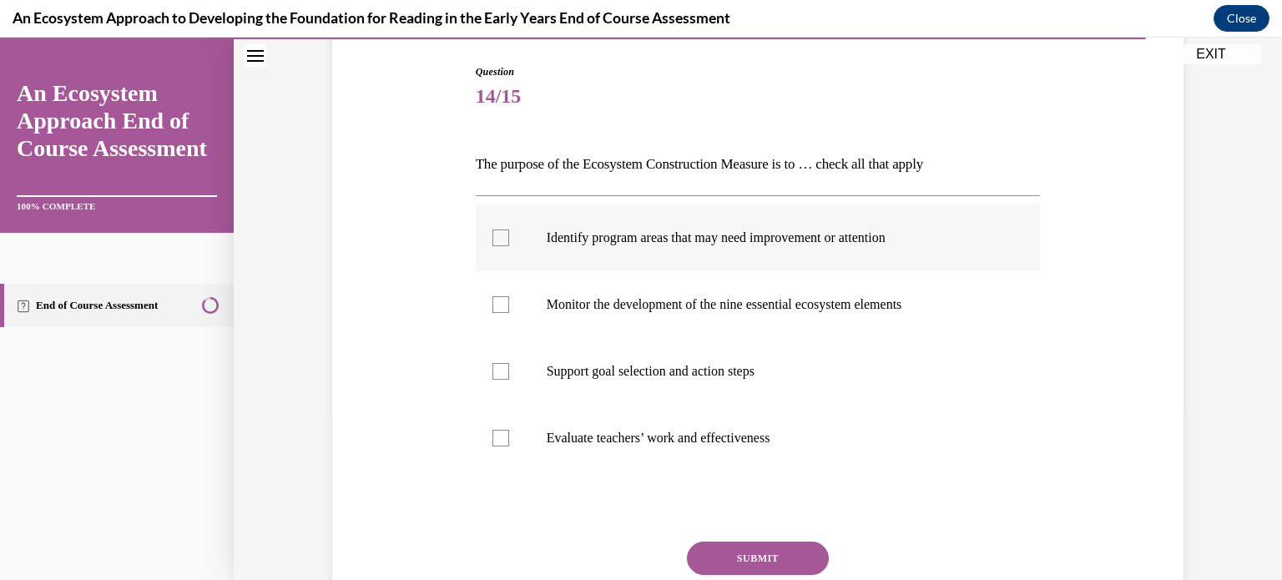
click at [501, 239] on div at bounding box center [500, 237] width 17 height 17
click at [501, 239] on input "Identify program areas that may need improvement or attention" at bounding box center [500, 237] width 17 height 17
checkbox input "true"
click at [501, 298] on div at bounding box center [500, 304] width 17 height 17
click at [501, 298] on input "Monitor the development of the nine essential ecosystem elements" at bounding box center [500, 304] width 17 height 17
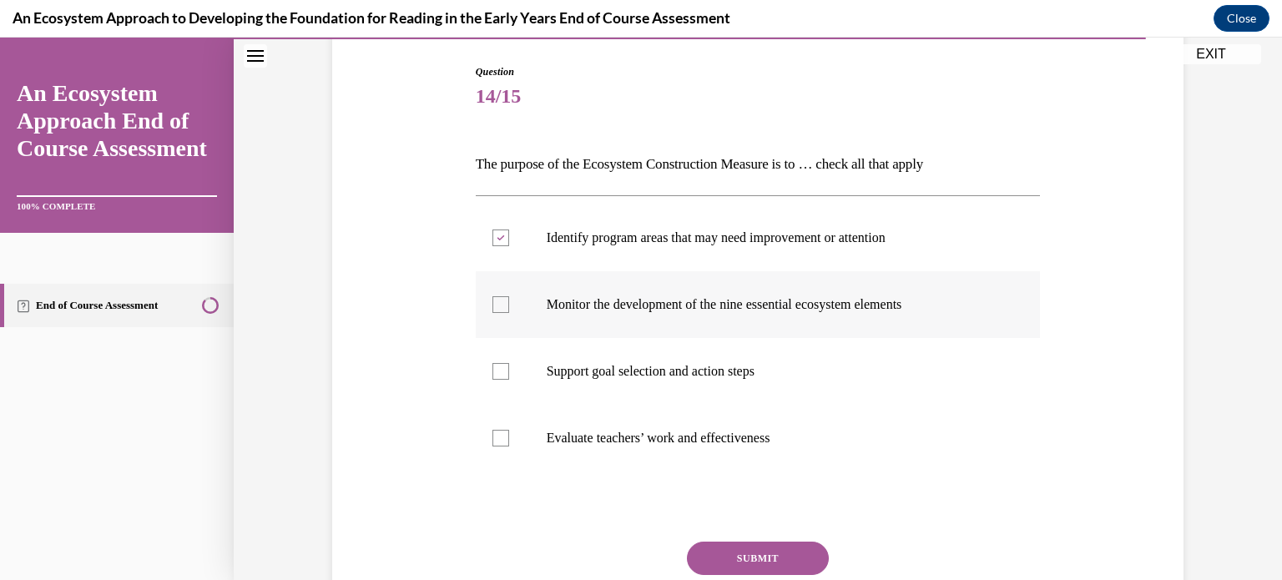
checkbox input "true"
click at [501, 363] on div at bounding box center [500, 371] width 17 height 17
click at [501, 363] on input "Support goal selection and action steps" at bounding box center [500, 371] width 17 height 17
checkbox input "true"
click at [730, 550] on button "SUBMIT" at bounding box center [758, 557] width 142 height 33
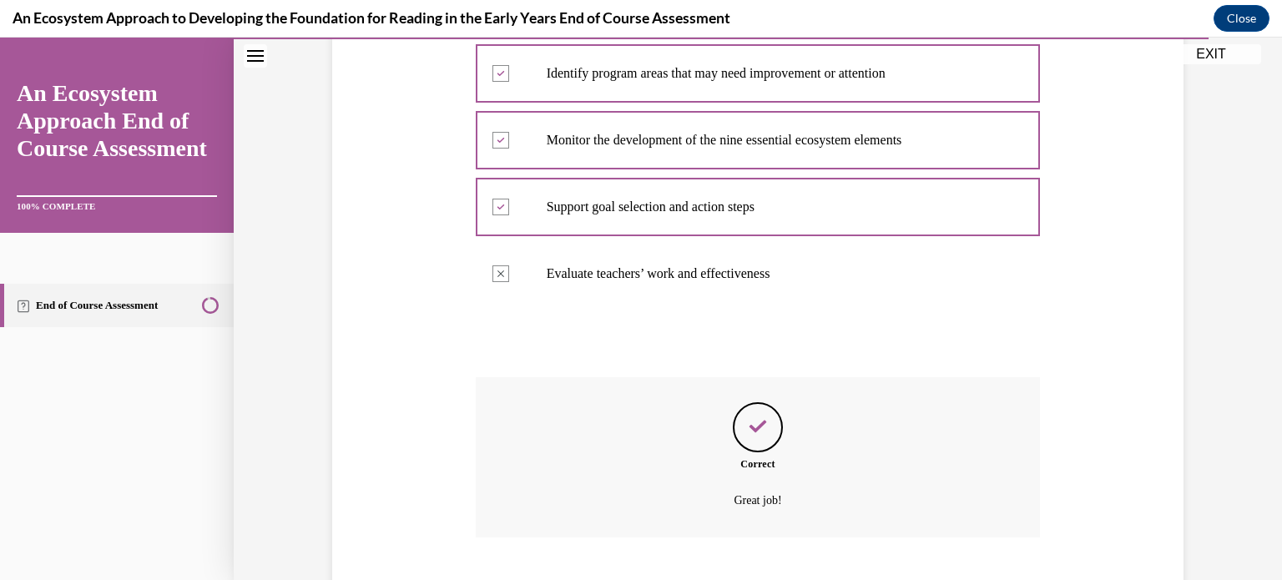
scroll to position [434, 0]
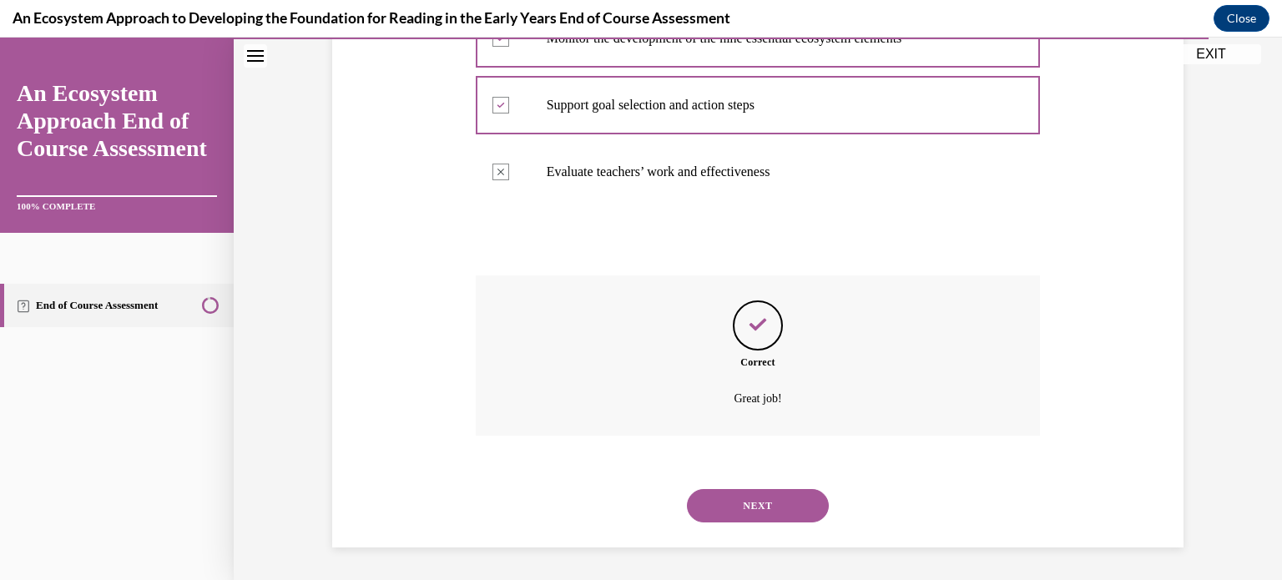
click at [743, 502] on button "NEXT" at bounding box center [758, 505] width 142 height 33
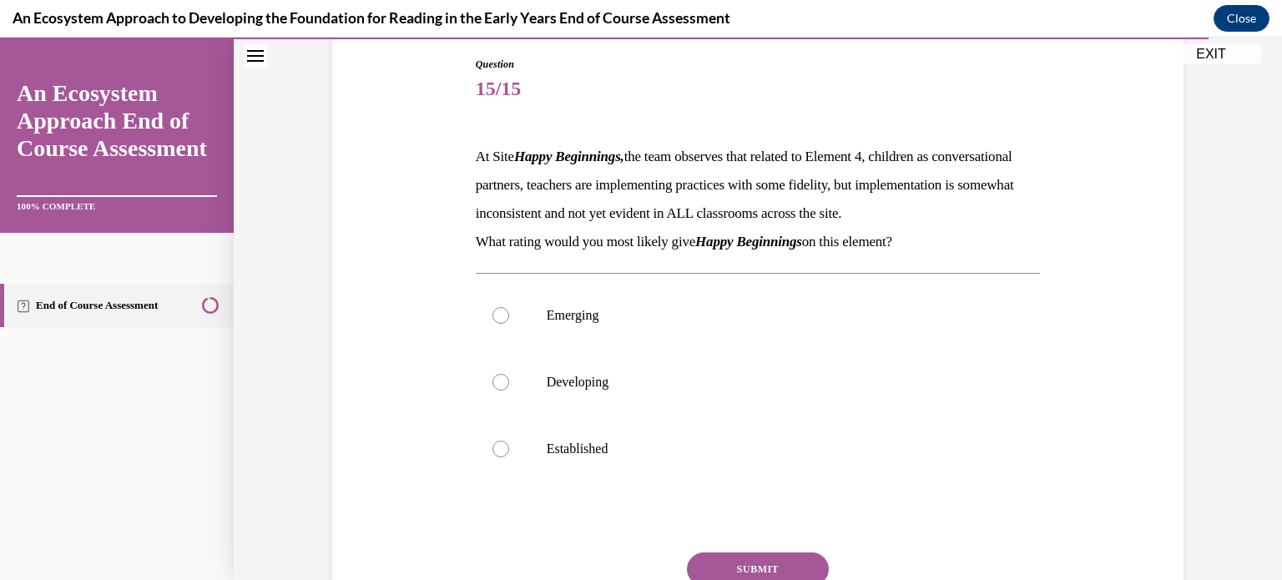
scroll to position [224, 0]
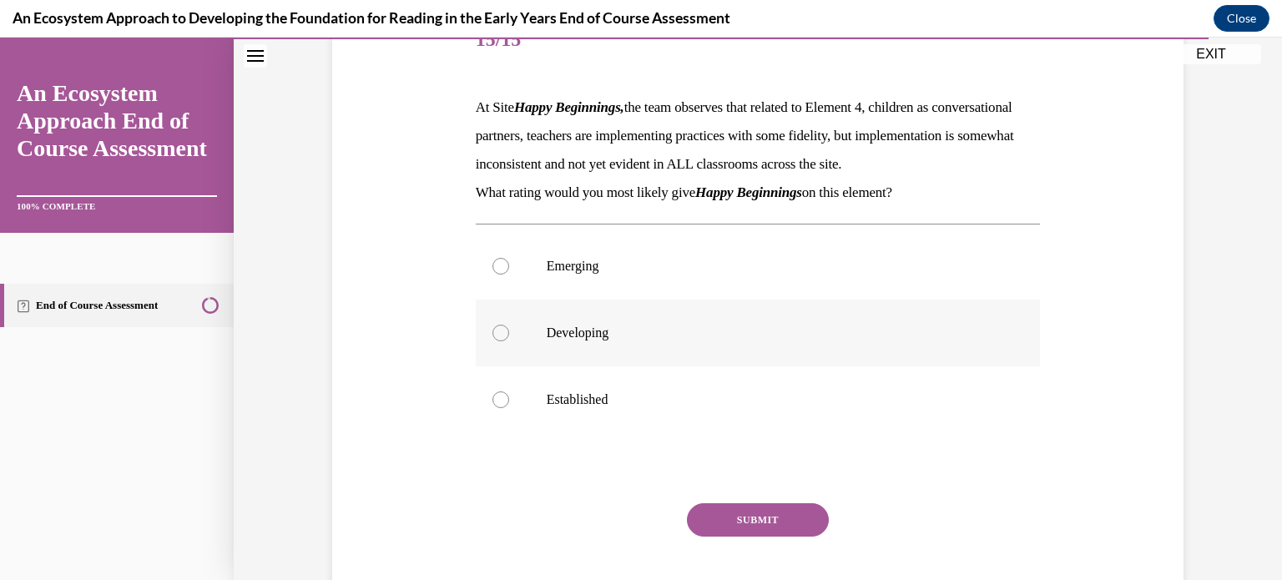
click at [689, 366] on label "Developing" at bounding box center [758, 333] width 565 height 67
click at [509, 341] on input "Developing" at bounding box center [500, 333] width 17 height 17
radio input "true"
click at [748, 536] on button "SUBMIT" at bounding box center [758, 519] width 142 height 33
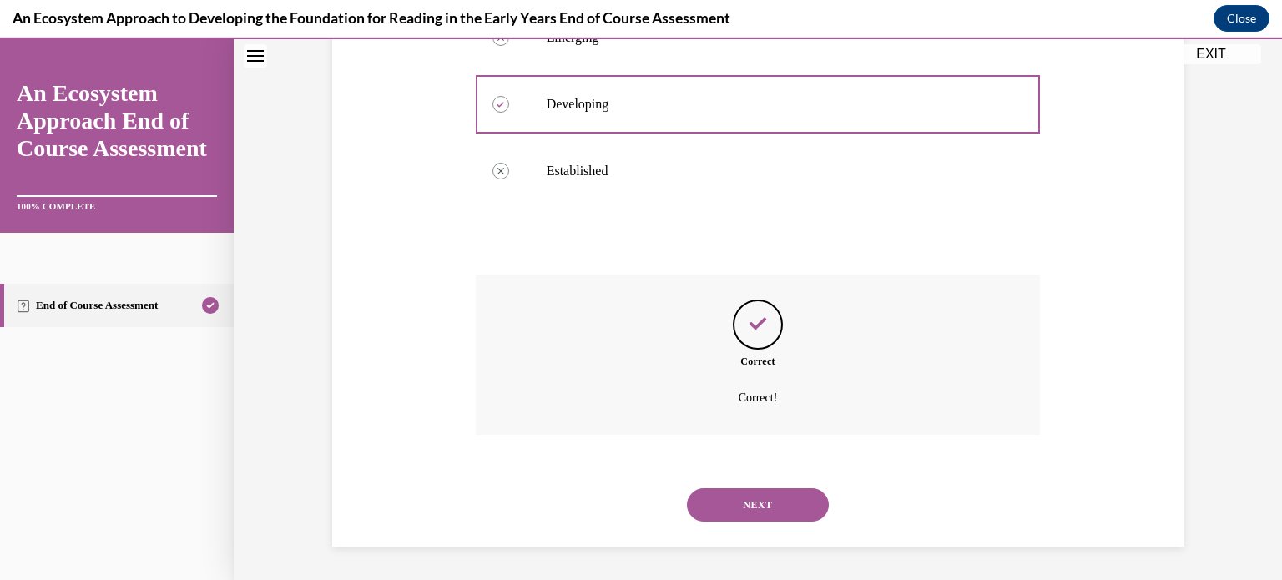
scroll to position [481, 0]
click at [763, 495] on button "NEXT" at bounding box center [758, 504] width 142 height 33
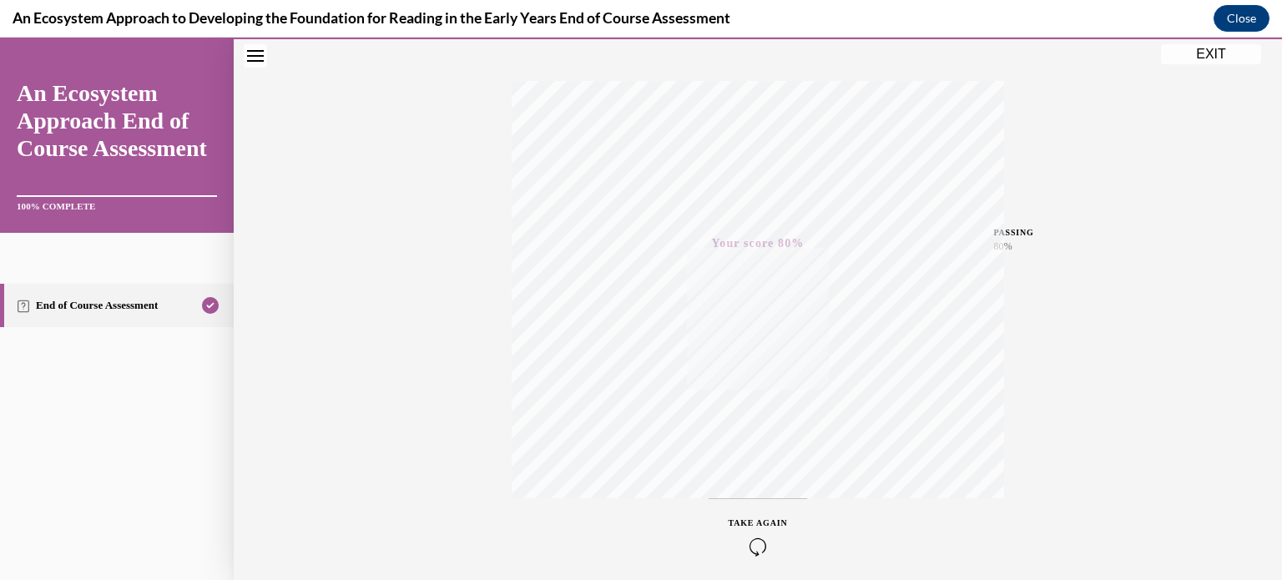
scroll to position [312, 0]
click at [1197, 52] on button "EXIT" at bounding box center [1211, 54] width 100 height 20
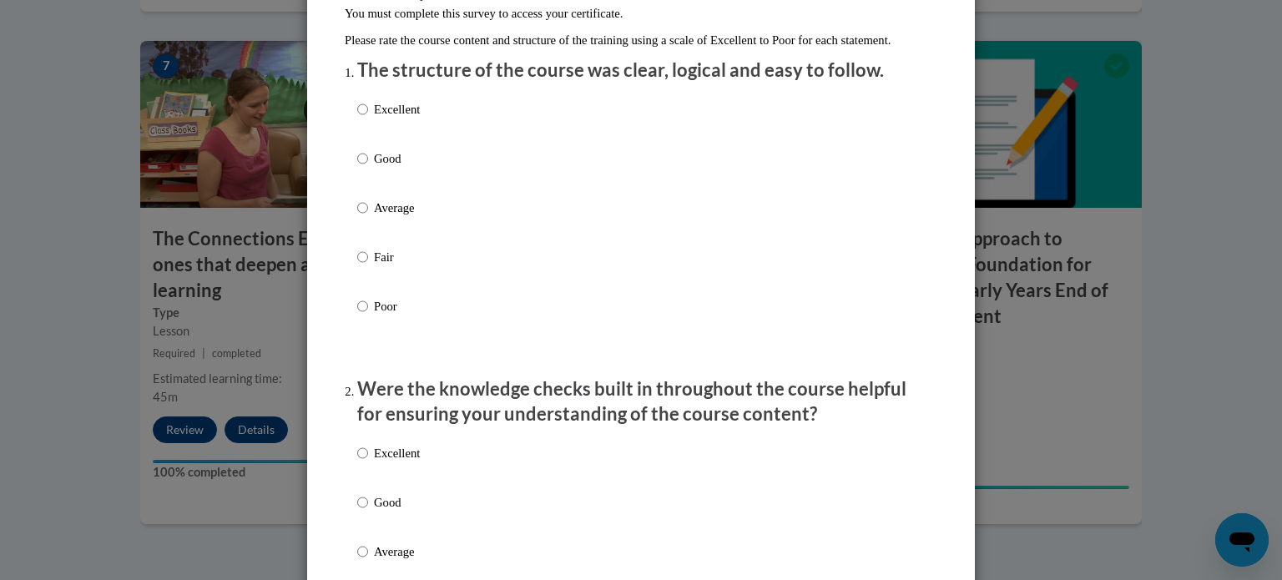
scroll to position [179, 0]
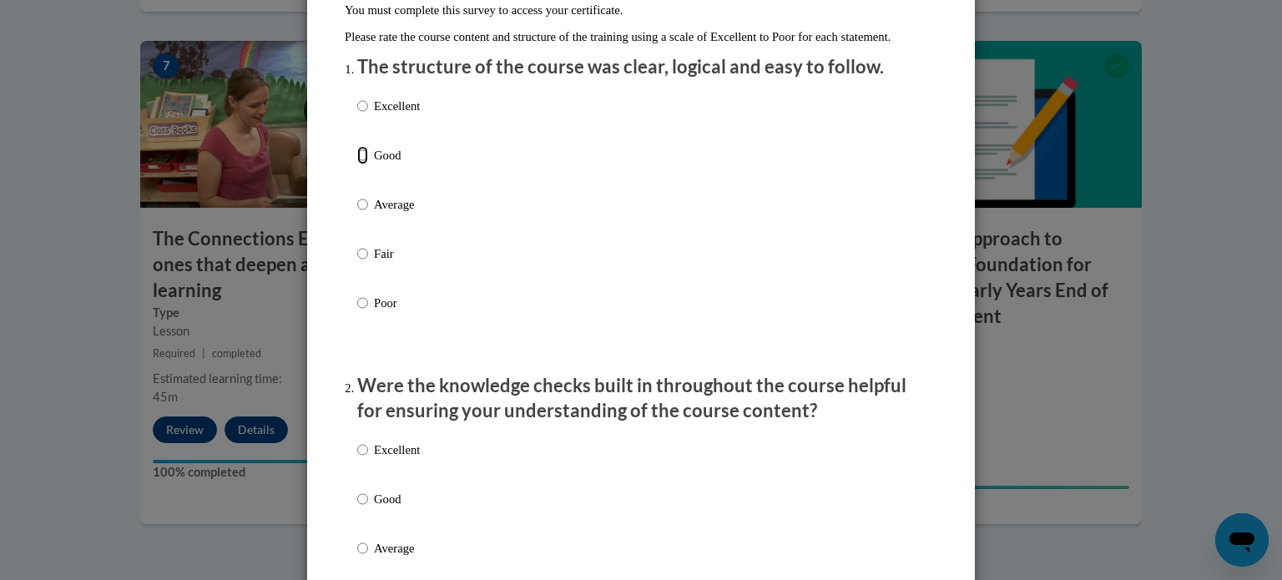
click at [360, 164] on input "Good" at bounding box center [362, 155] width 11 height 18
radio input "true"
click at [363, 214] on input "Average" at bounding box center [362, 204] width 11 height 18
radio input "true"
click at [360, 164] on input "Good" at bounding box center [362, 155] width 11 height 18
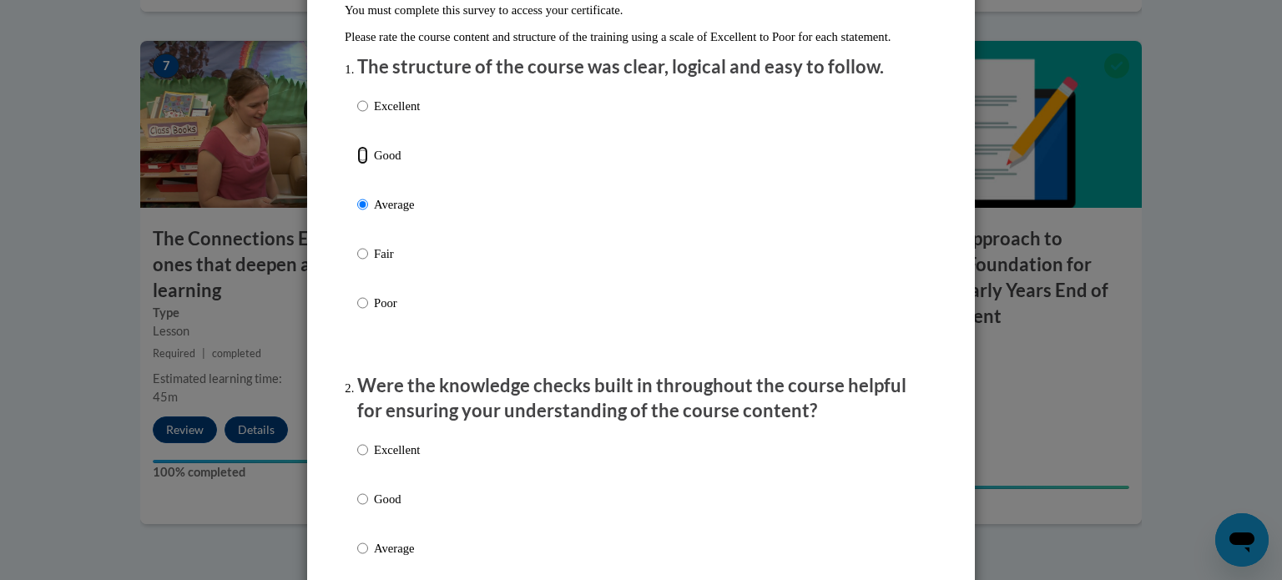
radio input "true"
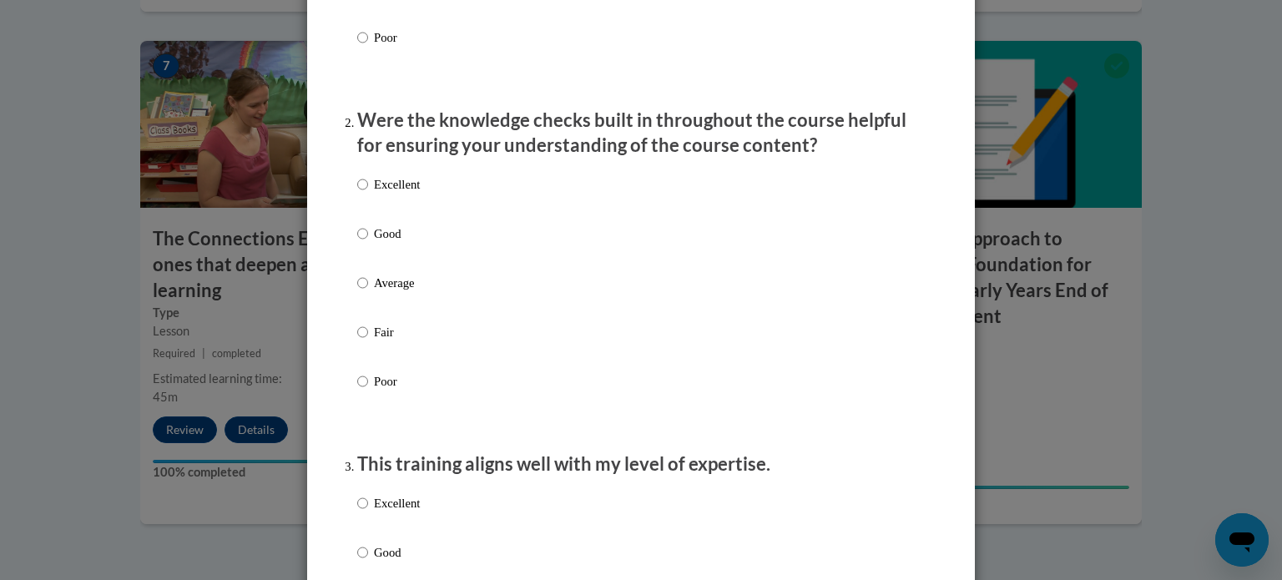
scroll to position [444, 0]
click at [371, 247] on label "Good" at bounding box center [388, 246] width 63 height 45
click at [368, 243] on input "Good" at bounding box center [362, 233] width 11 height 18
radio input "true"
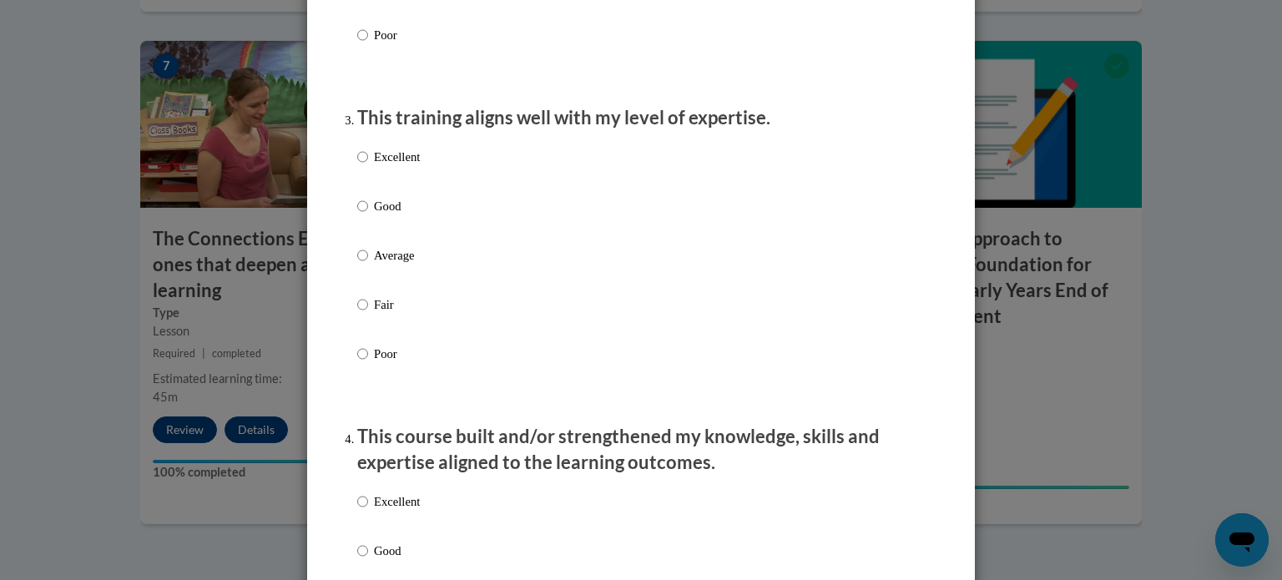
scroll to position [808, 0]
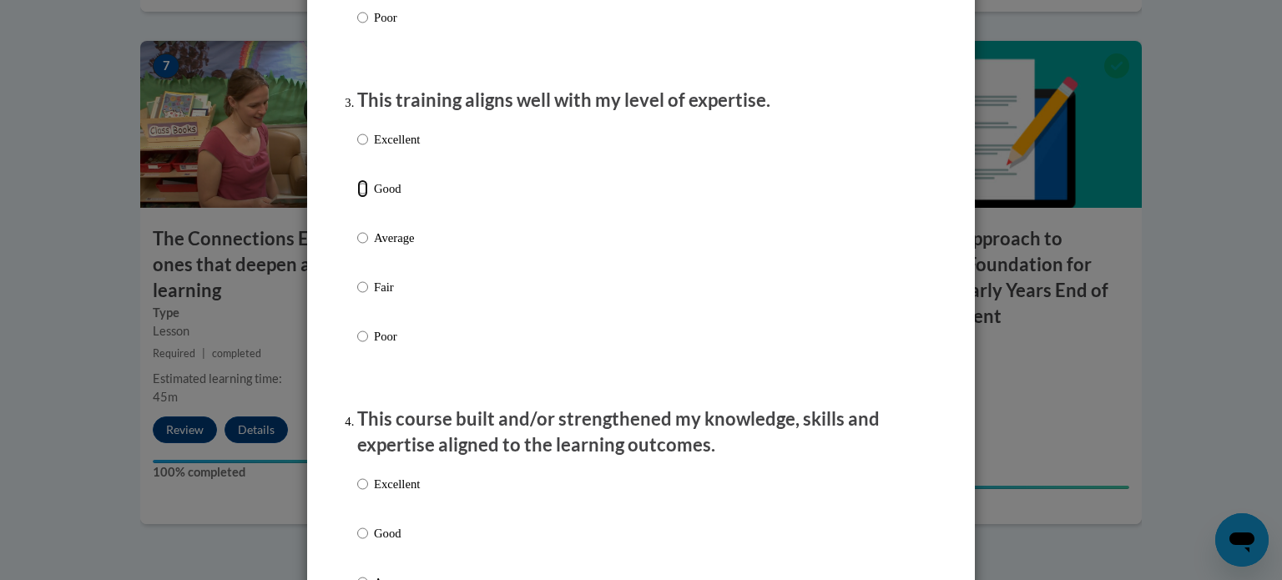
click at [362, 198] on input "Good" at bounding box center [362, 188] width 11 height 18
radio input "true"
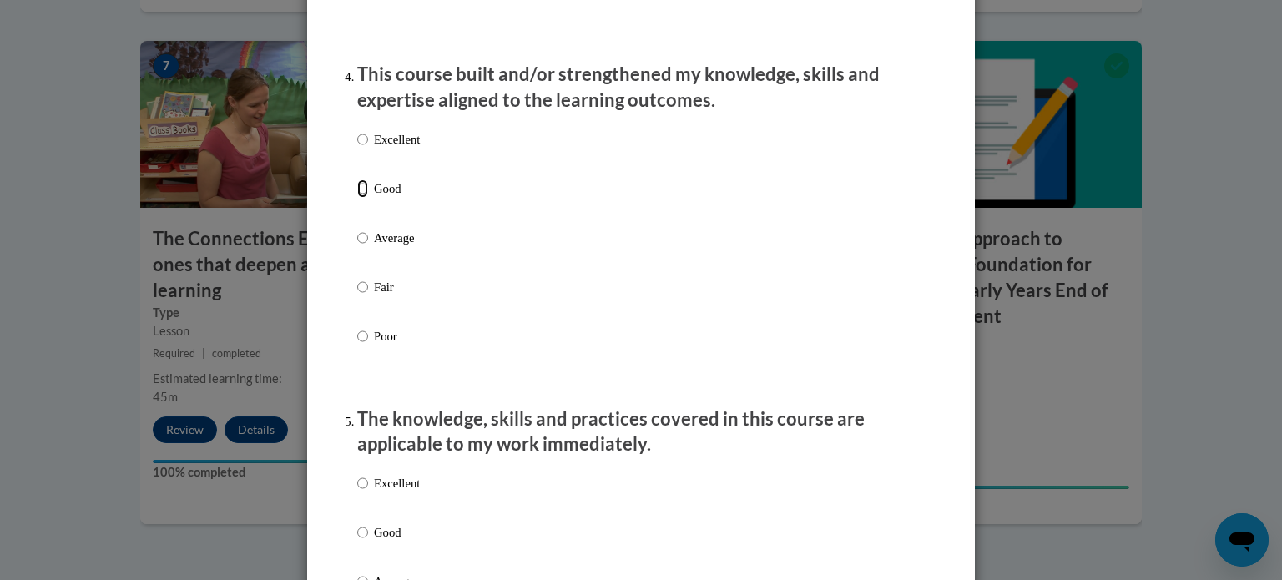
click at [362, 198] on input "Good" at bounding box center [362, 188] width 11 height 18
radio input "true"
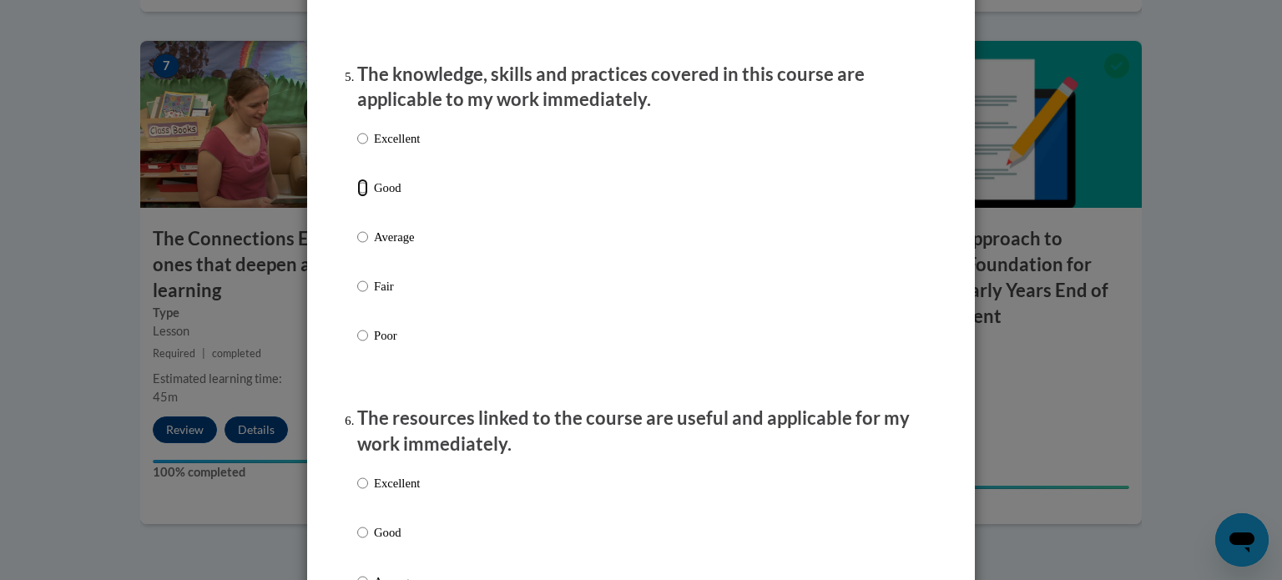
click at [362, 197] on input "Good" at bounding box center [362, 188] width 11 height 18
radio input "true"
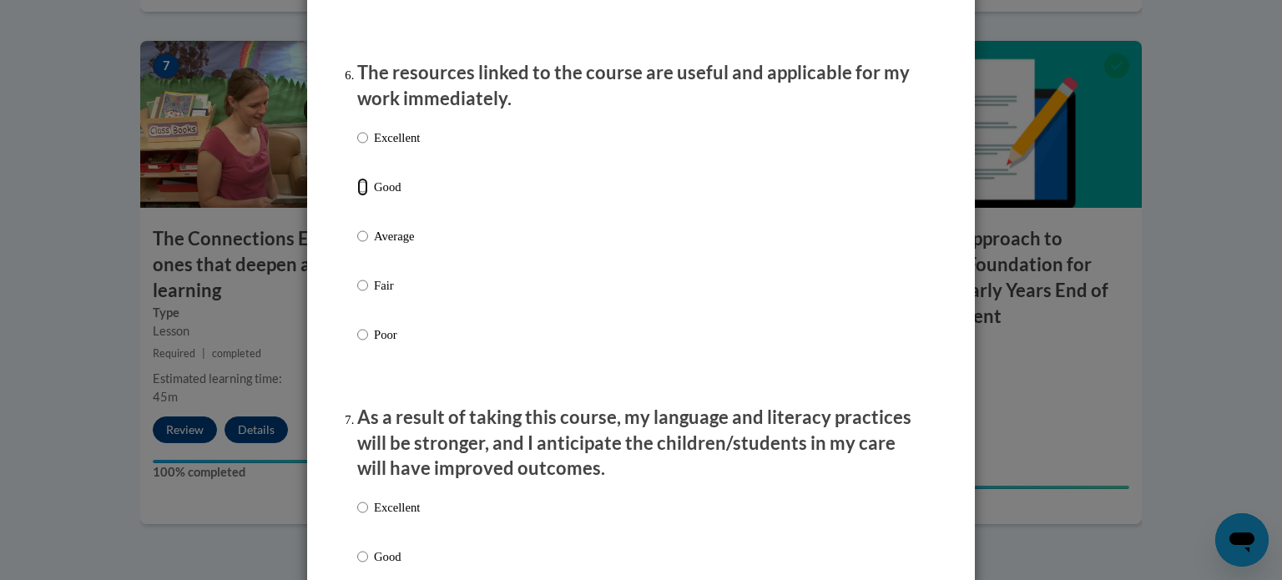
click at [362, 196] on input "Good" at bounding box center [362, 187] width 11 height 18
radio input "true"
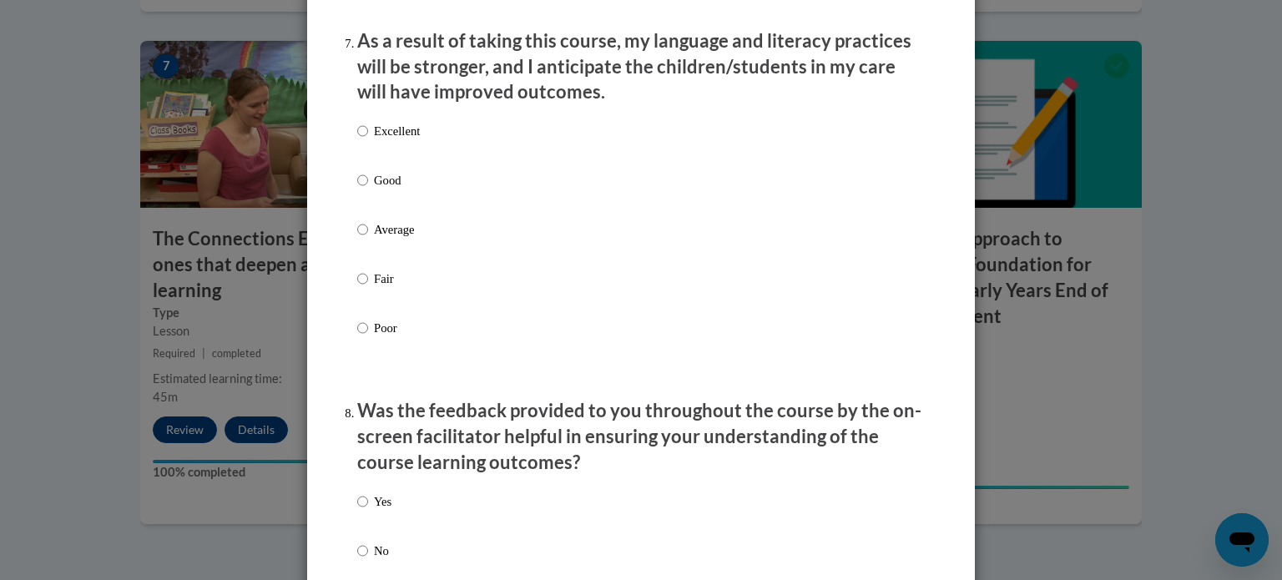
scroll to position [2219, 0]
click at [365, 189] on input "Good" at bounding box center [362, 179] width 11 height 18
radio input "true"
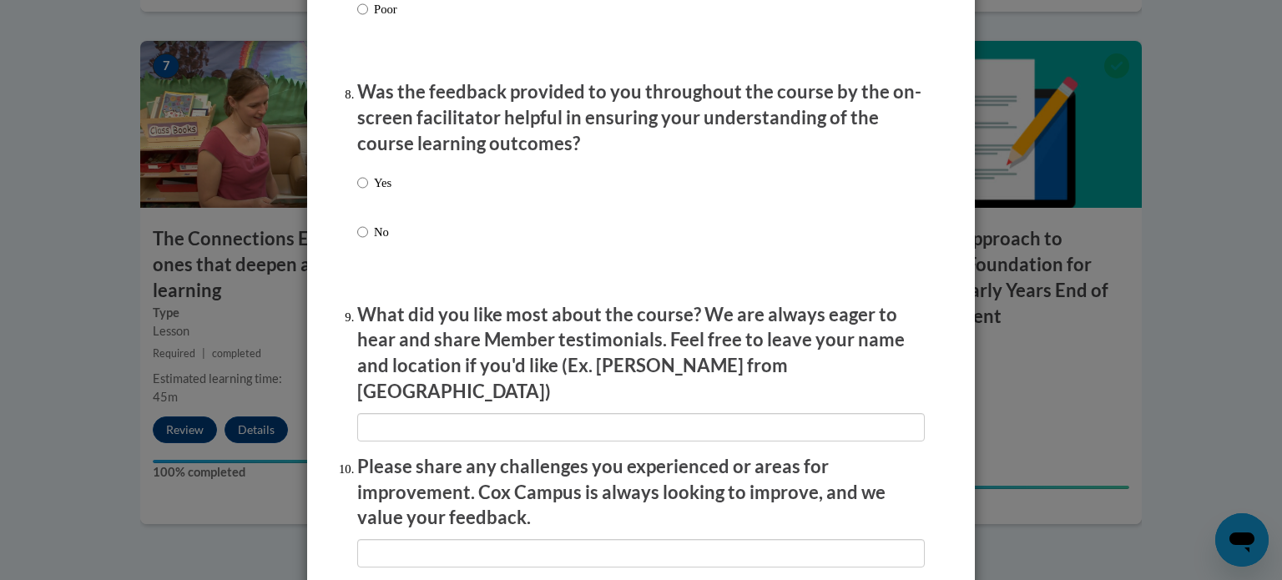
scroll to position [2541, 0]
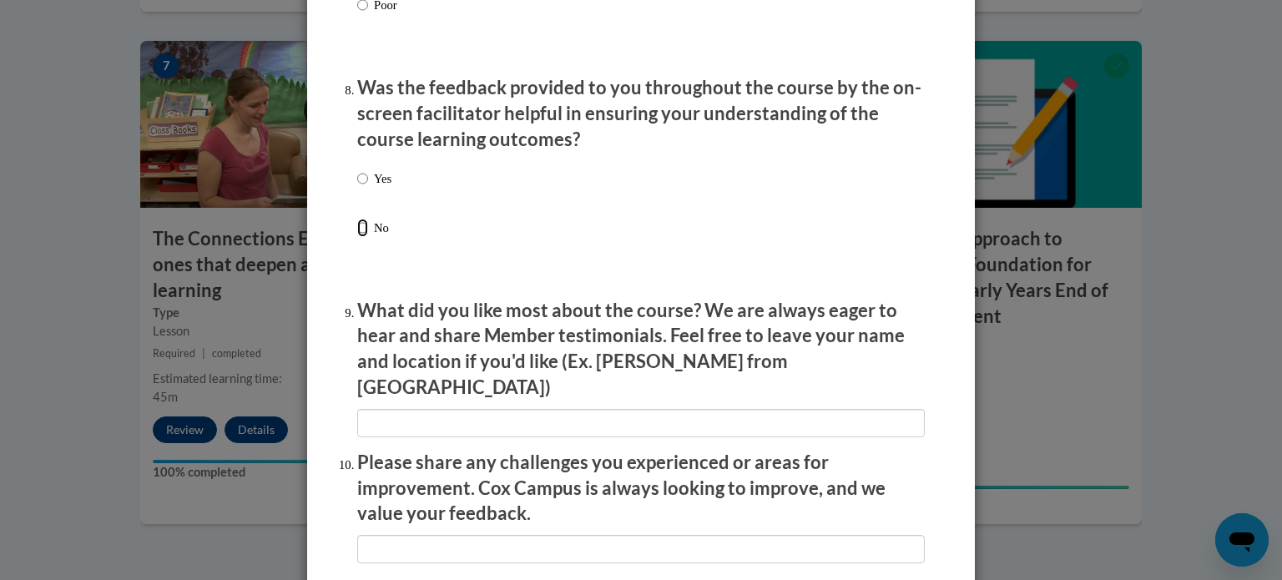
click at [365, 237] on input "No" at bounding box center [362, 228] width 11 height 18
radio input "true"
click at [365, 214] on label "Yes" at bounding box center [374, 191] width 34 height 45
click at [365, 188] on input "Yes" at bounding box center [362, 178] width 11 height 18
radio input "true"
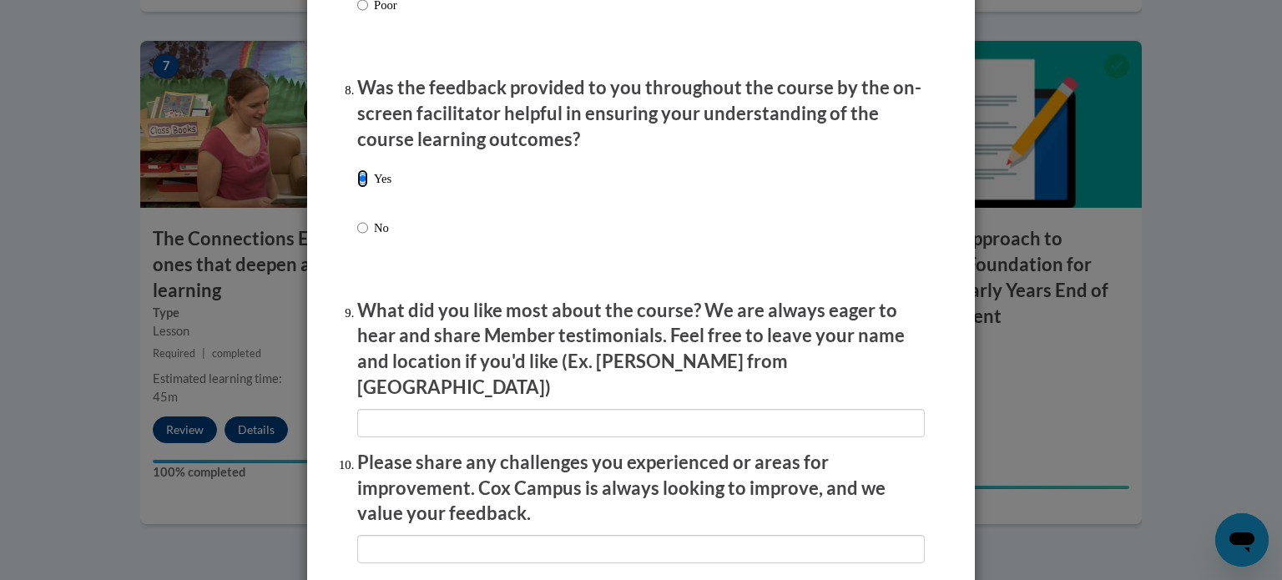
click at [362, 188] on input "Yes" at bounding box center [362, 178] width 11 height 18
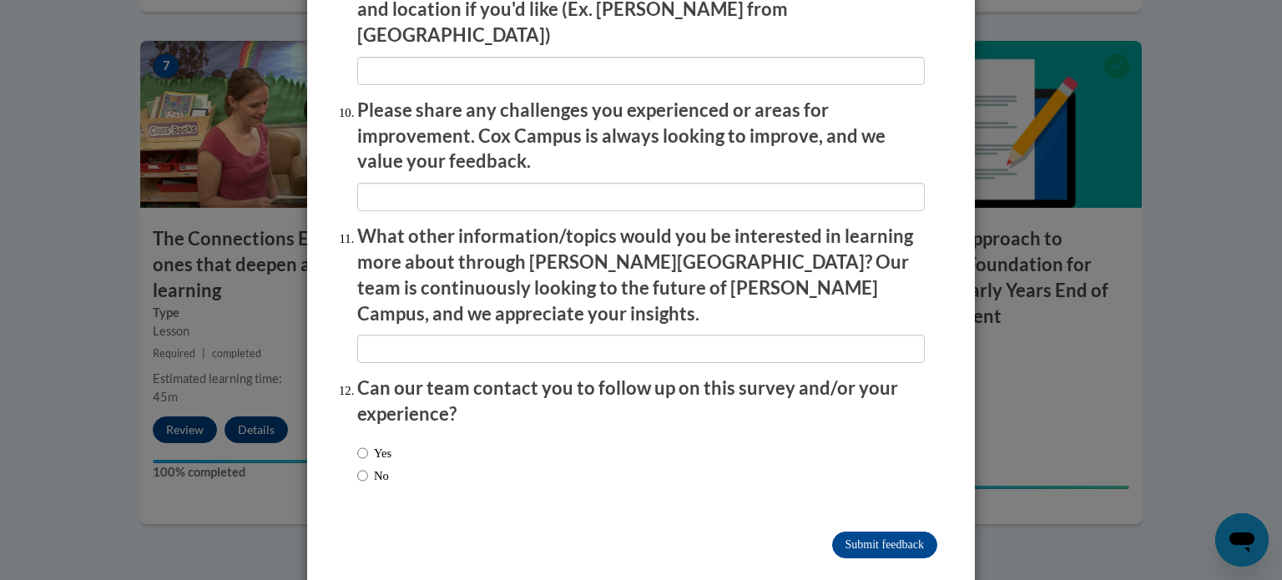
scroll to position [2894, 0]
click at [360, 466] on input "No" at bounding box center [362, 475] width 11 height 18
radio input "true"
click at [870, 531] on input "Submit feedback" at bounding box center [884, 544] width 105 height 27
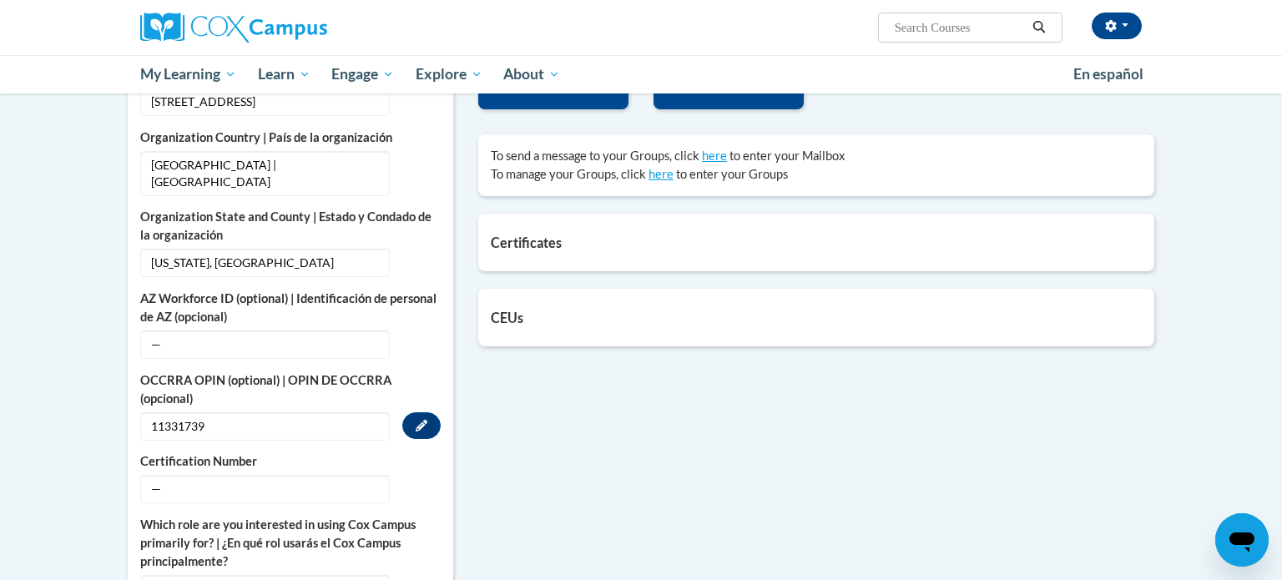
scroll to position [520, 0]
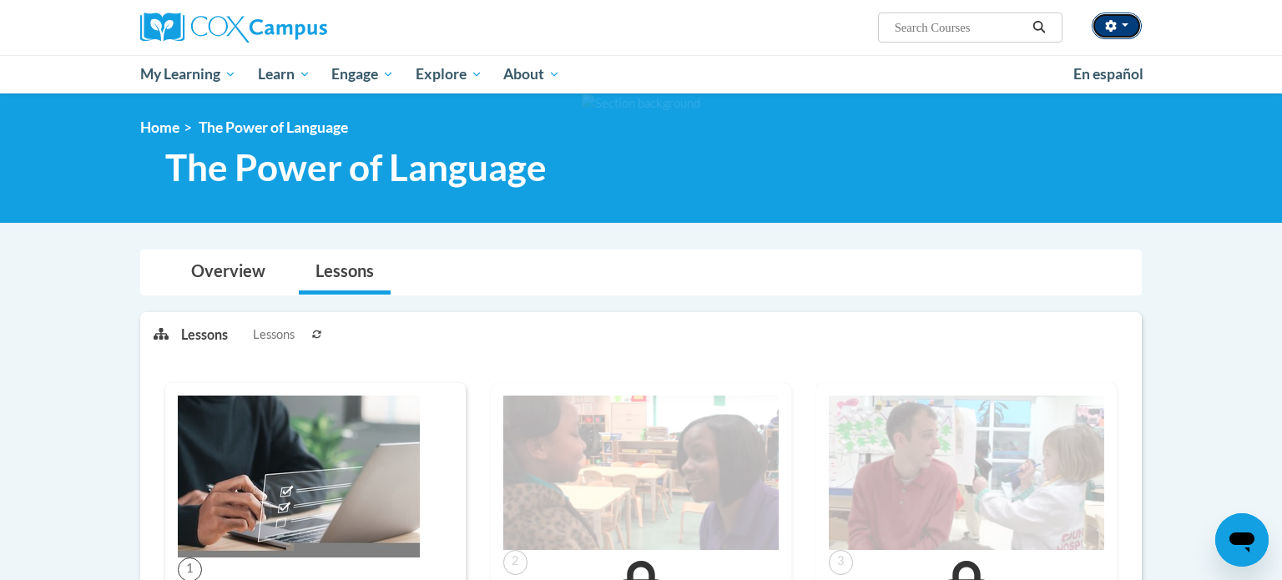
click at [1126, 22] on button "button" at bounding box center [1116, 26] width 50 height 27
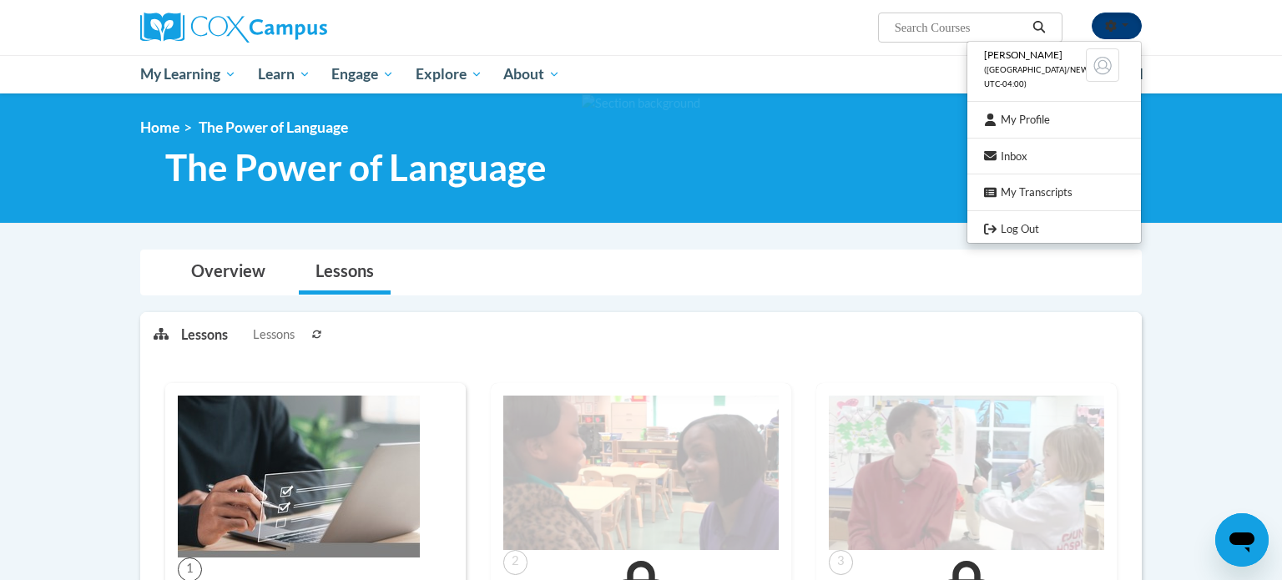
click at [1126, 22] on button "button" at bounding box center [1116, 26] width 50 height 27
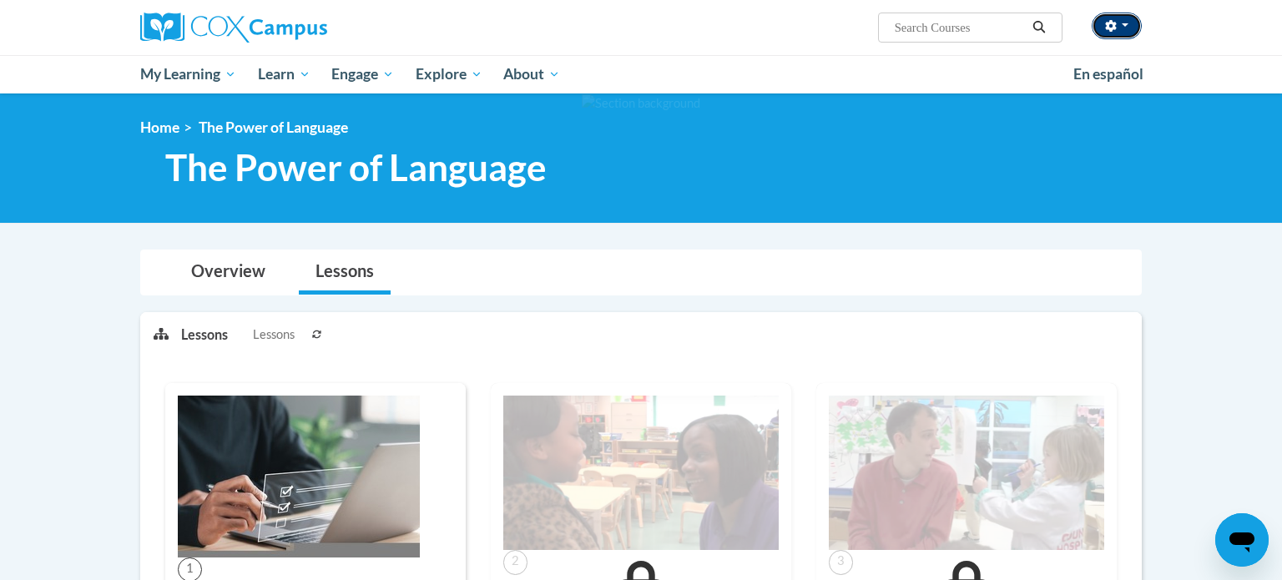
click at [1120, 29] on button "button" at bounding box center [1116, 26] width 50 height 27
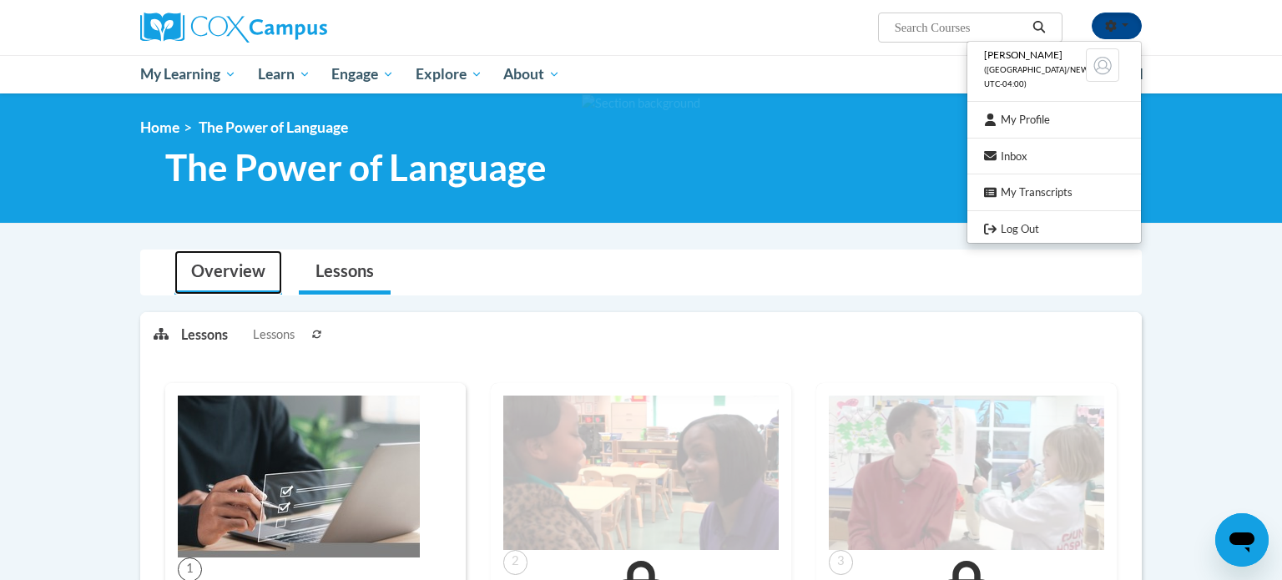
click at [226, 268] on link "Overview" at bounding box center [228, 272] width 108 height 44
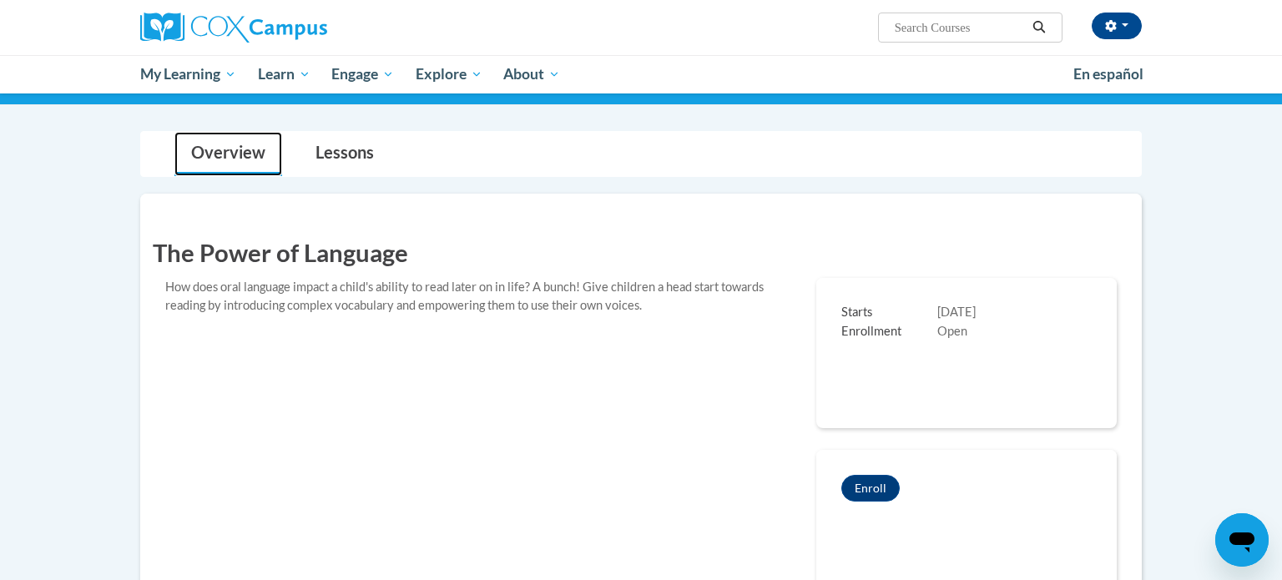
scroll to position [119, 0]
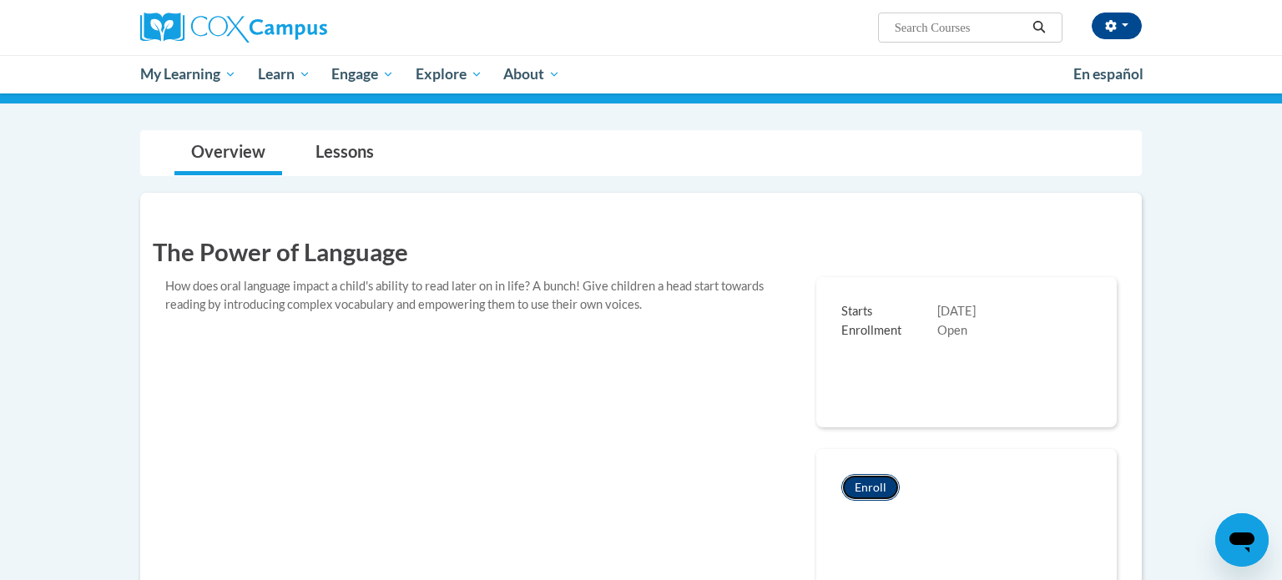
click at [876, 488] on button "Enroll" at bounding box center [870, 487] width 58 height 27
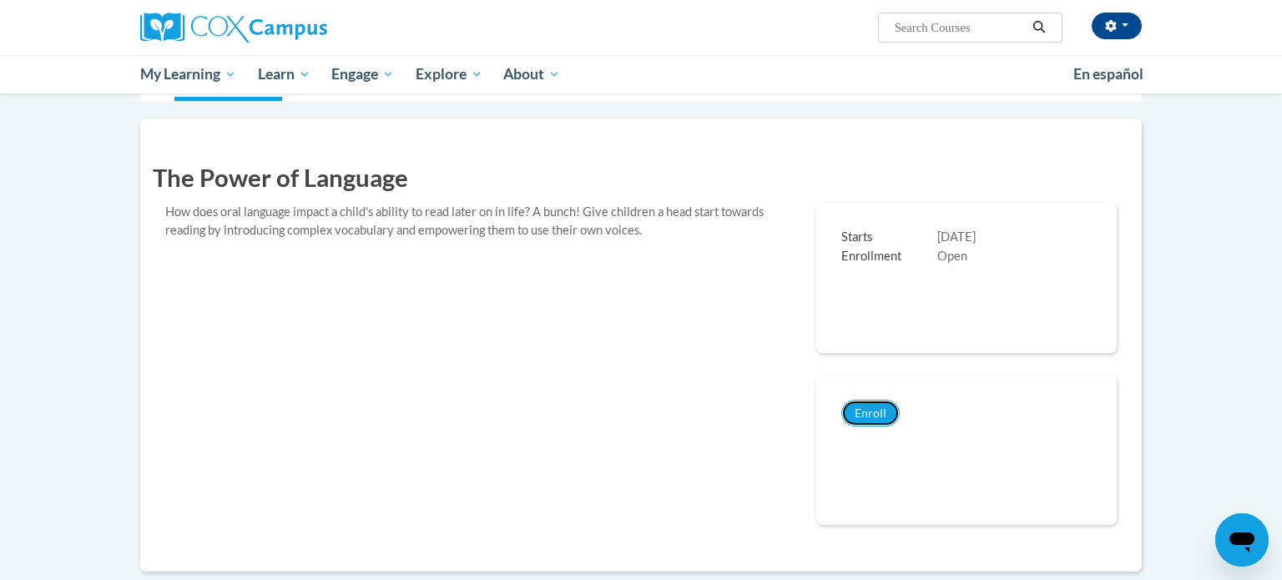
scroll to position [218, 0]
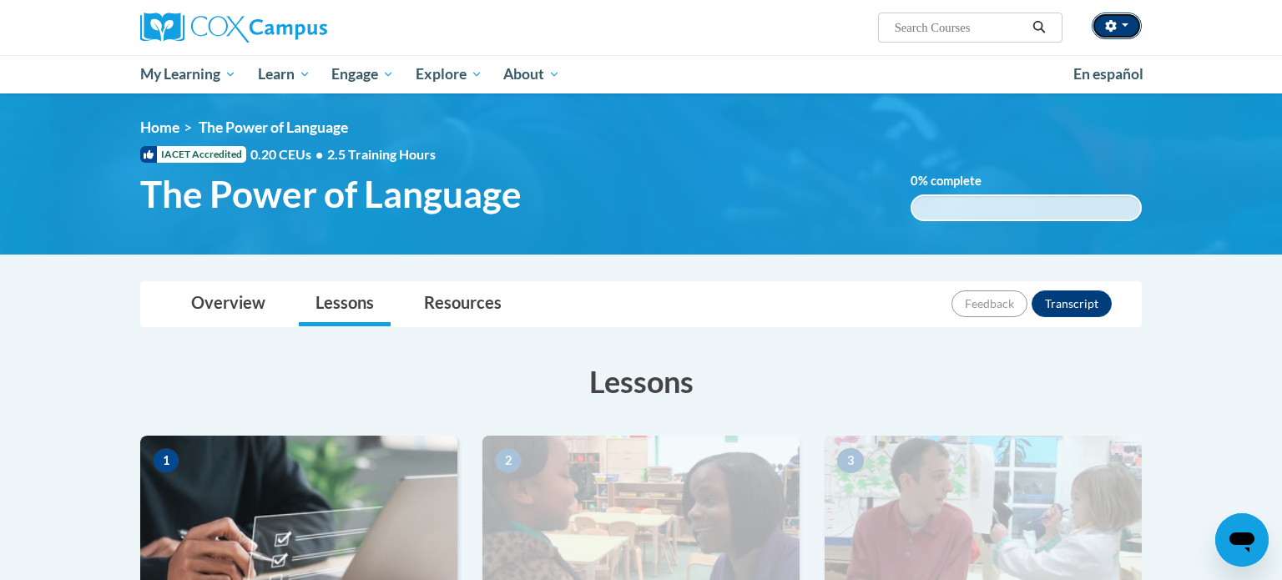
click at [1122, 13] on button "button" at bounding box center [1116, 26] width 50 height 27
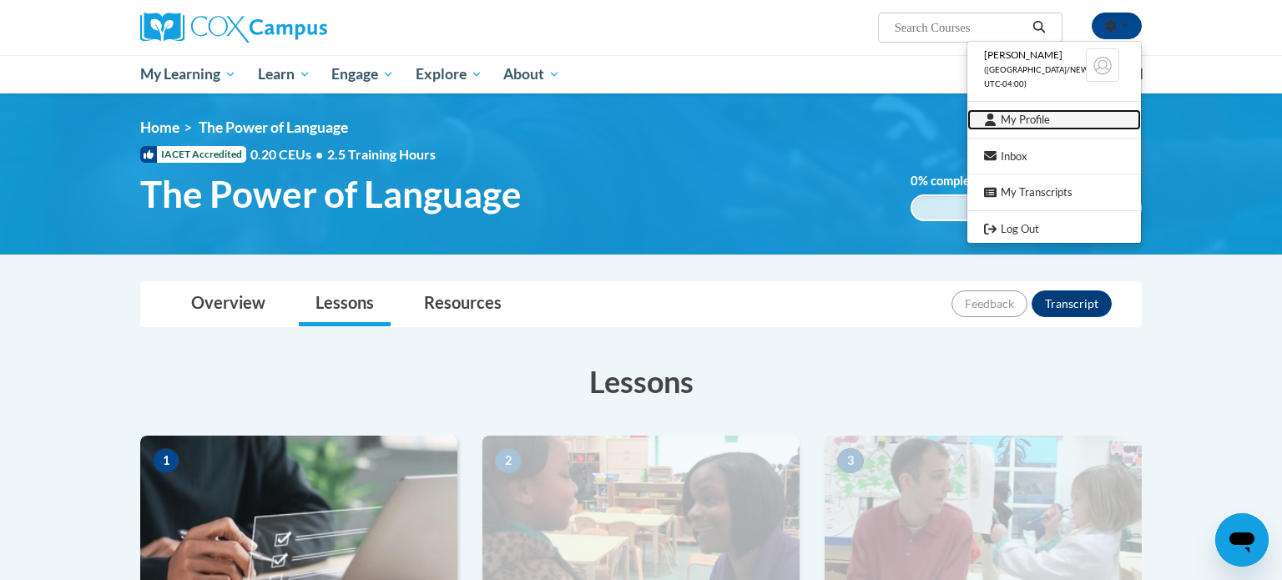
click at [1023, 122] on link "My Profile" at bounding box center [1054, 119] width 174 height 21
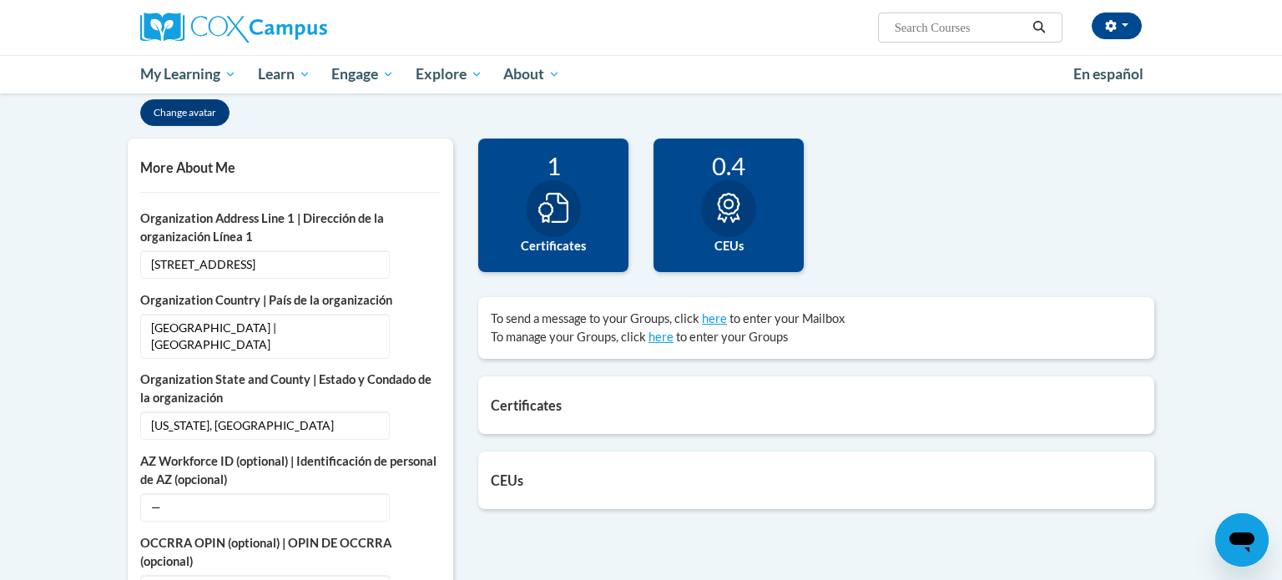
scroll to position [346, 0]
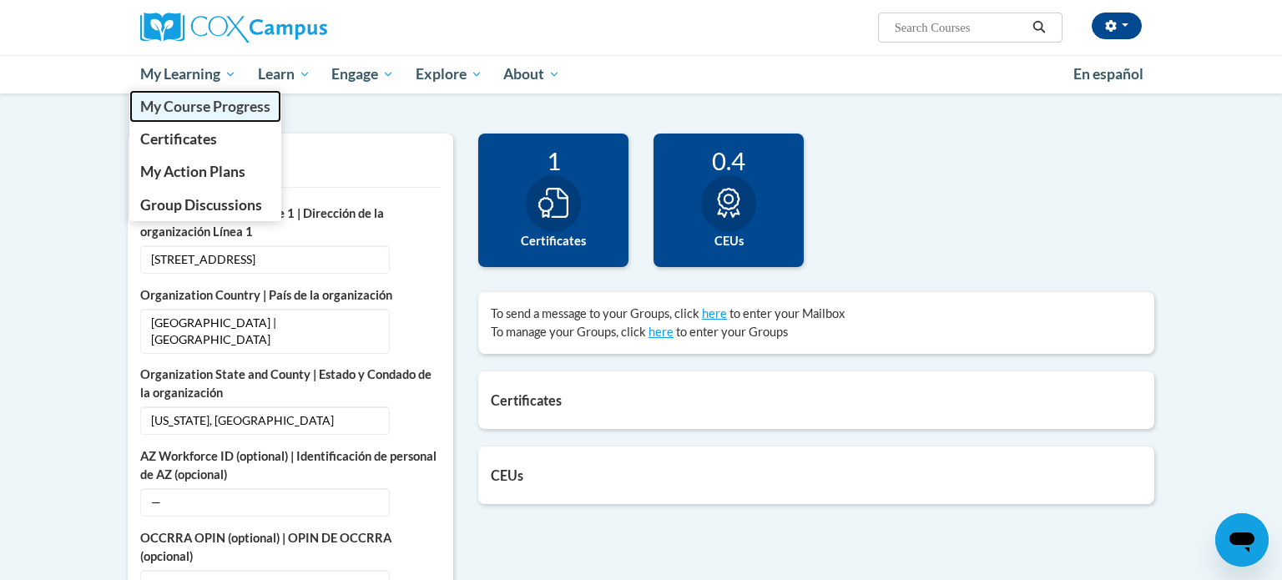
click at [191, 99] on span "My Course Progress" at bounding box center [205, 107] width 130 height 18
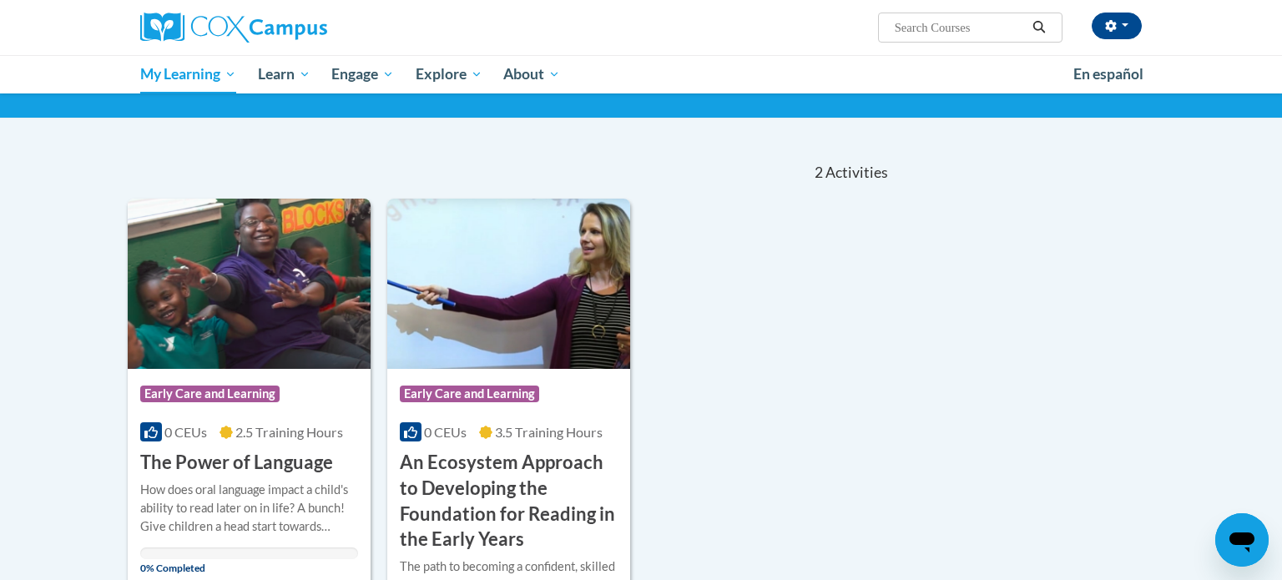
scroll to position [116, 0]
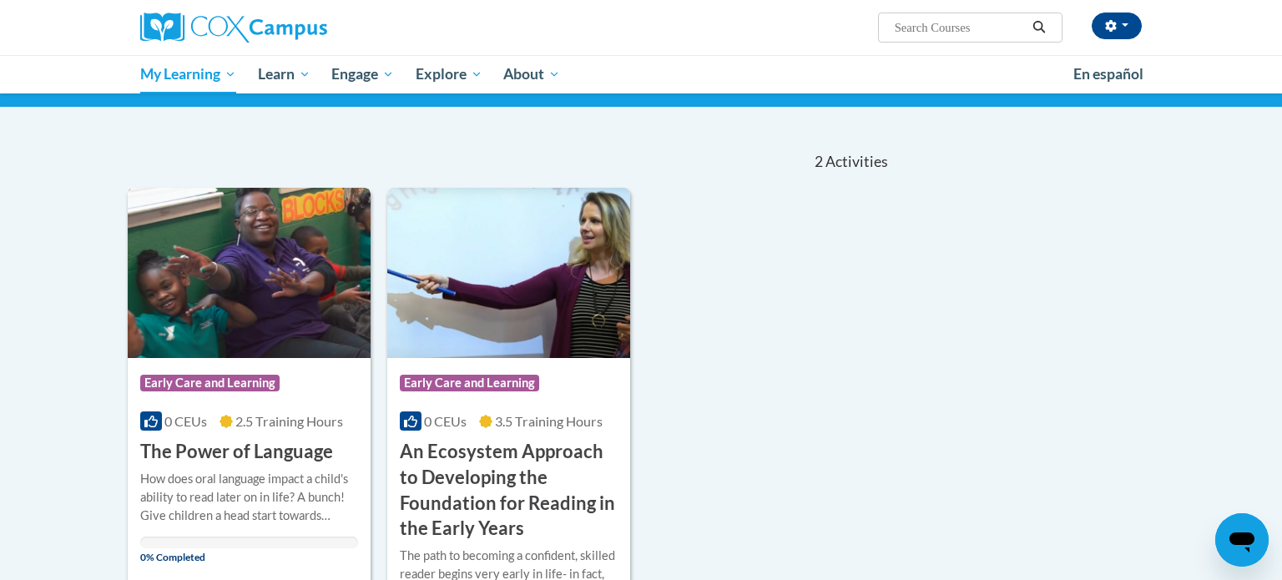
click at [228, 450] on h3 "The Power of Language" at bounding box center [236, 452] width 193 height 26
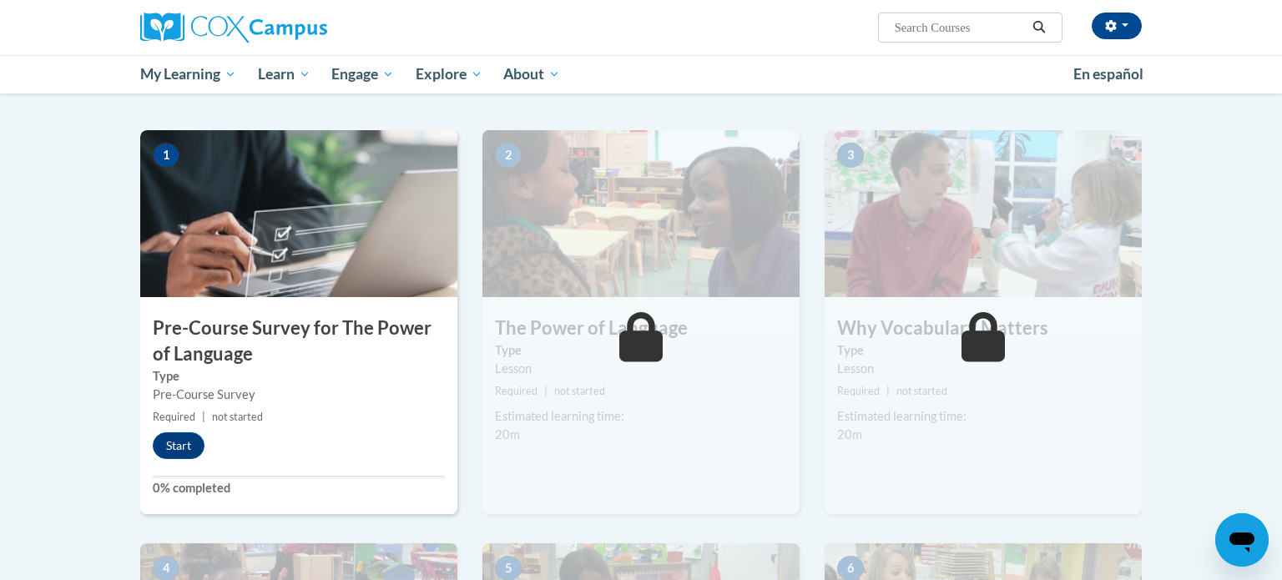
scroll to position [307, 0]
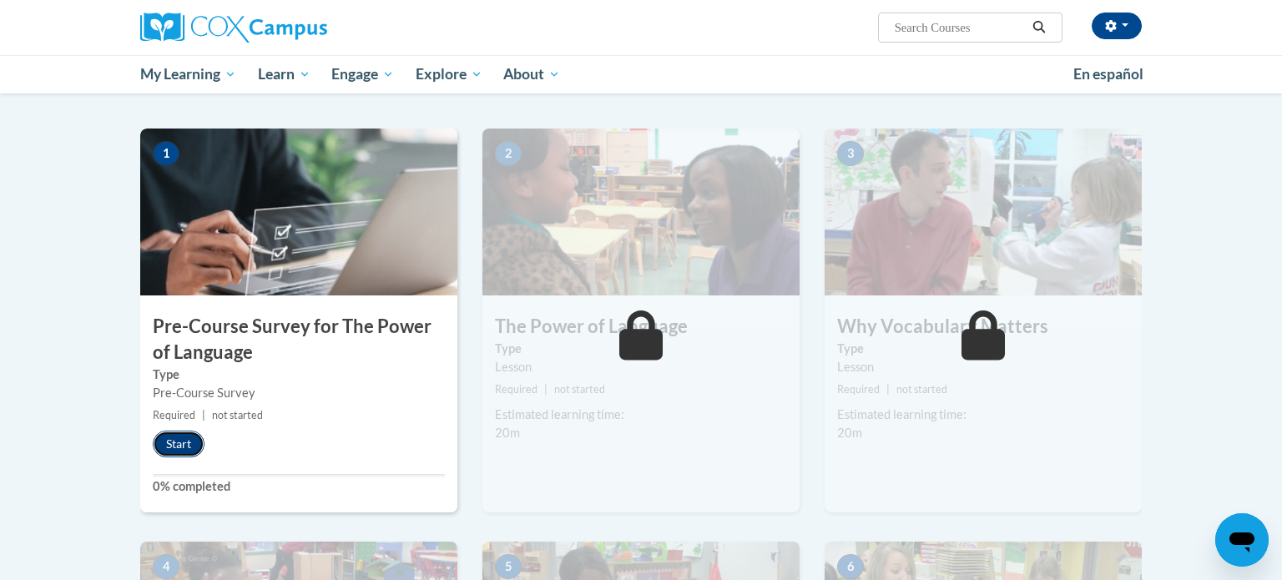
click at [173, 435] on button "Start" at bounding box center [179, 444] width 52 height 27
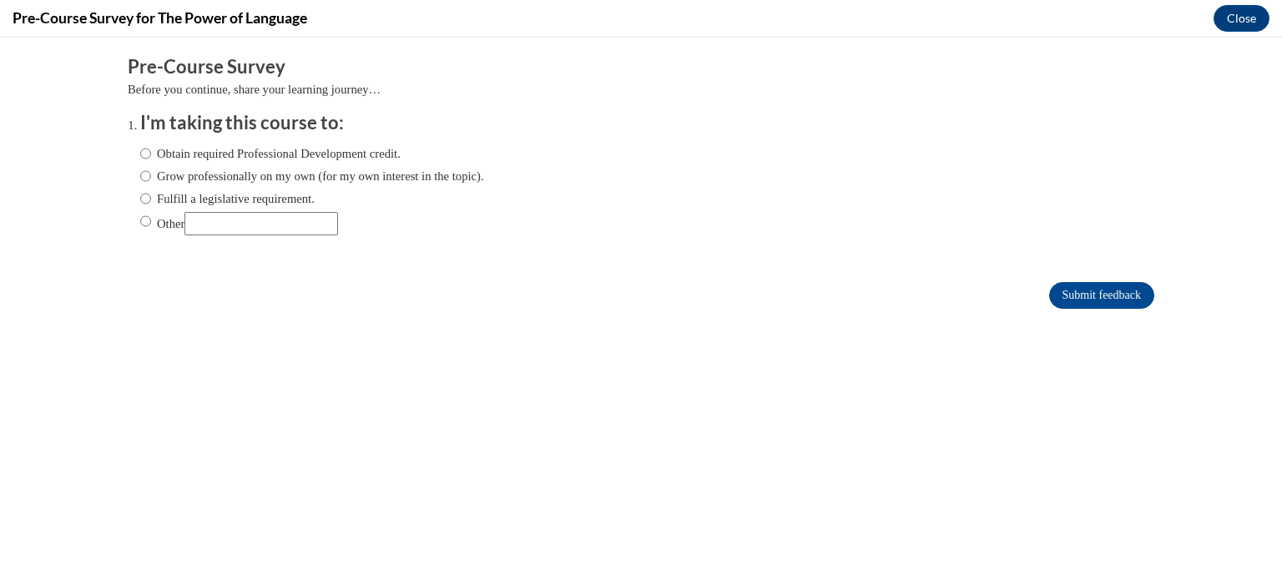
scroll to position [0, 0]
click at [155, 153] on label "Obtain required Professional Development credit." at bounding box center [270, 153] width 260 height 18
click at [151, 153] on input "Obtain required Professional Development credit." at bounding box center [145, 153] width 11 height 18
radio input "true"
click at [1088, 292] on input "Submit feedback" at bounding box center [1101, 295] width 105 height 27
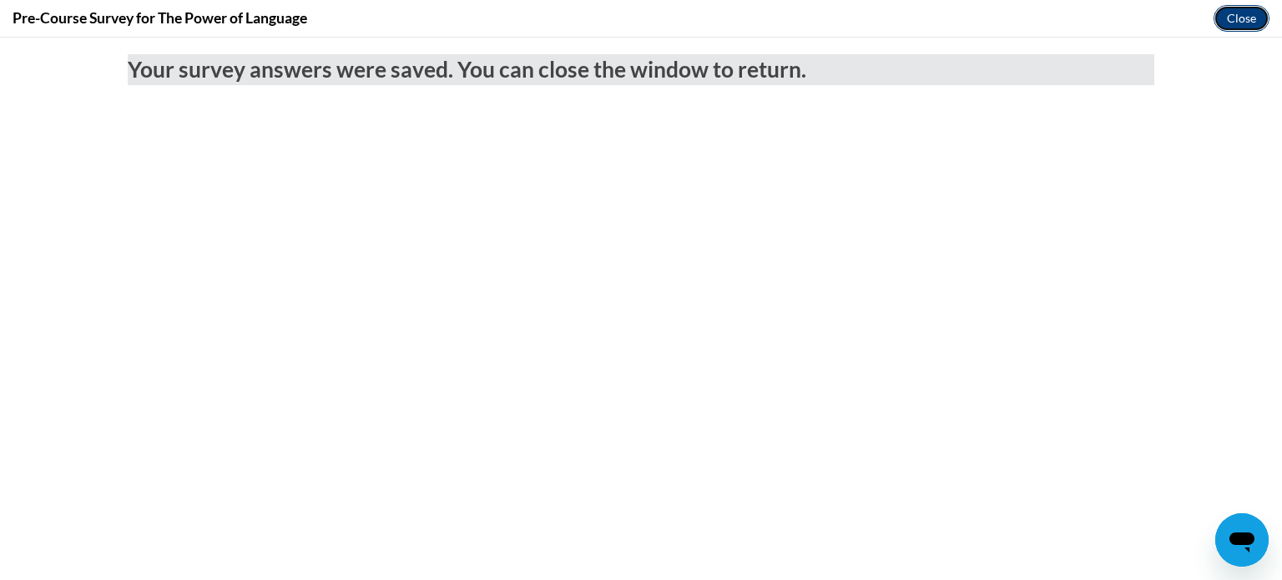
click at [1225, 14] on button "Close" at bounding box center [1241, 18] width 56 height 27
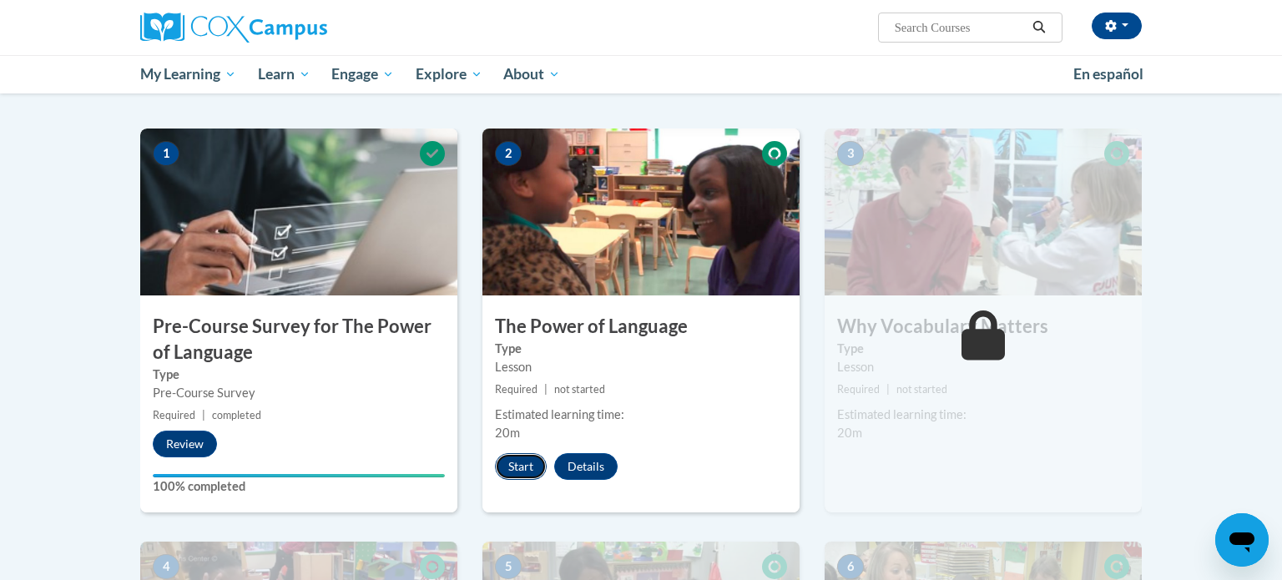
click at [532, 465] on button "Start" at bounding box center [521, 466] width 52 height 27
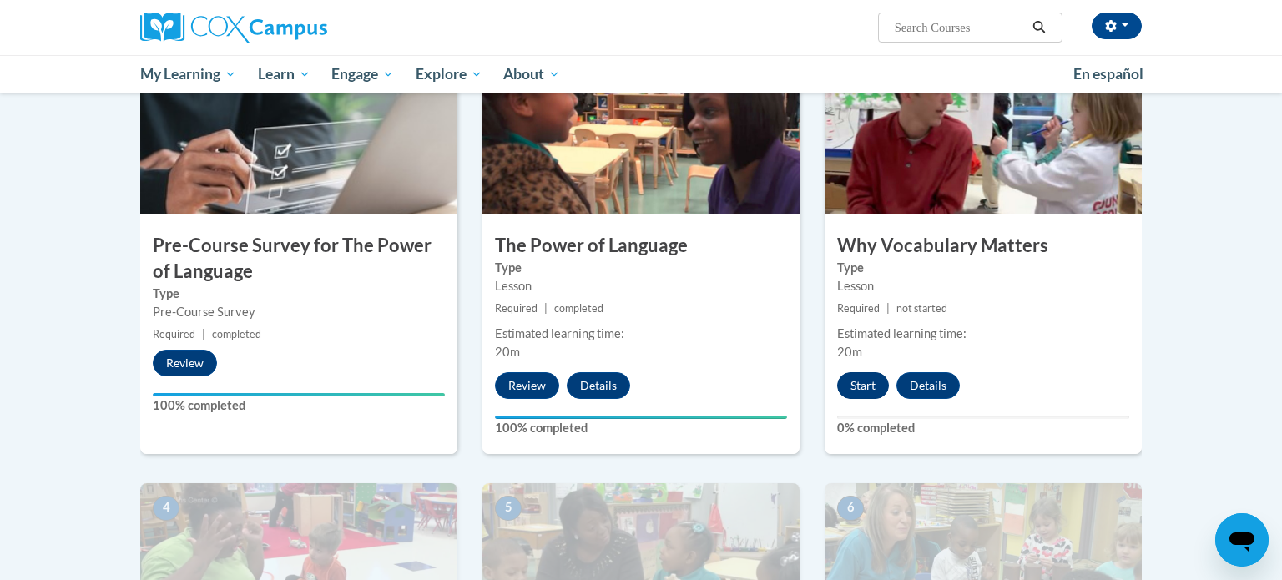
scroll to position [387, 0]
click at [860, 389] on button "Start" at bounding box center [863, 386] width 52 height 27
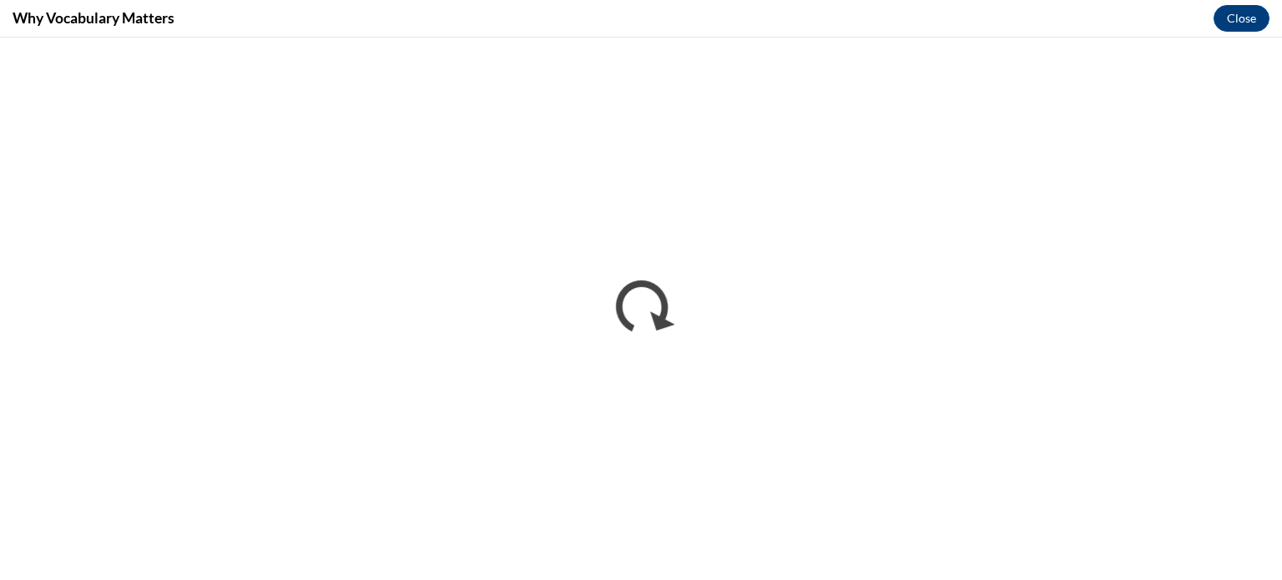
scroll to position [0, 0]
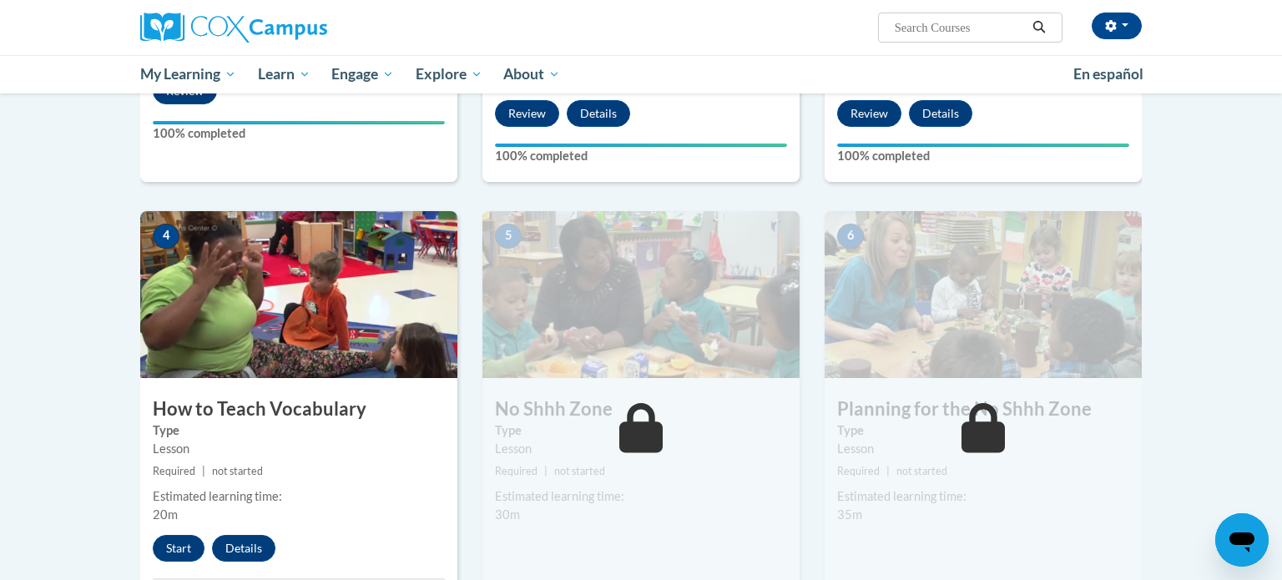
scroll to position [666, 0]
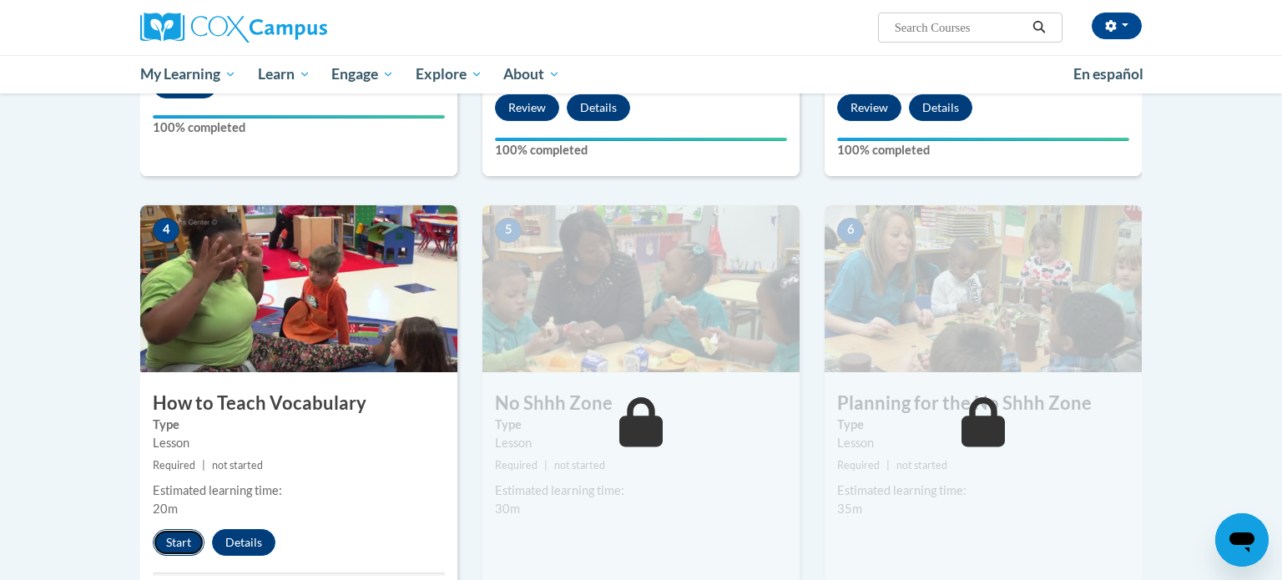
click at [169, 536] on button "Start" at bounding box center [179, 542] width 52 height 27
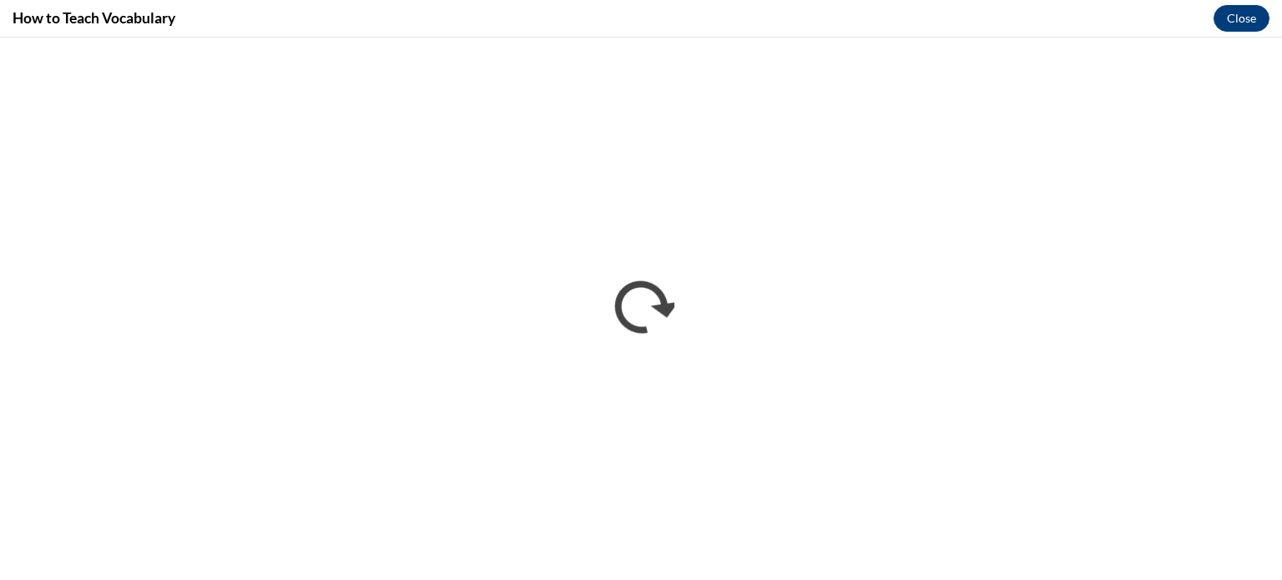
scroll to position [0, 0]
